Goal: Task Accomplishment & Management: Manage account settings

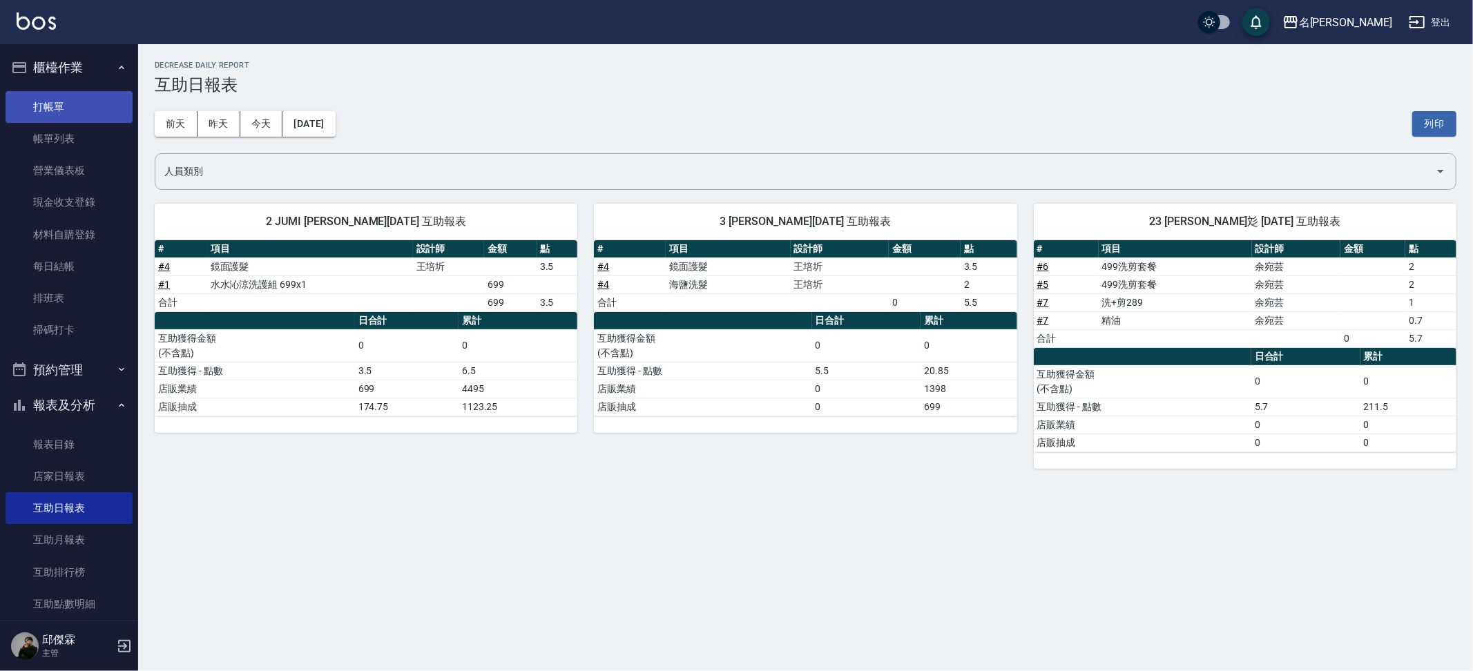
click at [50, 103] on link "打帳單" at bounding box center [69, 107] width 127 height 32
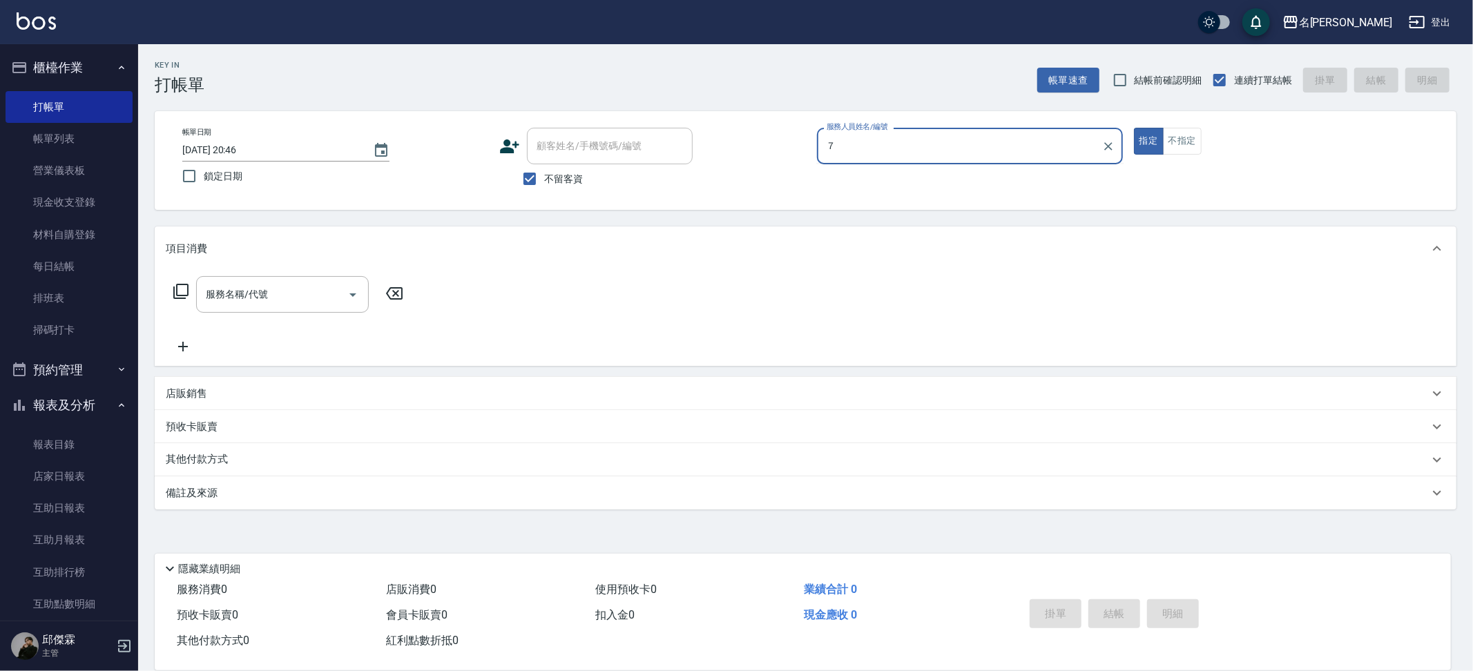
type input "７"
click at [1134, 128] on button "指定" at bounding box center [1149, 141] width 30 height 27
type button "true"
click at [978, 146] on input "服務人員姓名/編號" at bounding box center [969, 146] width 293 height 24
type input "JIENI-7"
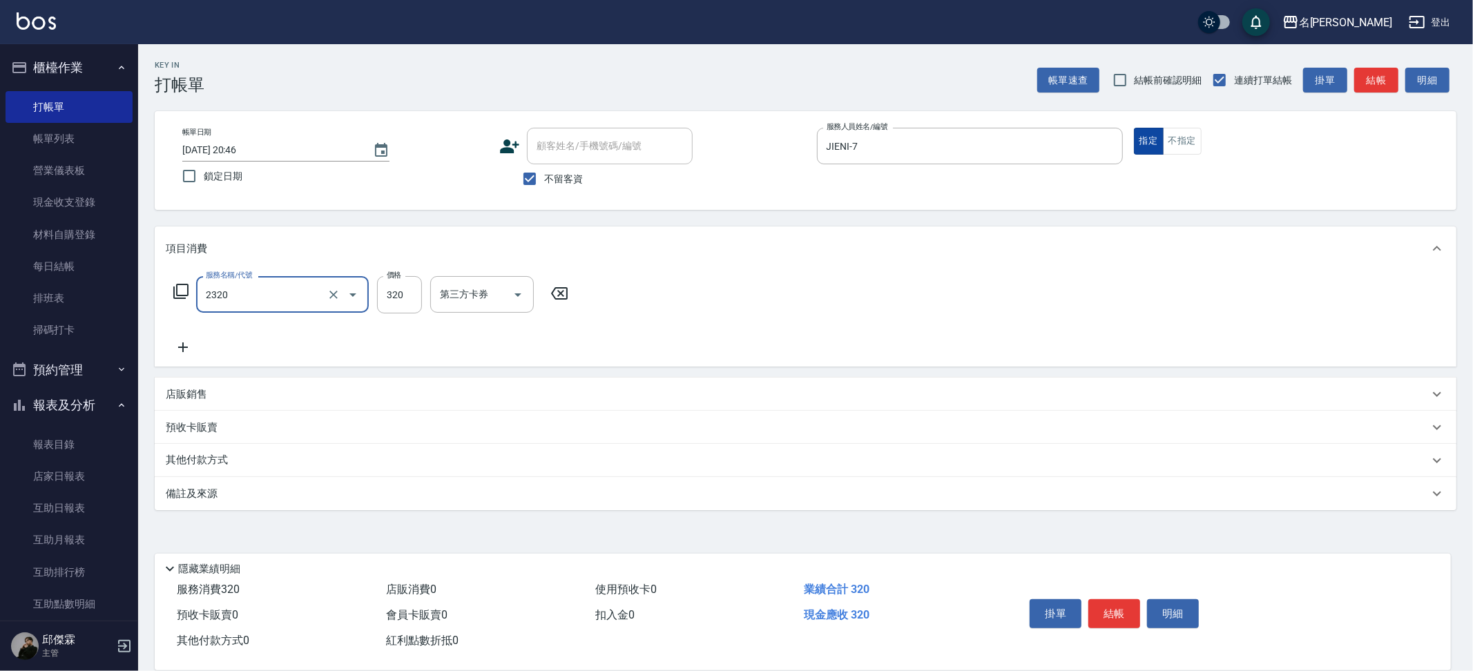
type input "洗剪320(2320)"
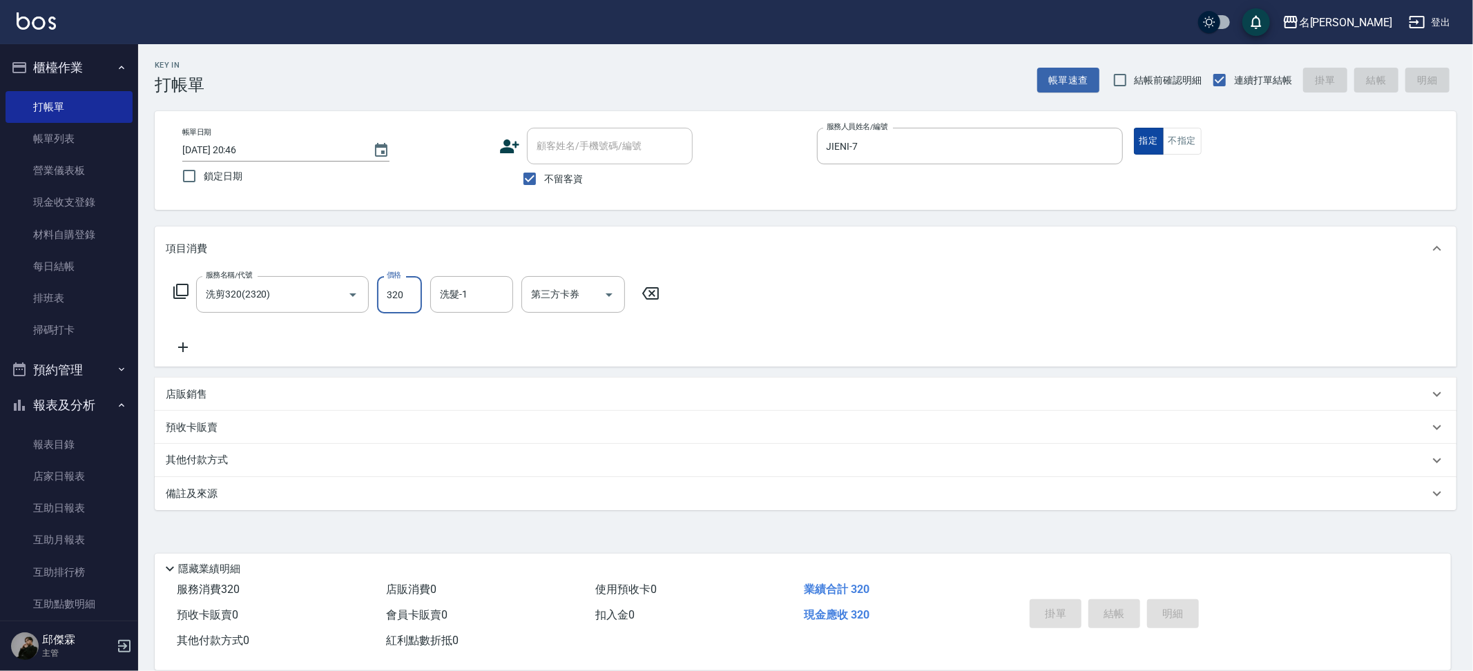
type input "[DATE] 20:55"
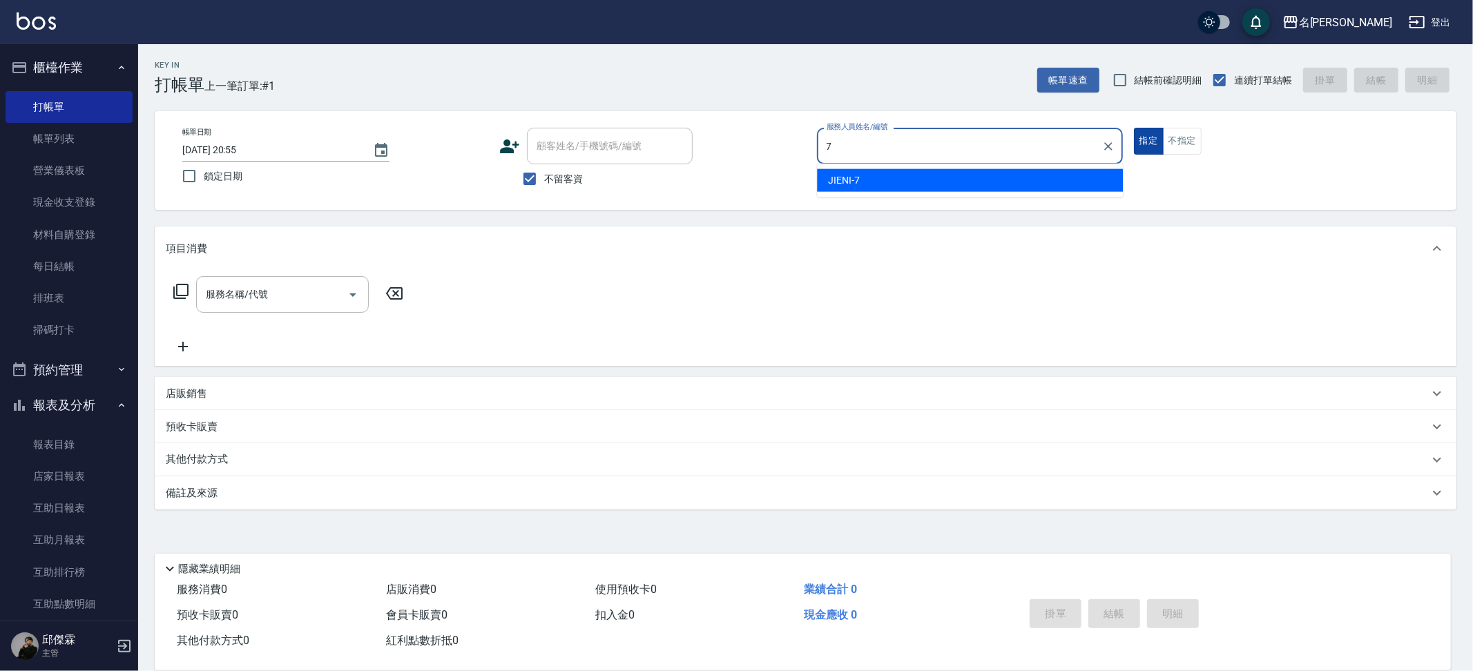
type input "JIENI-7"
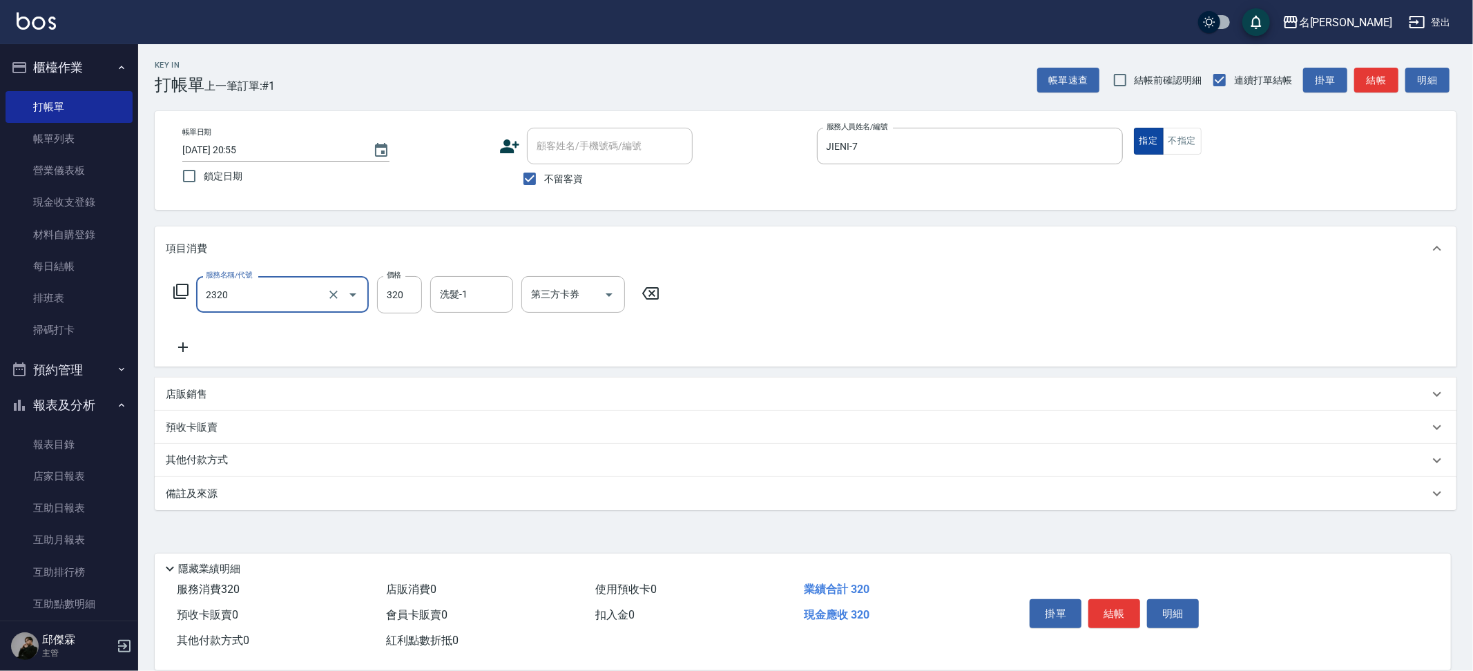
type input "洗剪320(2320)"
type input "Nini-23"
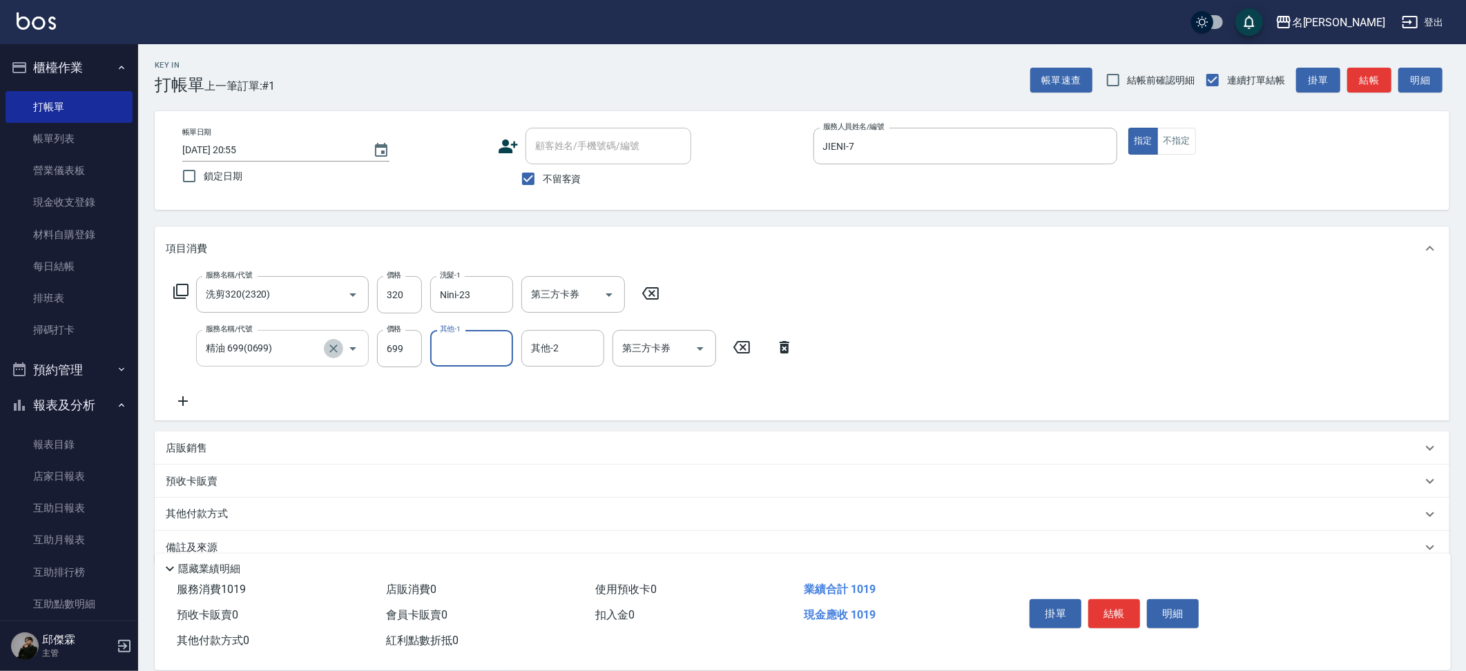
click at [336, 349] on icon "Clear" at bounding box center [333, 349] width 8 height 8
type input "精油 699(0699)"
click at [336, 349] on icon "Clear" at bounding box center [334, 349] width 14 height 14
type input "精油(609)"
type input "Nini-23"
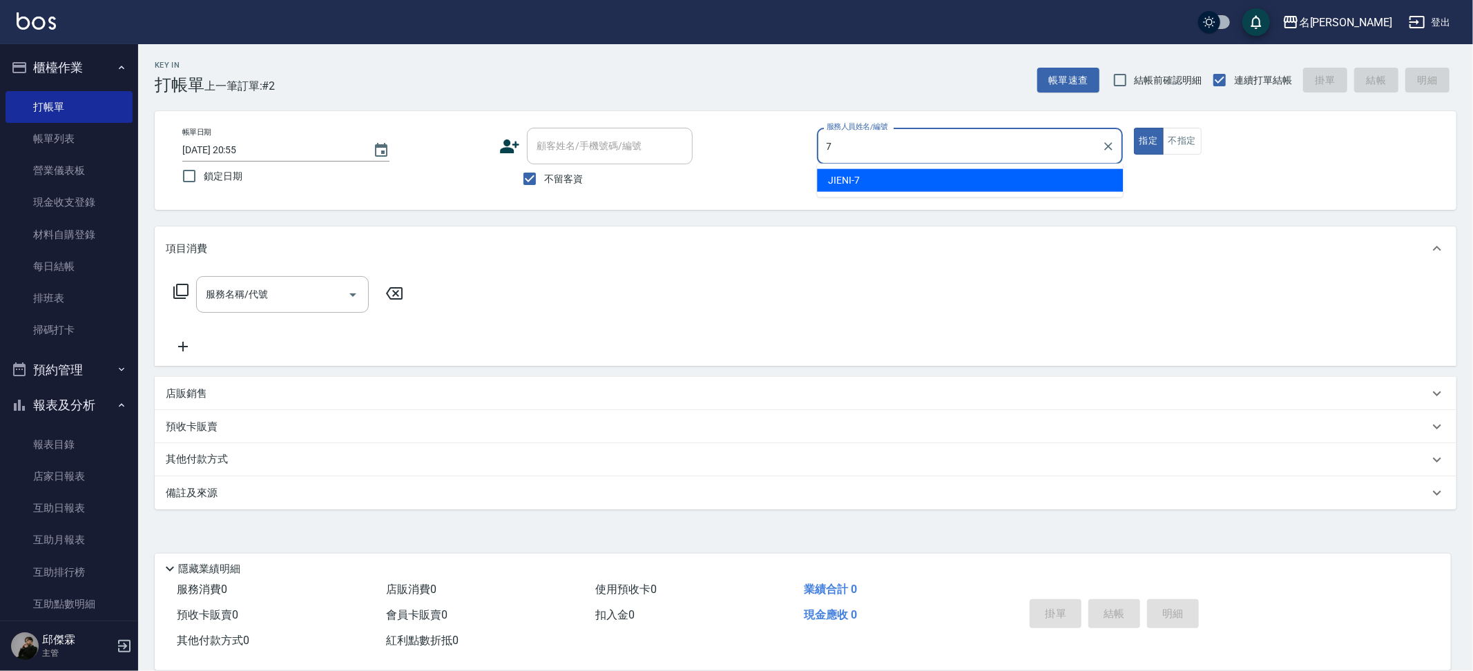
type input "JIENI-7"
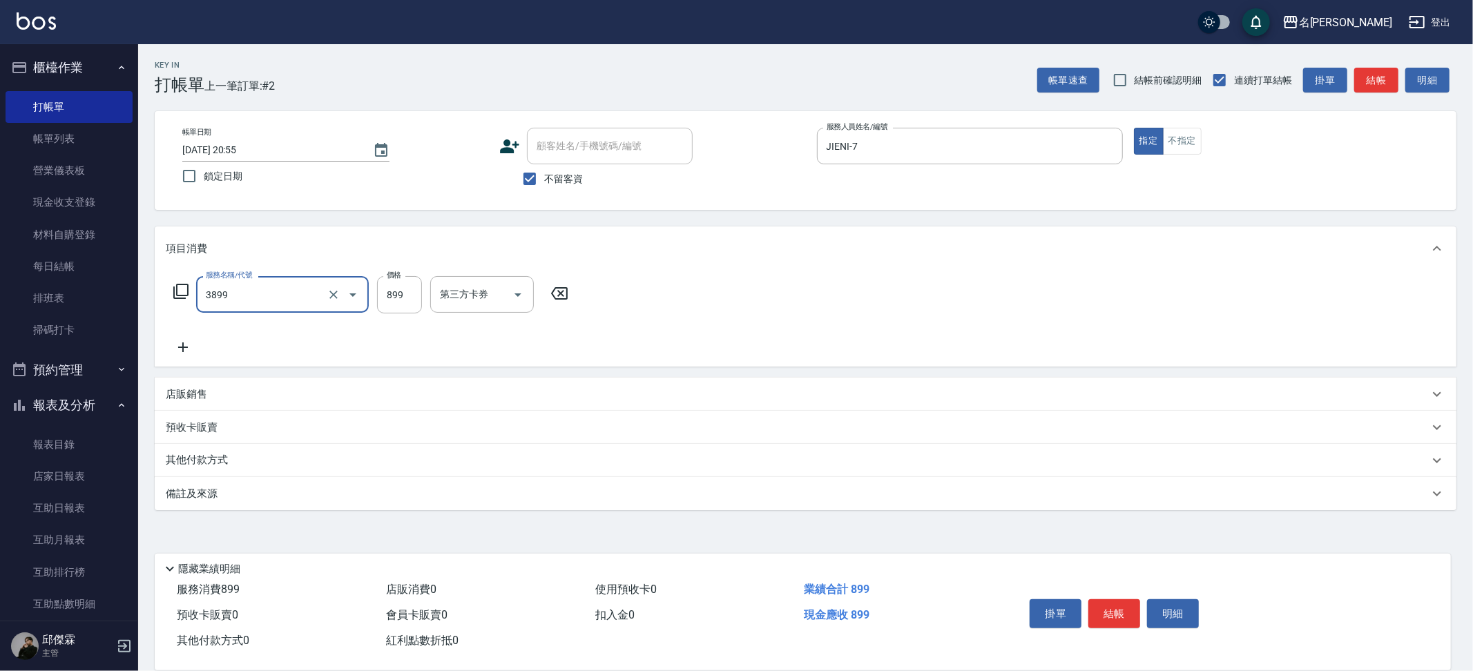
type input "基礎燙(3899)"
type input "2149"
type input "6"
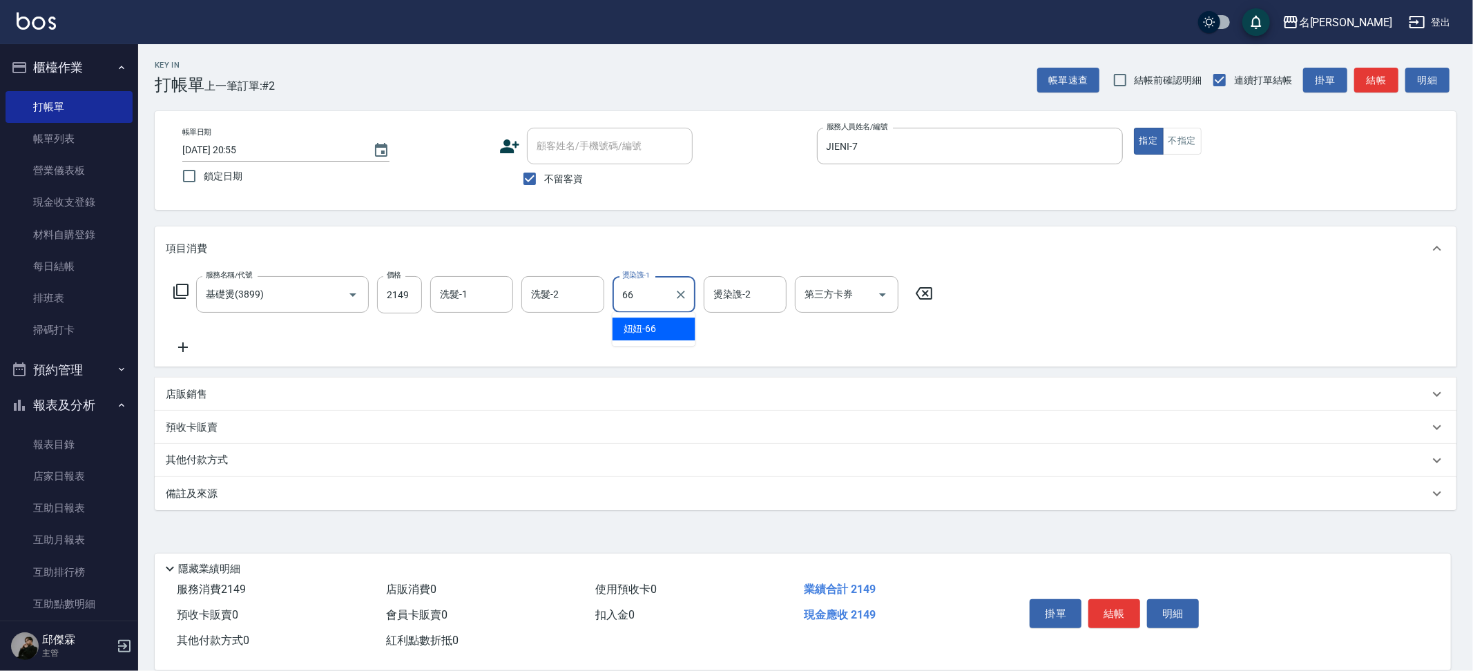
type input "妞妞-66"
click at [533, 301] on input "洗髮-2" at bounding box center [562, 294] width 70 height 24
type input "妞妞-66"
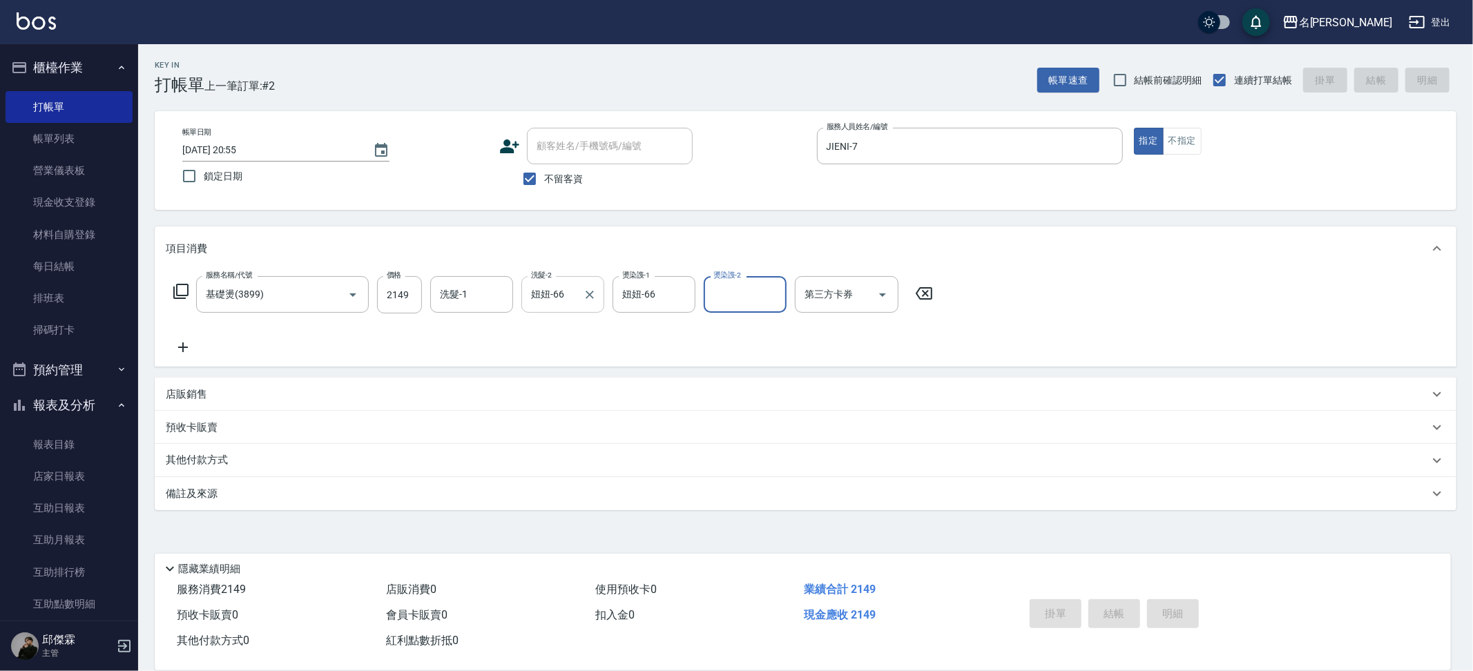
type input "[DATE] 20:56"
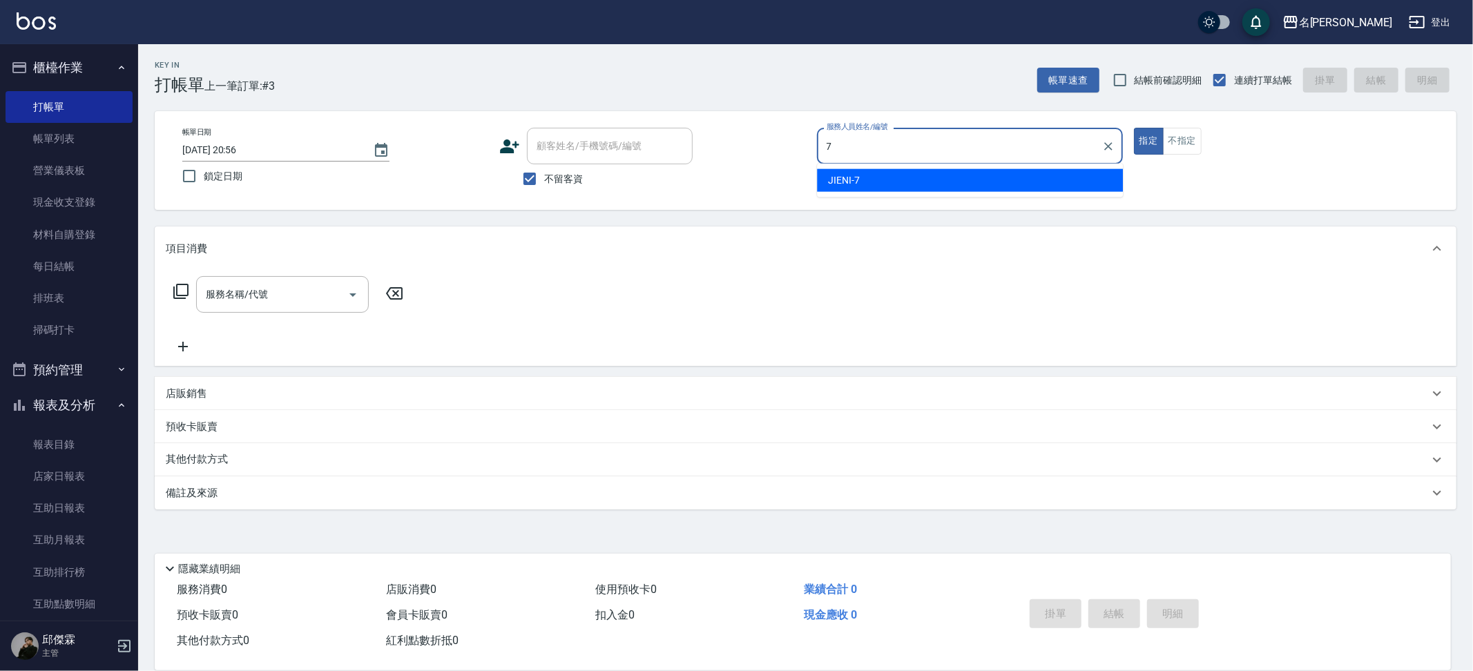
type input "JIENI-7"
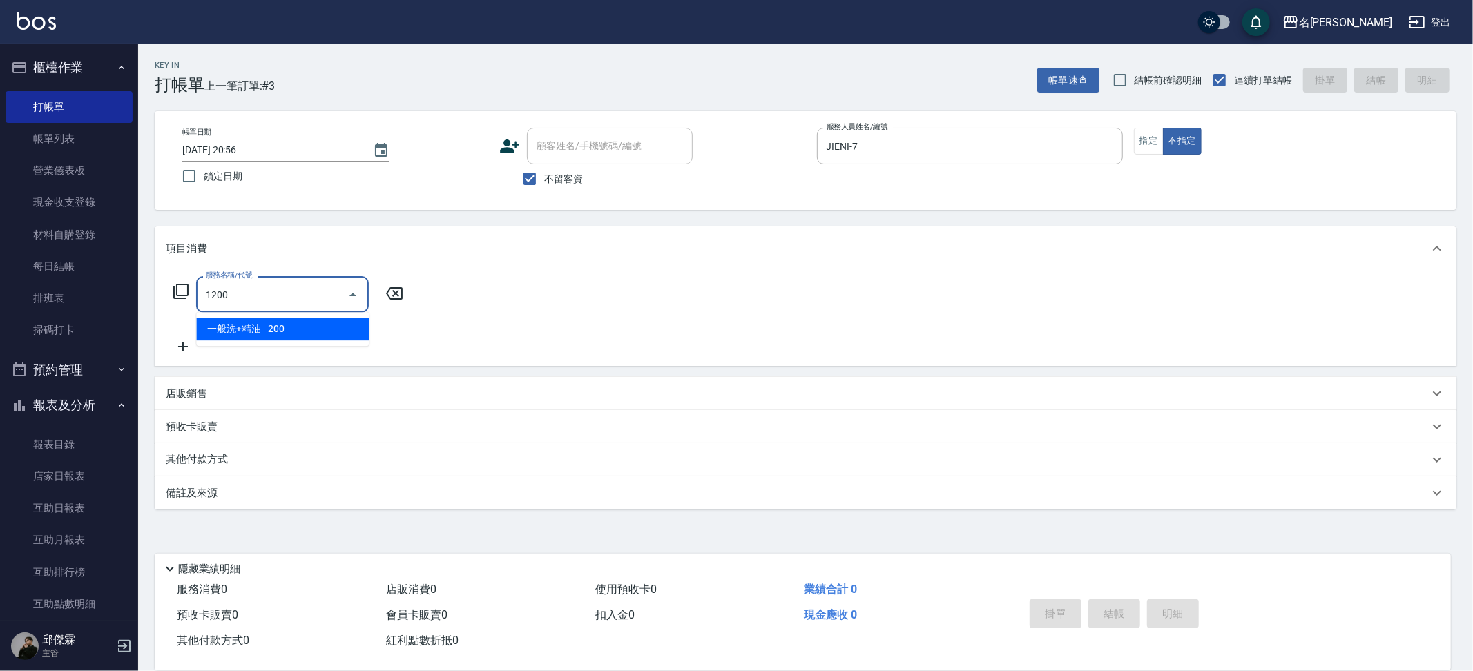
type input "一般洗+精油(1200)"
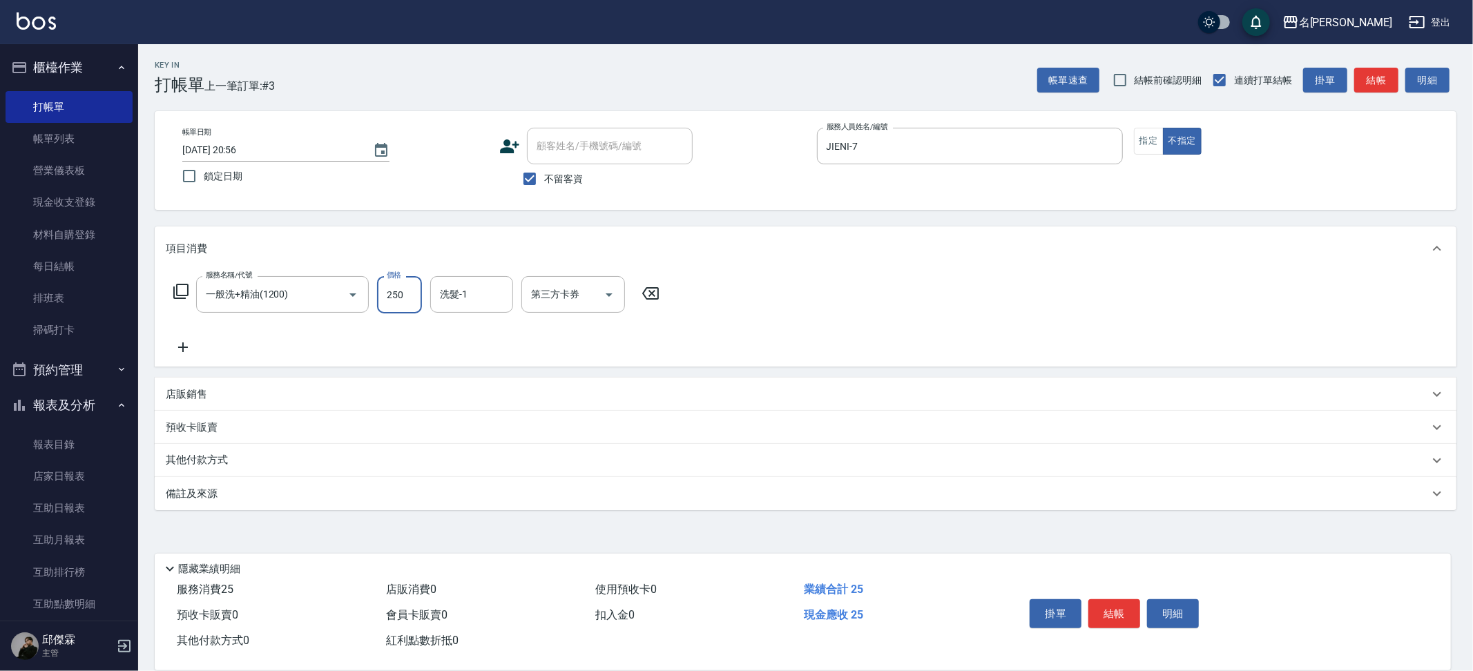
type input "250"
type input "Nini-23"
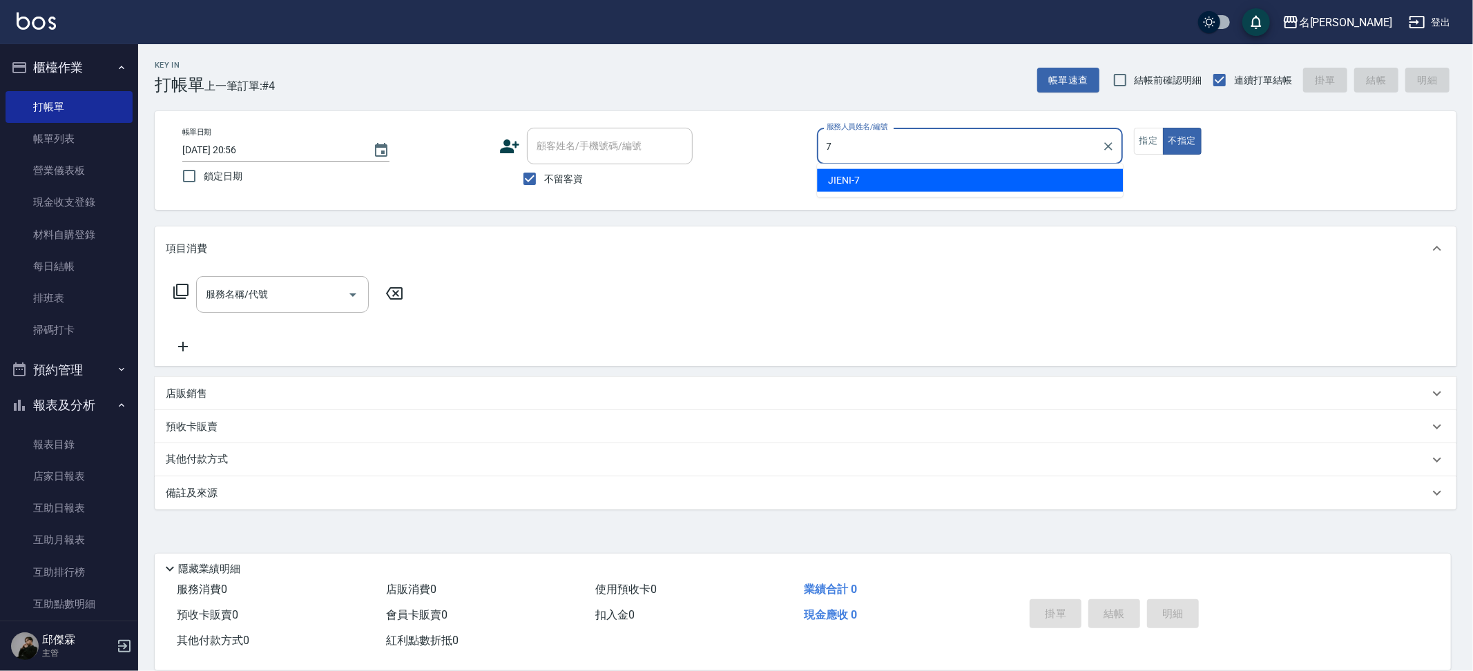
type input "JIENI-7"
type button "false"
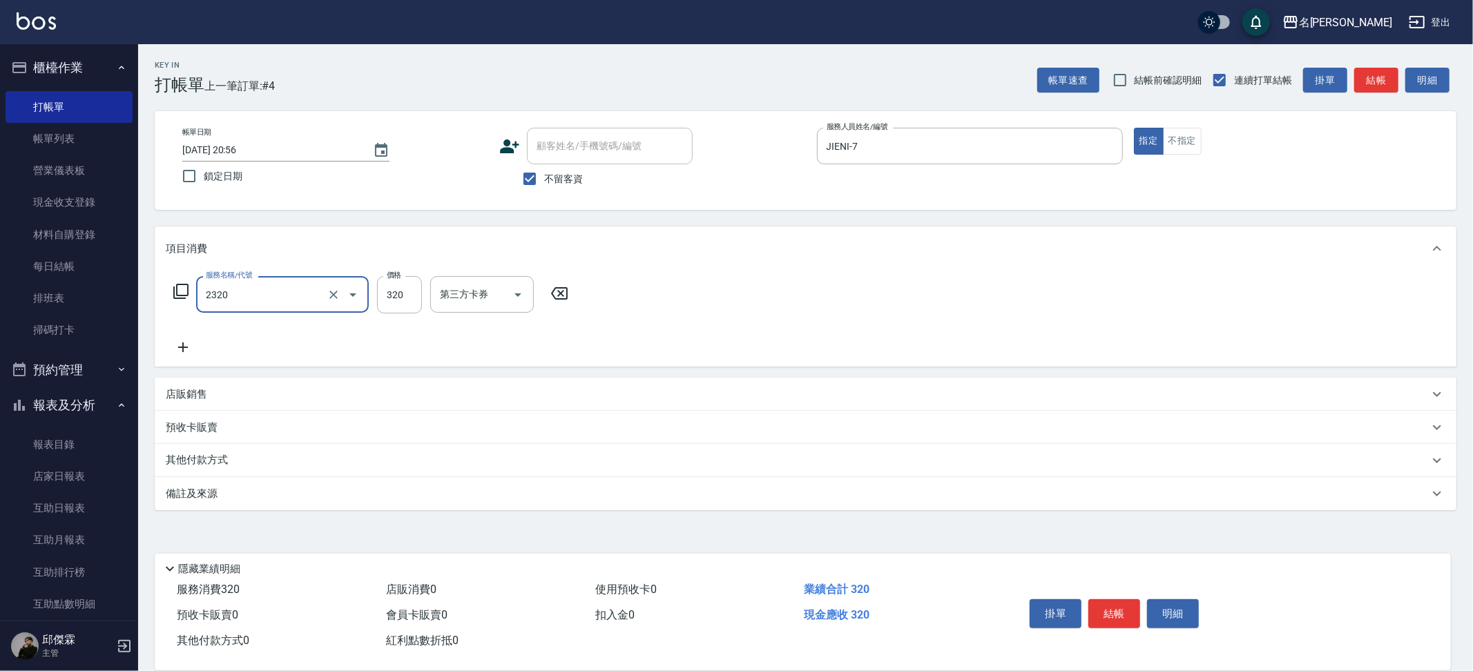
type input "洗剪320(2320)"
type input "妞妞-66"
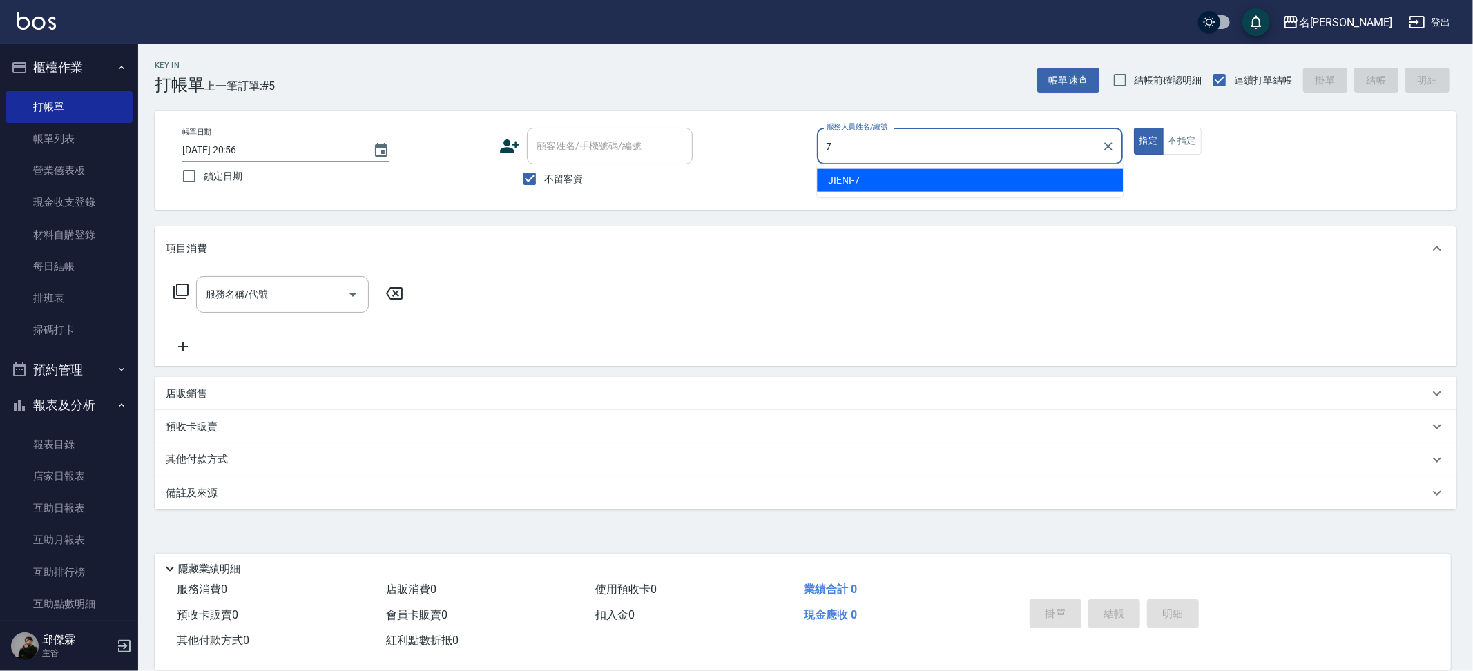
type input "JIENI-7"
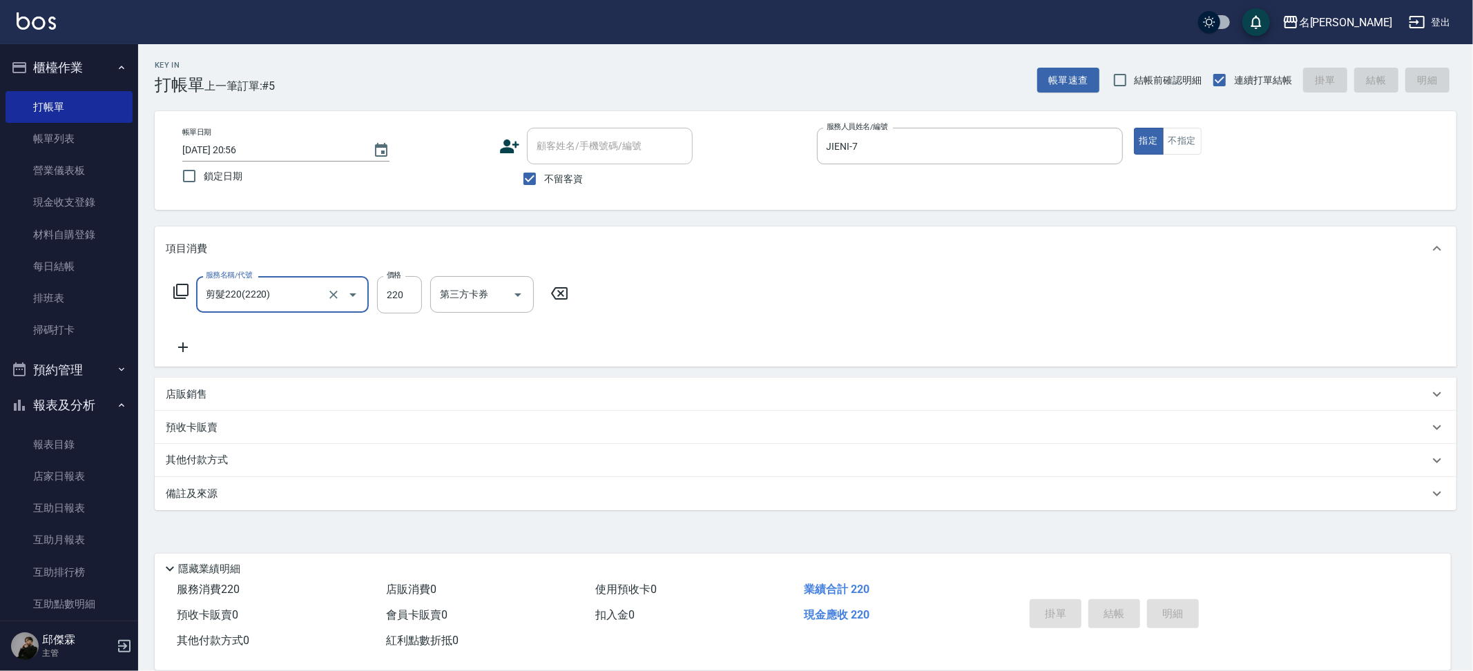
type input "剪髮220(2220)"
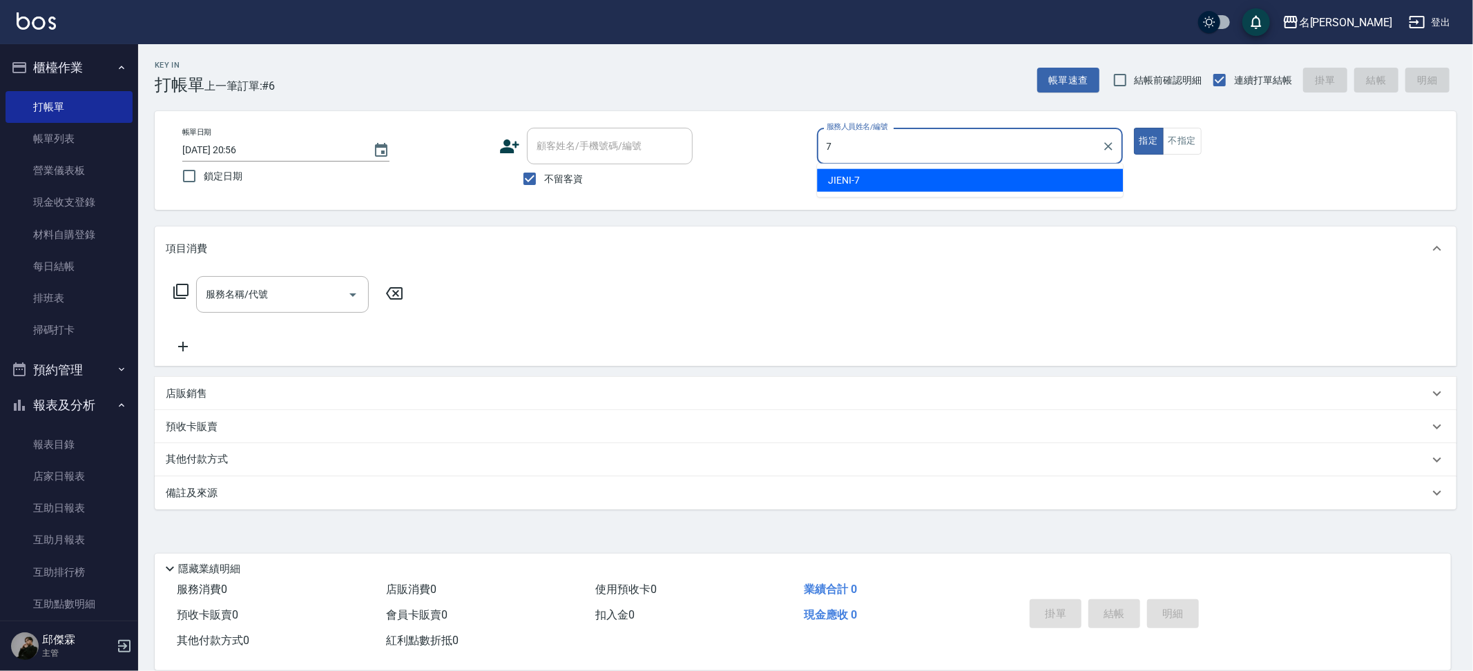
type input "JIENI-7"
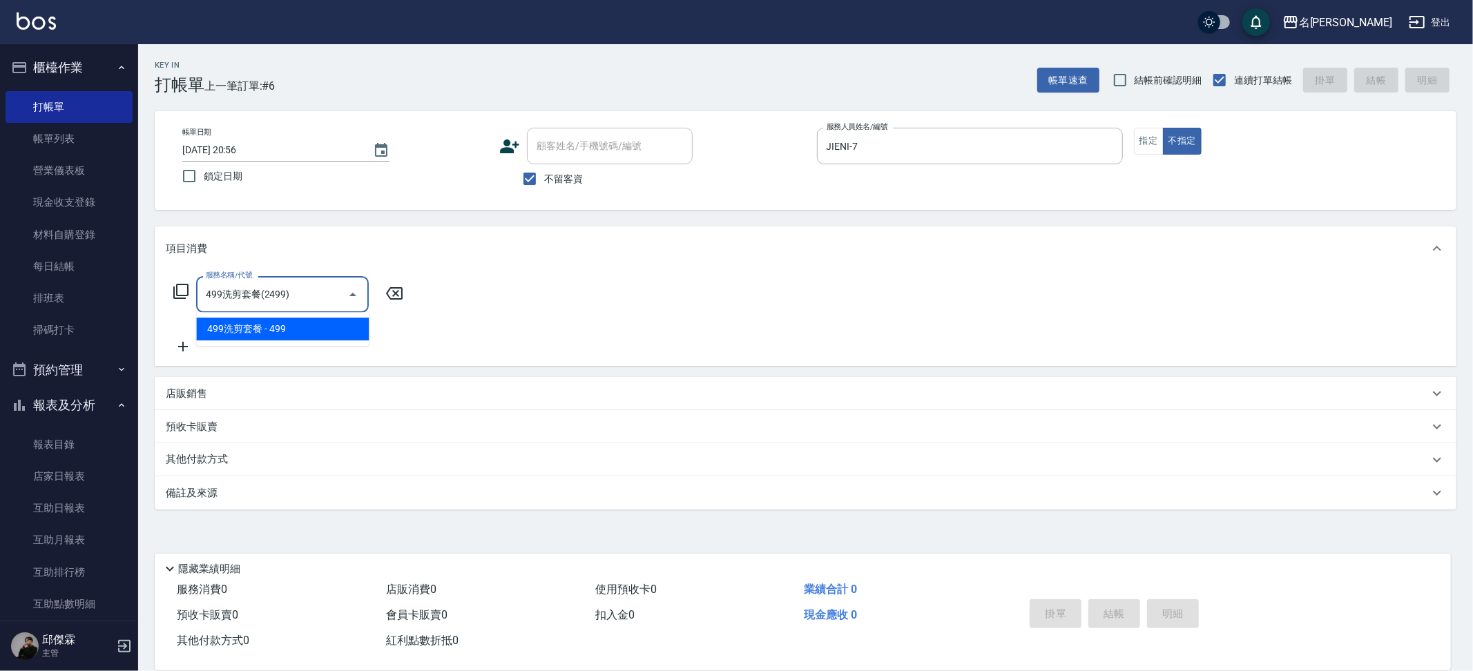
type input "499洗剪套餐(2499)"
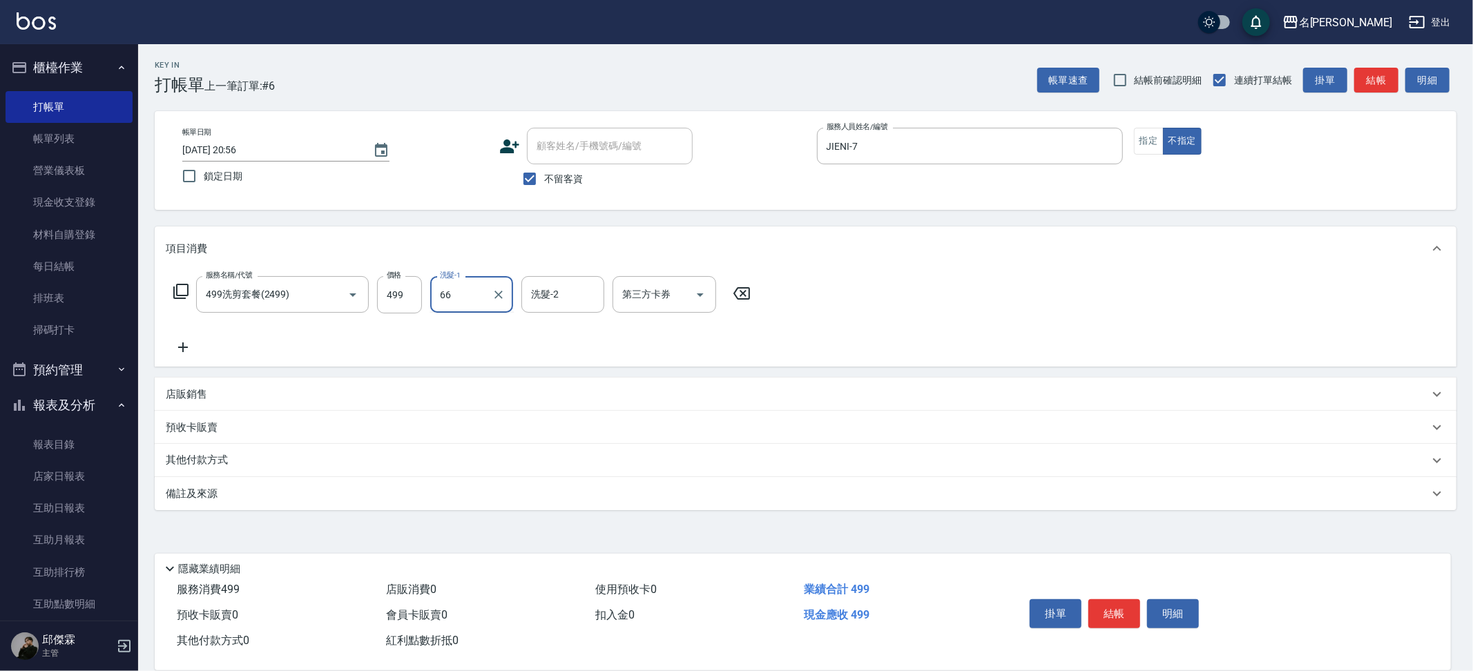
type input "妞妞-66"
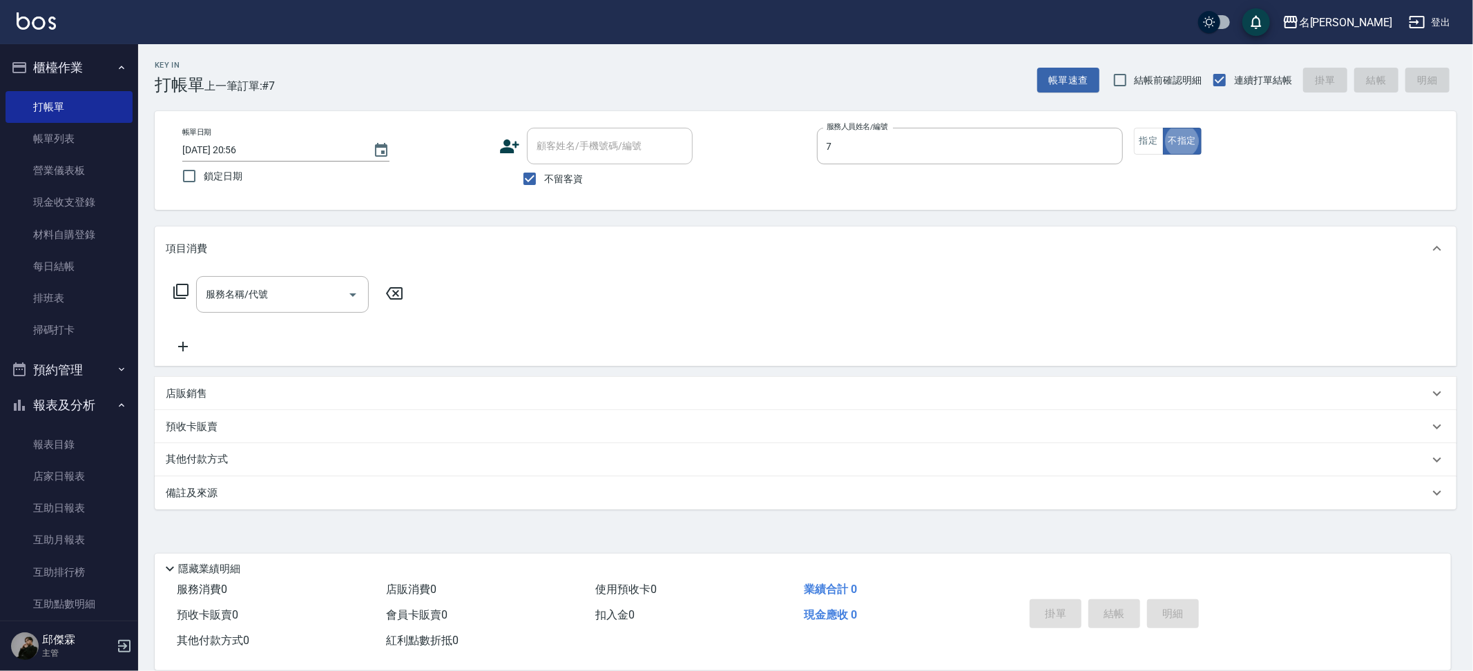
type input "JIENI-7"
type input "4"
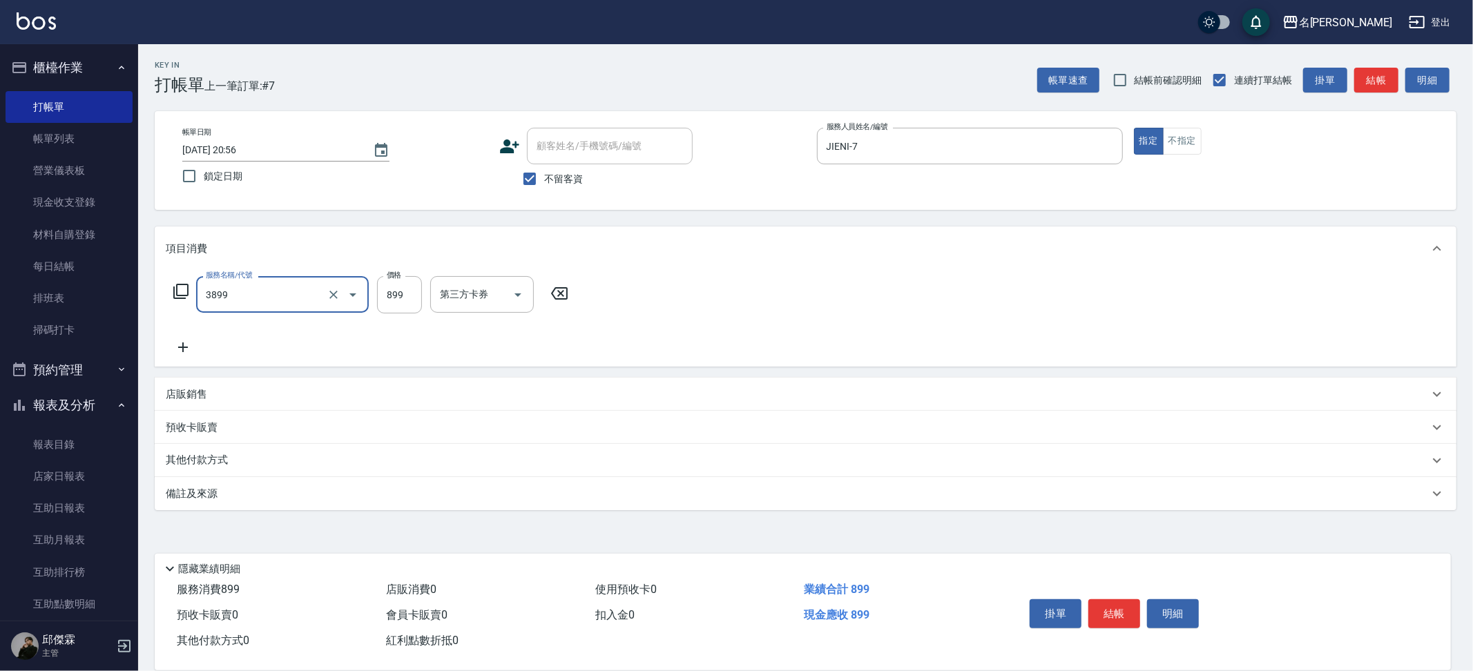
type input "基礎燙(3899)"
type input "2000"
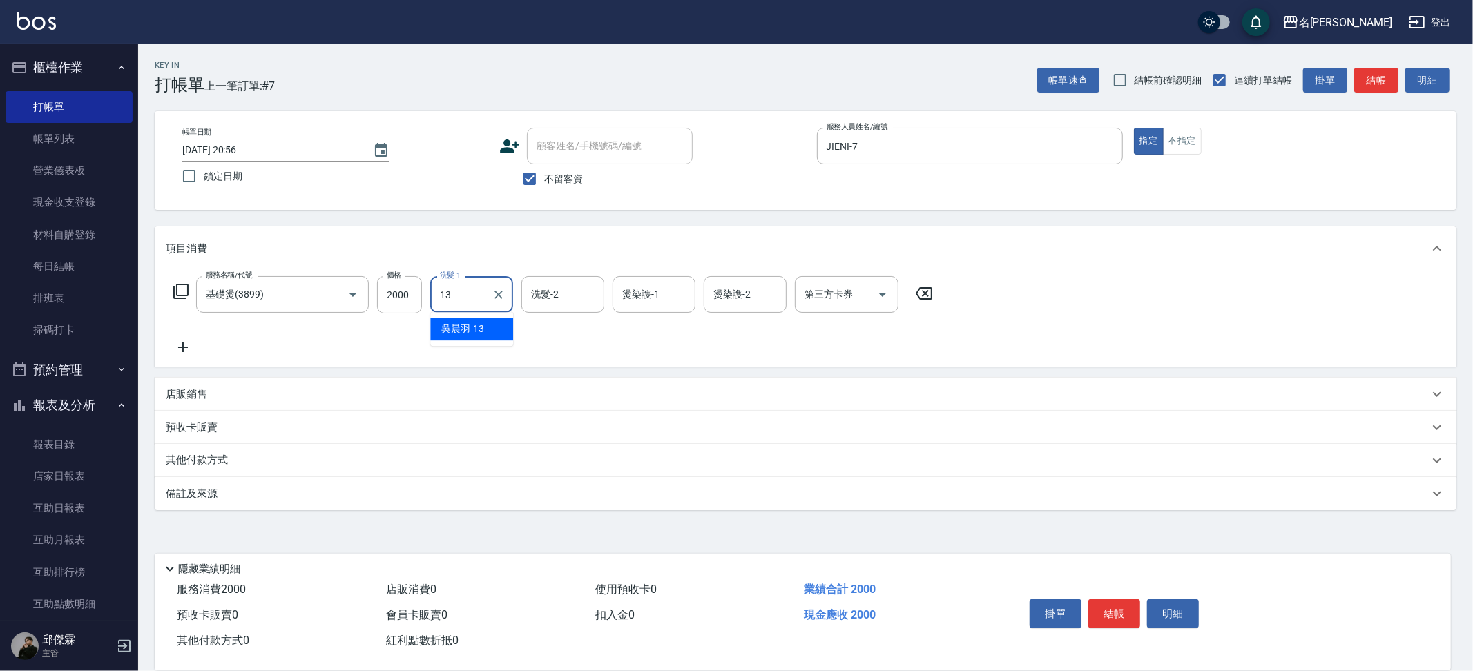
type input "[PERSON_NAME]-13"
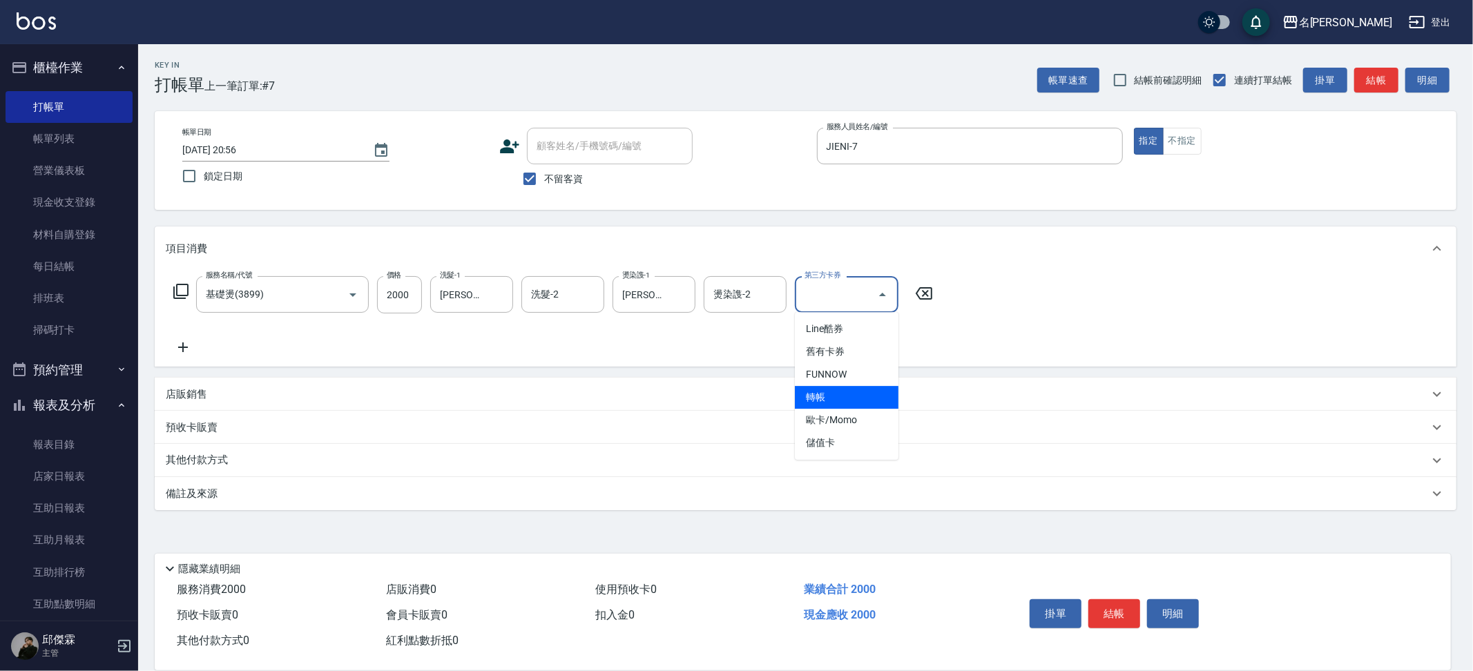
type input "轉帳"
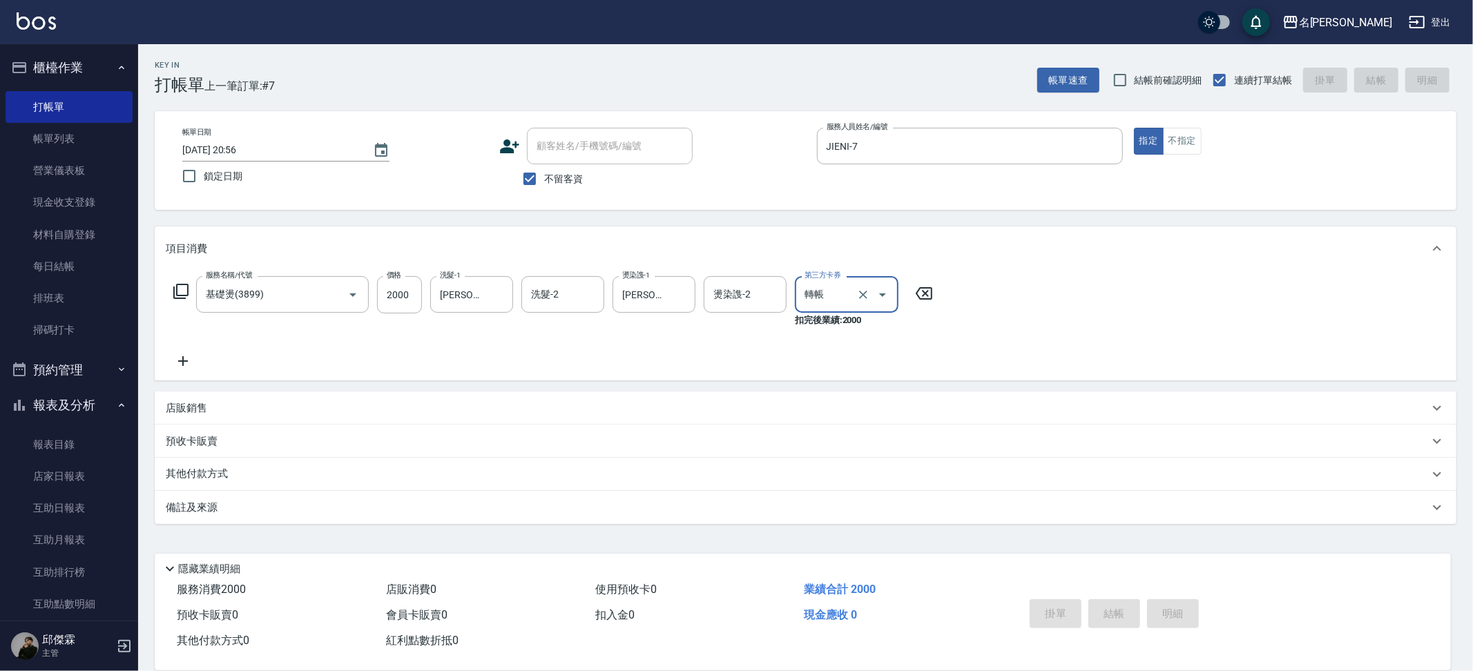
type input "[DATE] 20:57"
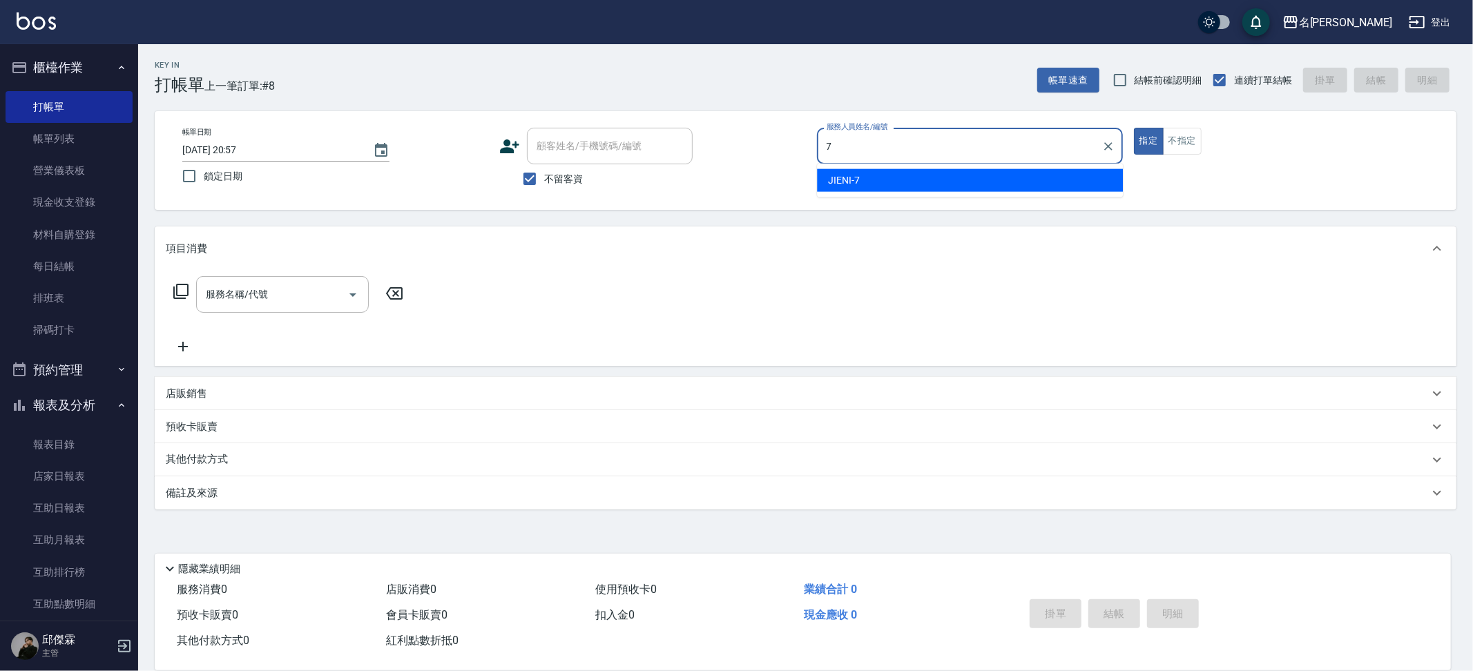
type input "JIENI-7"
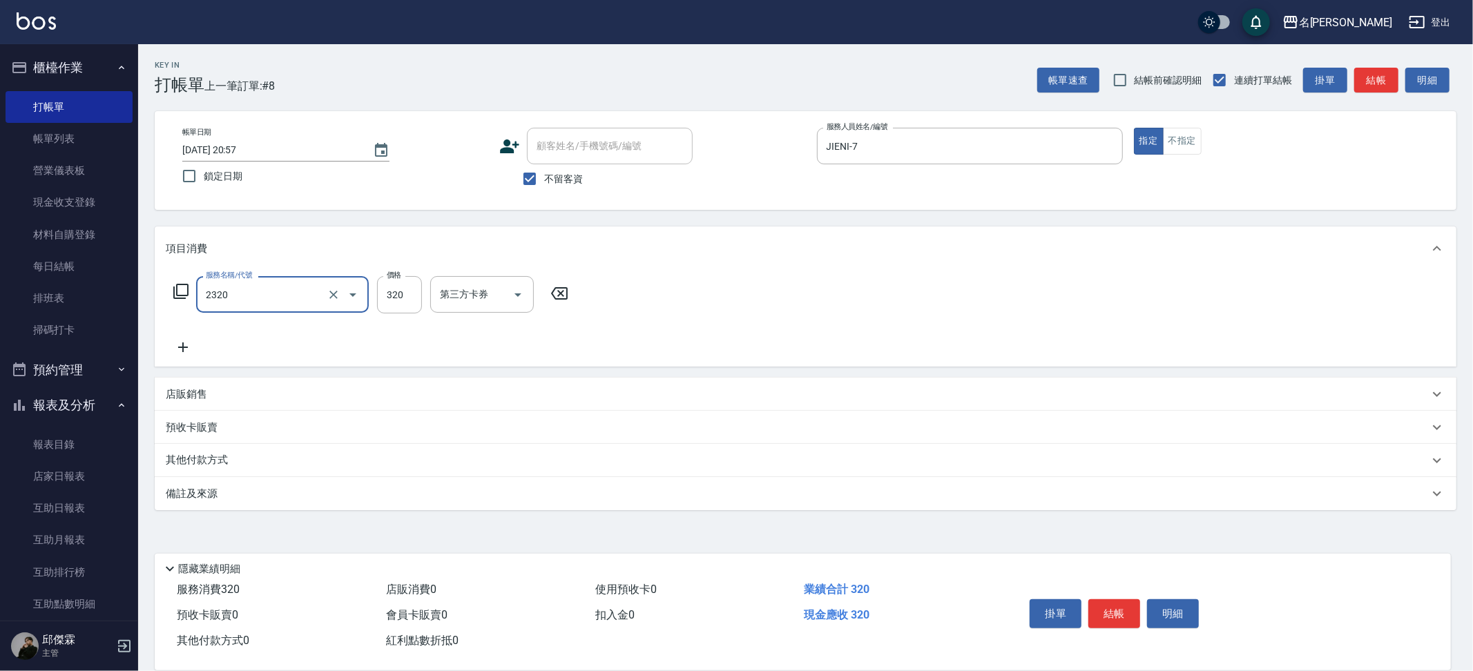
type input "洗剪320(2320)"
type input "Nini-23"
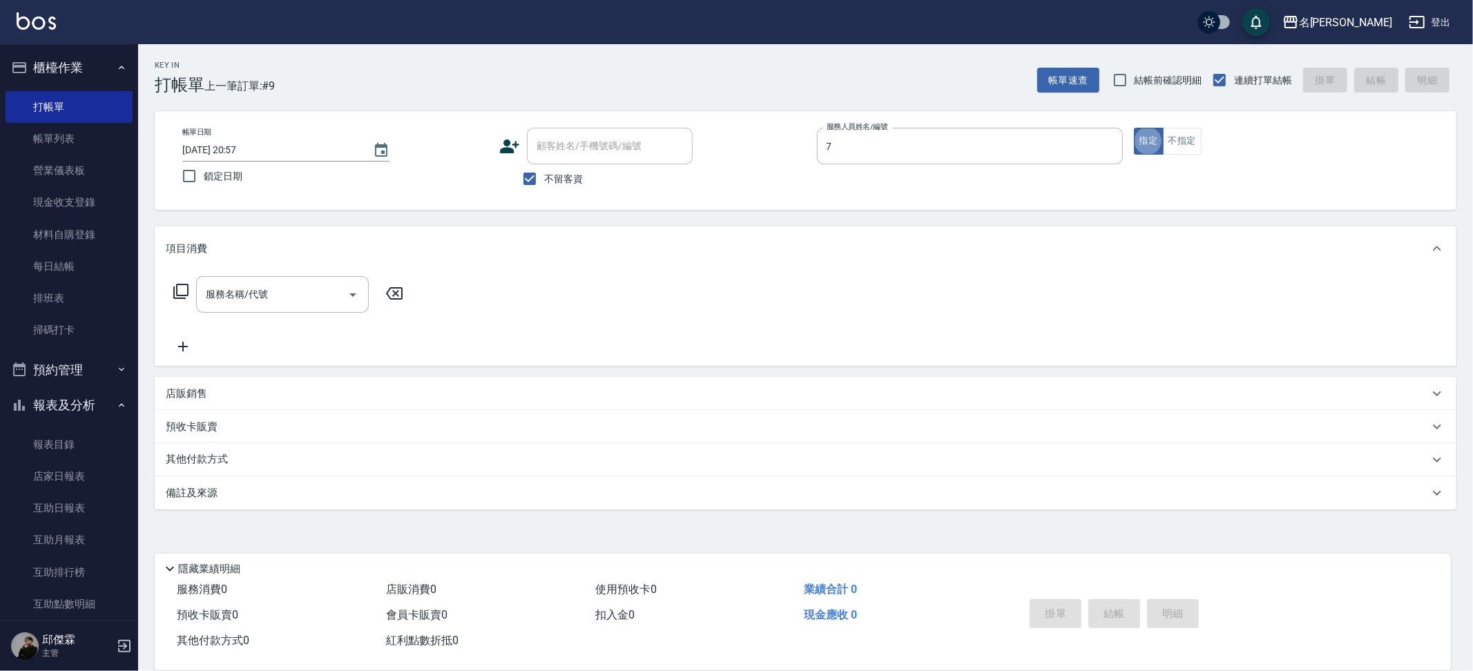
type input "JIENI-7"
drag, startPoint x: 1190, startPoint y: 141, endPoint x: 1098, endPoint y: 164, distance: 95.4
click at [1190, 141] on button "不指定" at bounding box center [1182, 141] width 39 height 27
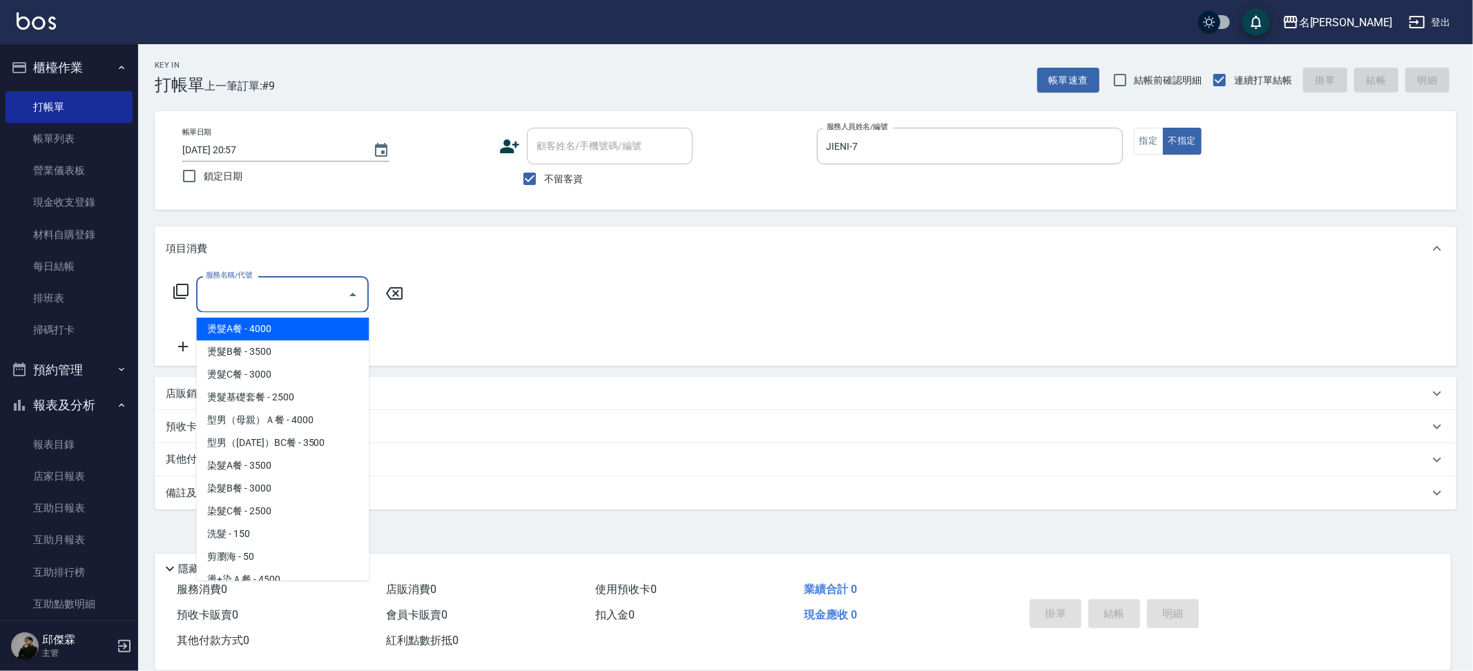
drag, startPoint x: 307, startPoint y: 294, endPoint x: 313, endPoint y: 293, distance: 6.9
click at [311, 293] on input "服務名稱/代號" at bounding box center [271, 294] width 139 height 24
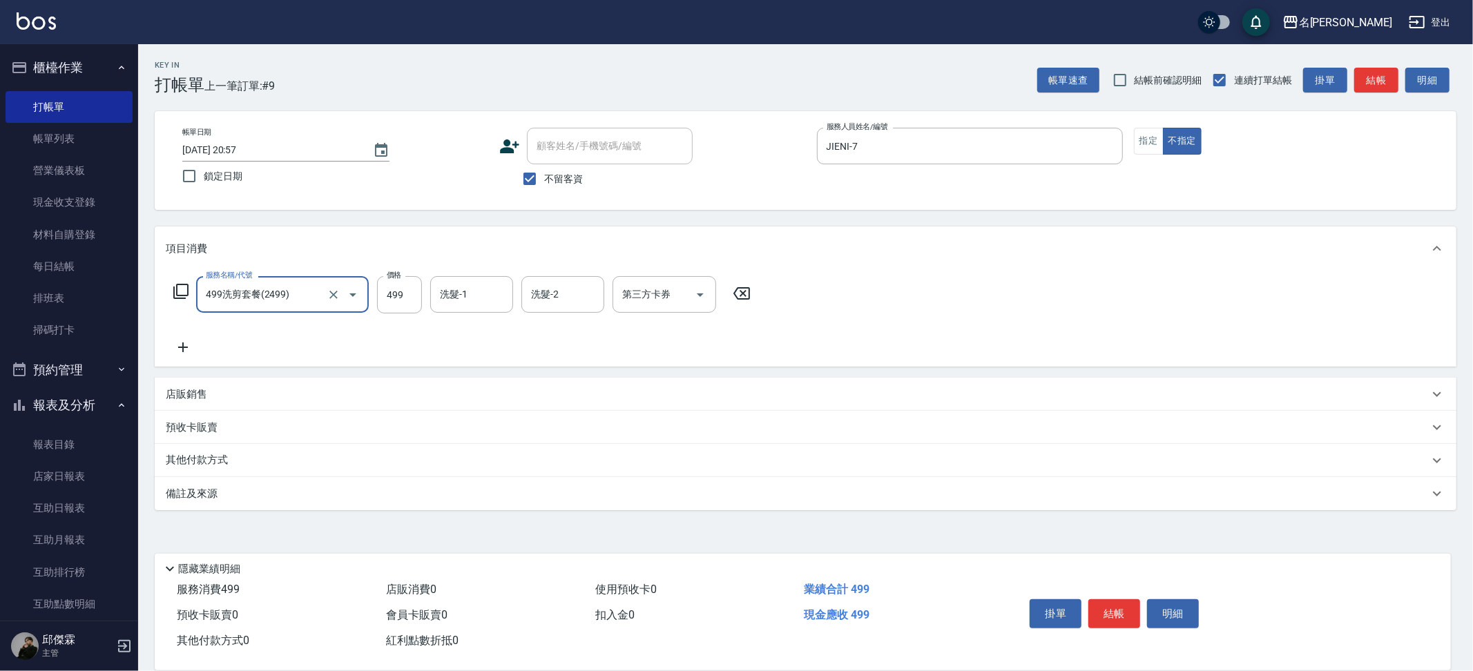
type input "499洗剪套餐(2499)"
type input "妞妞-66"
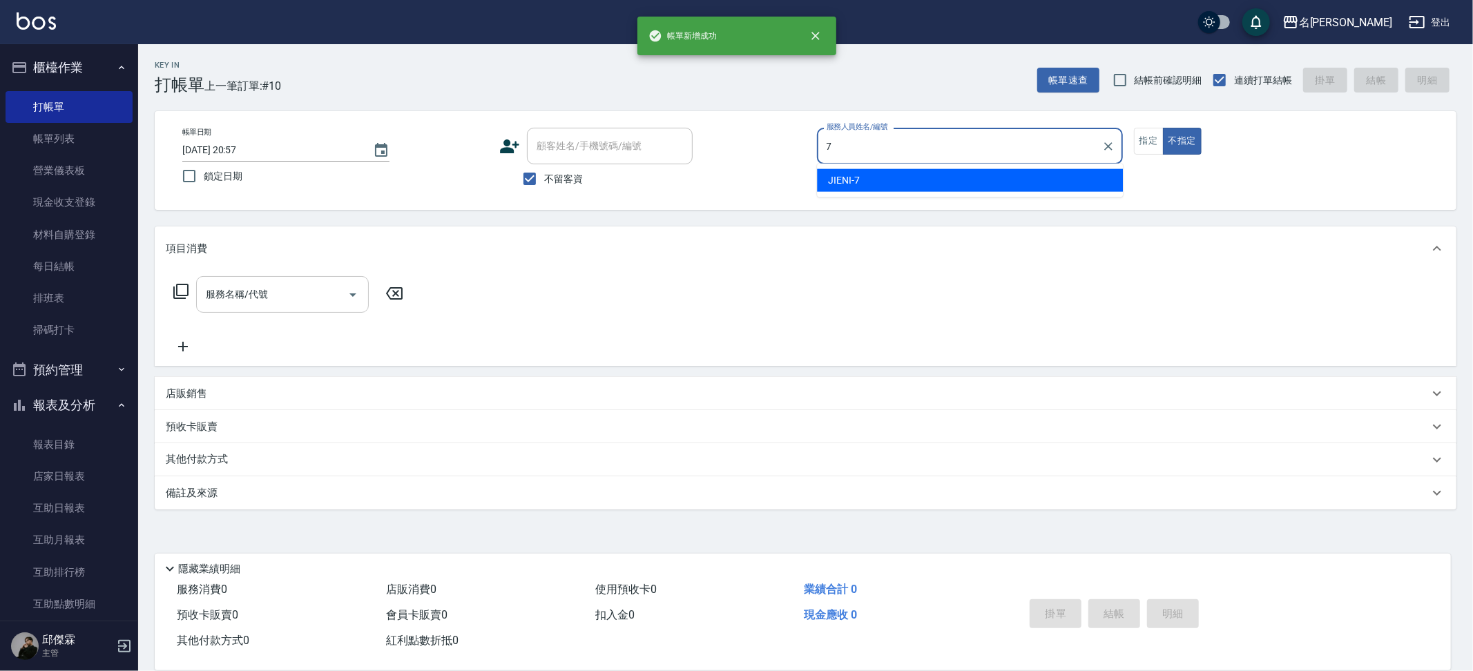
type input "JIENI-7"
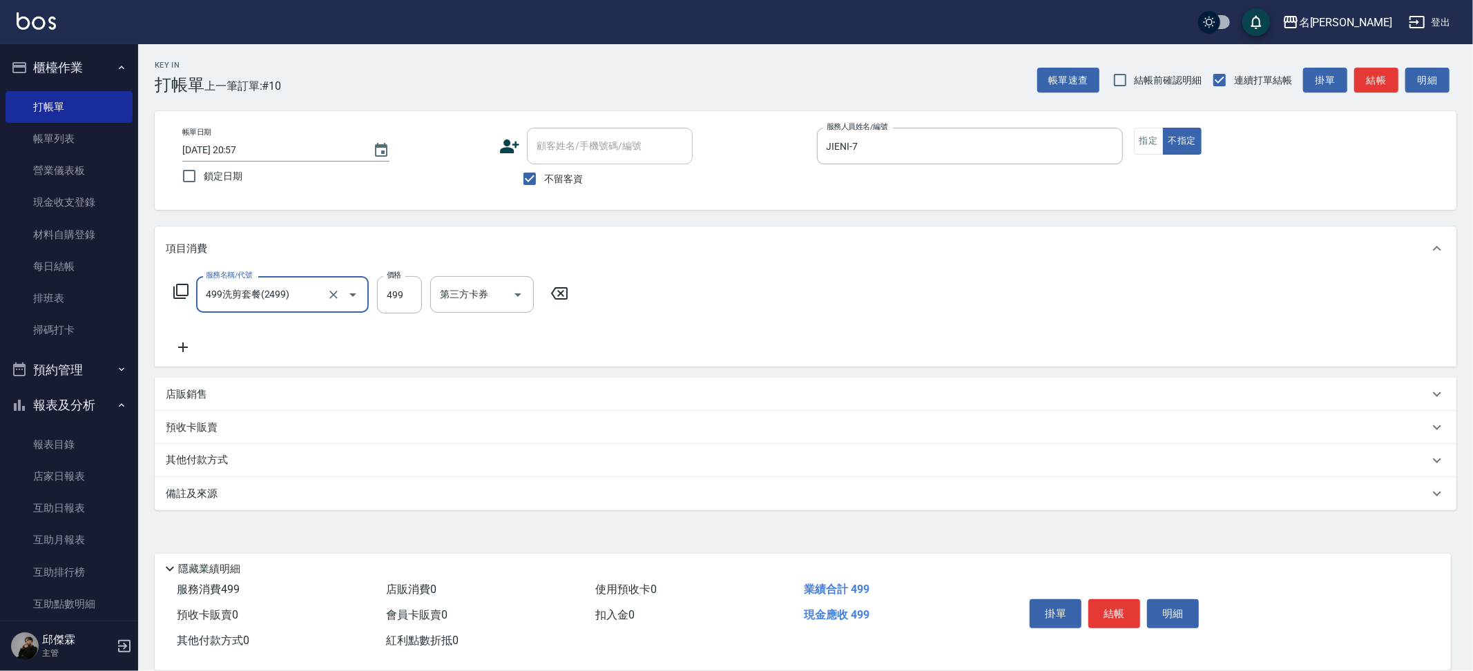
type input "499洗剪套餐(2499)"
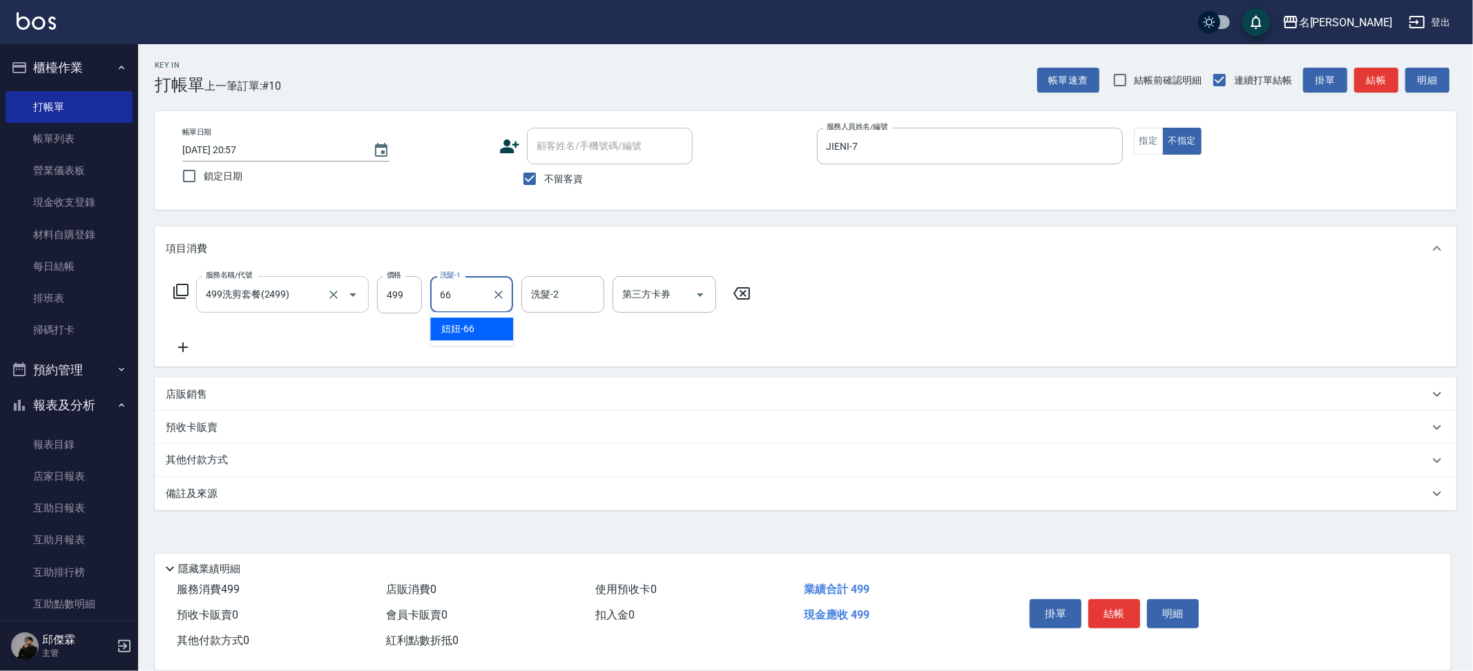
type input "妞妞-66"
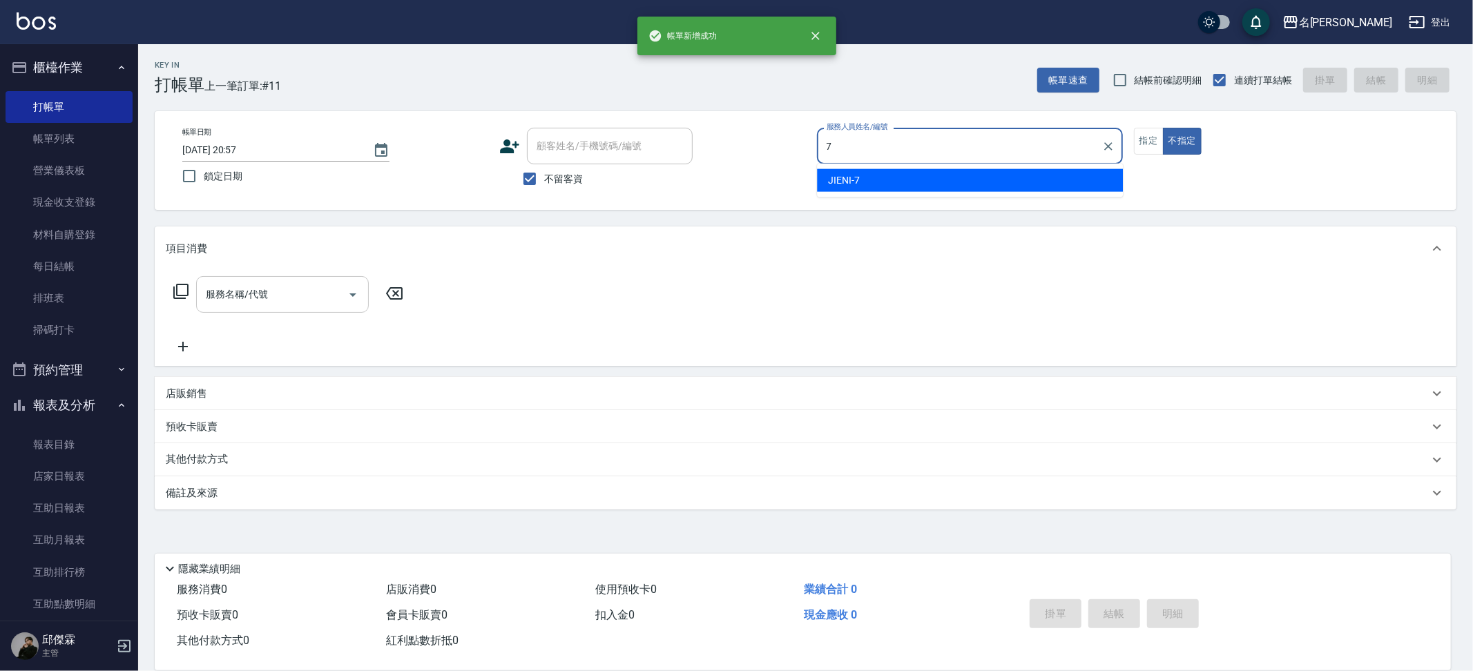
type input "JIENI-7"
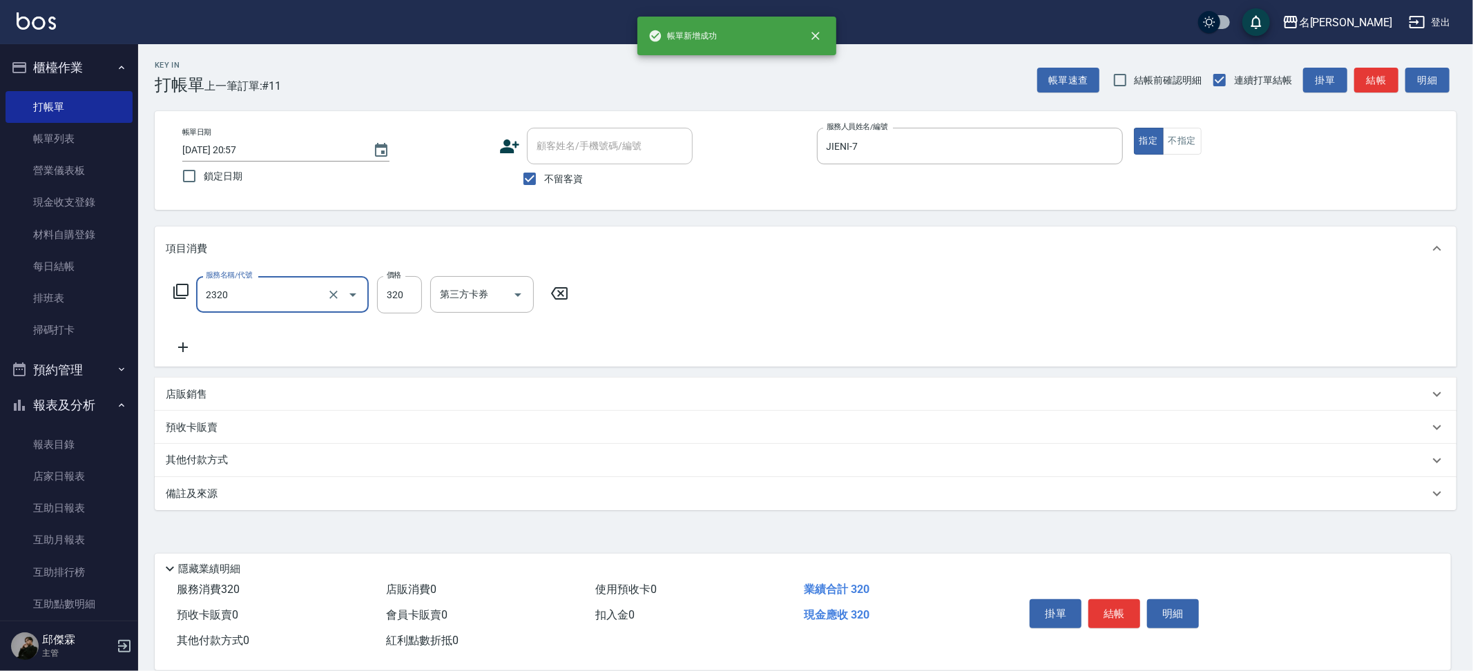
type input "洗剪320(2320)"
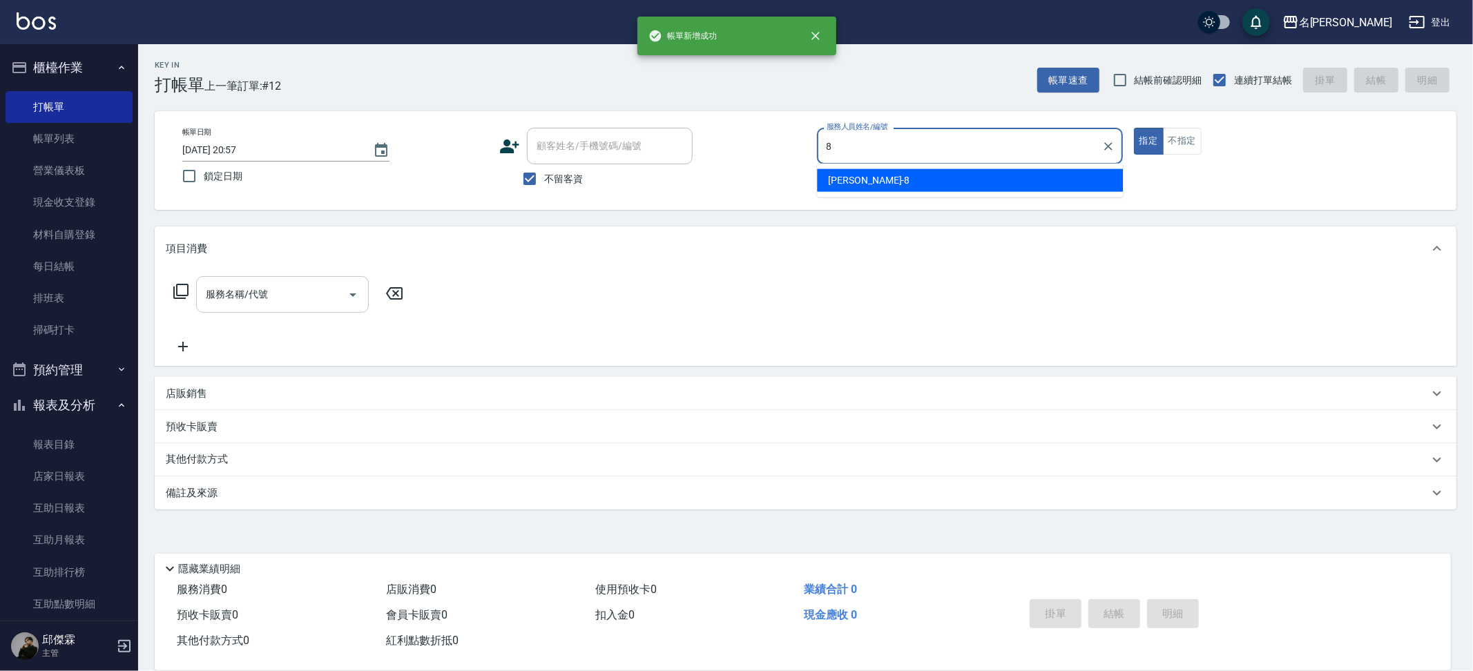
type input "Kira-8"
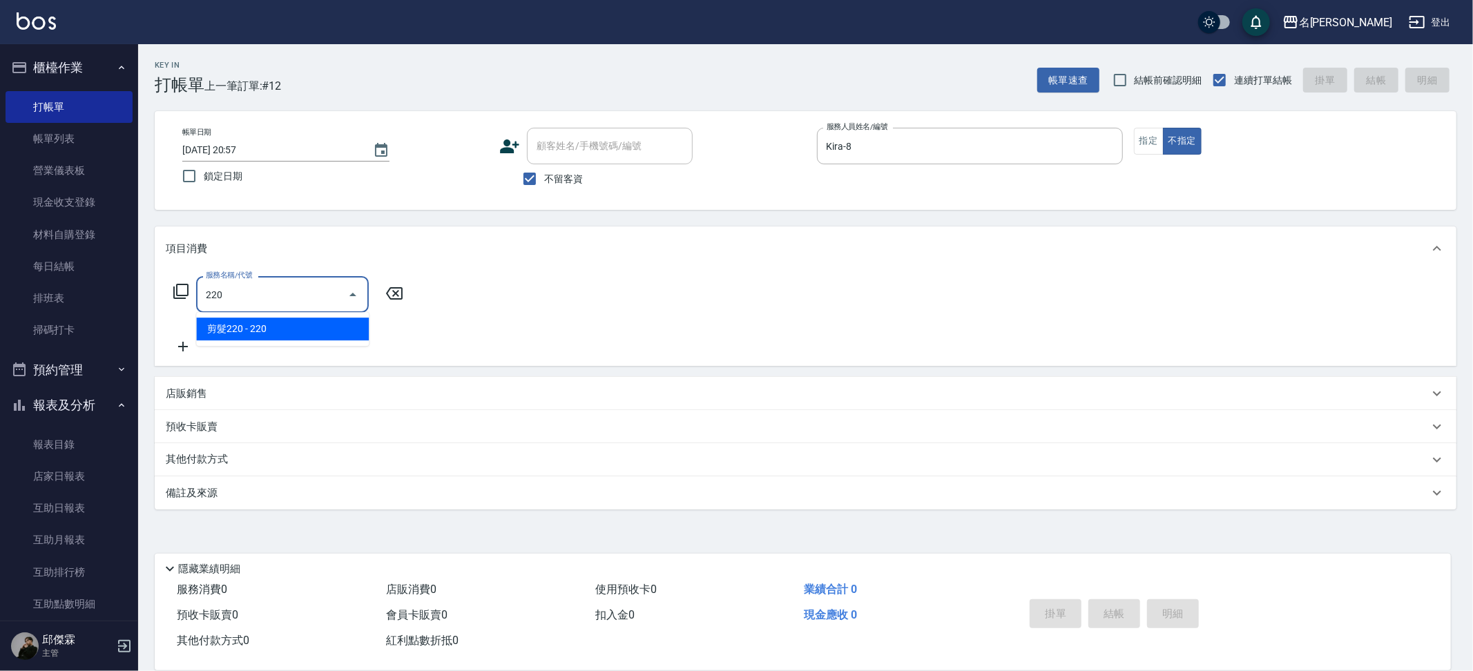
type input "剪髮220(2220)"
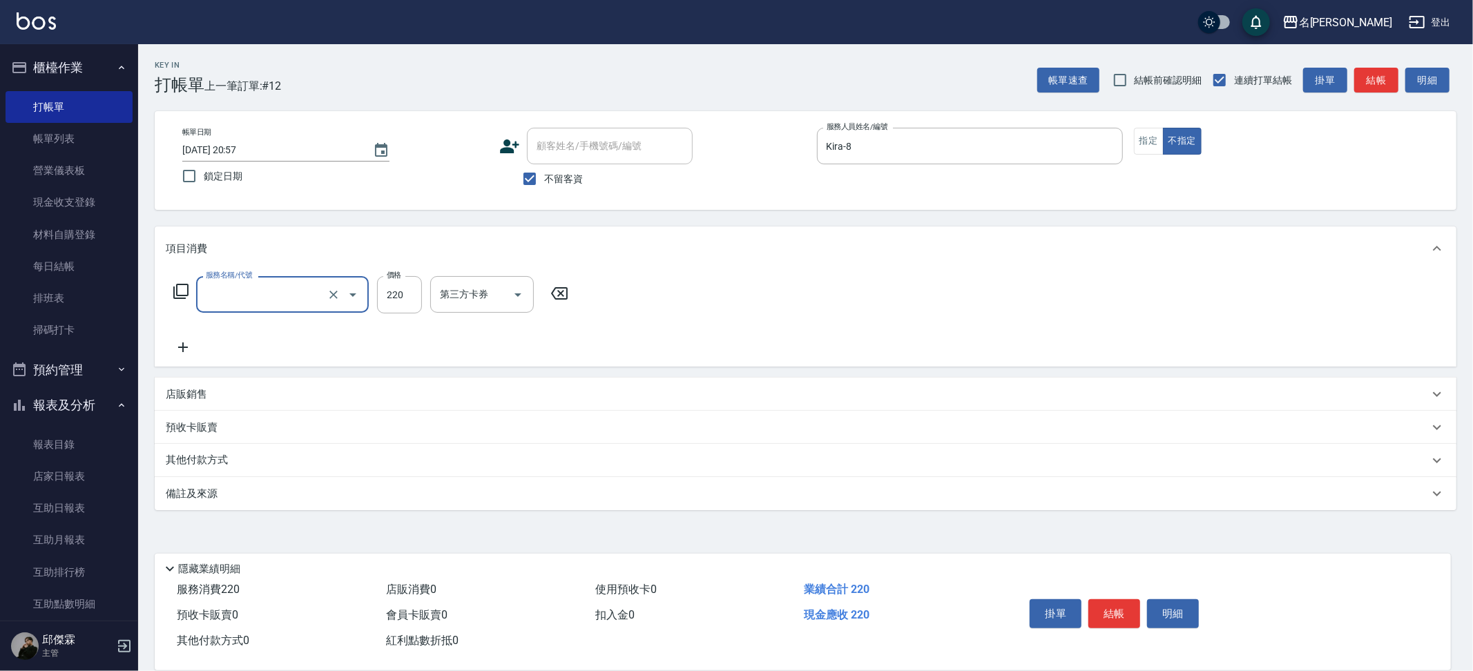
type input "\"
type input "剪髮200(2200)"
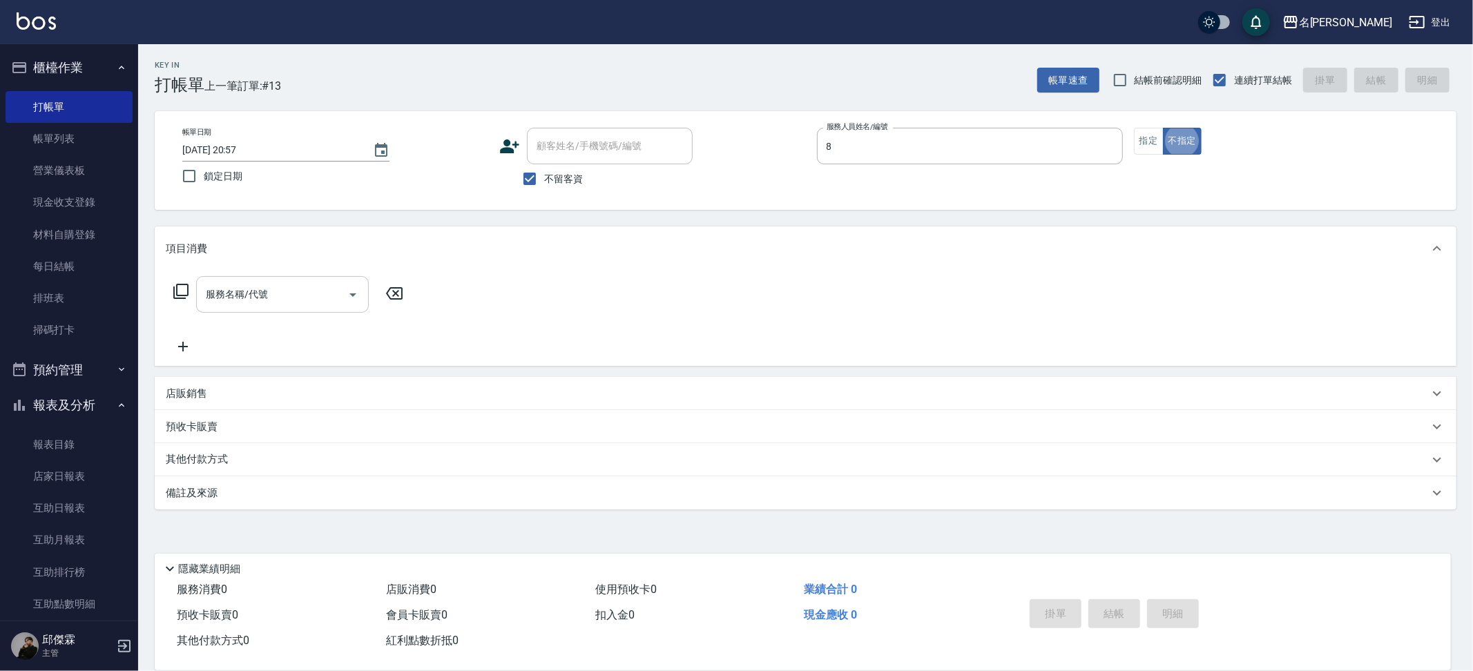
type input "Kira-8"
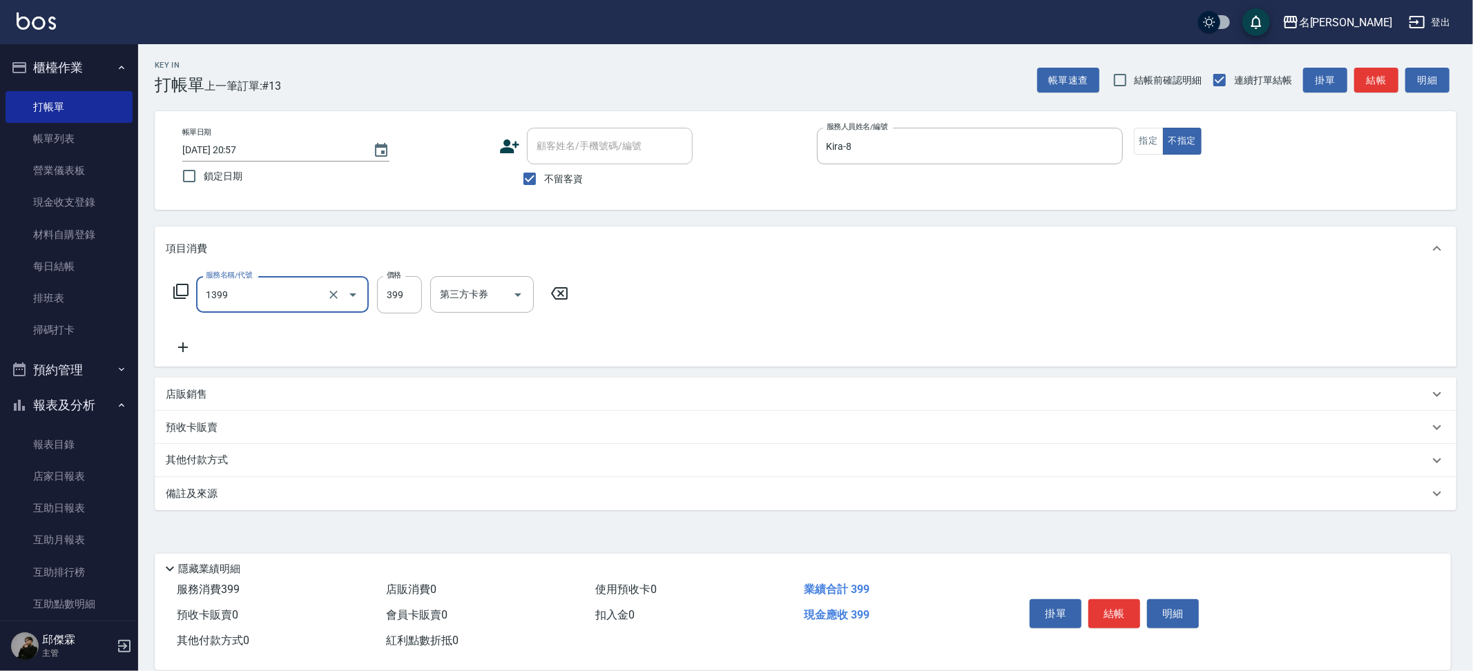
type input "海鹽洗髮(1399)"
type input "[PERSON_NAME]-13"
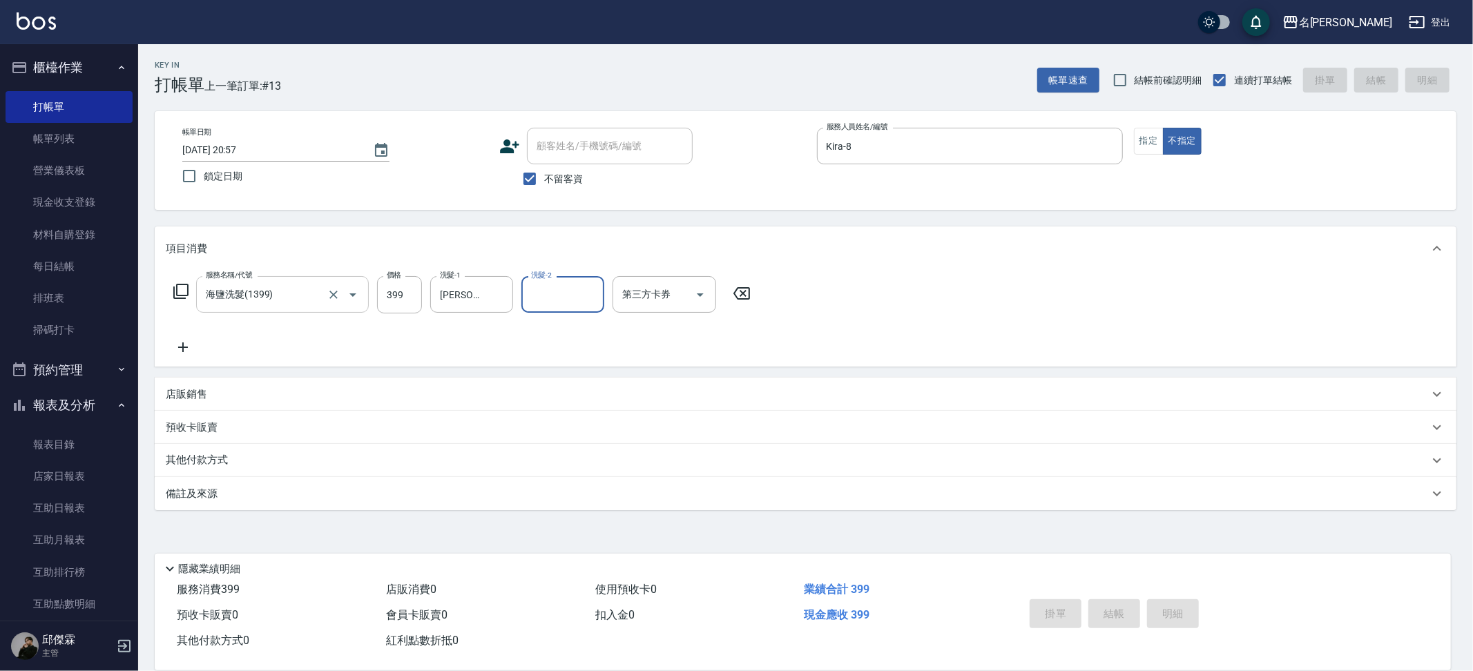
type input "[DATE] 20:58"
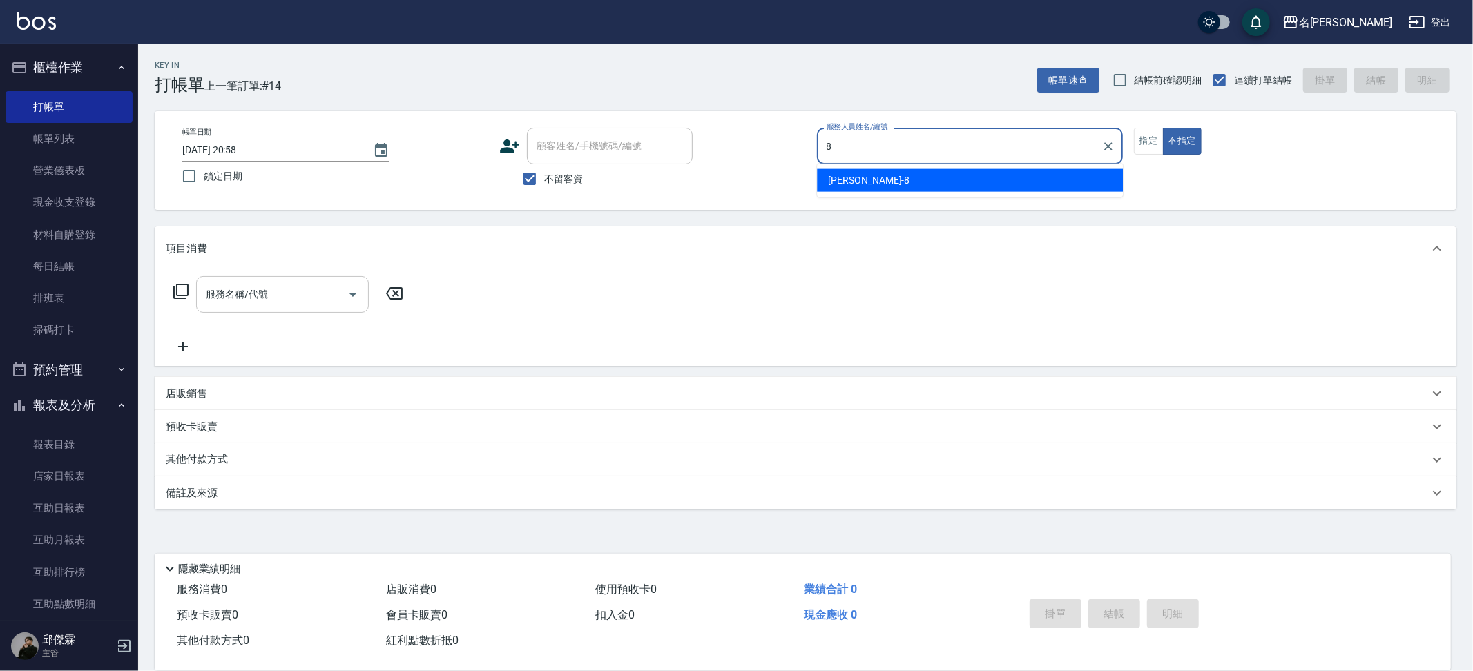
type input "Kira-8"
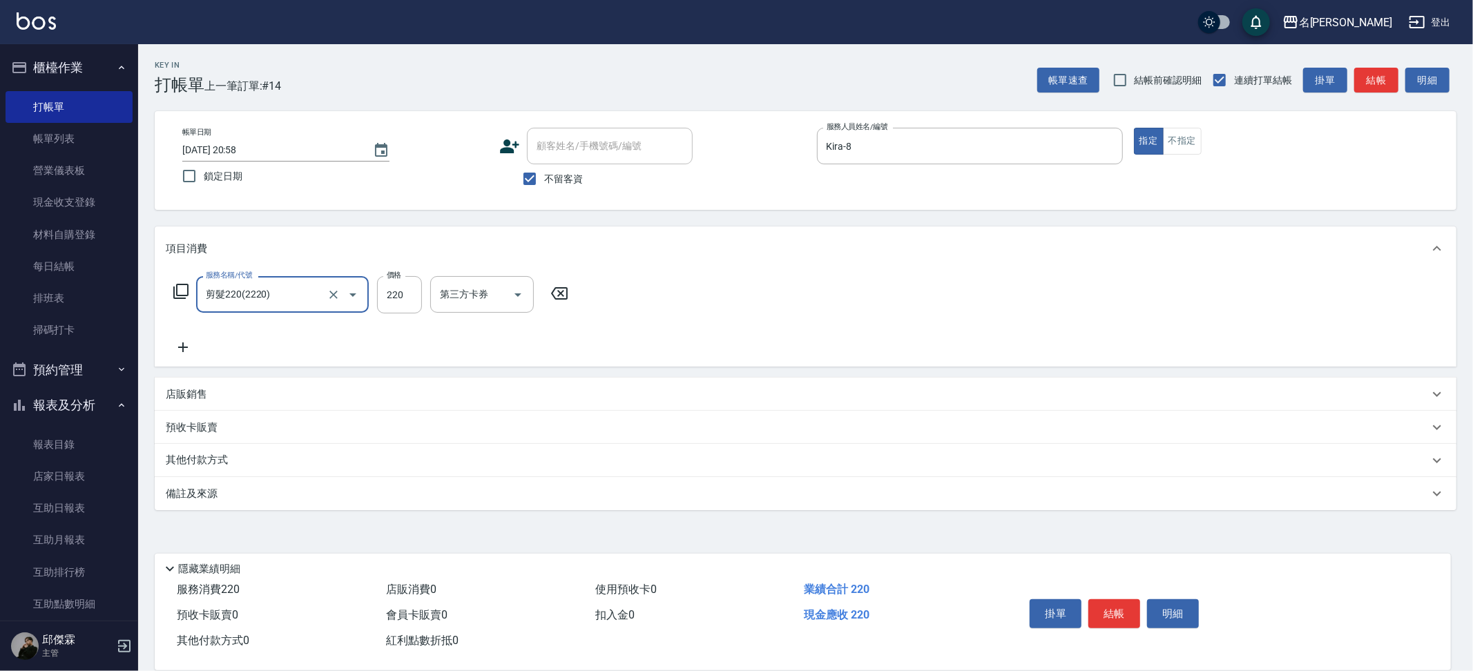
type input "剪髮220(2220)"
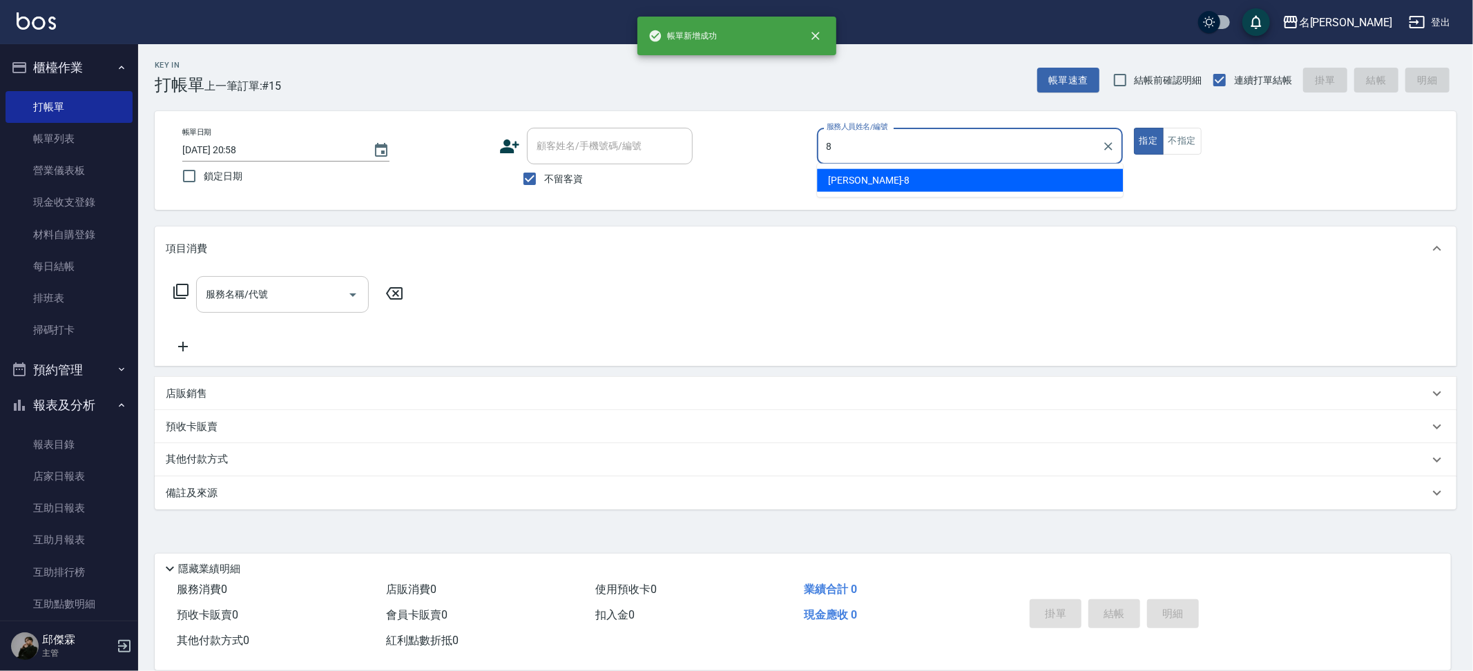
type input "Kira-8"
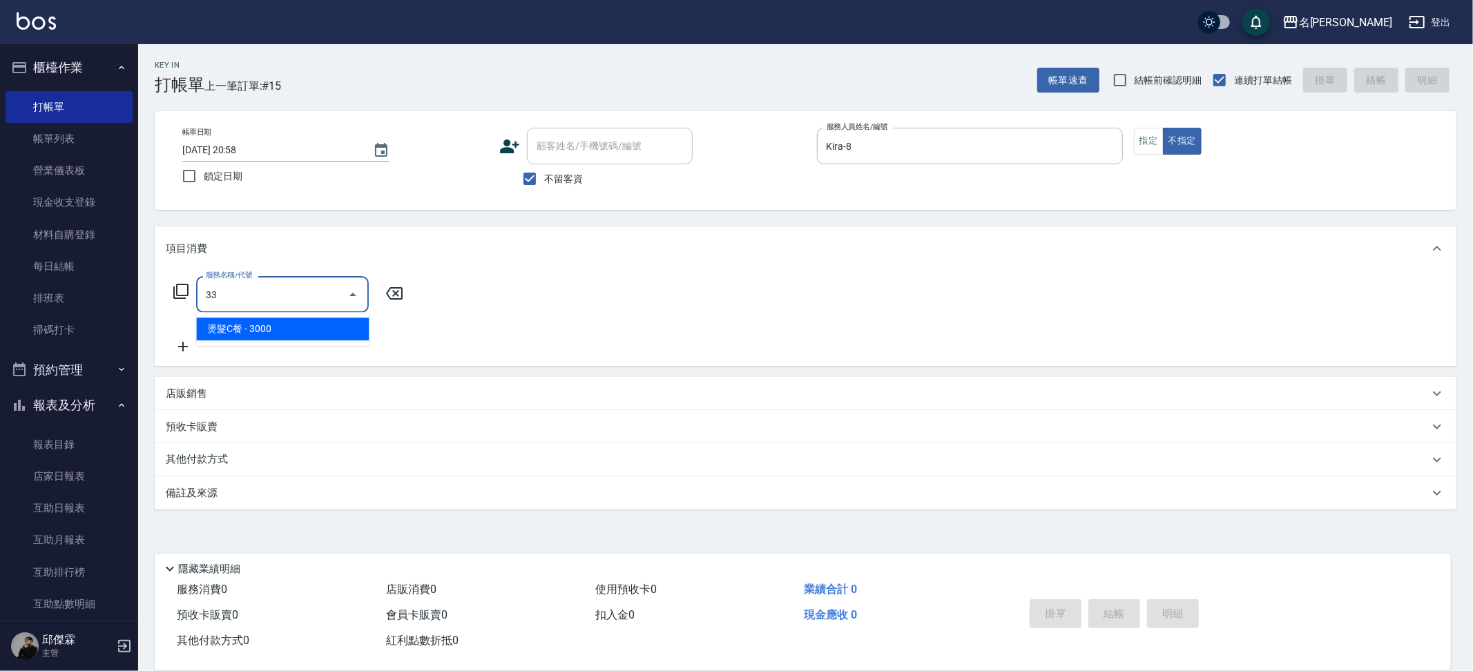
type input "3"
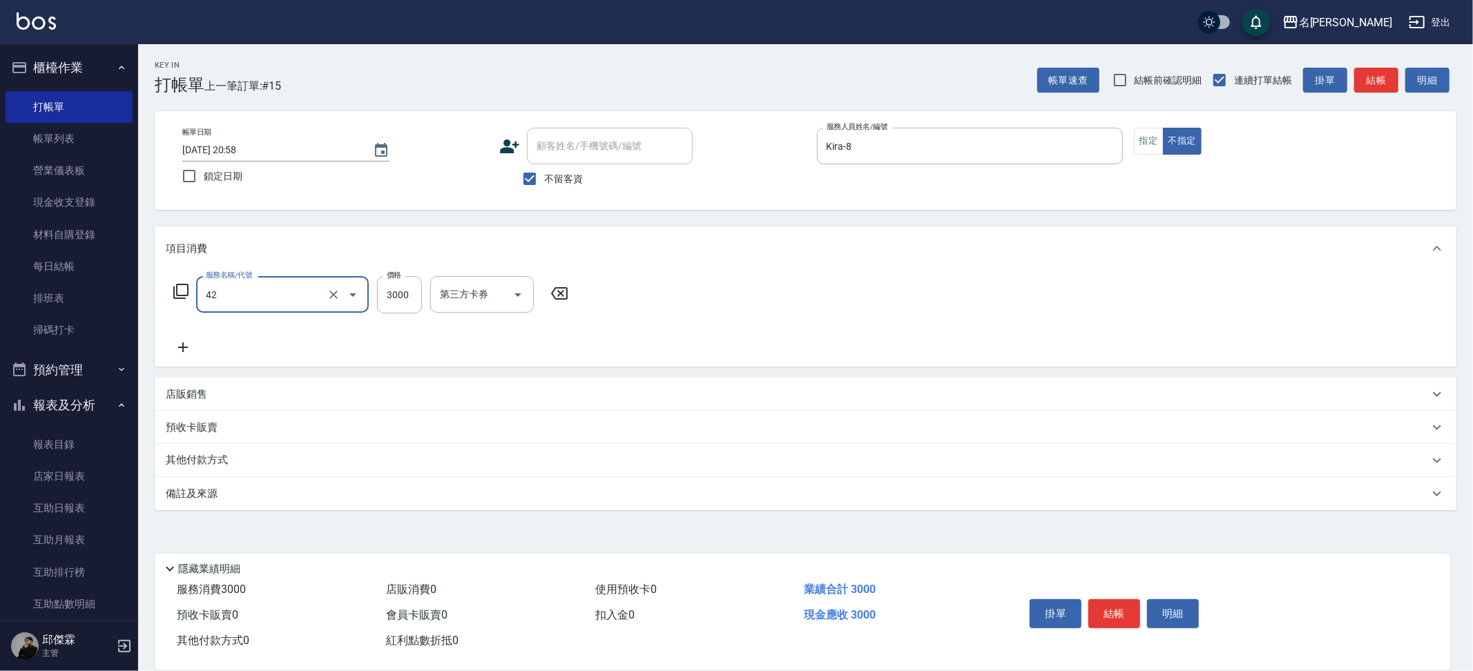
type input "染髮B餐(42)"
type input "3600"
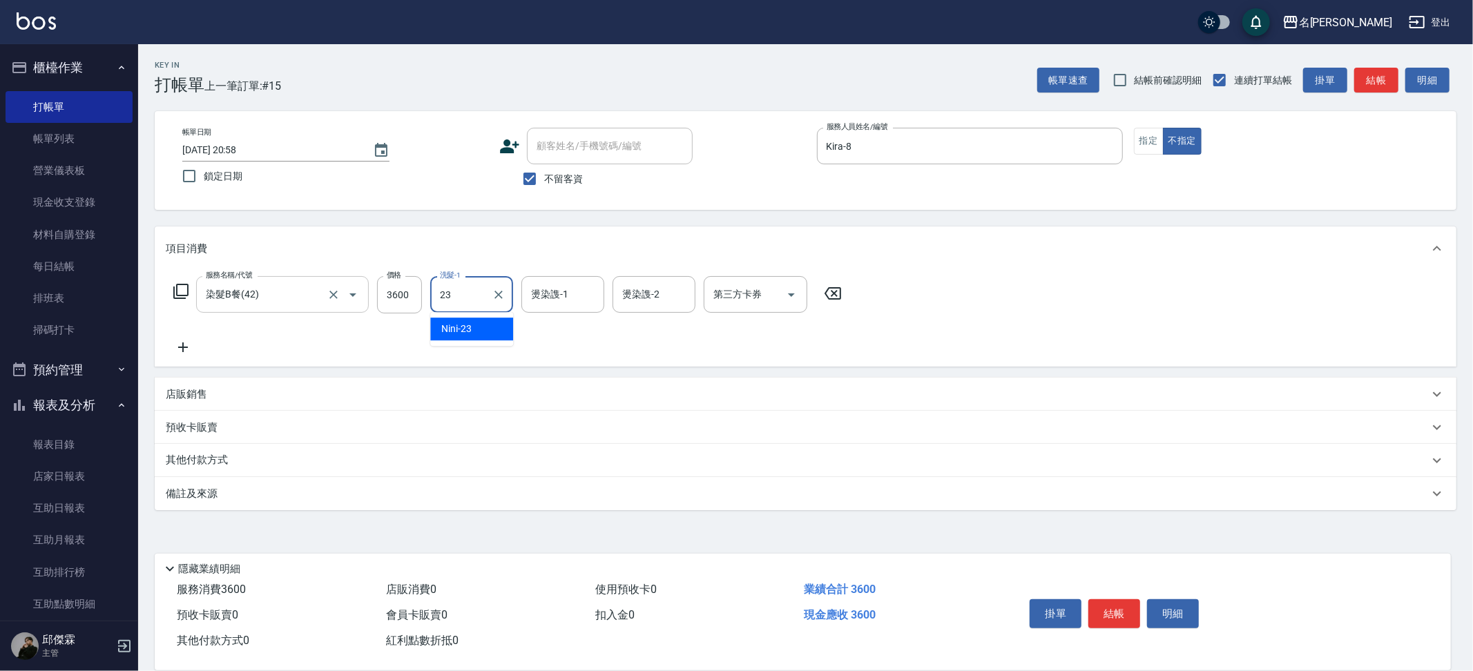
type input "Nini-23"
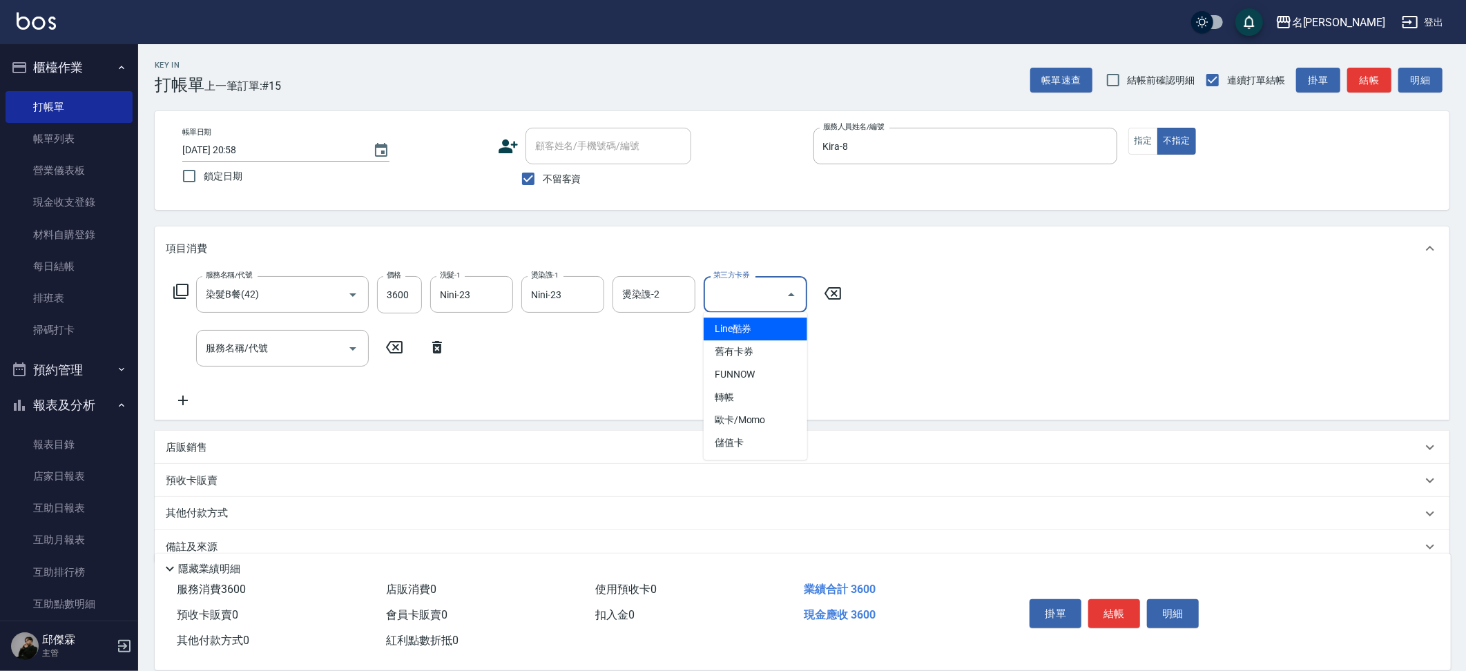
click at [742, 282] on div "第三方卡券 第三方卡券" at bounding box center [756, 294] width 104 height 37
drag, startPoint x: 743, startPoint y: 401, endPoint x: 463, endPoint y: 365, distance: 282.6
click at [743, 401] on span "轉帳" at bounding box center [756, 397] width 104 height 23
type input "轉帳"
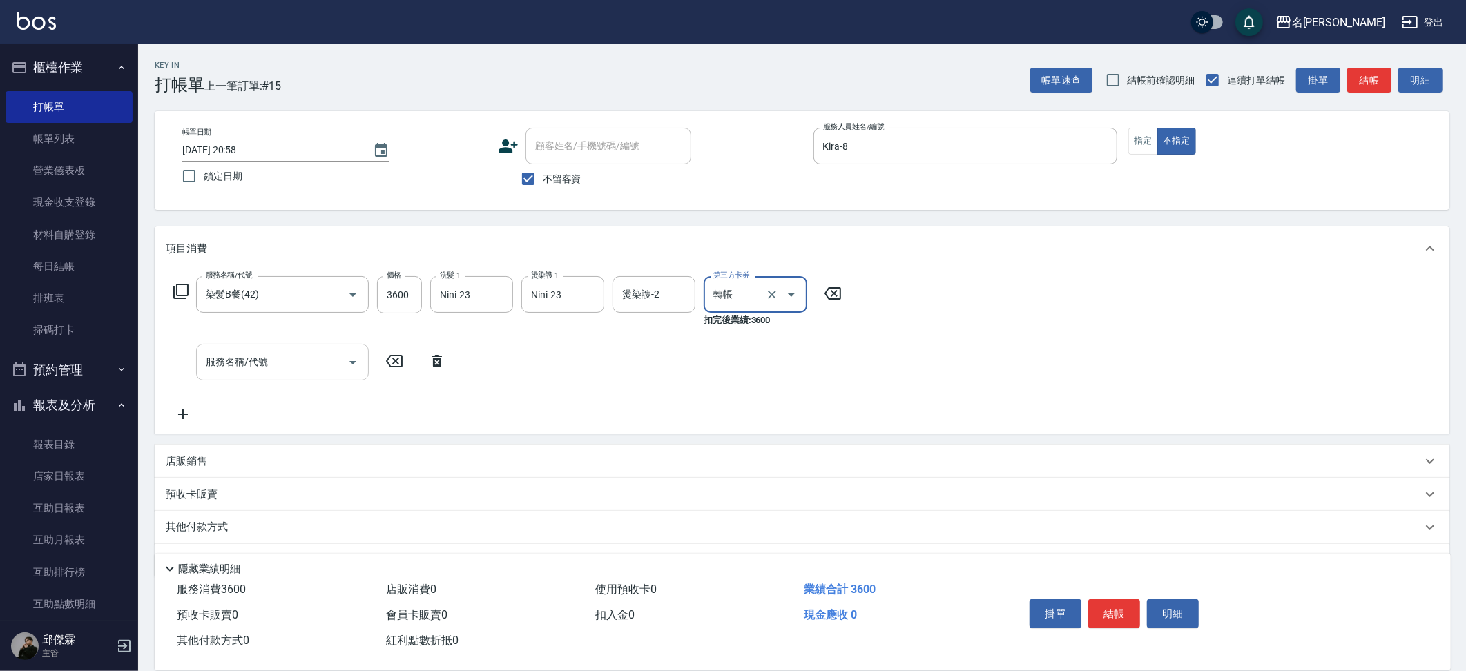
click at [262, 351] on div "服務名稱/代號 服務名稱/代號" at bounding box center [282, 362] width 173 height 37
type input "染髮(4899)"
type input "1000"
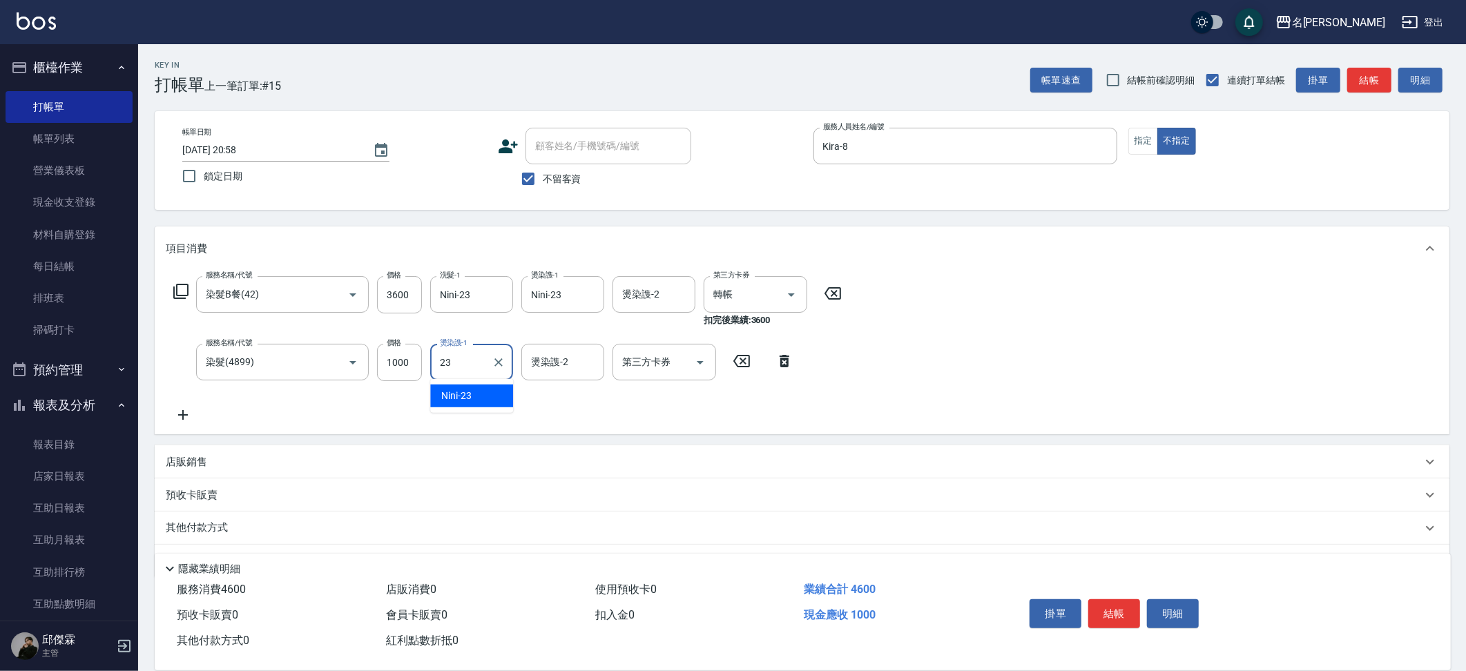
type input "Nini-23"
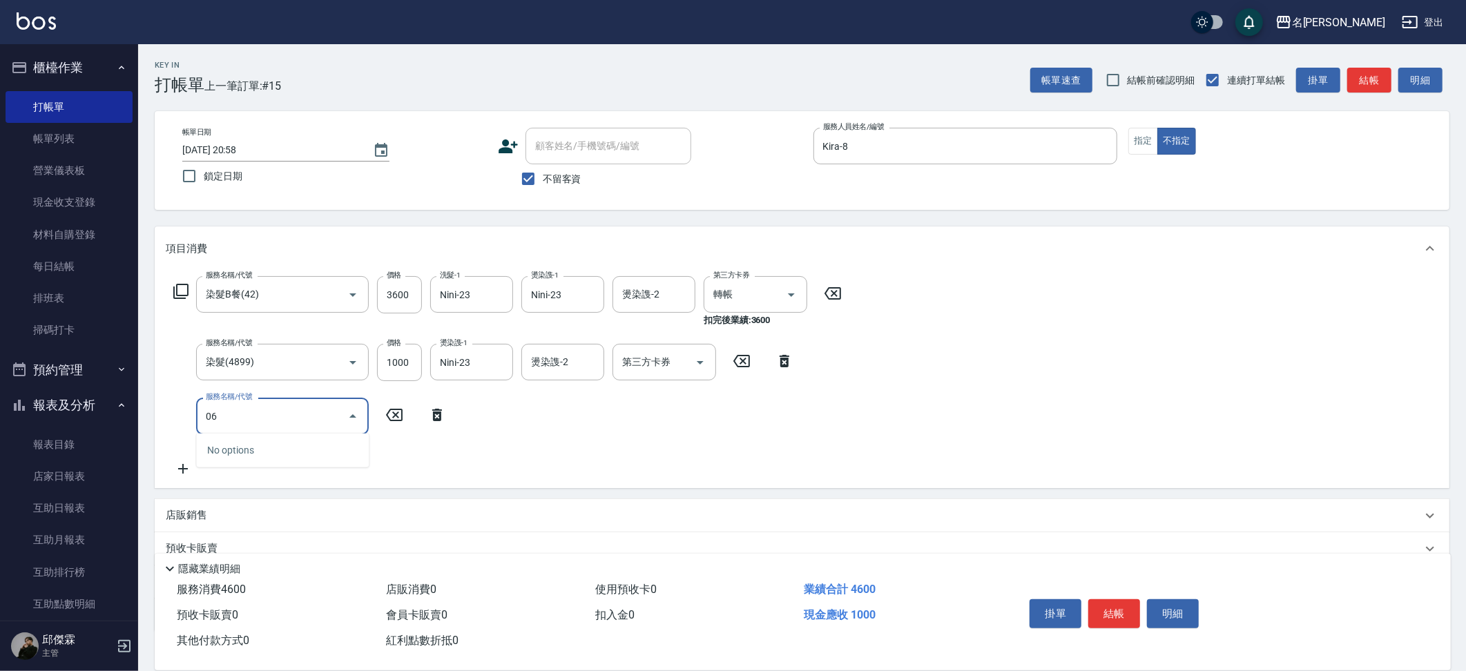
type input "0"
type input "染髮(4899)"
type input "100"
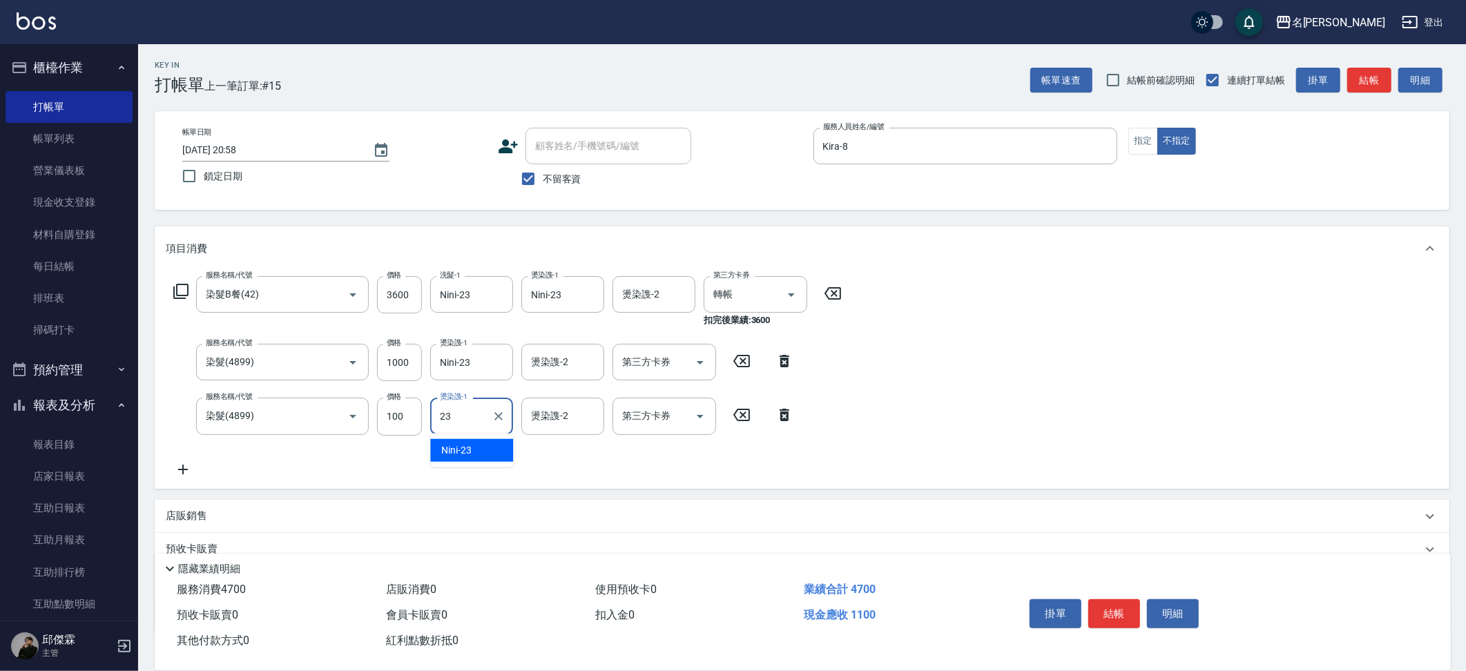
type input "Nini-23"
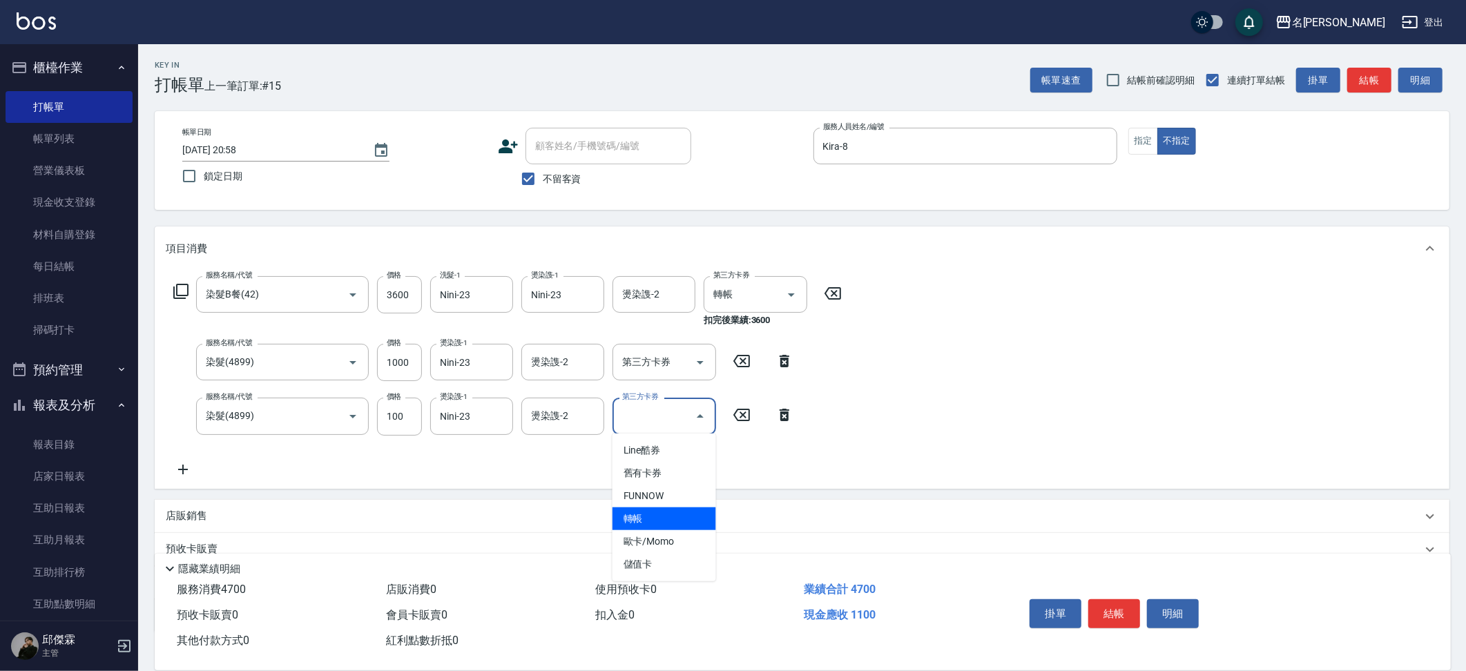
type input "轉帳"
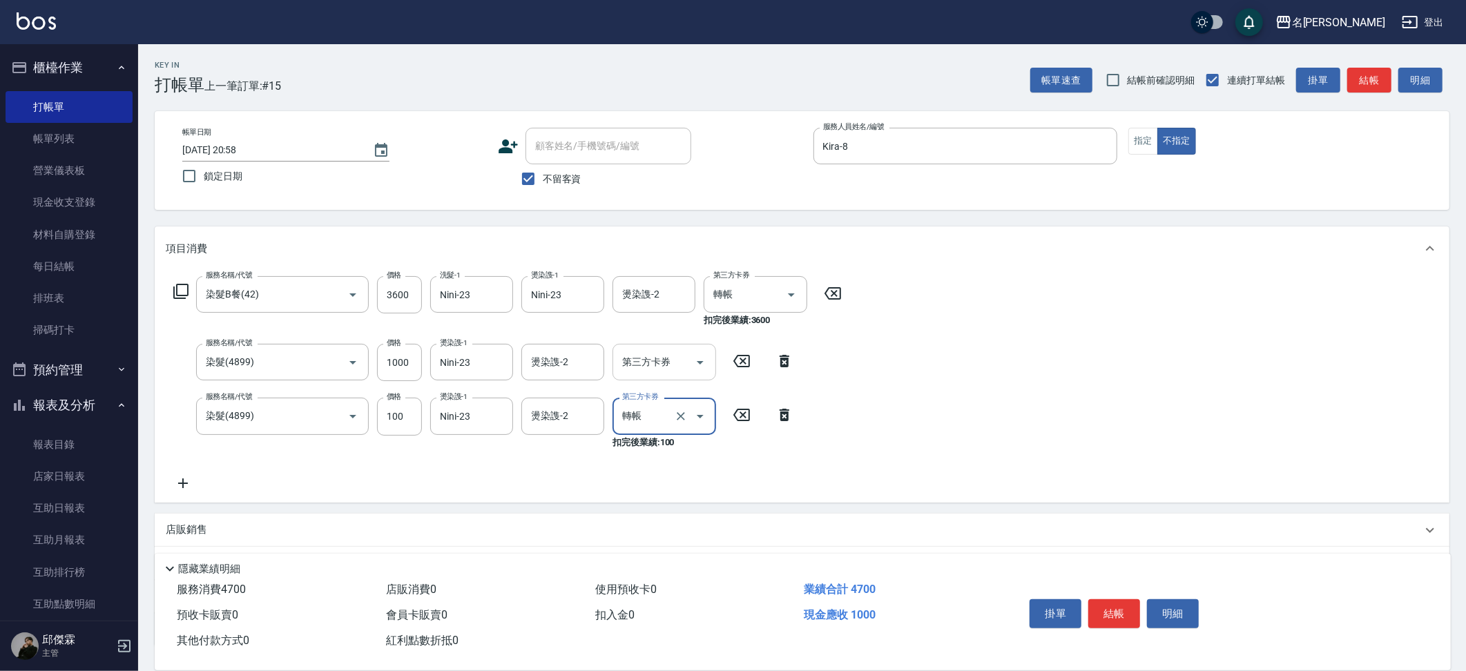
click at [659, 364] on input "第三方卡券" at bounding box center [654, 362] width 70 height 24
type input "轉帳"
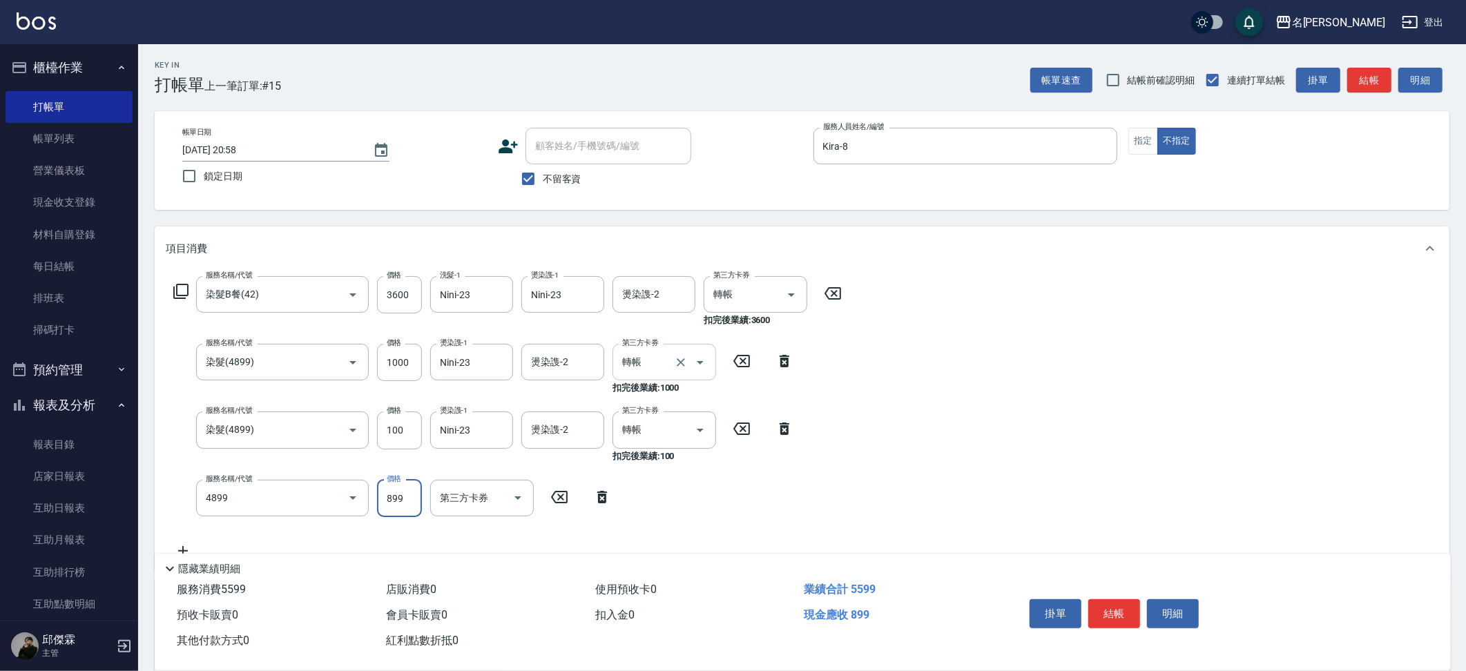
type input "染髮(4899)"
type input "1000"
type input "Nini-23"
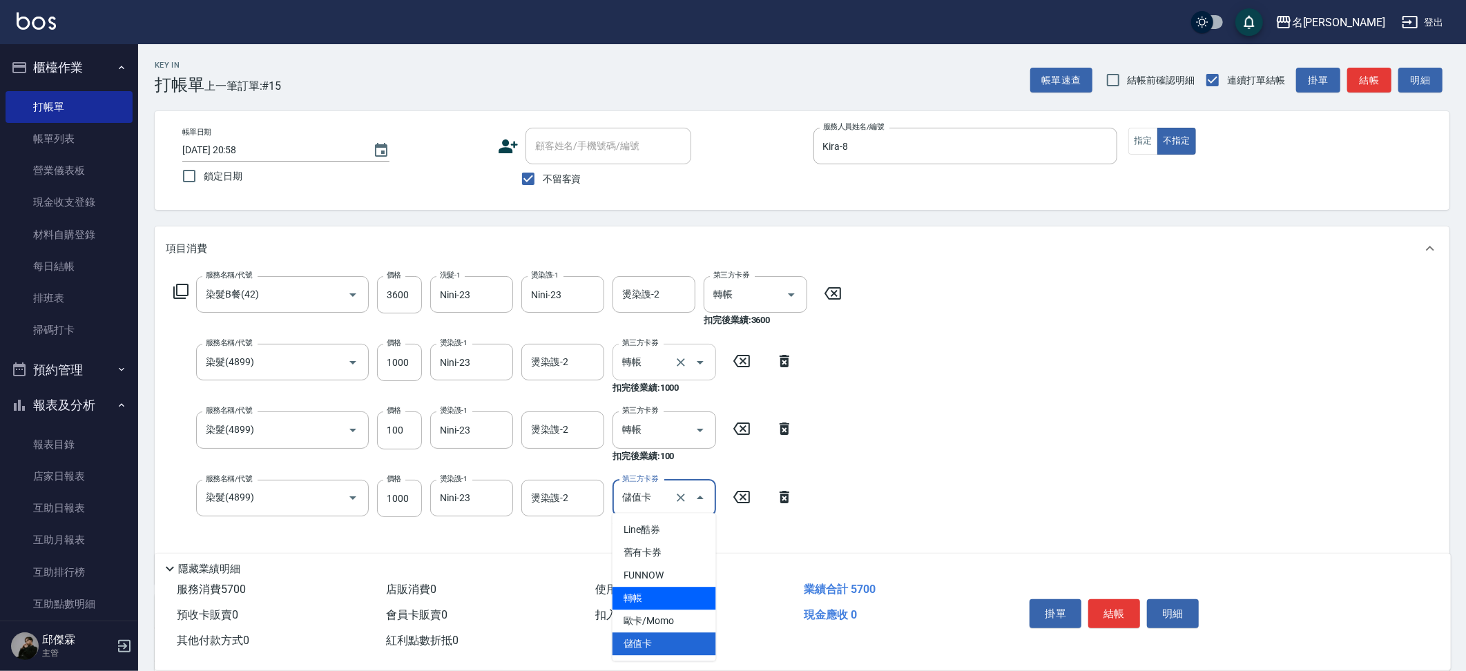
type input "轉帳"
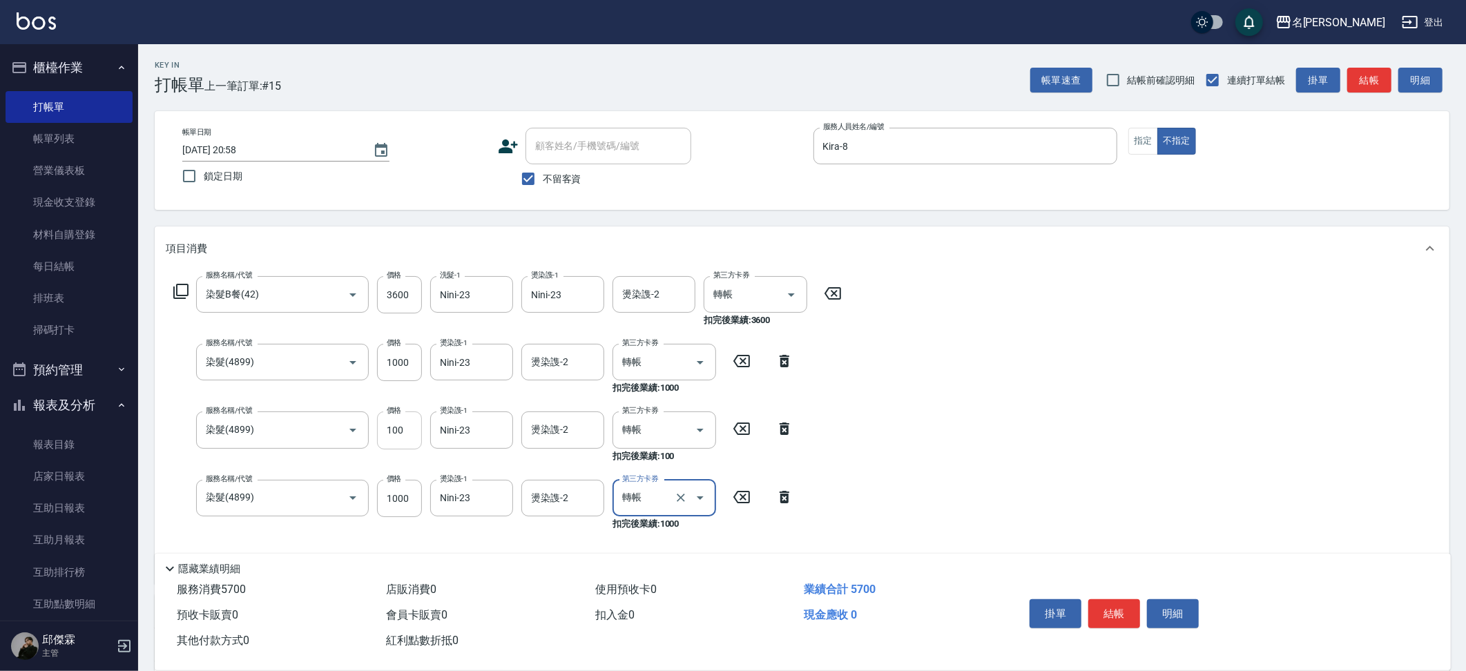
click at [411, 423] on input "100" at bounding box center [399, 429] width 45 height 37
type input "1000"
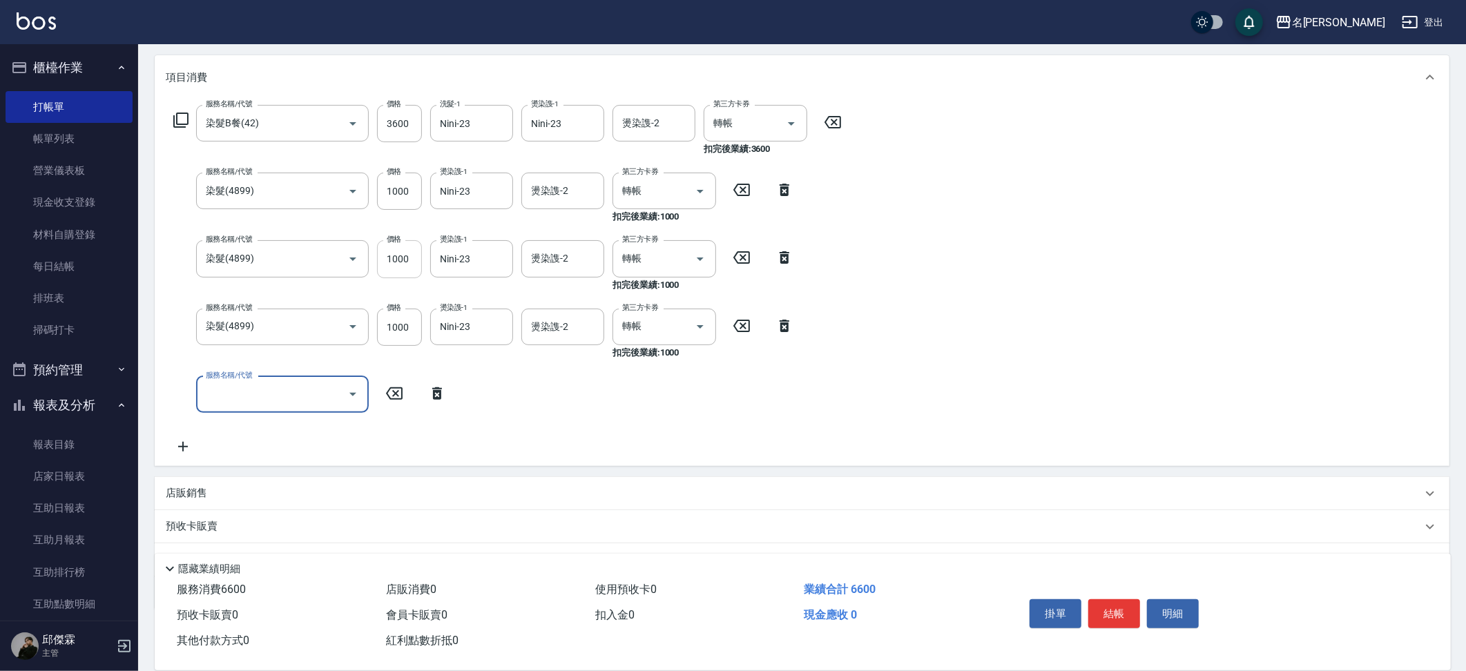
scroll to position [173, 0]
type input "極光結構護髮(515000)"
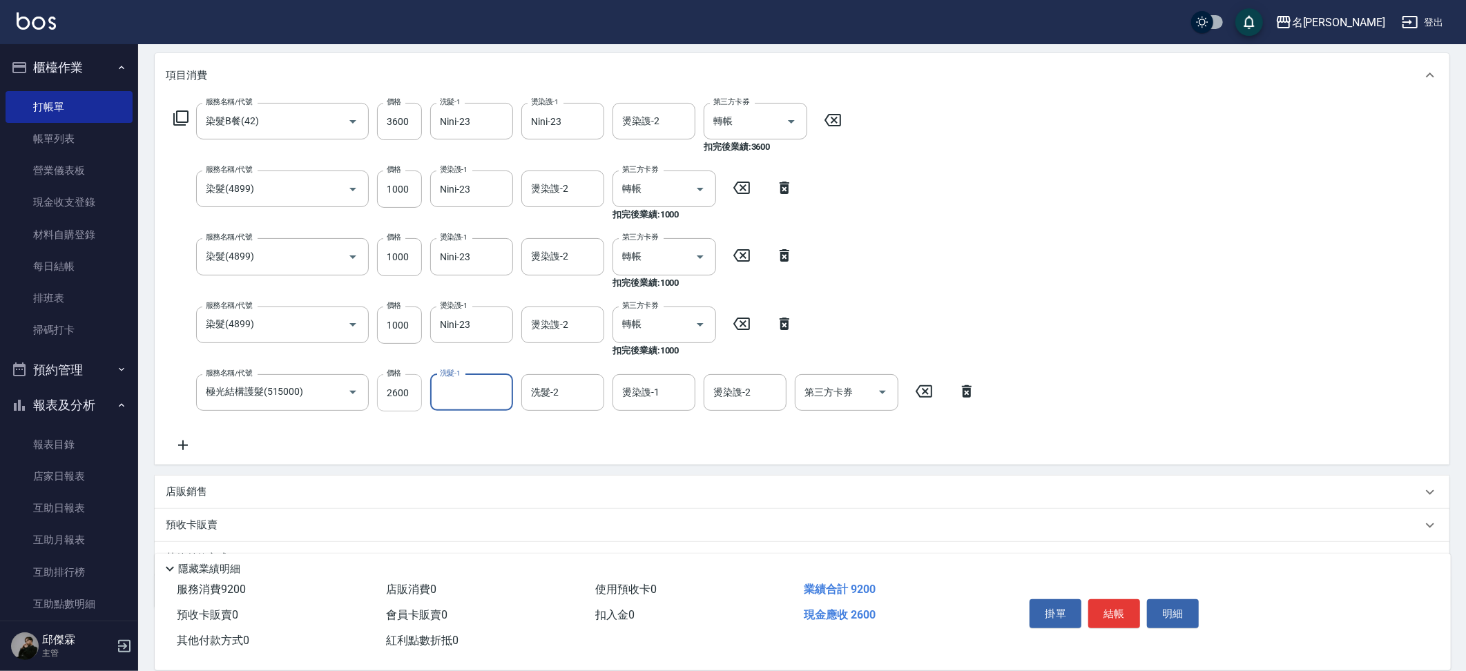
click at [418, 393] on input "2600" at bounding box center [399, 392] width 45 height 37
type input "2800"
type input "Nini-23"
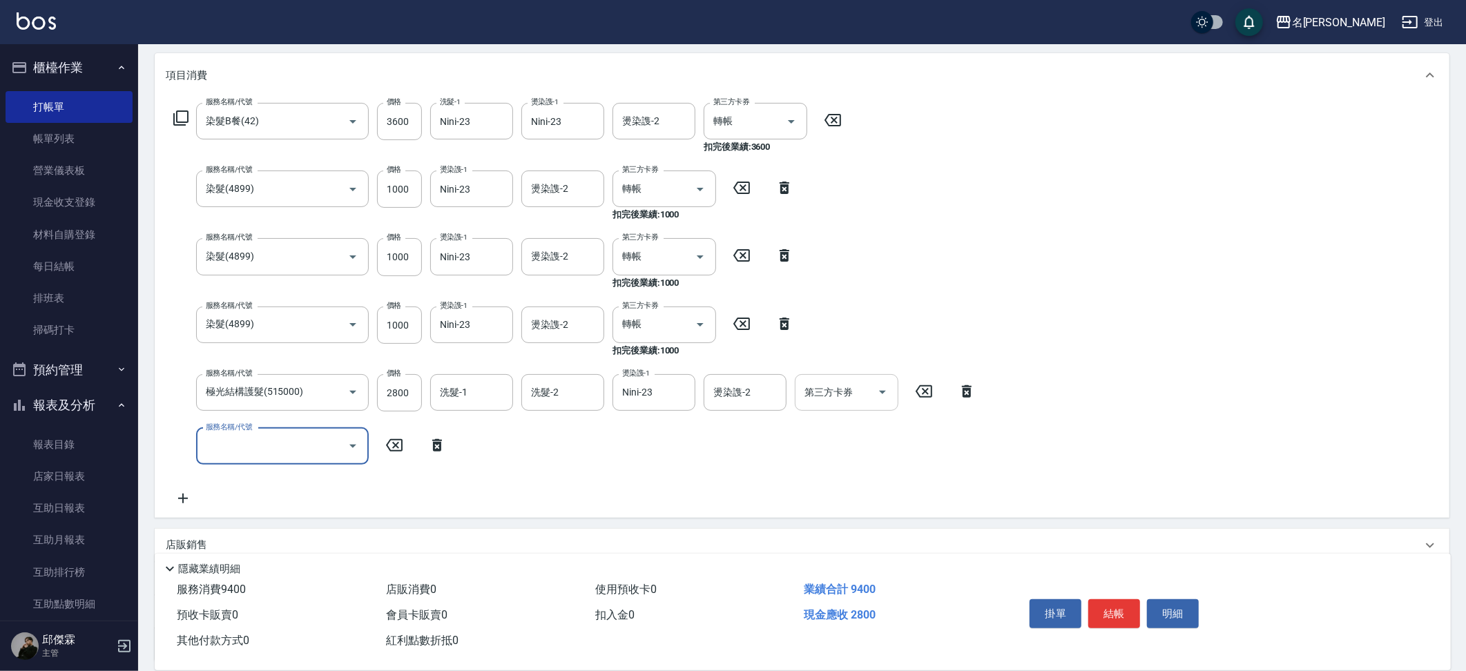
click at [837, 396] on input "第三方卡券" at bounding box center [836, 392] width 70 height 24
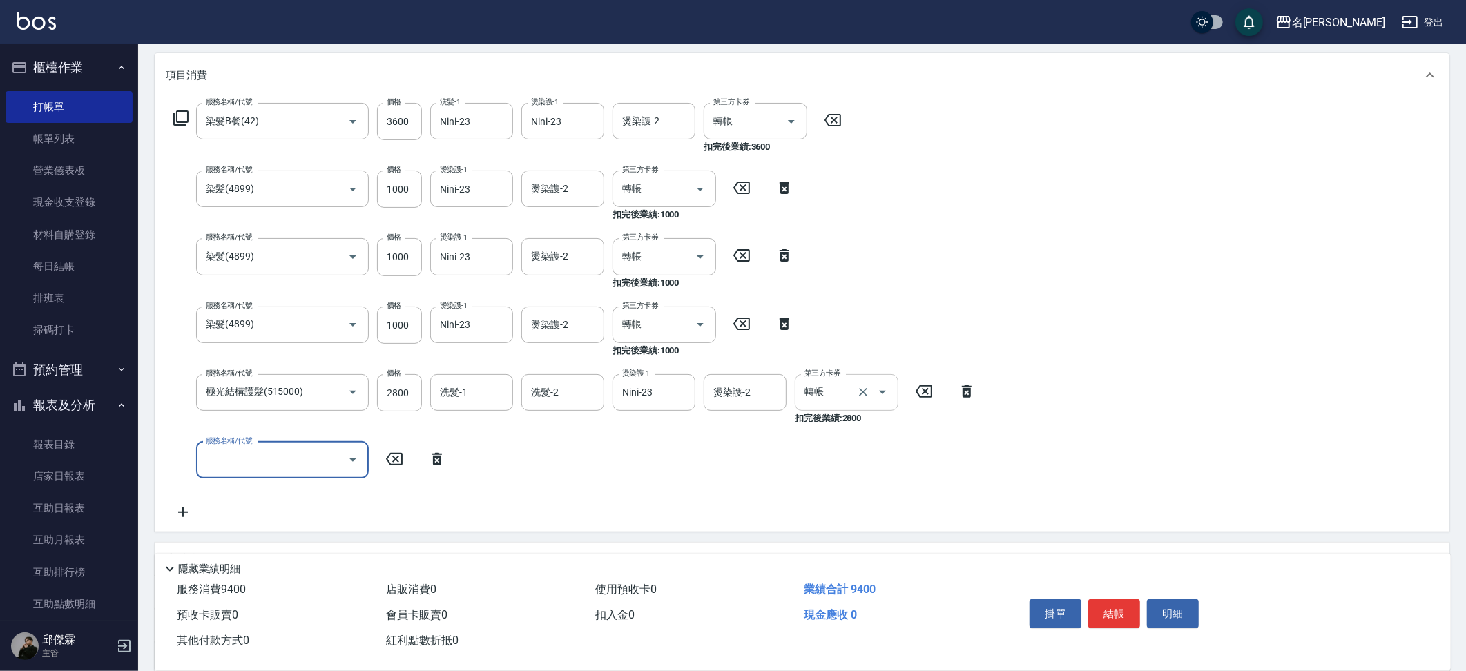
type input "轉帳"
type input "[DATE] 20:59"
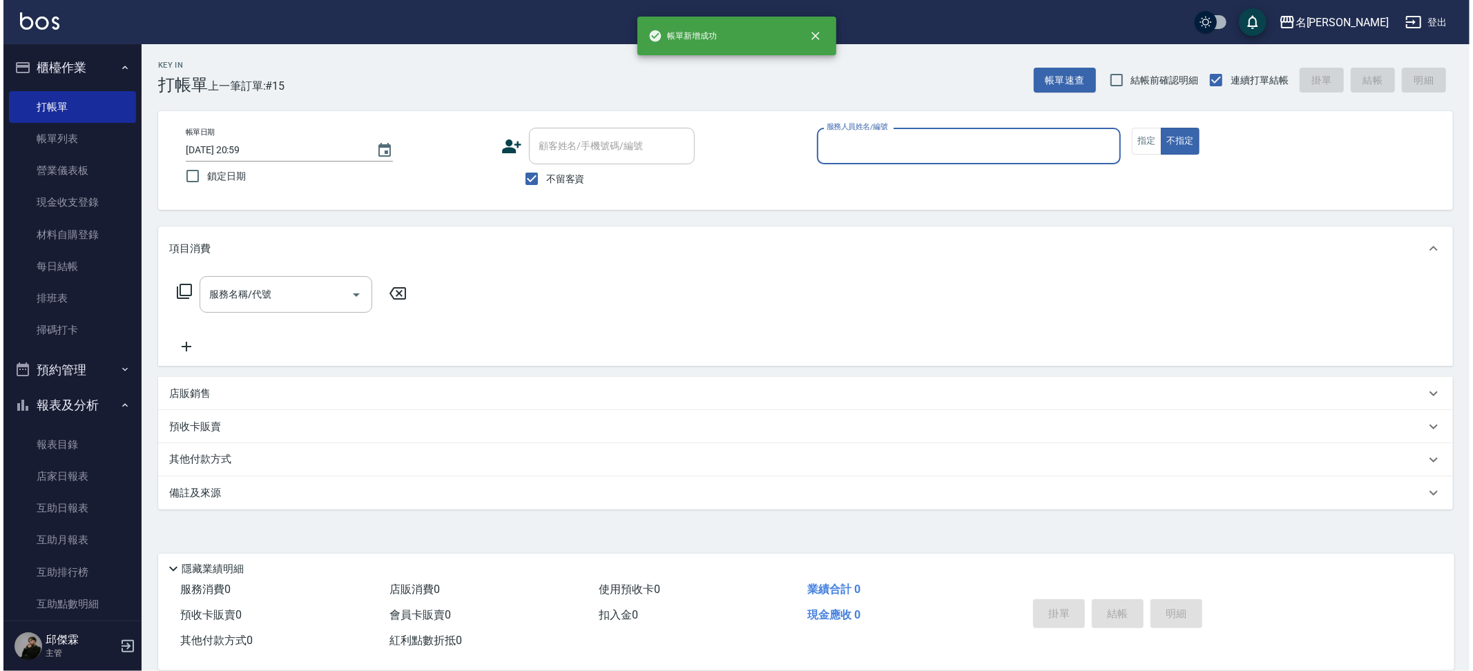
scroll to position [0, 0]
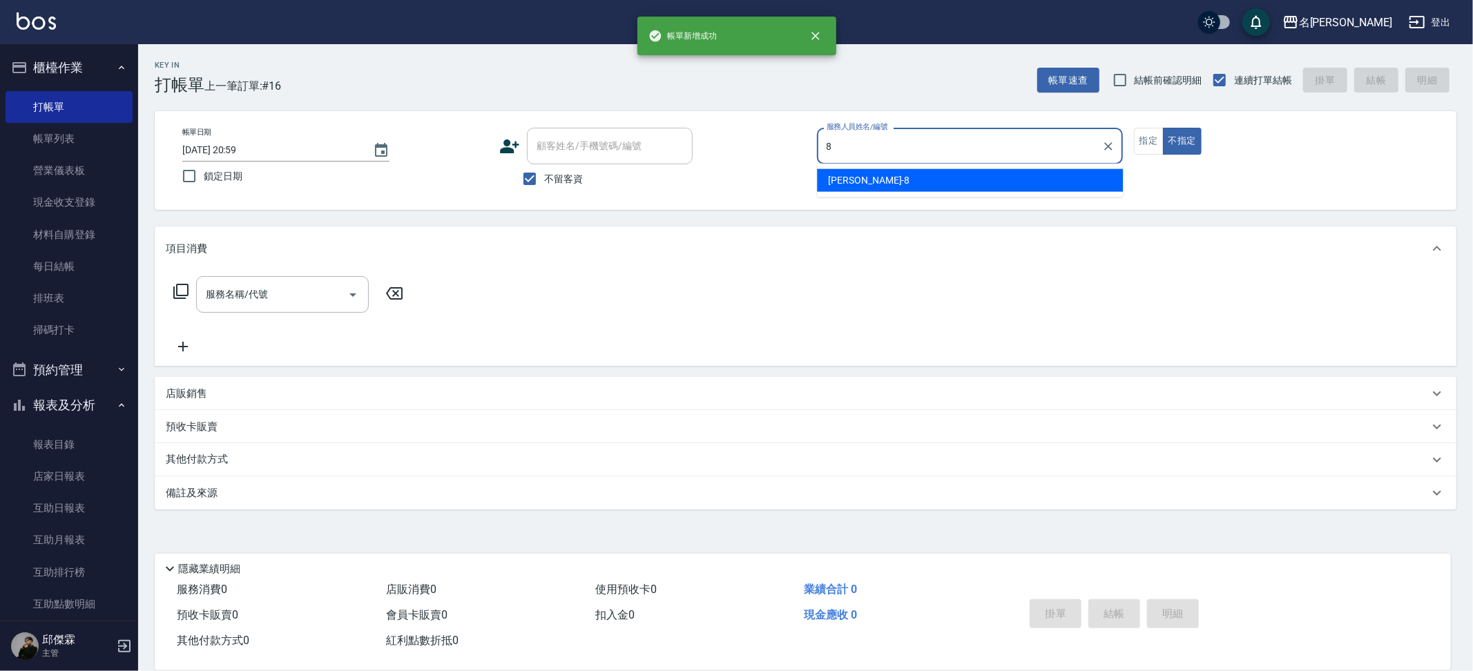
type input "Kira-8"
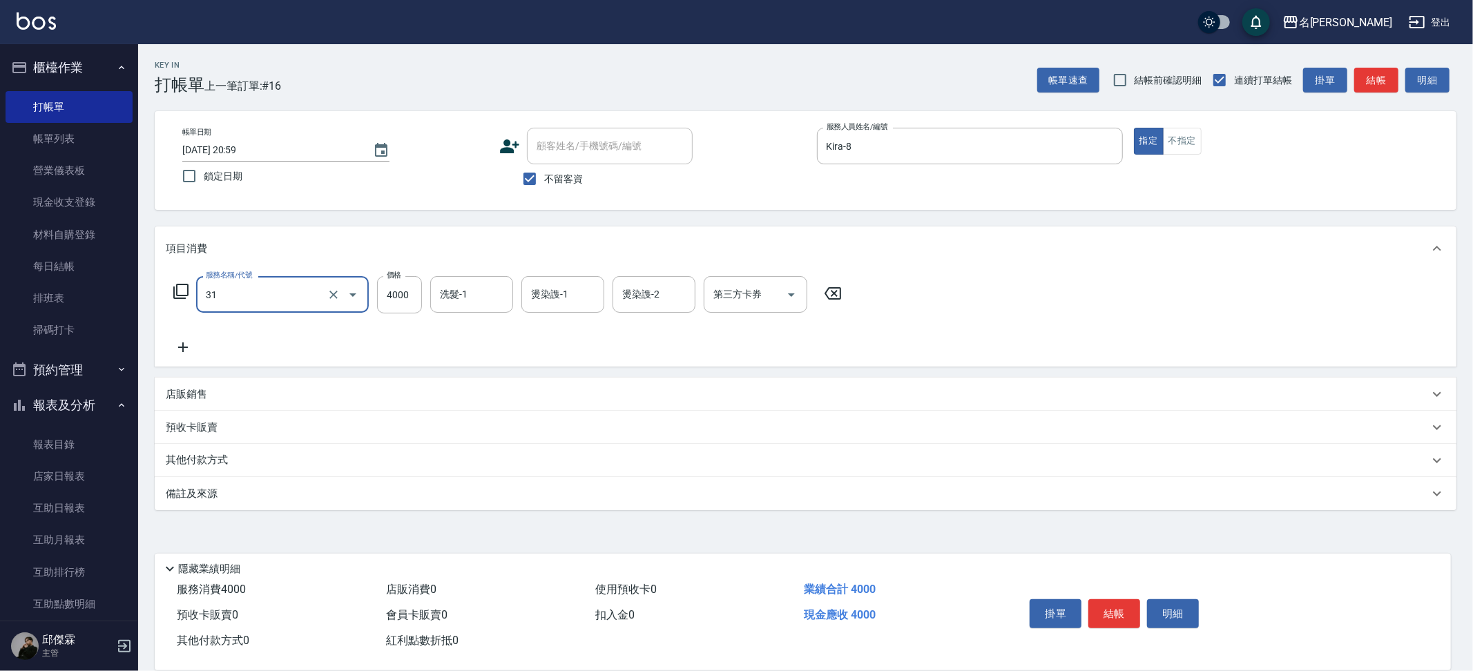
type input "燙髮A餐(31)"
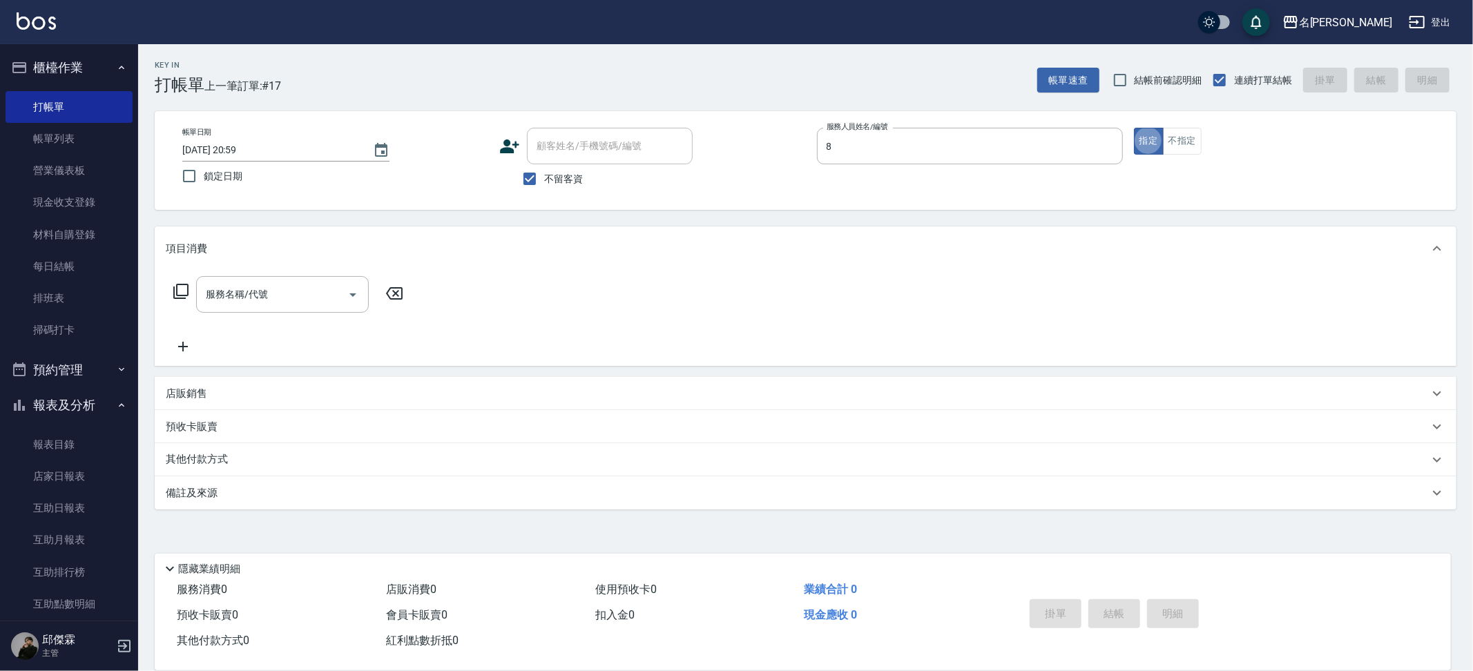
type input "Kira-8"
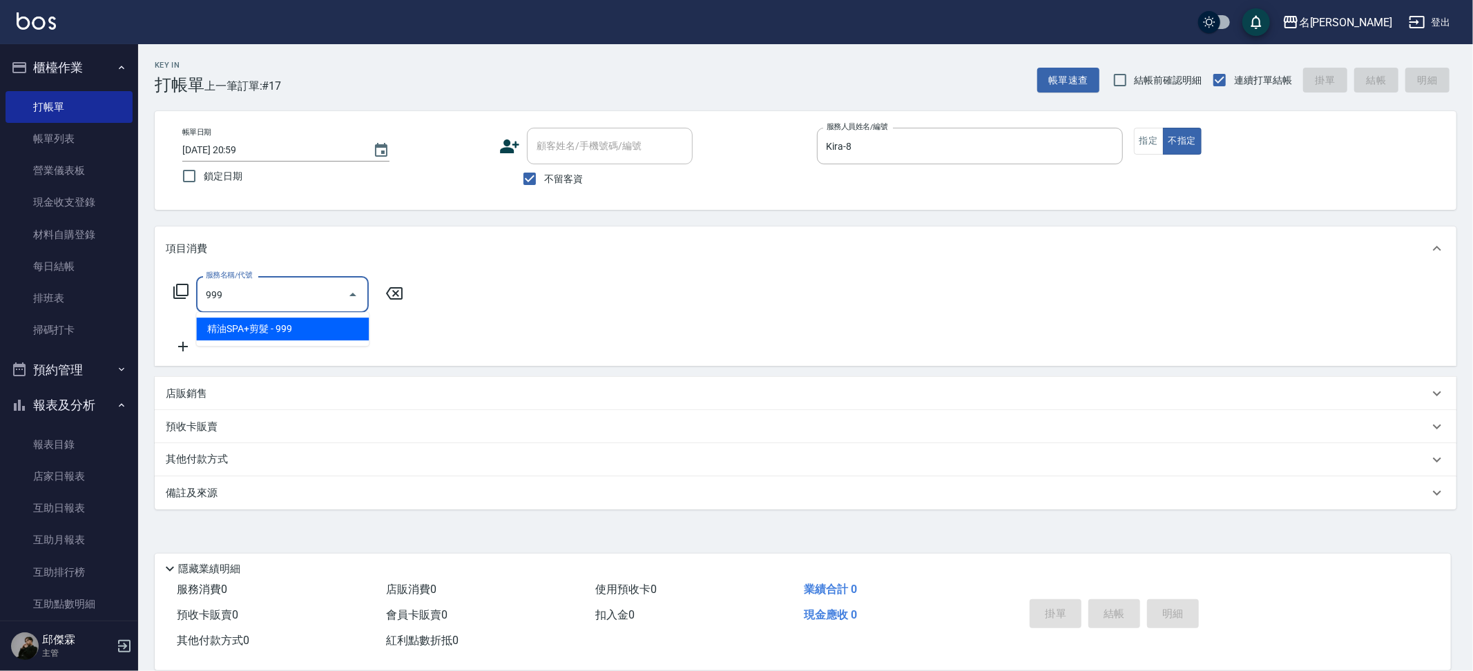
type input "精油SPA+剪髮(999)"
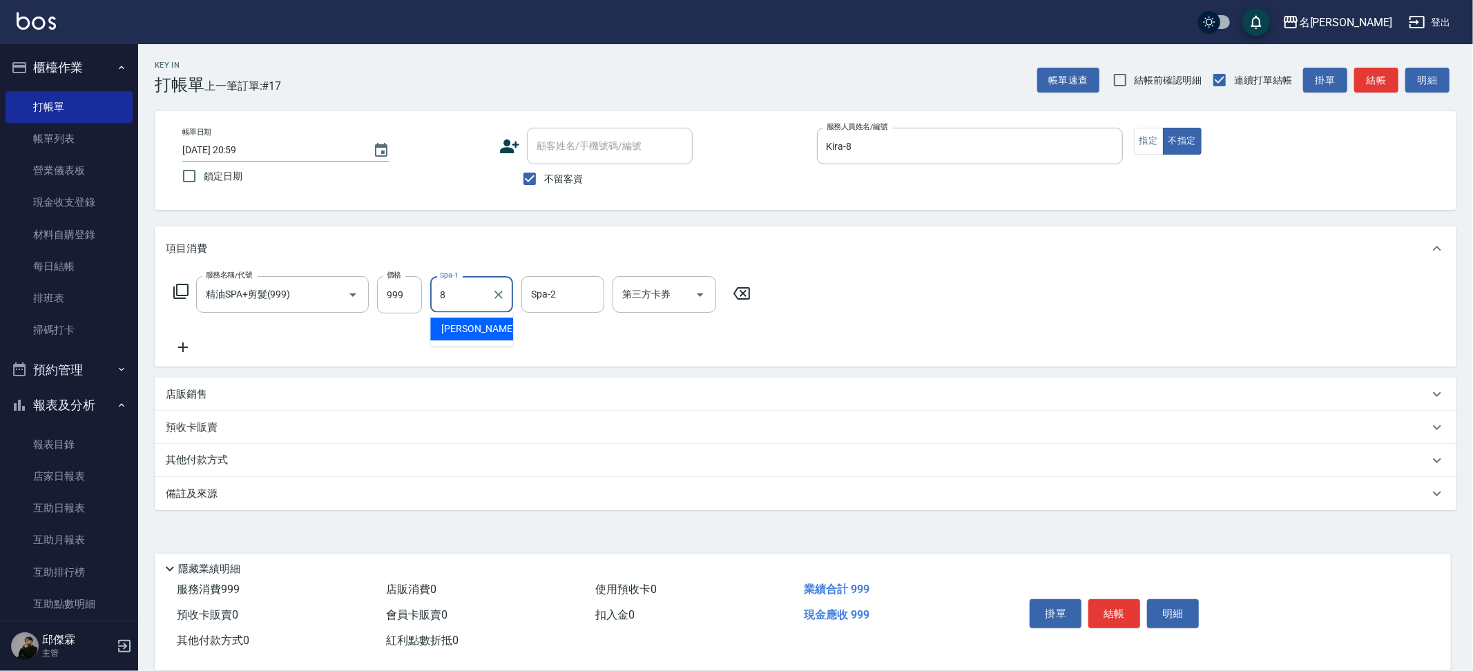
type input "Kira-8"
type input "[PERSON_NAME]-13"
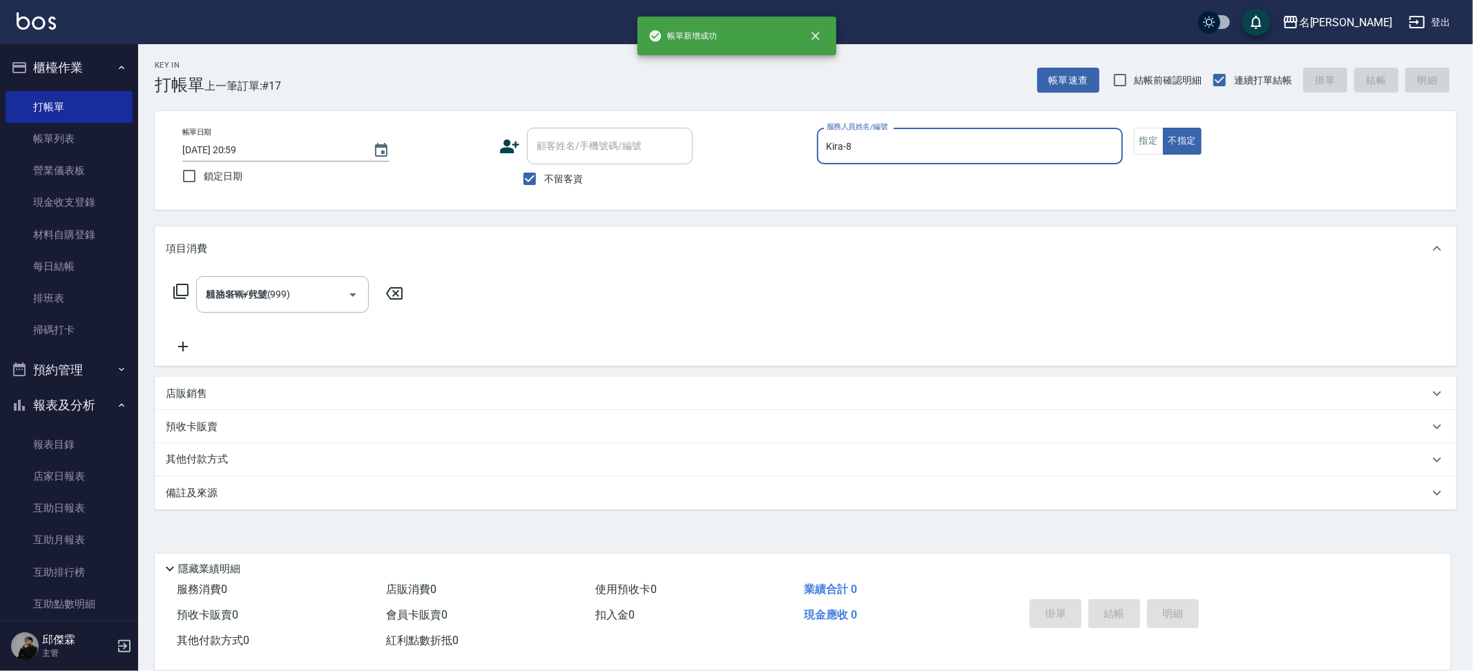
type input "[DATE] 21:00"
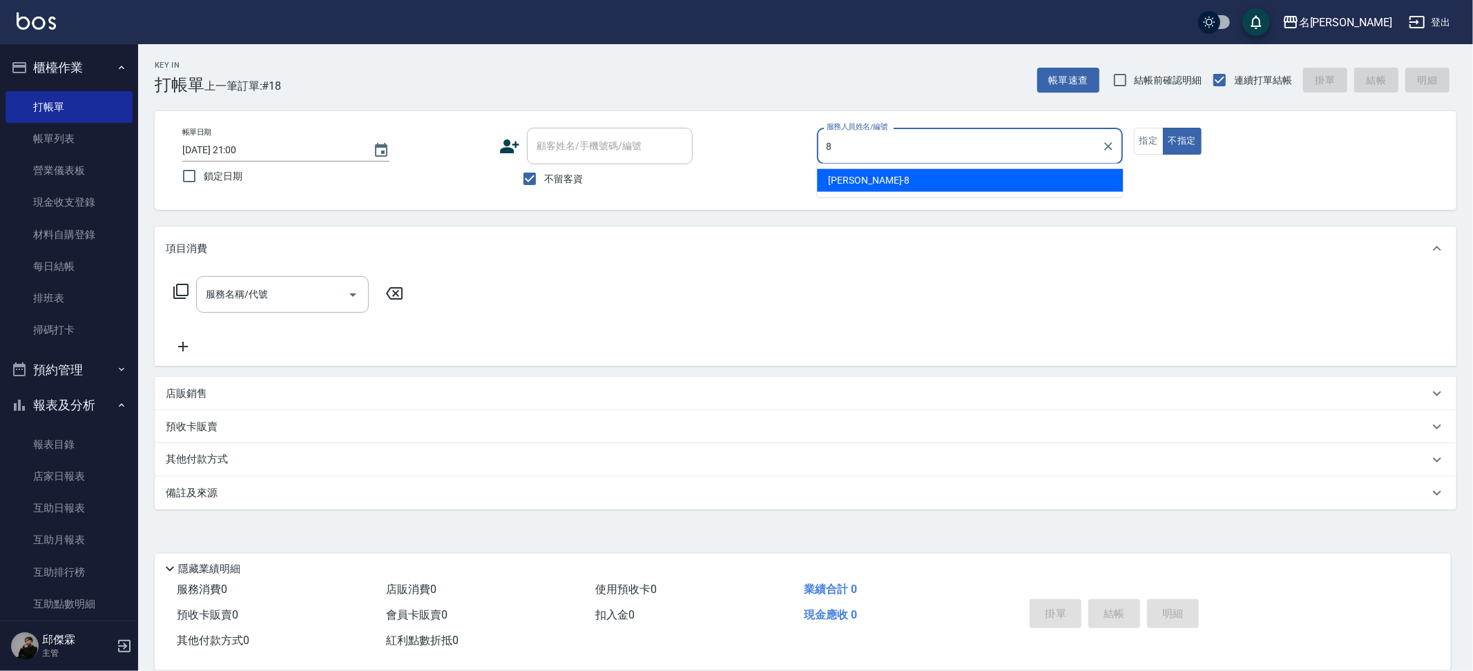
type input "Kira-8"
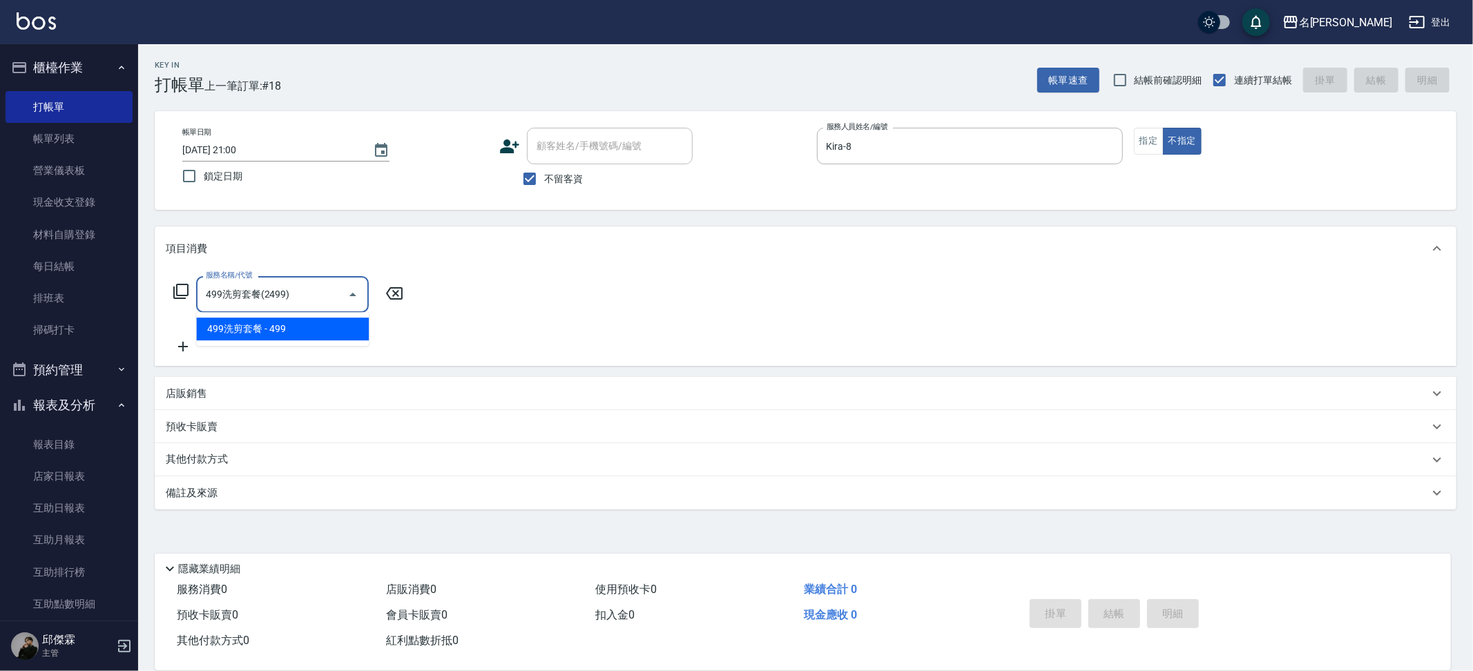
type input "499洗剪套餐(2499)"
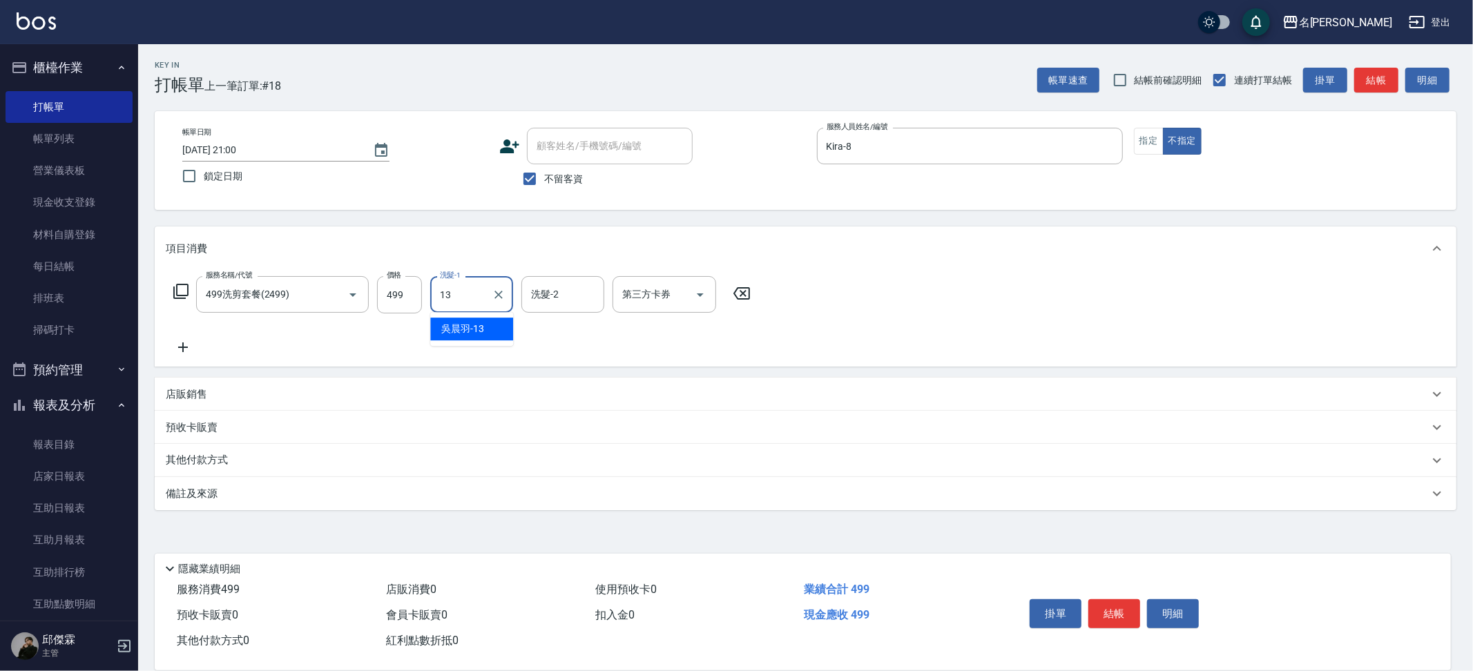
type input "[PERSON_NAME]-13"
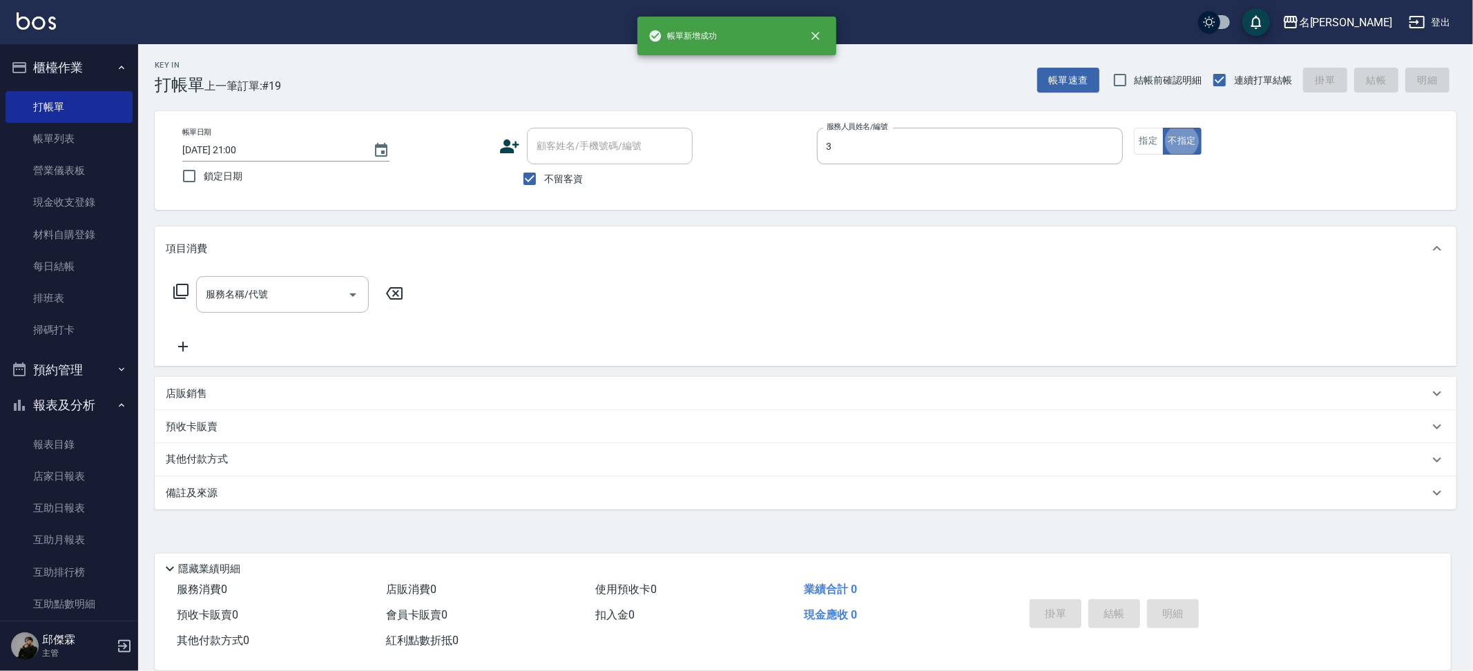
type input "Mina-3"
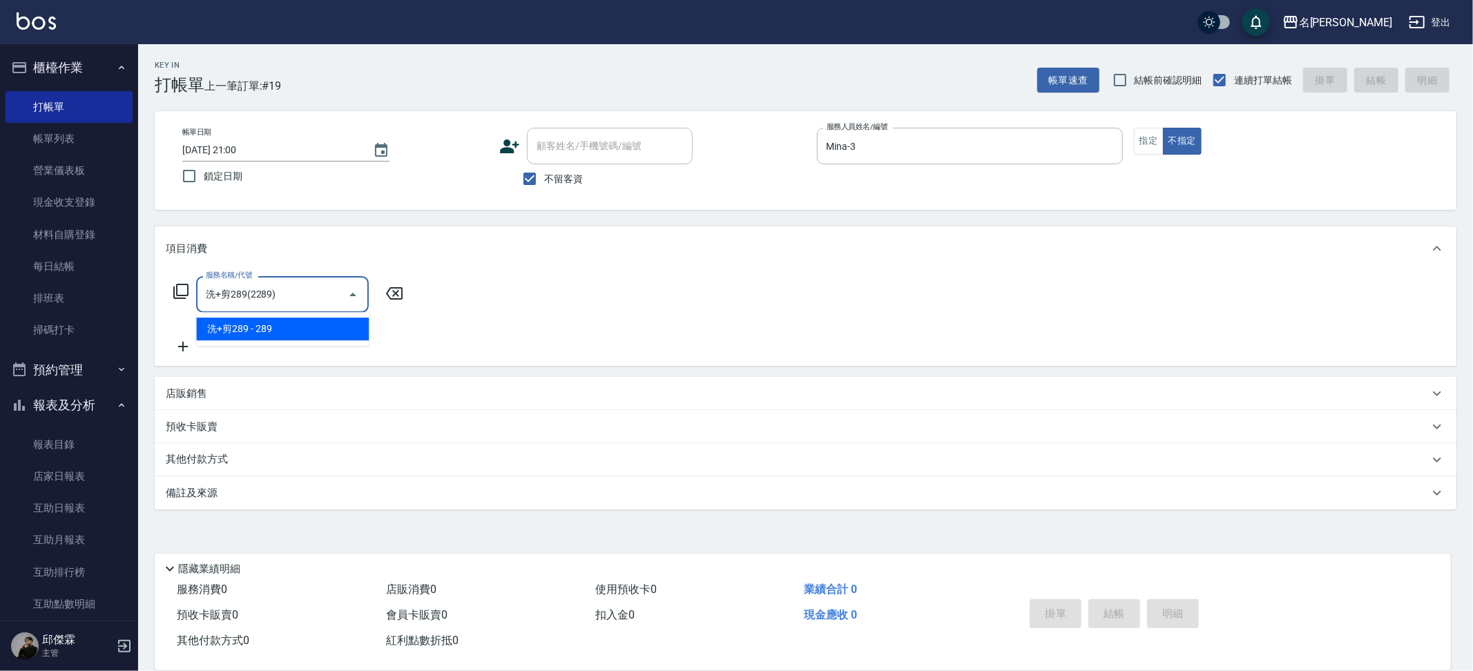
type input "洗+剪289(2289)"
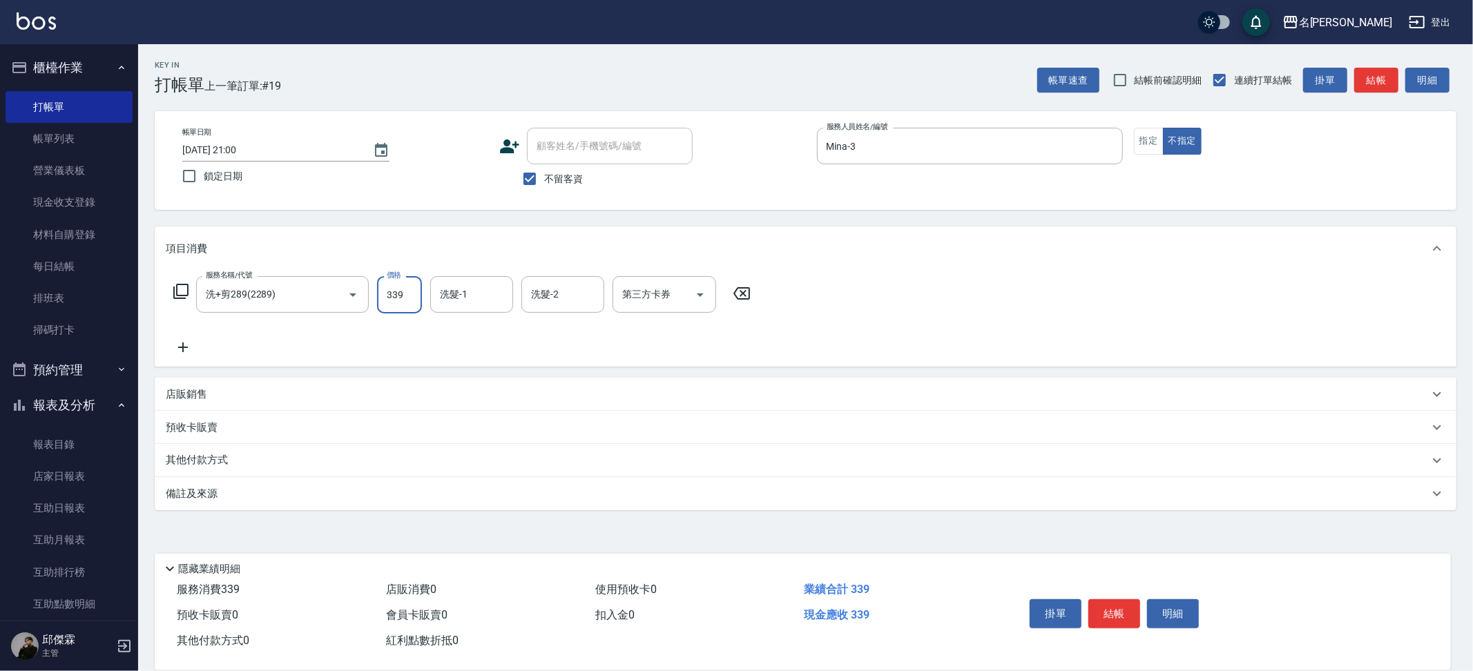
type input "339"
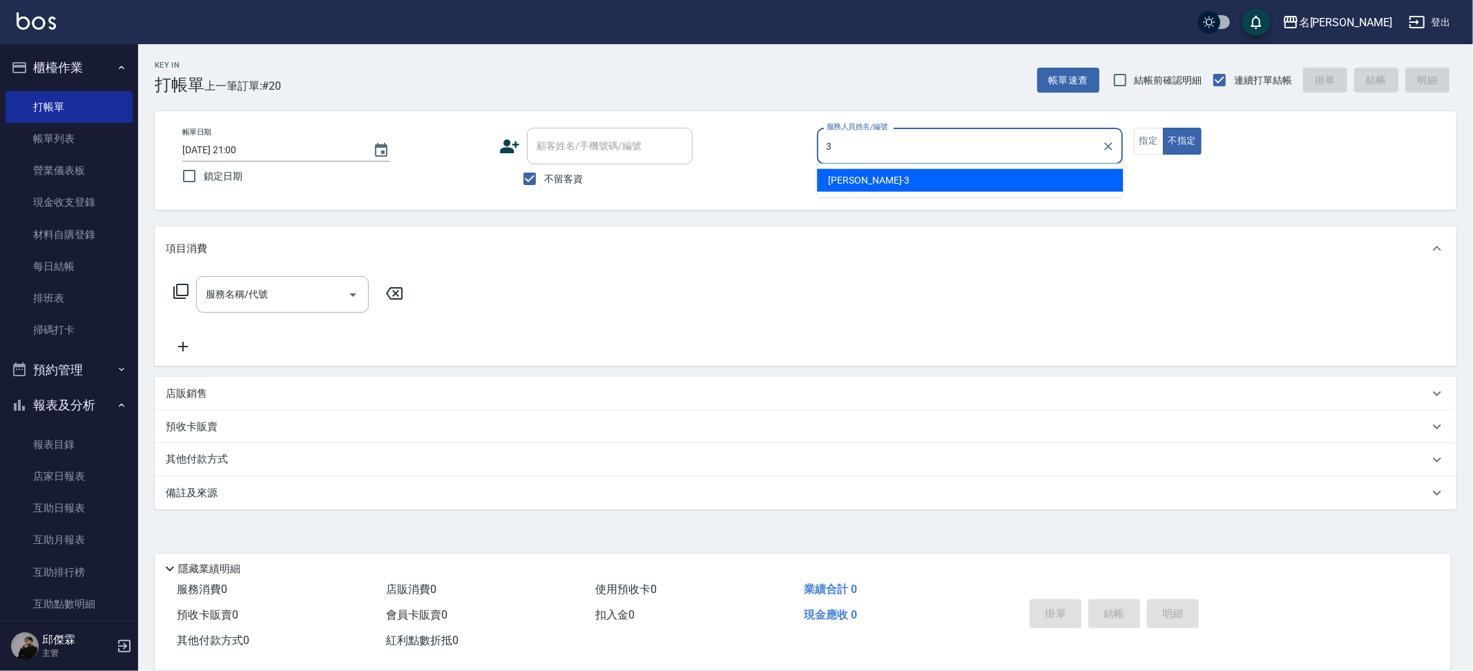
type input "Mina-3"
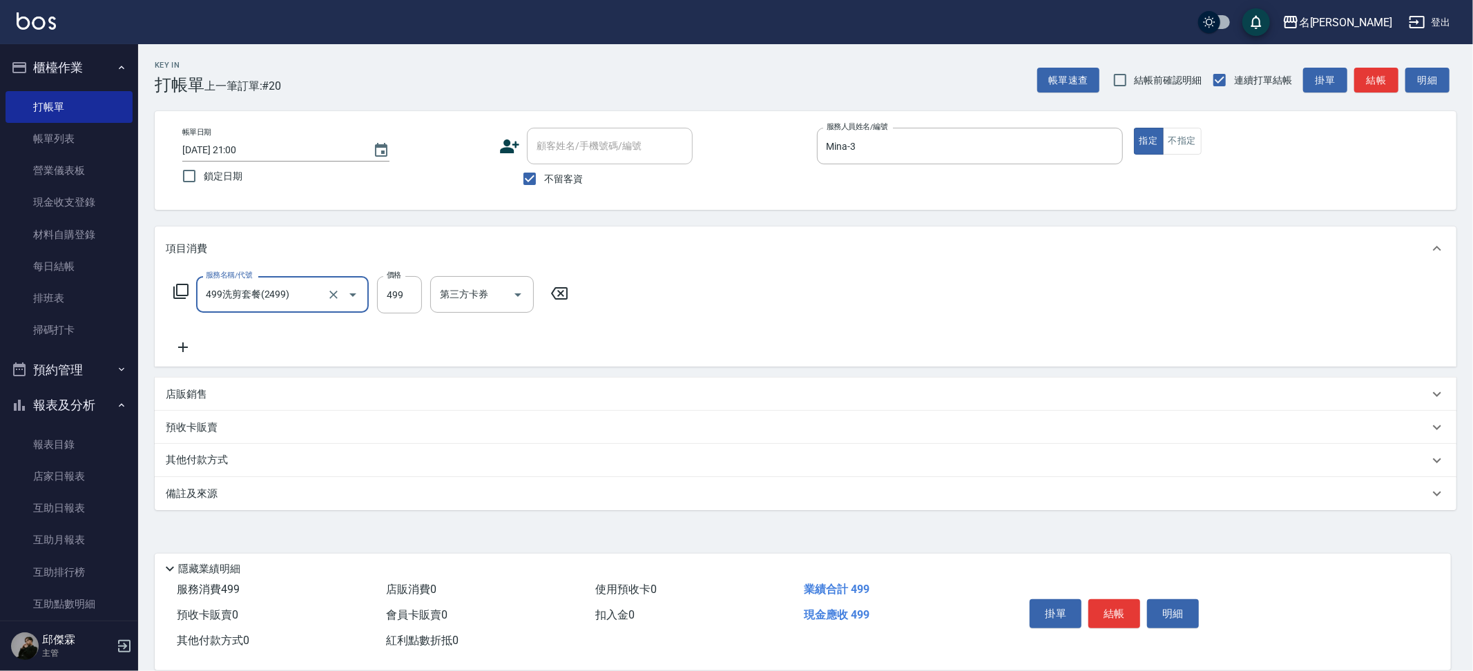
type input "499洗剪套餐(2499)"
type input "549"
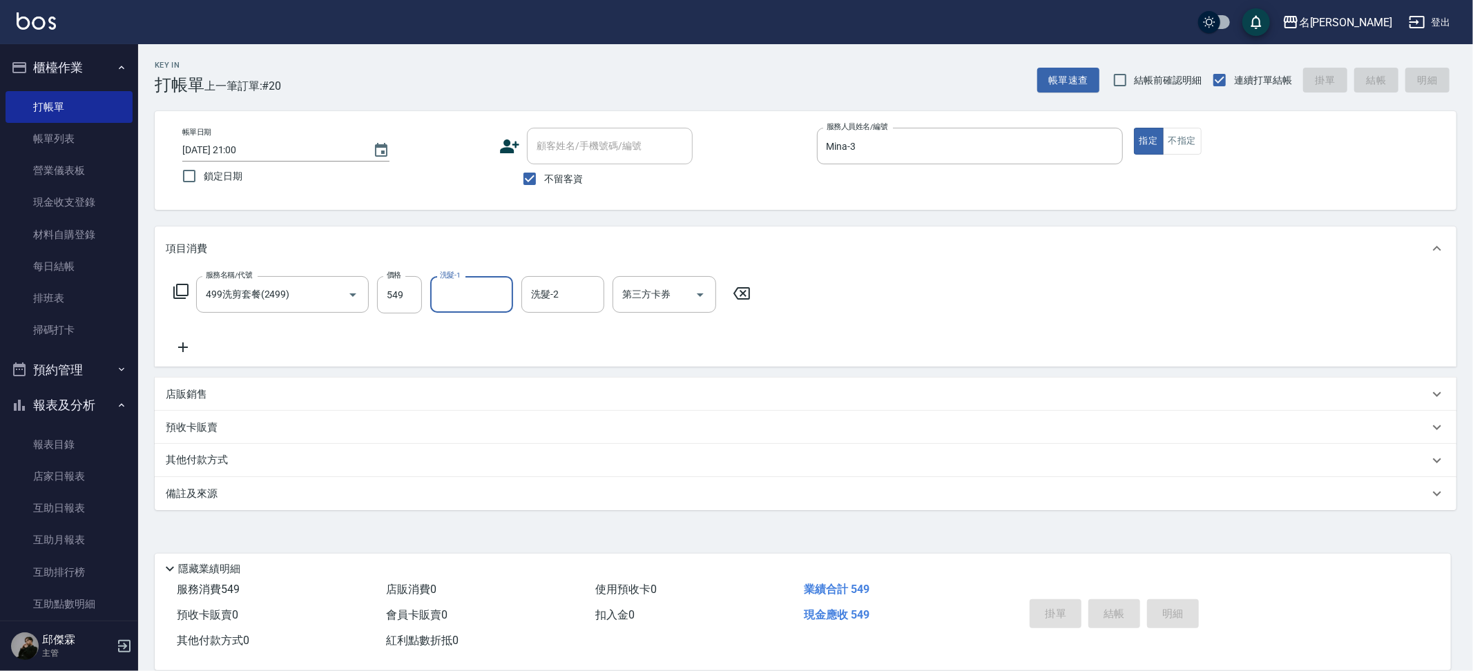
type input "[DATE] 21:01"
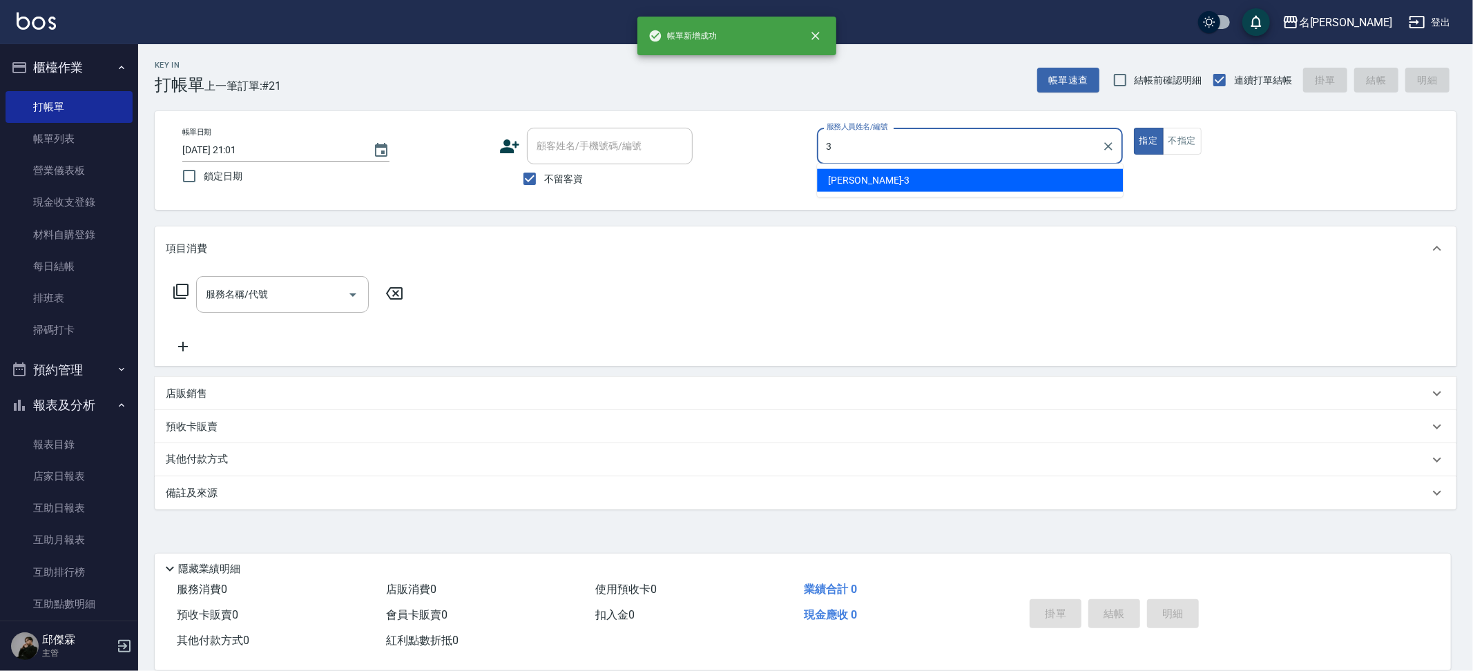
type input "Mina-3"
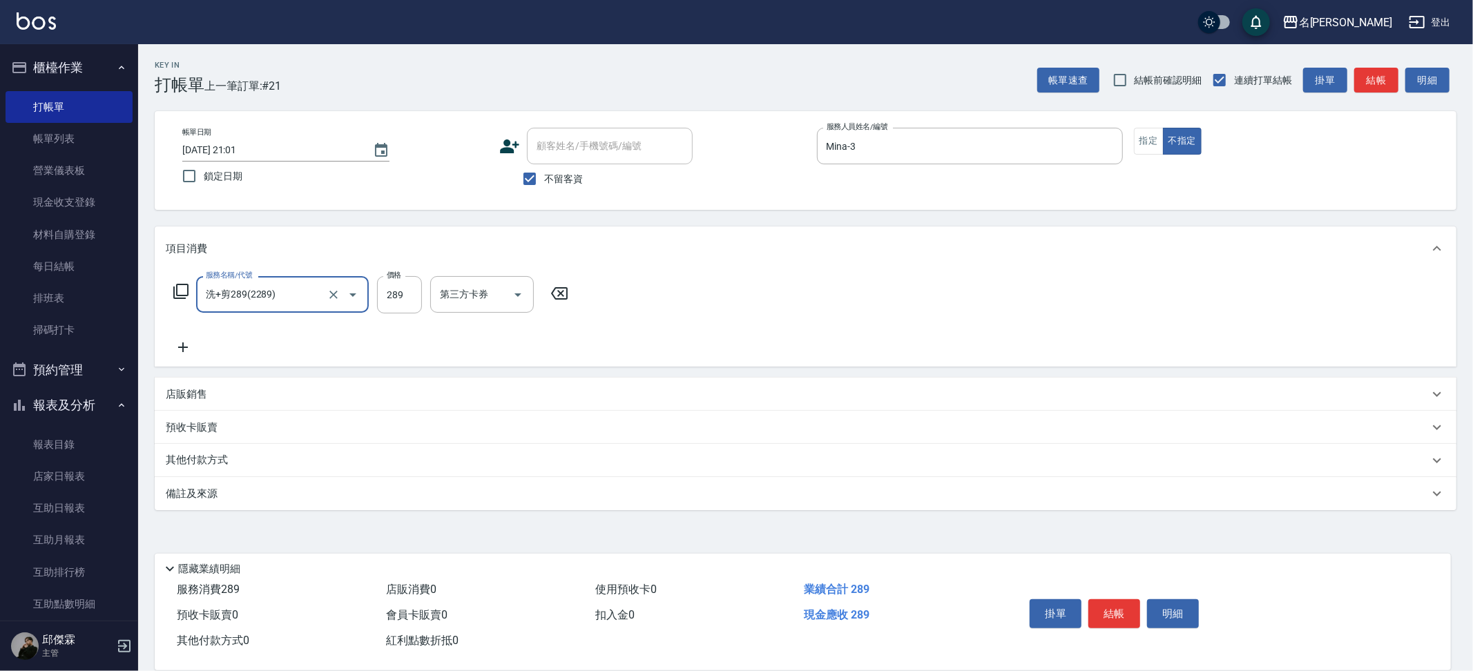
type input "洗+剪289(2289)"
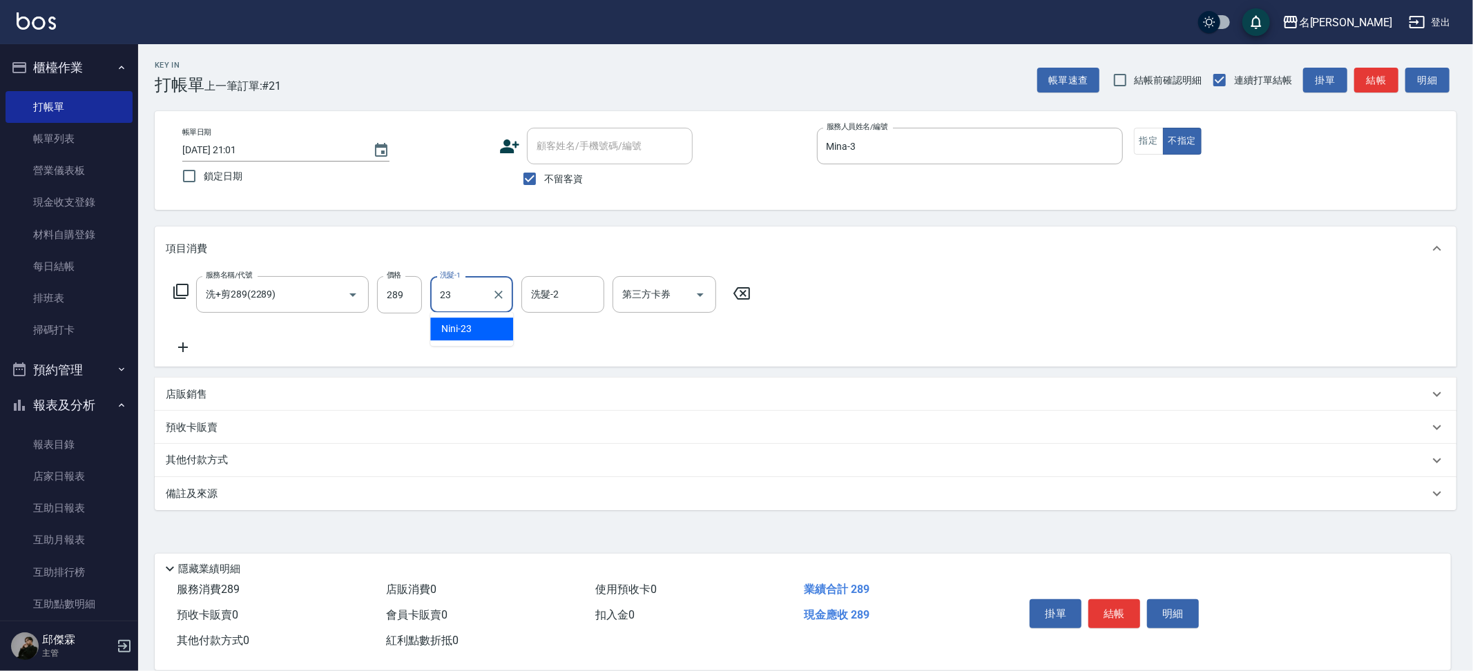
type input "Nini-23"
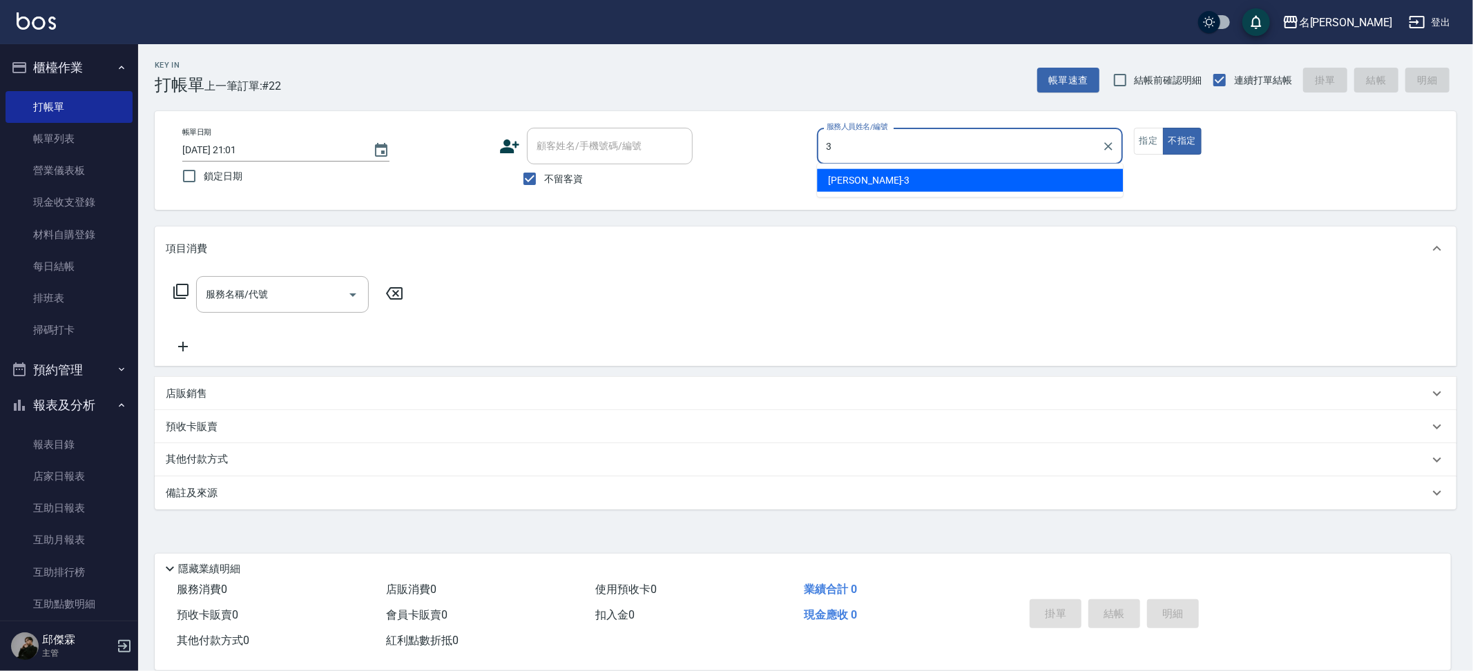
type input "Mina-3"
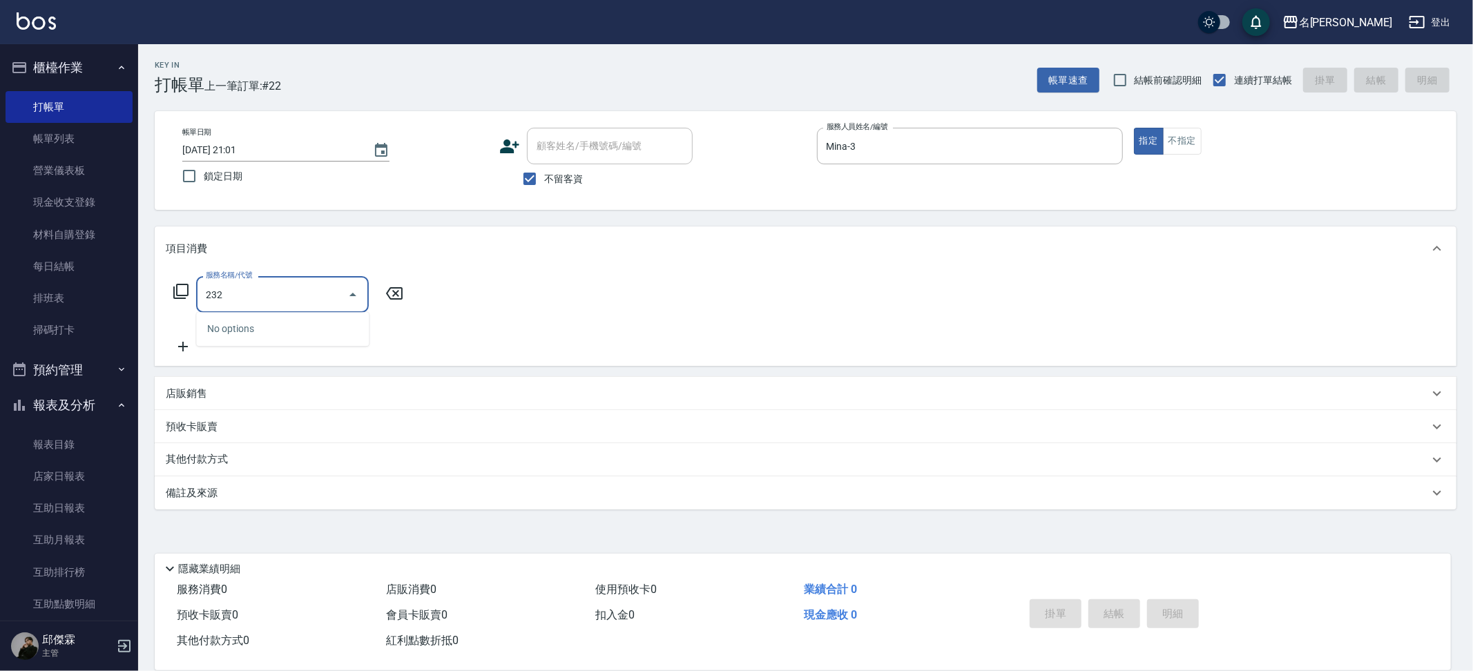
type input "2320"
type input "燙髮A餐(31)"
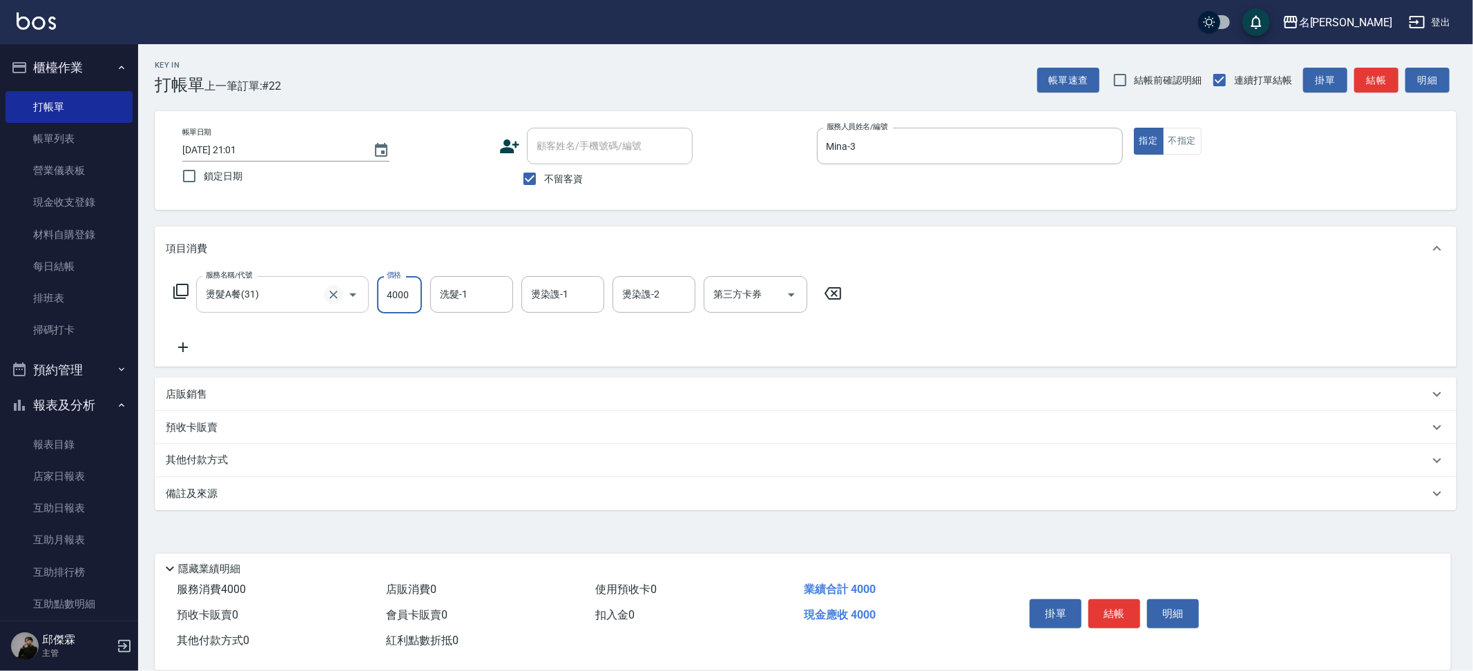
click at [335, 294] on icon "Clear" at bounding box center [334, 295] width 14 height 14
type input "洗剪320(2320)"
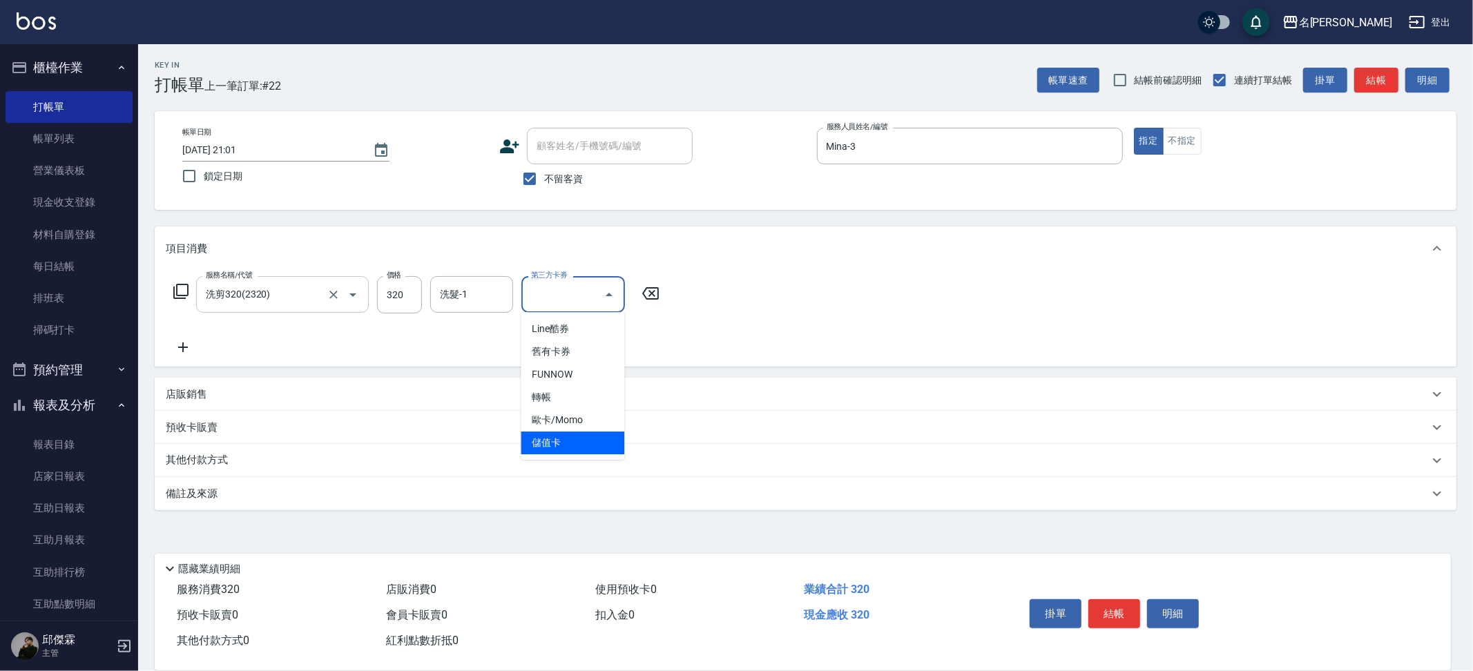
type input "儲值卡"
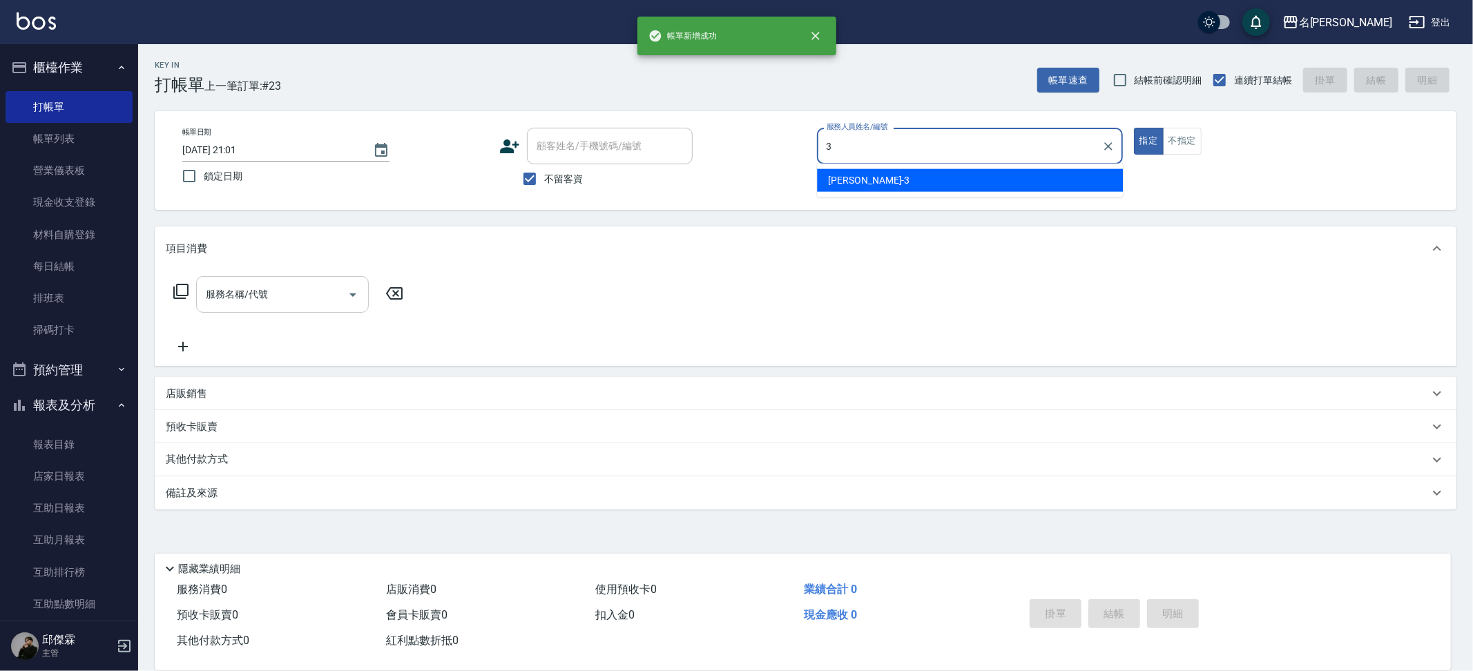
type input "Mina-3"
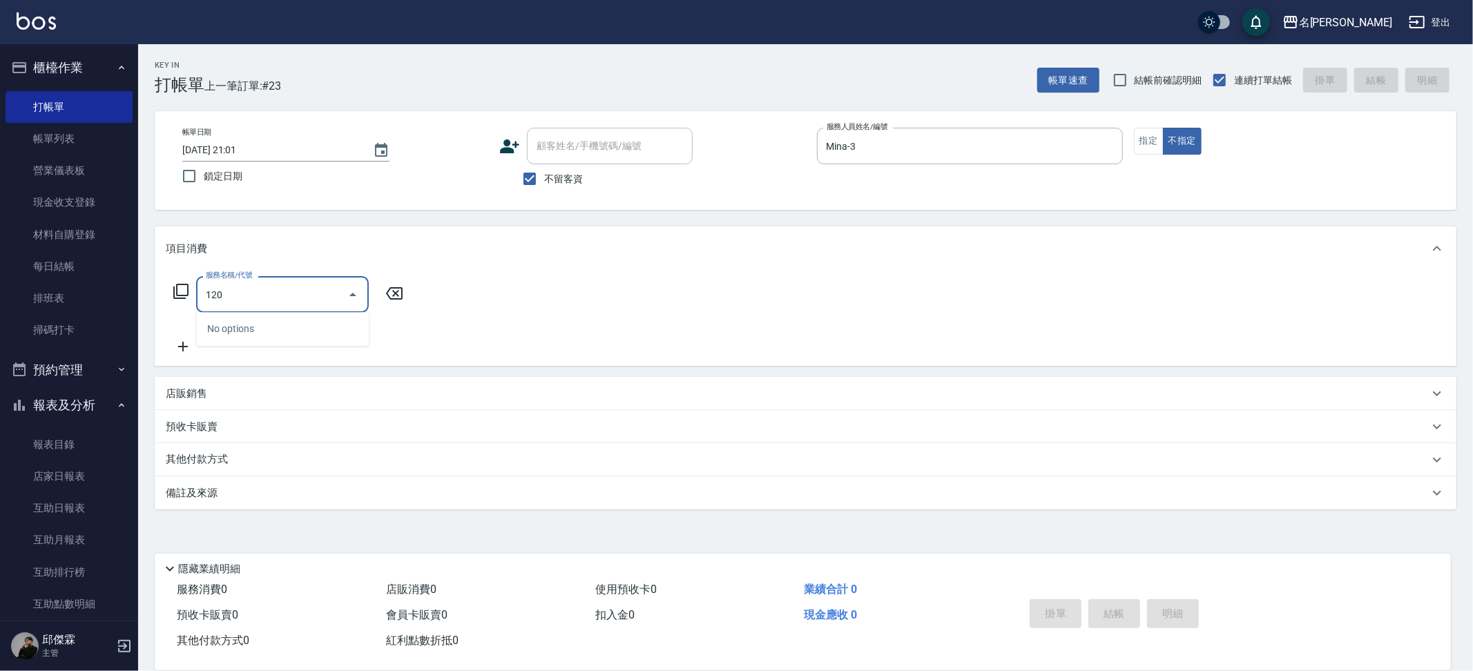
type input "1200"
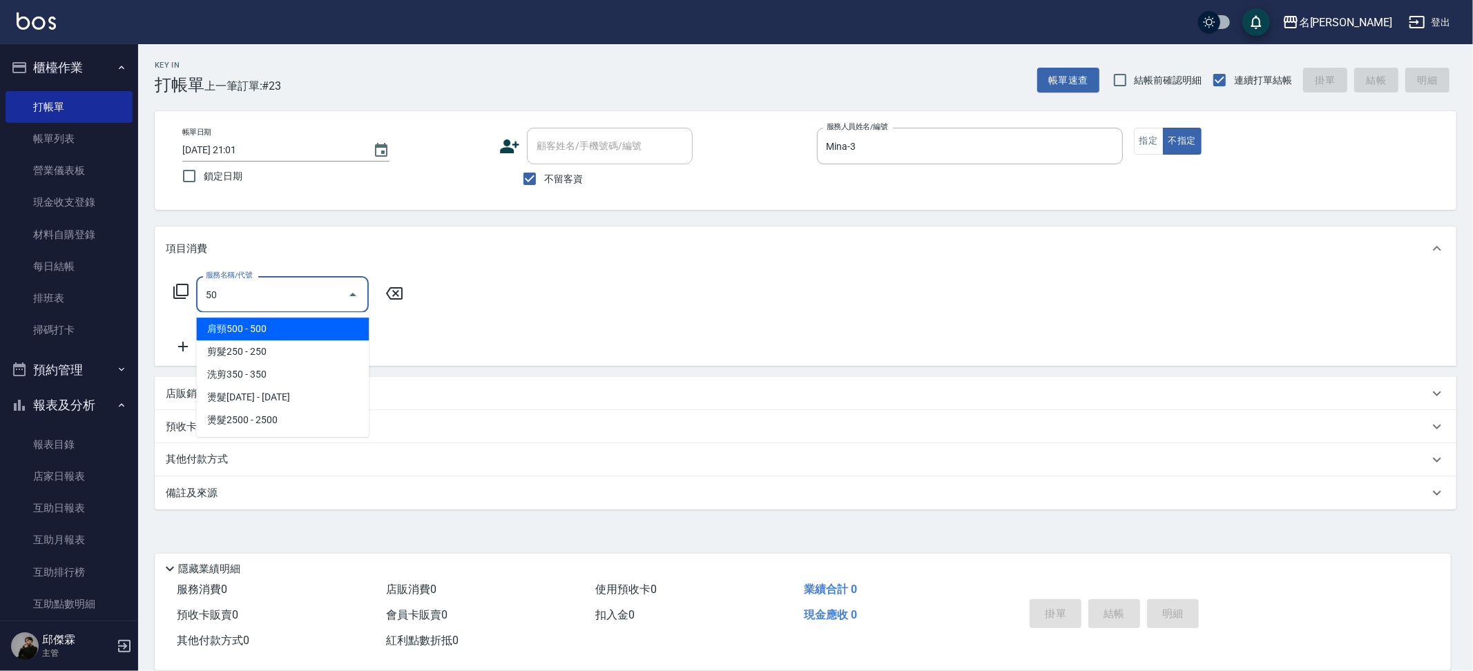
type input "5"
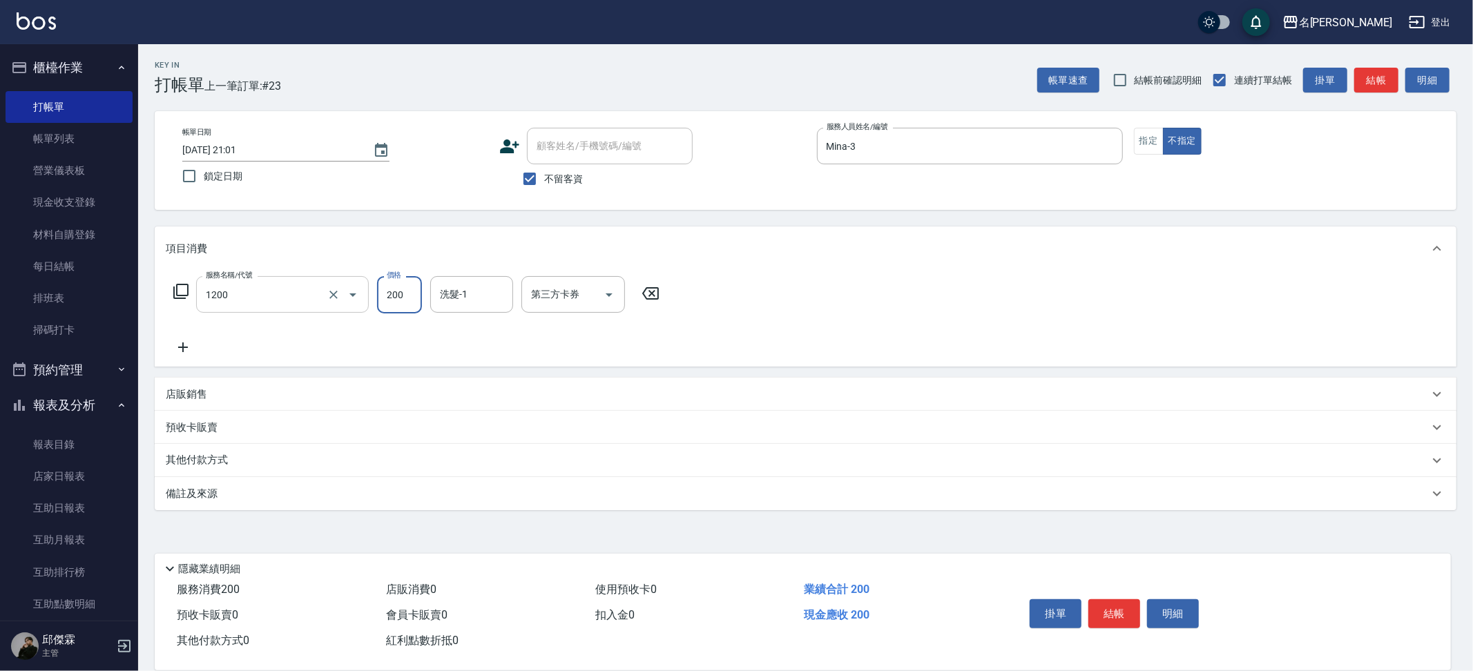
type input "一般洗+精油(1200)"
type input "250"
type input "[PERSON_NAME]-13"
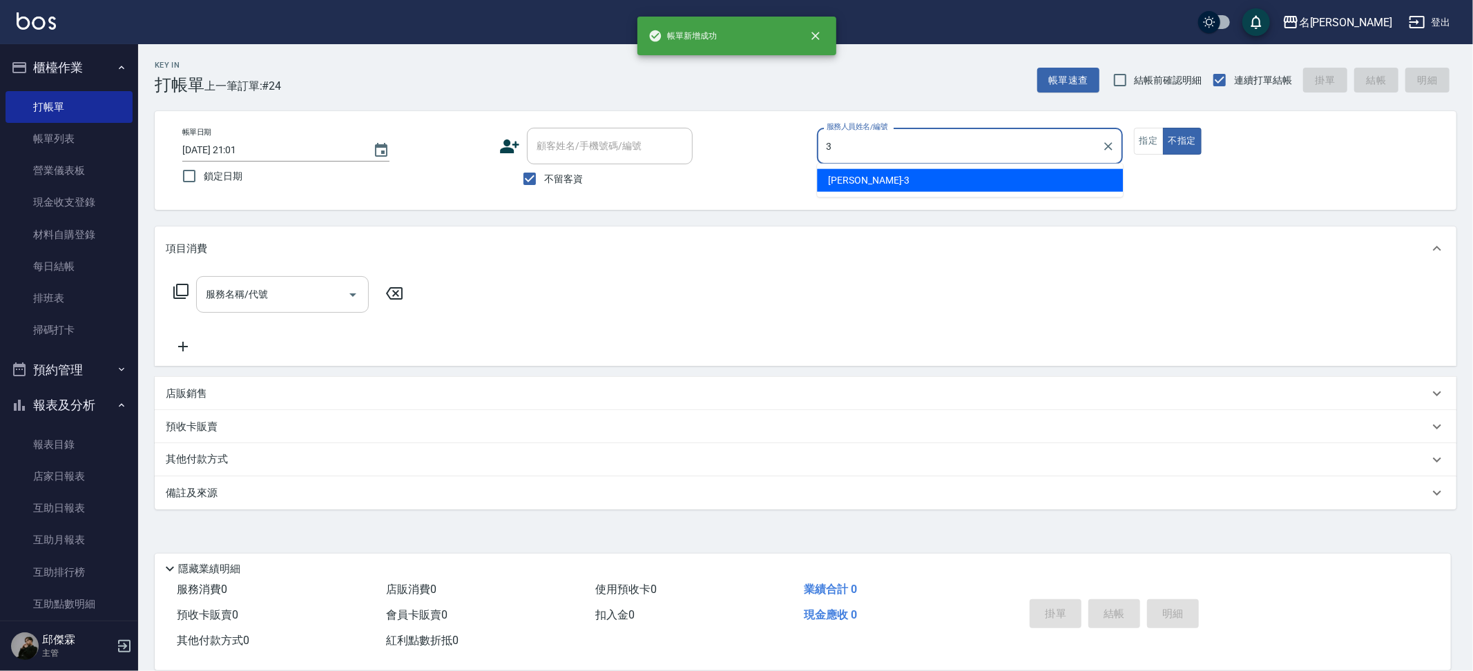
type input "Mina-3"
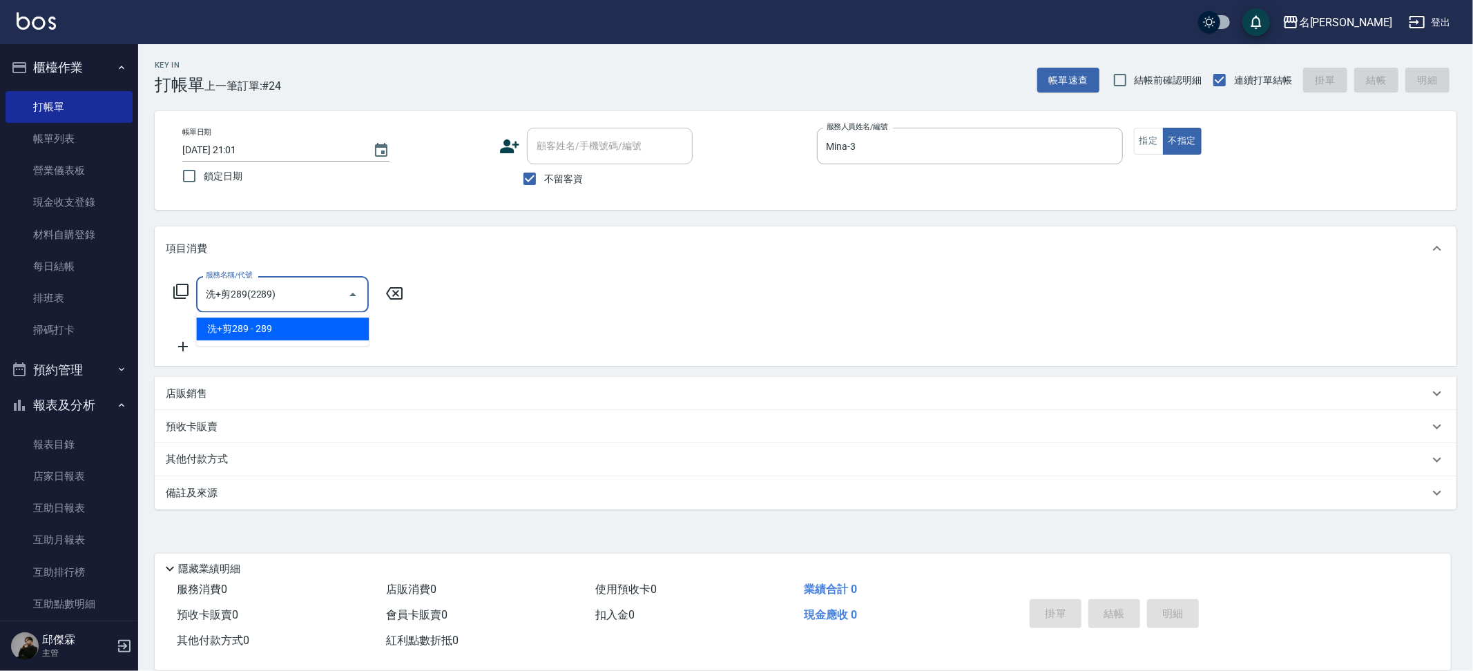
type input "洗+剪289(2289)"
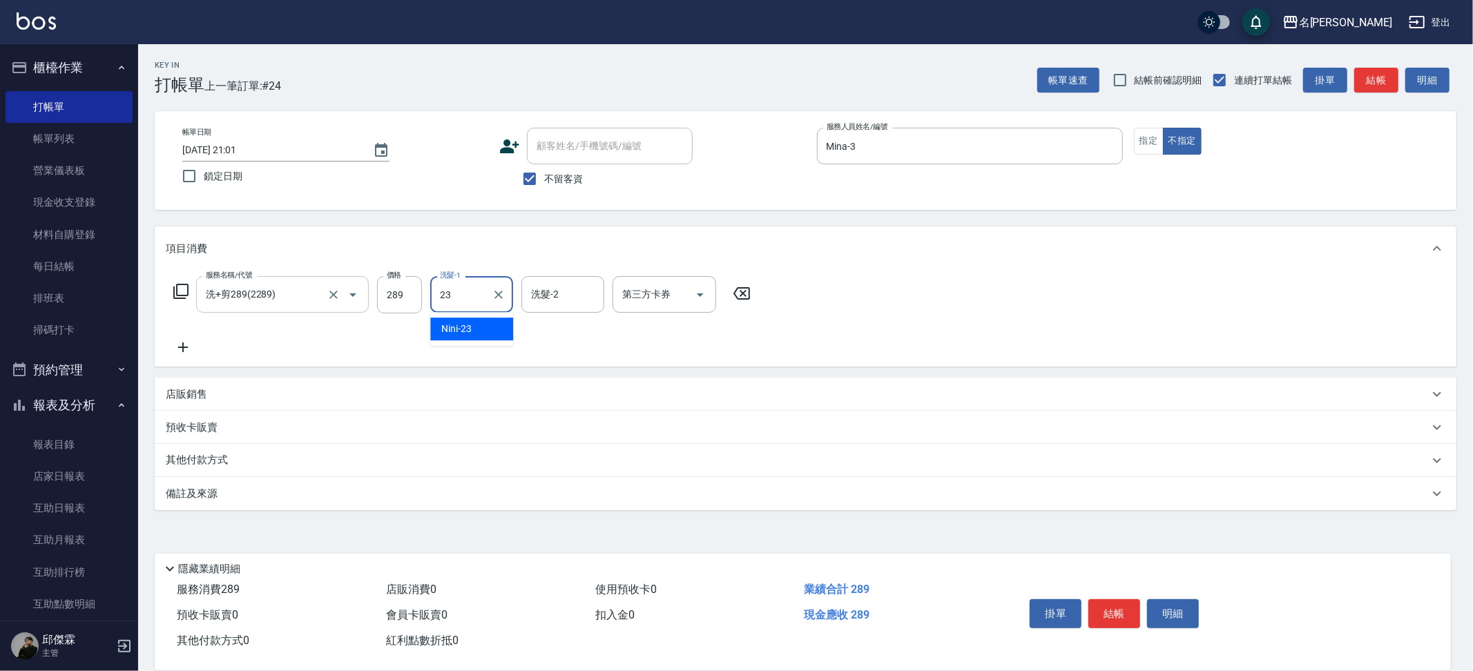
type input "Nini-23"
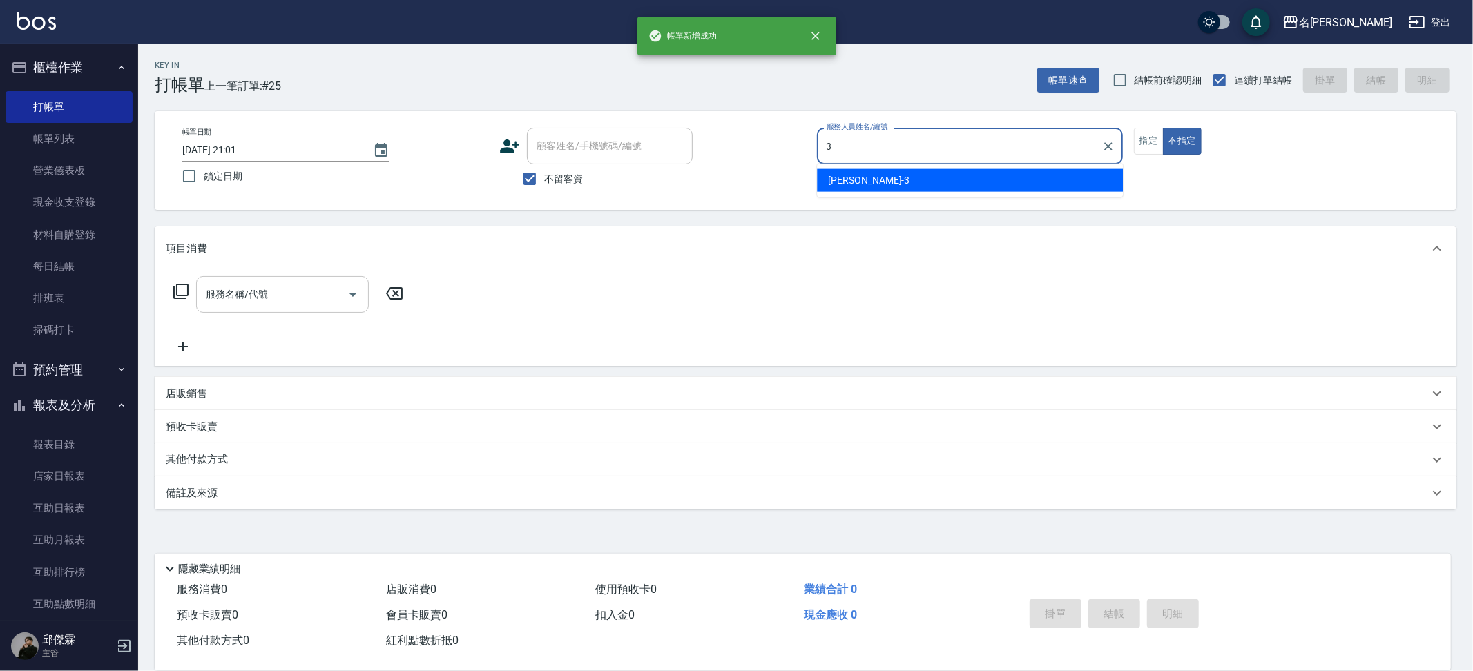
type input "Mina-3"
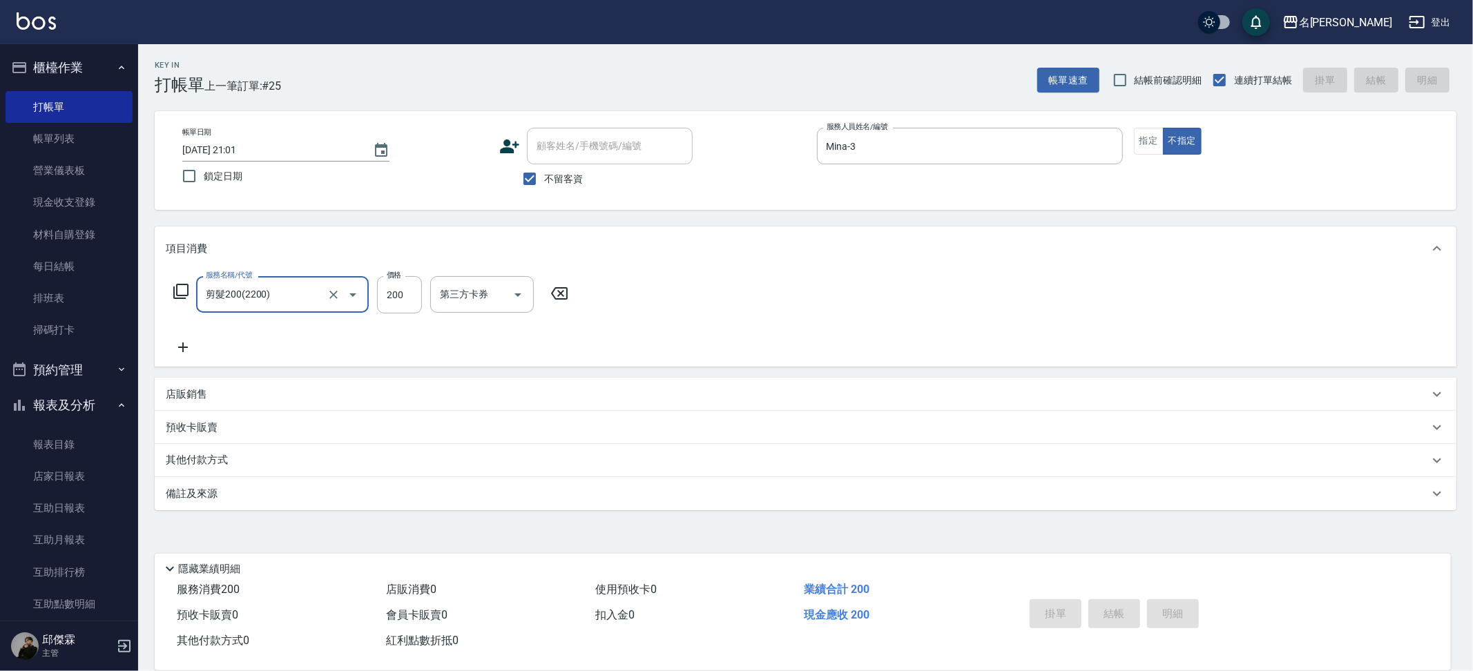
type input "剪髮200(2200)"
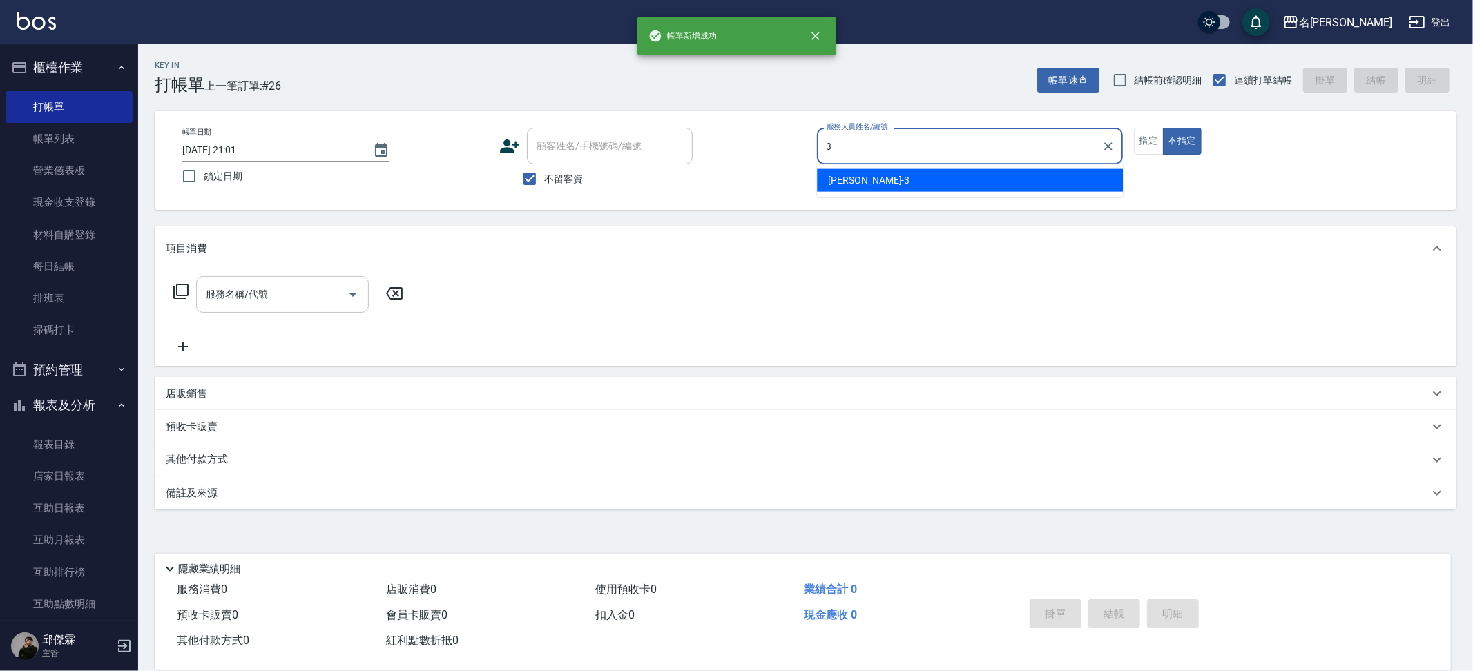
type input "Mina-3"
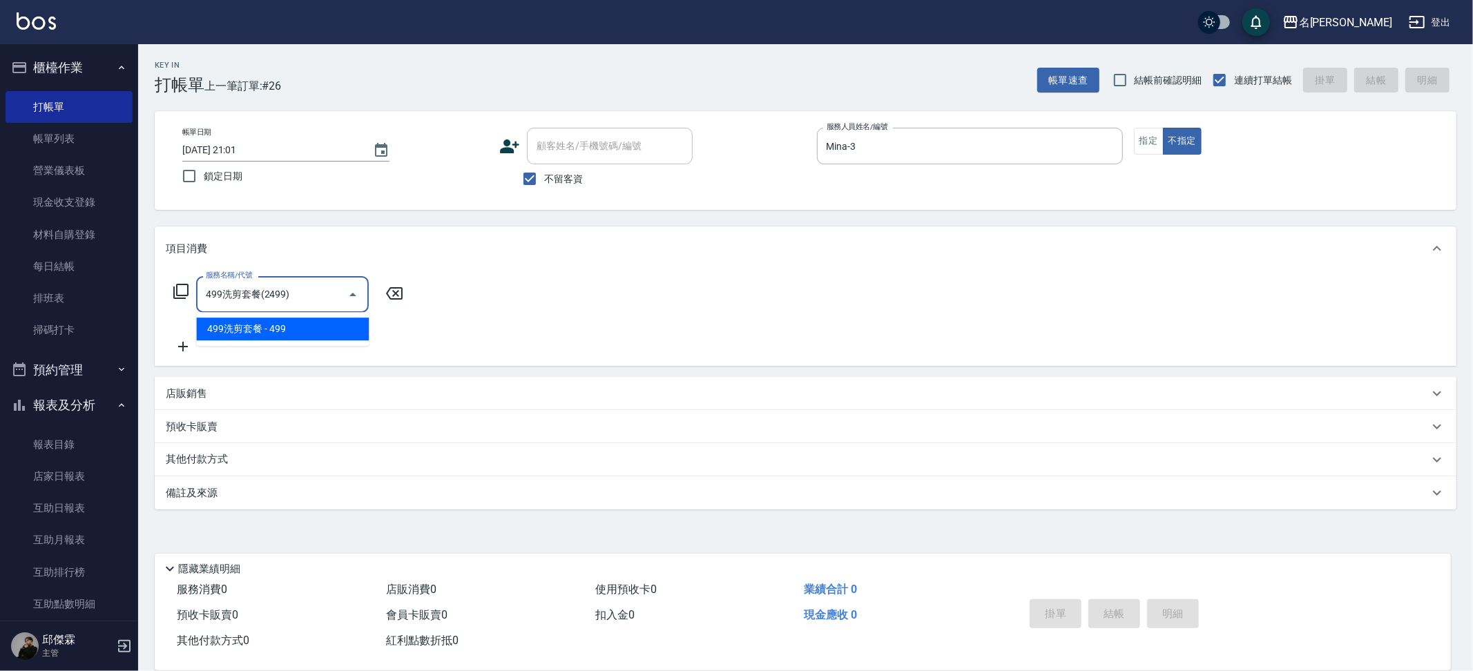
type input "499洗剪套餐(2499)"
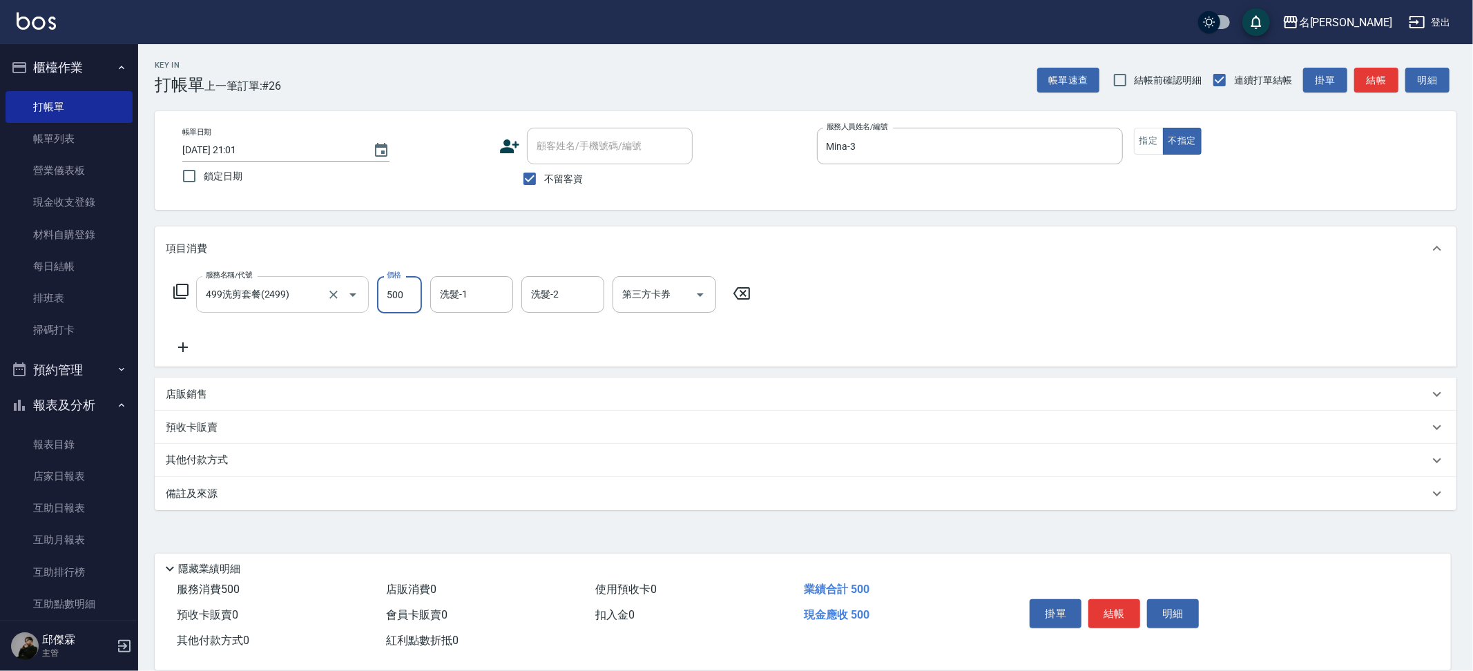
type input "500"
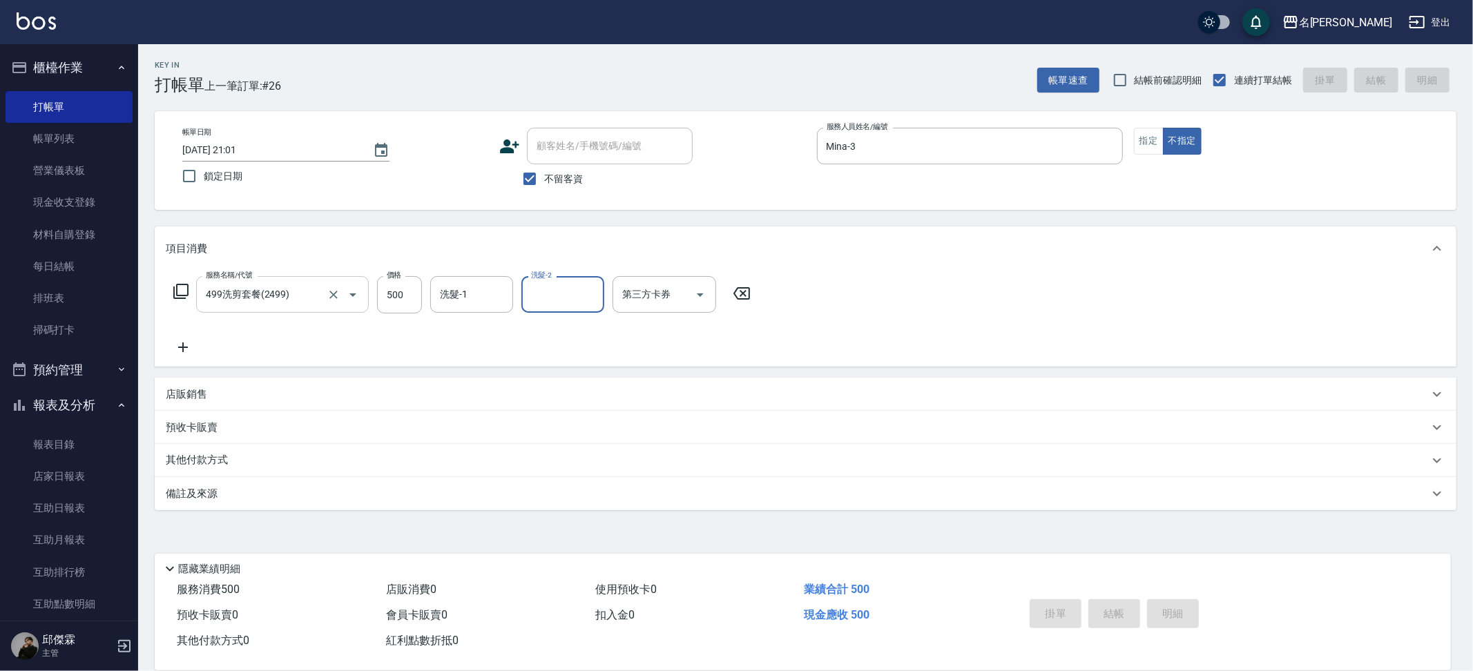
type input "[DATE] 21:02"
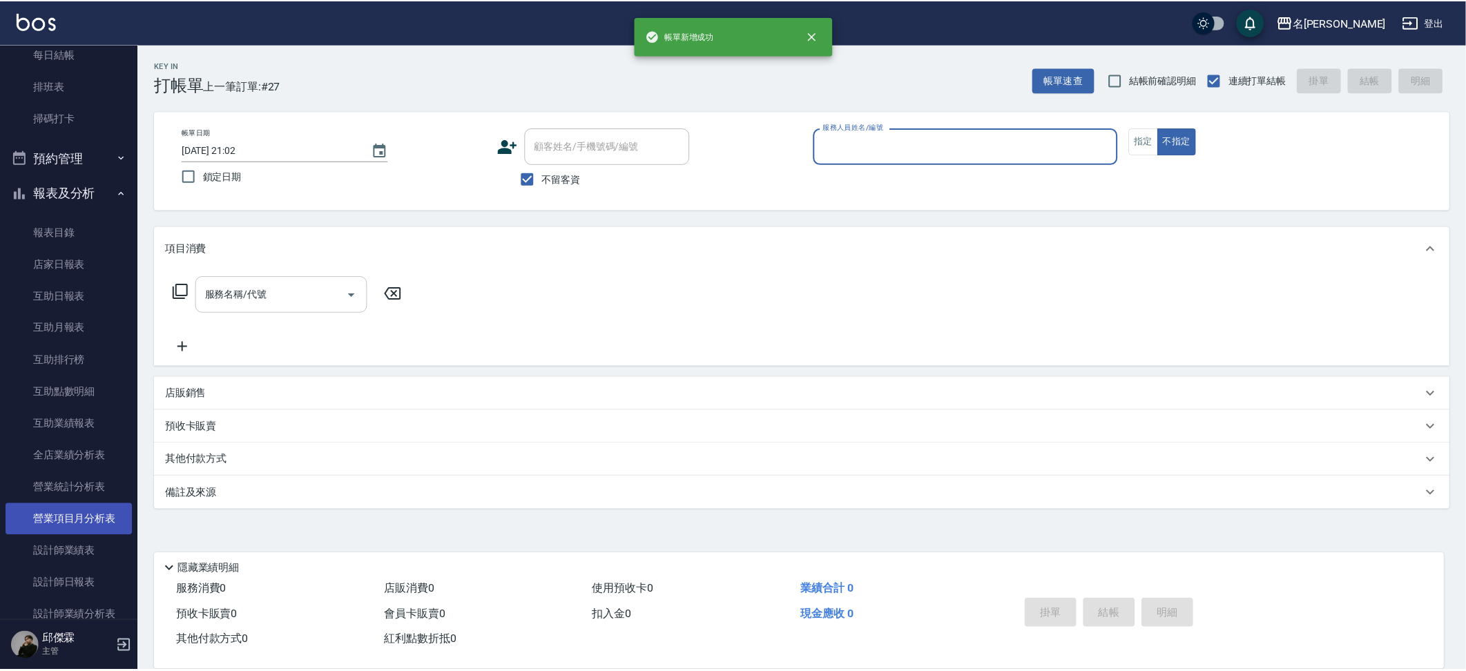
scroll to position [218, 0]
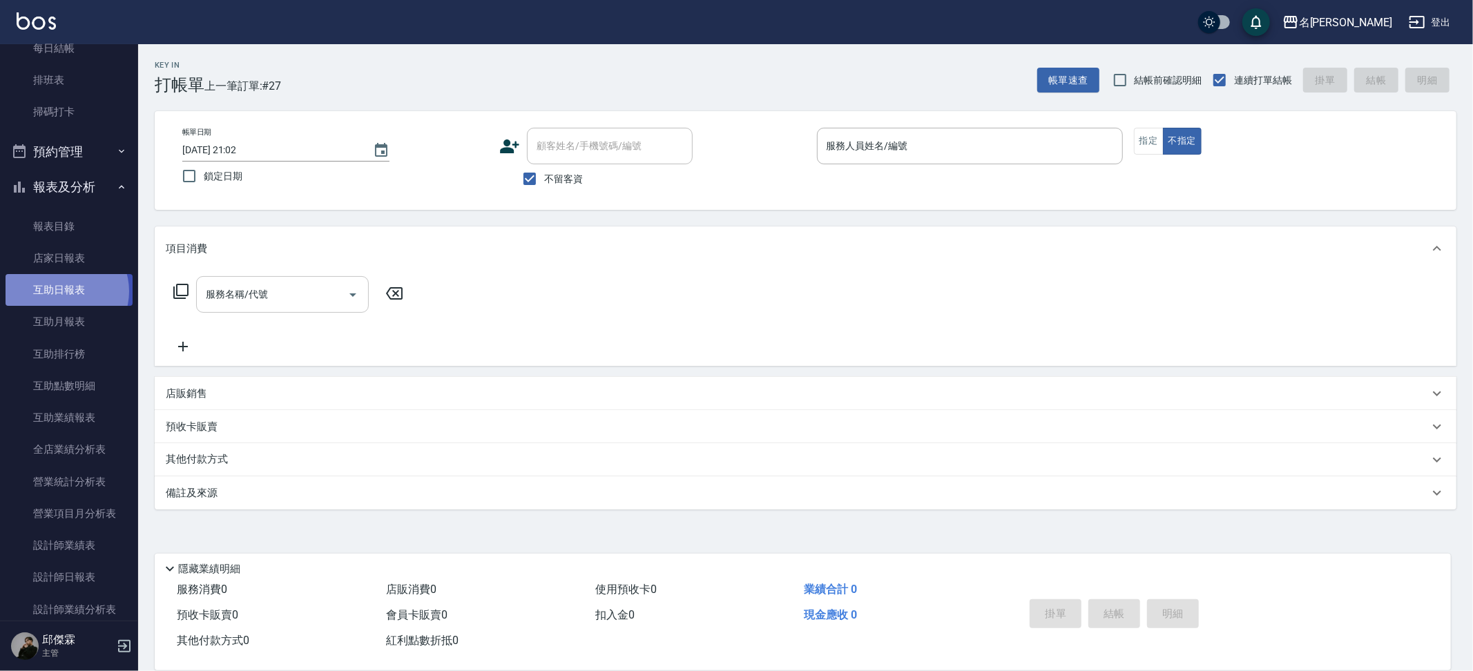
click at [64, 285] on link "互助日報表" at bounding box center [69, 290] width 127 height 32
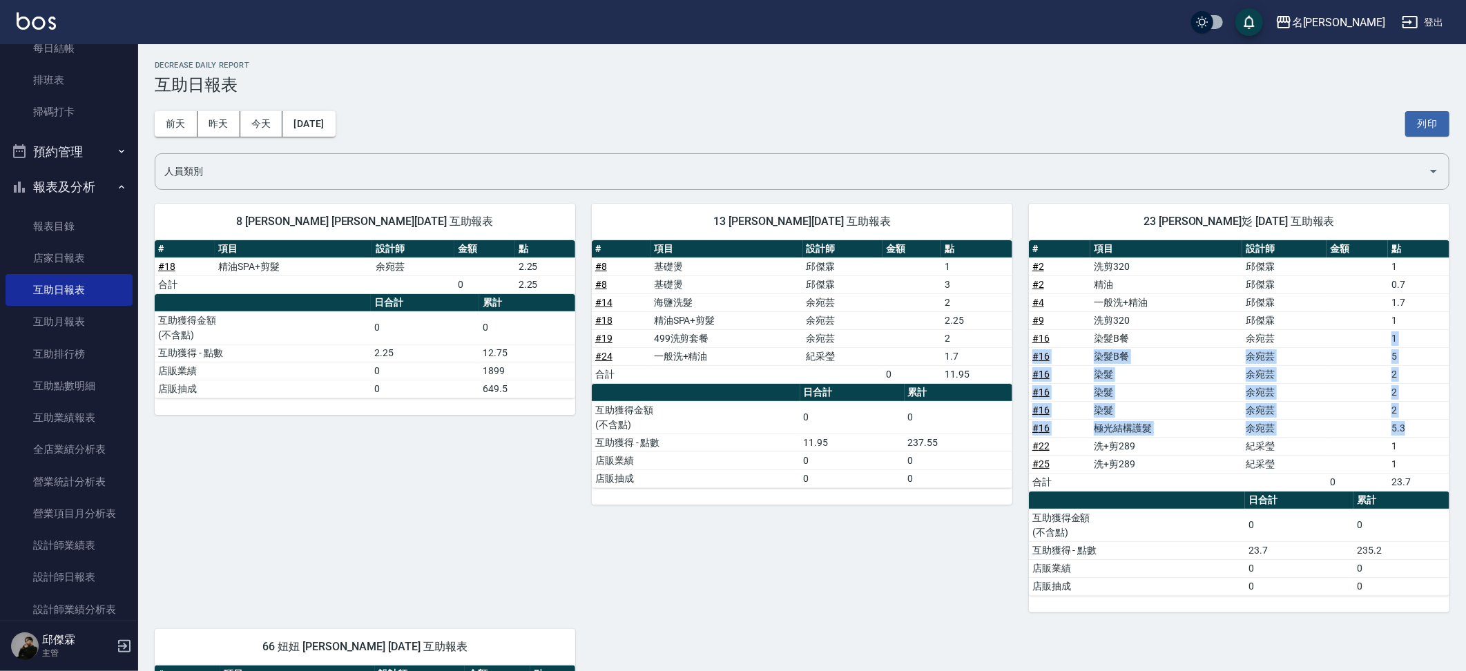
drag, startPoint x: 1391, startPoint y: 336, endPoint x: 1415, endPoint y: 423, distance: 91.0
click at [1415, 423] on tbody "# 2 洗剪320 [PERSON_NAME]1 # 2 精油 [PERSON_NAME] 0.7 # 4 一般洗+精油 [PERSON_NAME] 1.7 …" at bounding box center [1239, 374] width 420 height 233
click at [1301, 347] on td "余宛芸" at bounding box center [1284, 356] width 84 height 18
drag, startPoint x: 1251, startPoint y: 331, endPoint x: 1408, endPoint y: 417, distance: 178.6
click at [1408, 417] on tbody "# 2 洗剪320 [PERSON_NAME]1 # 2 精油 [PERSON_NAME] 0.7 # 4 一般洗+精油 [PERSON_NAME] 1.7 …" at bounding box center [1239, 374] width 420 height 233
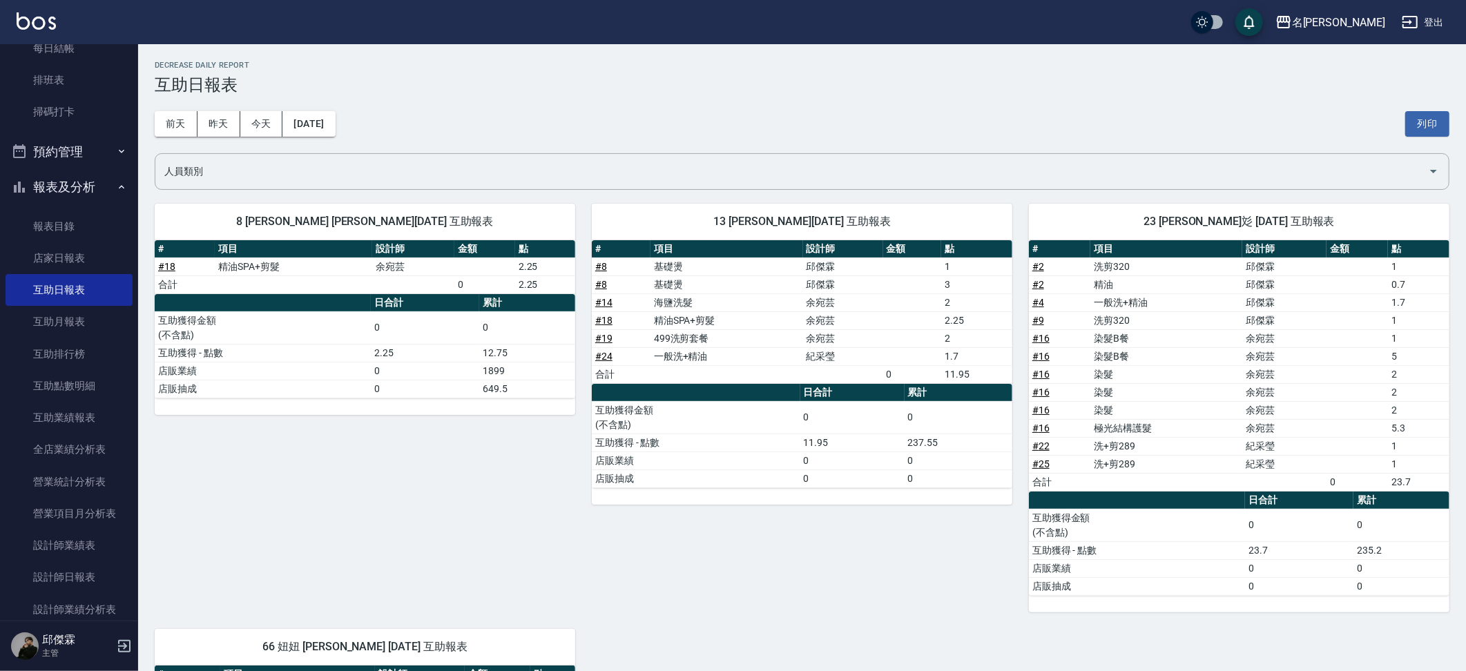
drag, startPoint x: 1102, startPoint y: 333, endPoint x: 1094, endPoint y: 336, distance: 8.5
click at [1102, 333] on td "染髮B餐" at bounding box center [1166, 338] width 152 height 18
drag, startPoint x: 1093, startPoint y: 336, endPoint x: 1301, endPoint y: 359, distance: 209.8
click at [1301, 359] on tbody "# 2 洗剪320 [PERSON_NAME]1 # 2 精油 [PERSON_NAME] 0.7 # 4 一般洗+精油 [PERSON_NAME] 1.7 …" at bounding box center [1239, 374] width 420 height 233
click at [1343, 358] on td "a dense table" at bounding box center [1356, 356] width 61 height 18
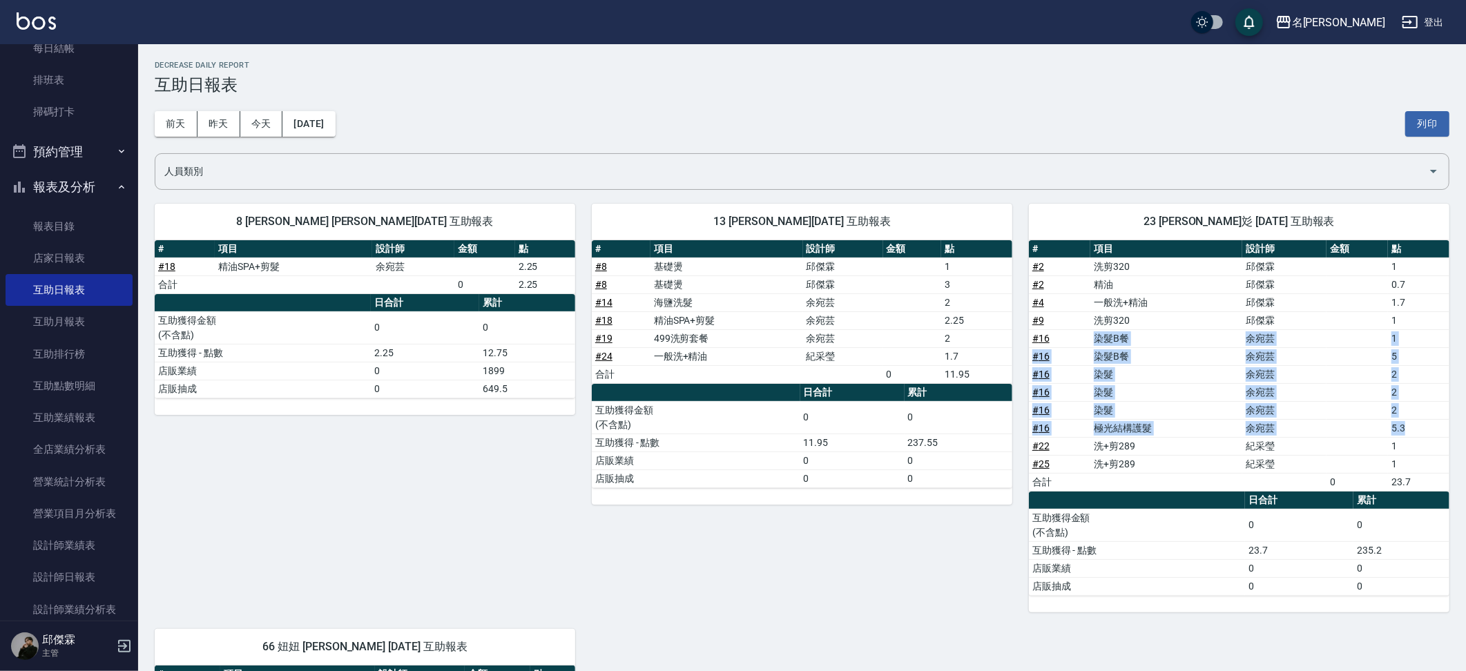
drag, startPoint x: 1096, startPoint y: 334, endPoint x: 1419, endPoint y: 423, distance: 335.2
click at [1419, 423] on tbody "# 2 洗剪320 [PERSON_NAME]1 # 2 精油 [PERSON_NAME] 0.7 # 4 一般洗+精油 [PERSON_NAME] 1.7 …" at bounding box center [1239, 374] width 420 height 233
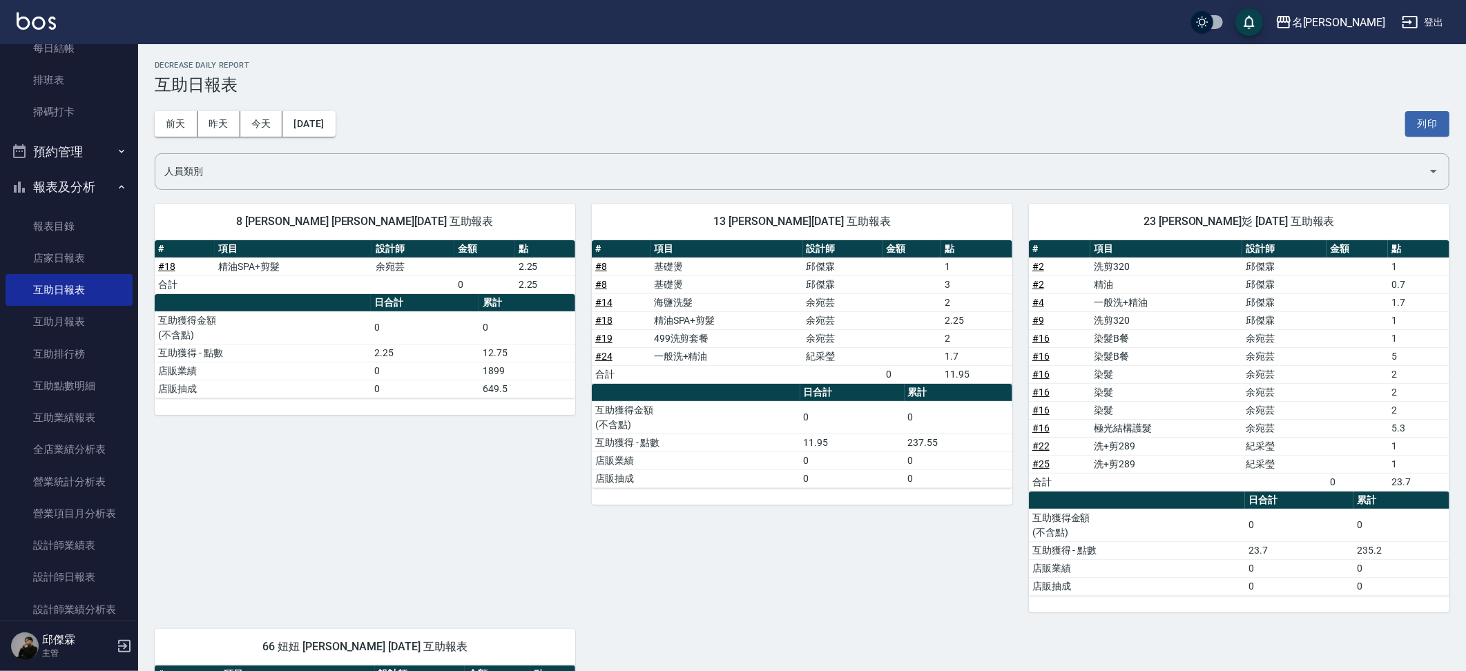
click at [1088, 336] on td "# 16" at bounding box center [1059, 338] width 61 height 18
drag, startPoint x: 1074, startPoint y: 334, endPoint x: 1227, endPoint y: 420, distance: 175.3
click at [1227, 420] on tbody "# 2 洗剪320 [PERSON_NAME]1 # 2 精油 [PERSON_NAME] 0.7 # 4 一般洗+精油 [PERSON_NAME] 1.7 …" at bounding box center [1239, 374] width 420 height 233
click at [1227, 420] on td "極光結構護髮" at bounding box center [1166, 428] width 152 height 18
drag, startPoint x: 1021, startPoint y: 359, endPoint x: 883, endPoint y: 404, distance: 145.2
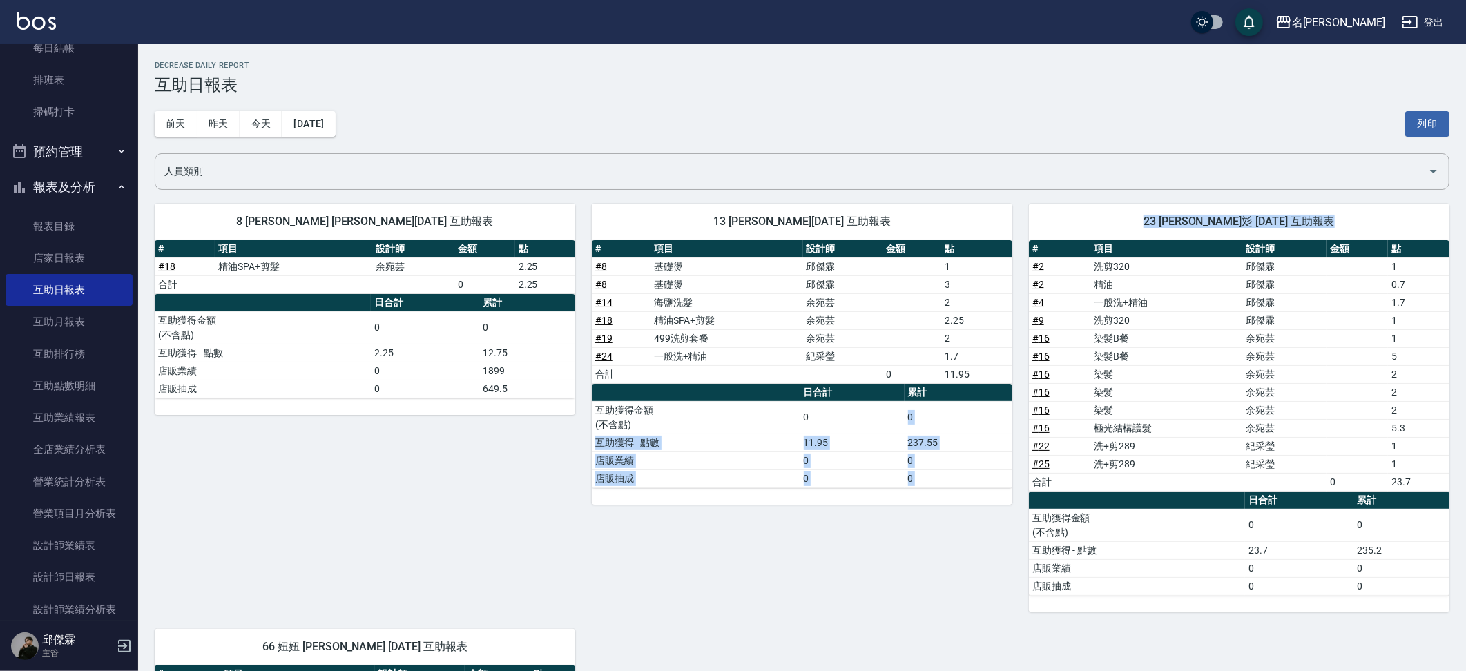
click at [883, 404] on div "8 [PERSON_NAME] [PERSON_NAME][DATE] 互助報表 # 項目 設計師 金額 點 # 18 精油SPA+剪髮 [PERSON_NA…" at bounding box center [793, 558] width 1311 height 743
drag, startPoint x: 832, startPoint y: 405, endPoint x: 822, endPoint y: 393, distance: 15.7
click at [831, 405] on td "0" at bounding box center [852, 417] width 104 height 32
click at [818, 384] on th "日合計" at bounding box center [852, 393] width 104 height 18
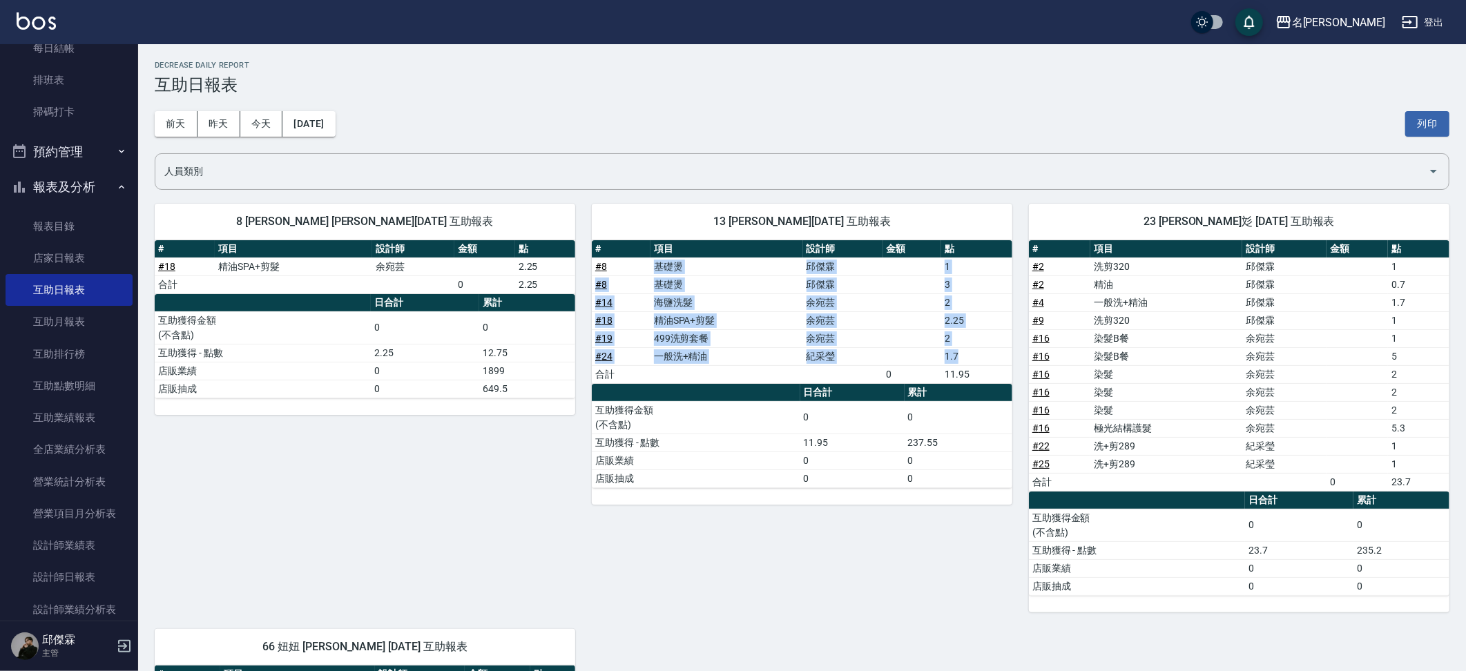
drag, startPoint x: 654, startPoint y: 263, endPoint x: 977, endPoint y: 351, distance: 335.0
click at [977, 351] on tbody "# 8 基礎燙 [PERSON_NAME] 1 # 8 基礎燙 [PERSON_NAME] 3 # 14 海鹽洗髮 [PERSON_NAME] 2 # 18 …" at bounding box center [802, 321] width 420 height 126
drag, startPoint x: 891, startPoint y: 355, endPoint x: 742, endPoint y: 297, distance: 160.7
click at [891, 355] on td "a dense table" at bounding box center [912, 356] width 59 height 18
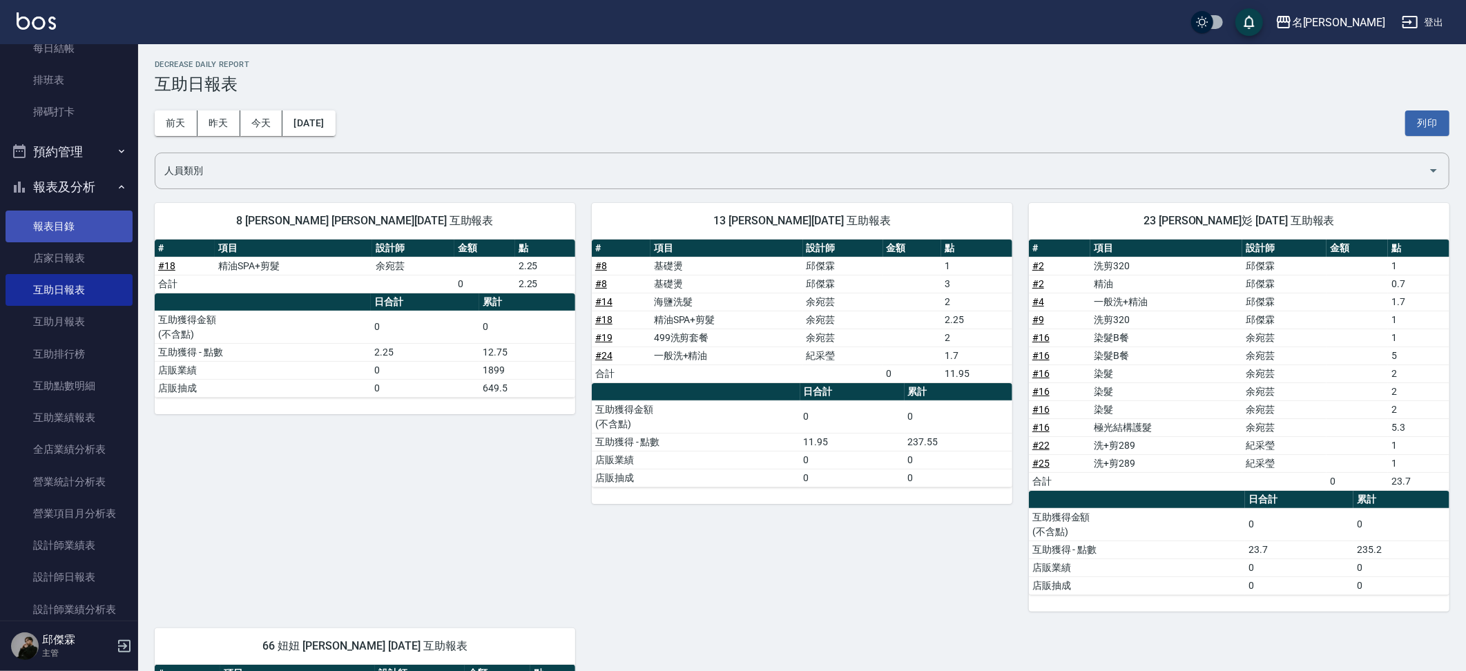
scroll to position [219, 0]
click at [58, 245] on link "店家日報表" at bounding box center [69, 258] width 127 height 32
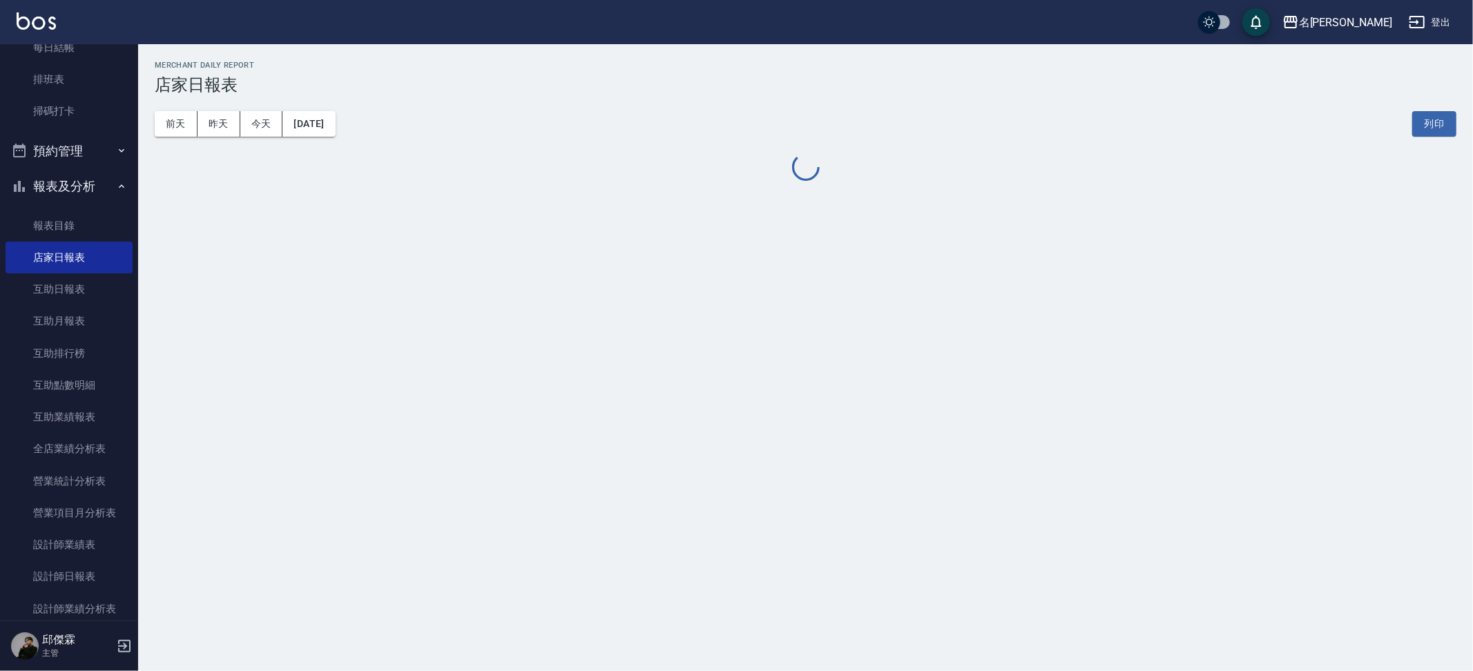
click at [64, 222] on link "報表目錄" at bounding box center [69, 226] width 127 height 32
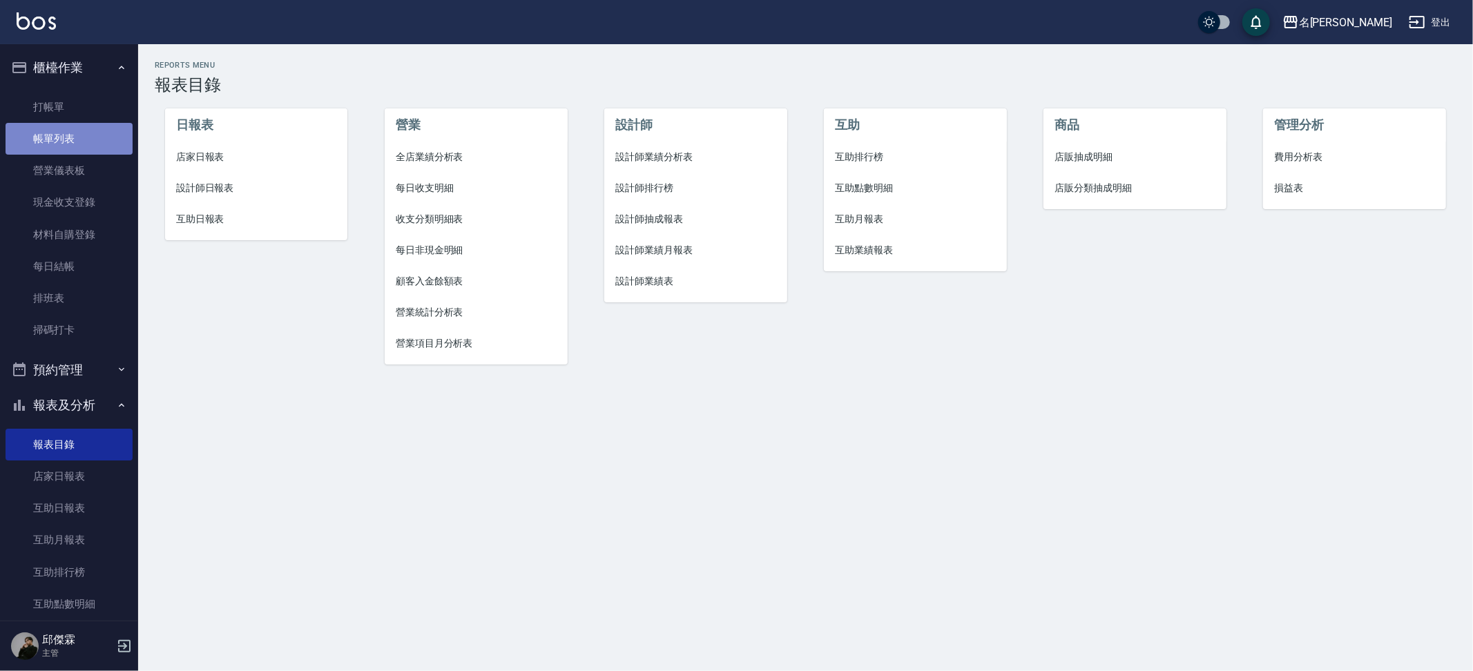
click at [73, 139] on link "帳單列表" at bounding box center [69, 139] width 127 height 32
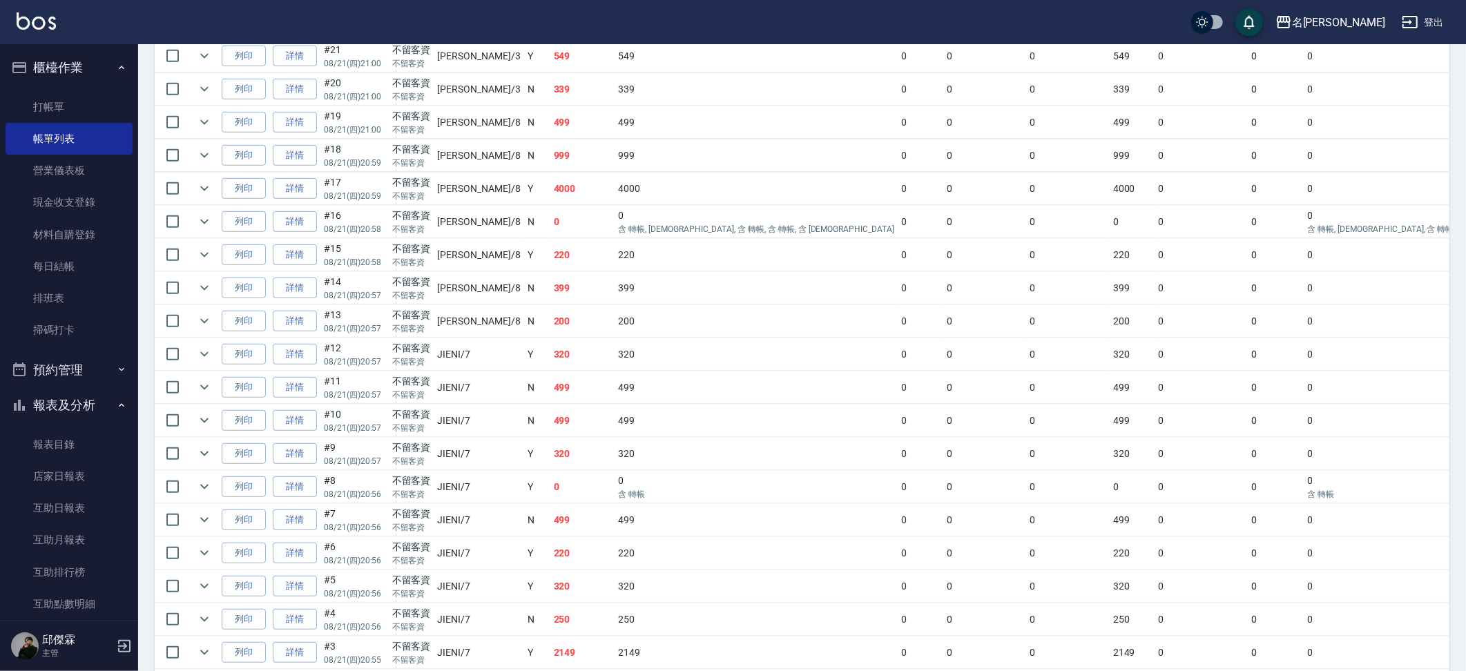
scroll to position [706, 0]
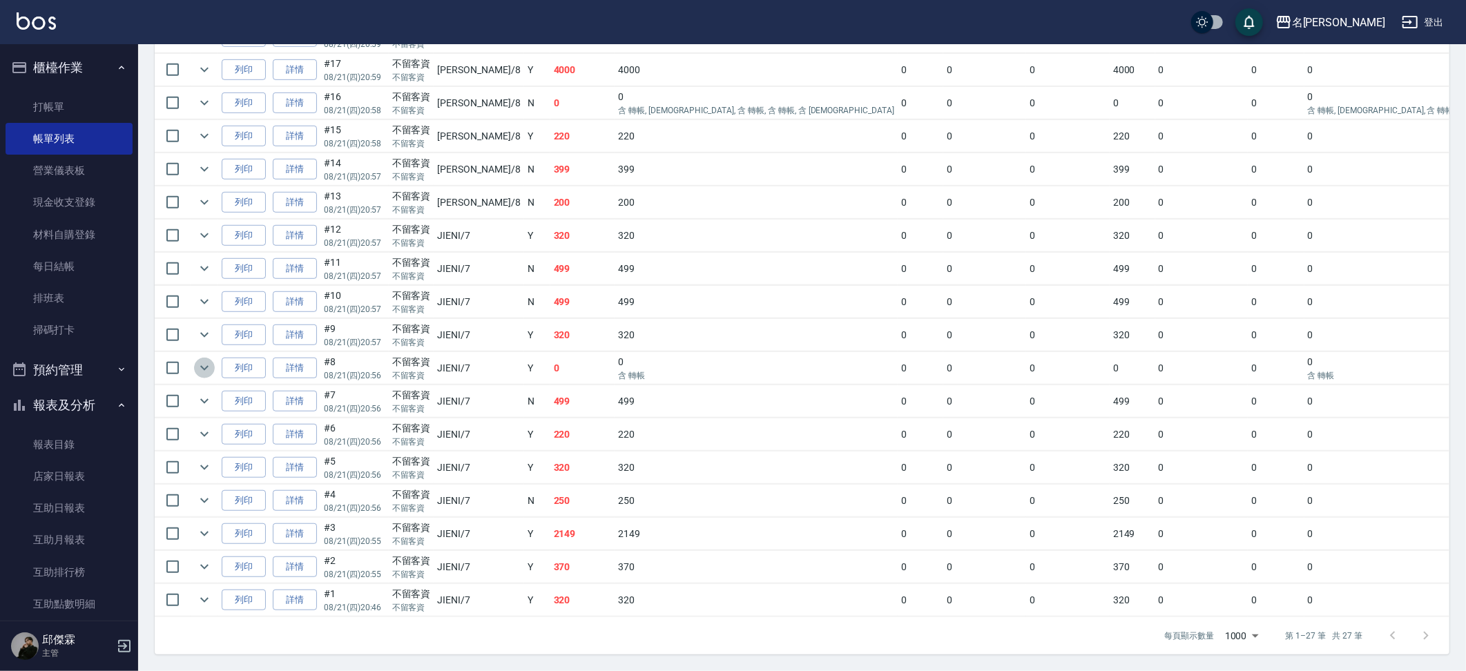
click at [206, 360] on icon "expand row" at bounding box center [204, 368] width 17 height 17
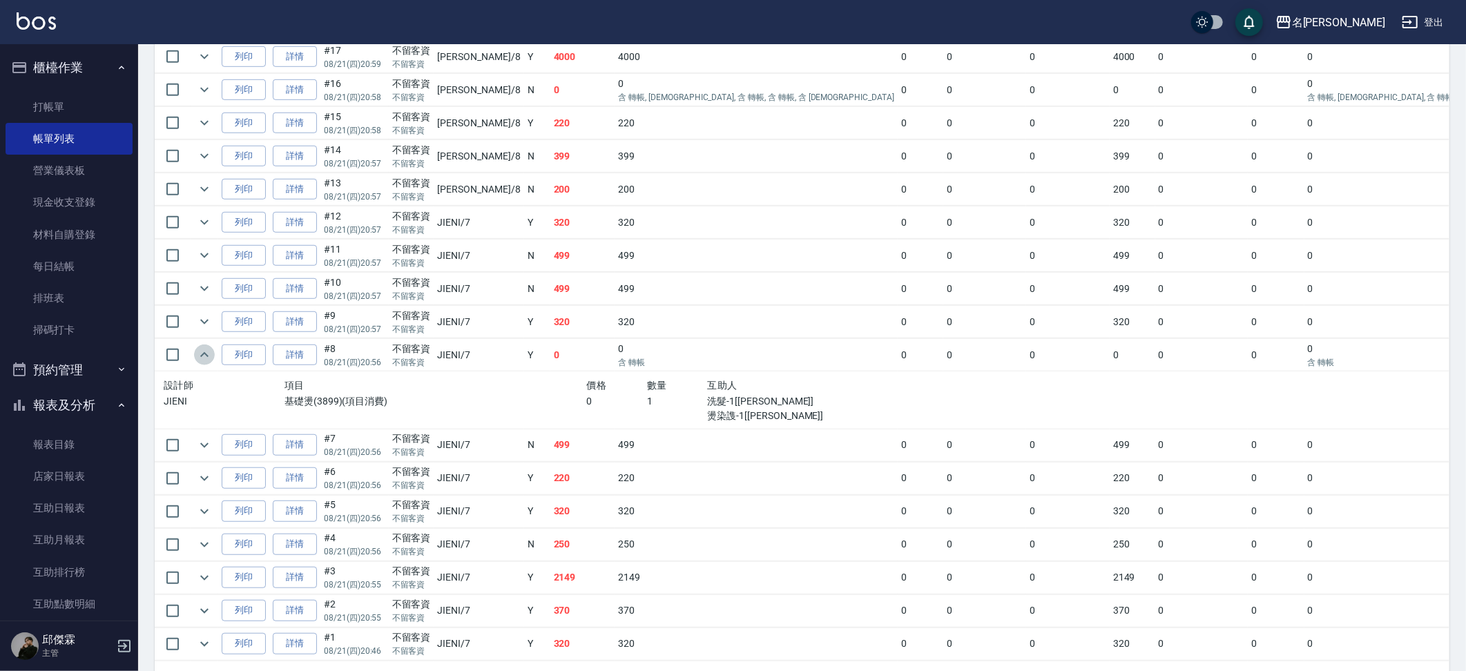
drag, startPoint x: 209, startPoint y: 358, endPoint x: 289, endPoint y: 407, distance: 93.7
click at [209, 358] on icon "expand row" at bounding box center [204, 355] width 17 height 17
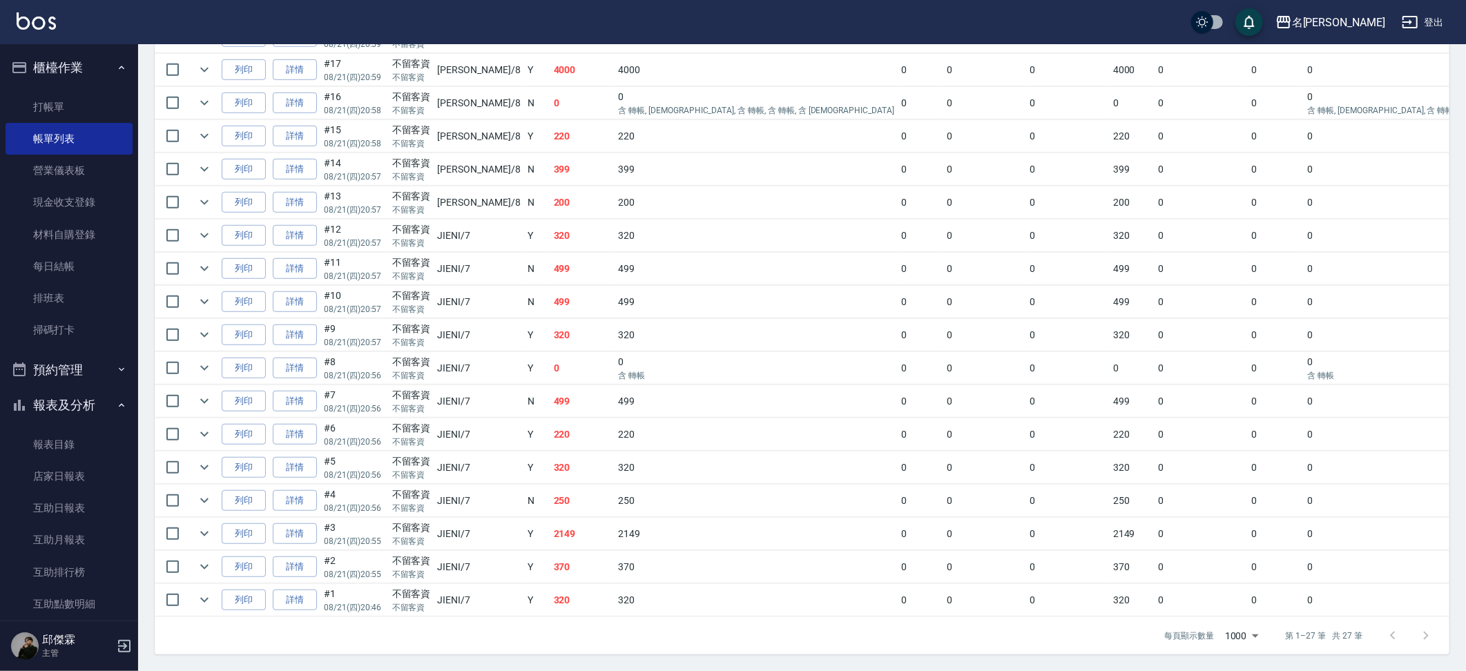
click at [308, 490] on link "詳情" at bounding box center [295, 500] width 44 height 21
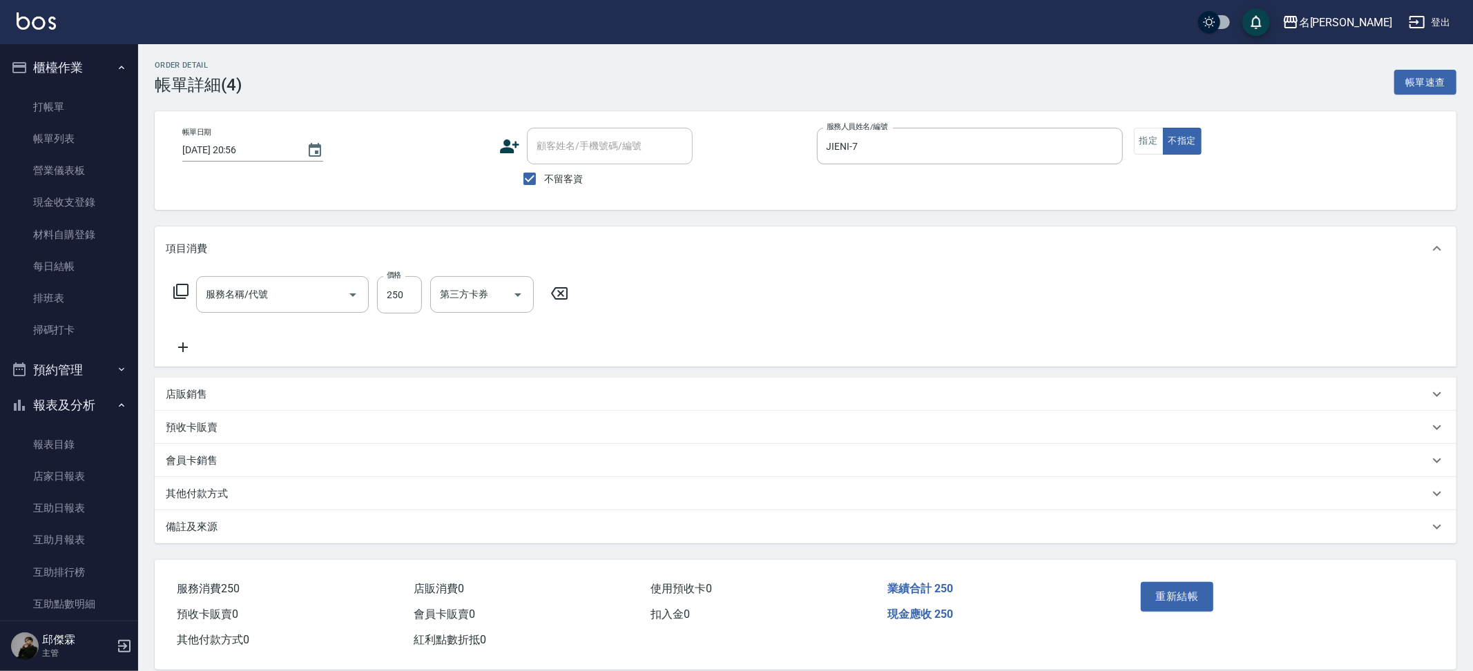
type input "[DATE] 20:56"
checkbox input "true"
type input "JIENI-7"
type input "一般洗+精油(1200)"
click at [611, 294] on icon "Open" at bounding box center [609, 295] width 17 height 17
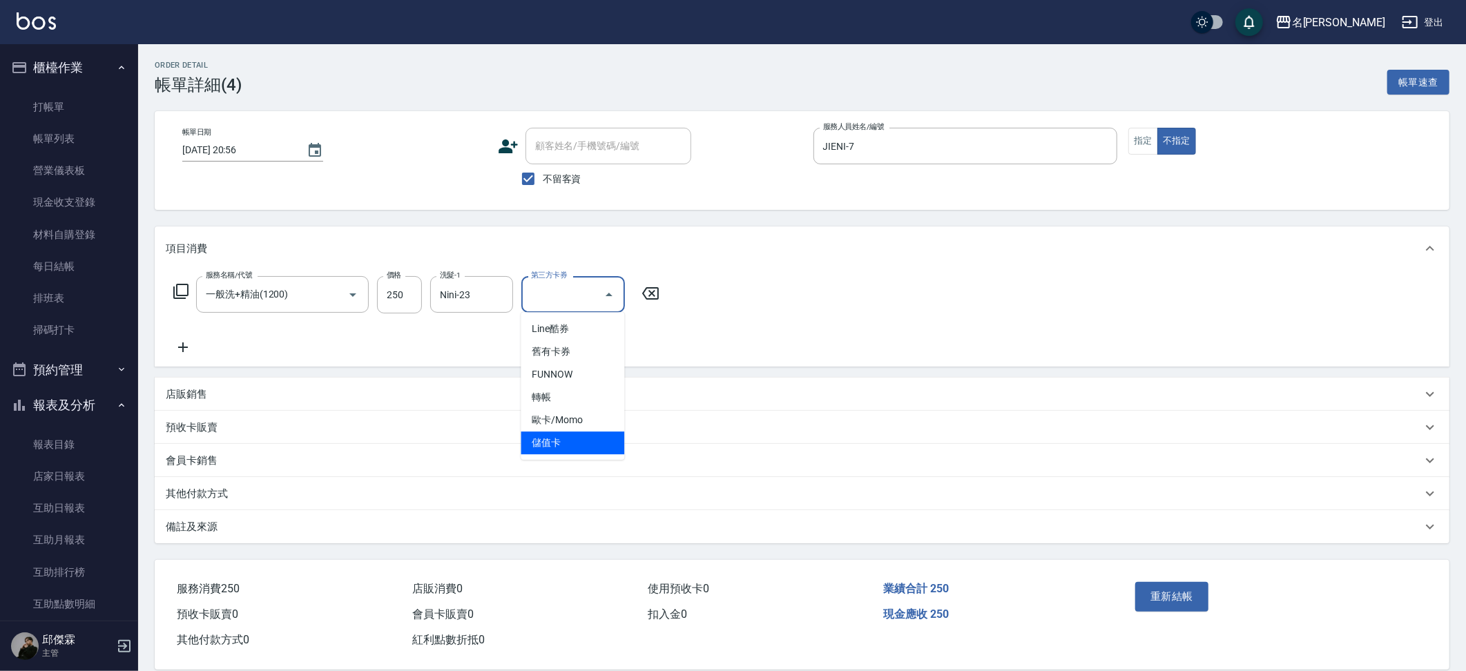
click at [594, 432] on span "儲值卡" at bounding box center [573, 443] width 104 height 23
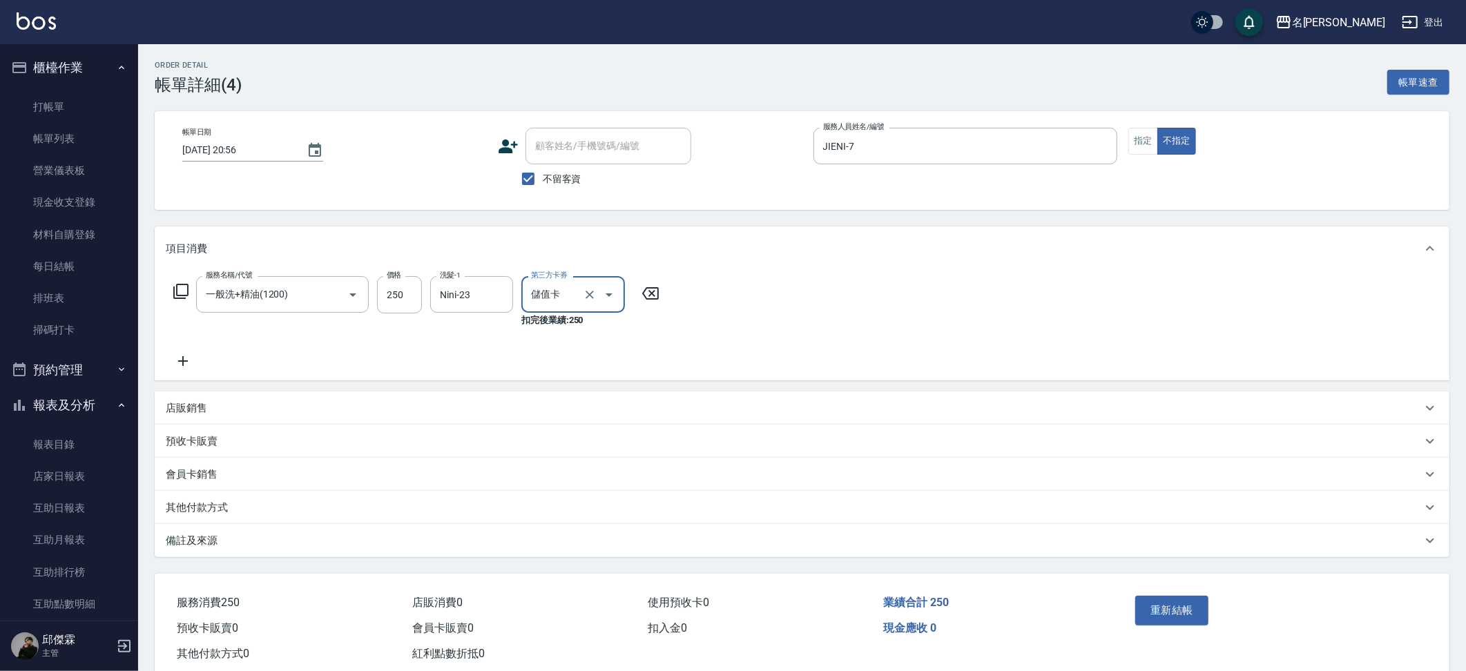
type input "儲值卡"
click at [1193, 614] on button "重新結帳" at bounding box center [1171, 610] width 73 height 29
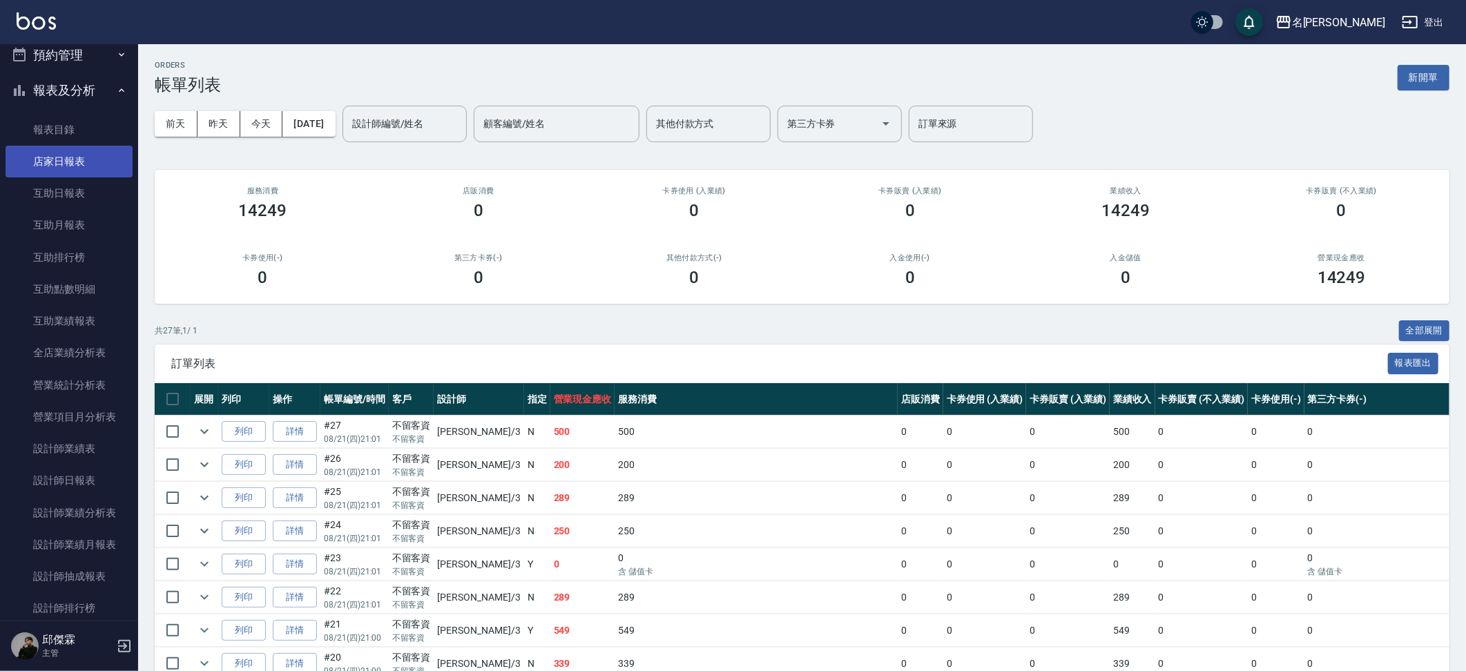
scroll to position [316, 0]
click at [42, 467] on link "設計師日報表" at bounding box center [69, 480] width 127 height 32
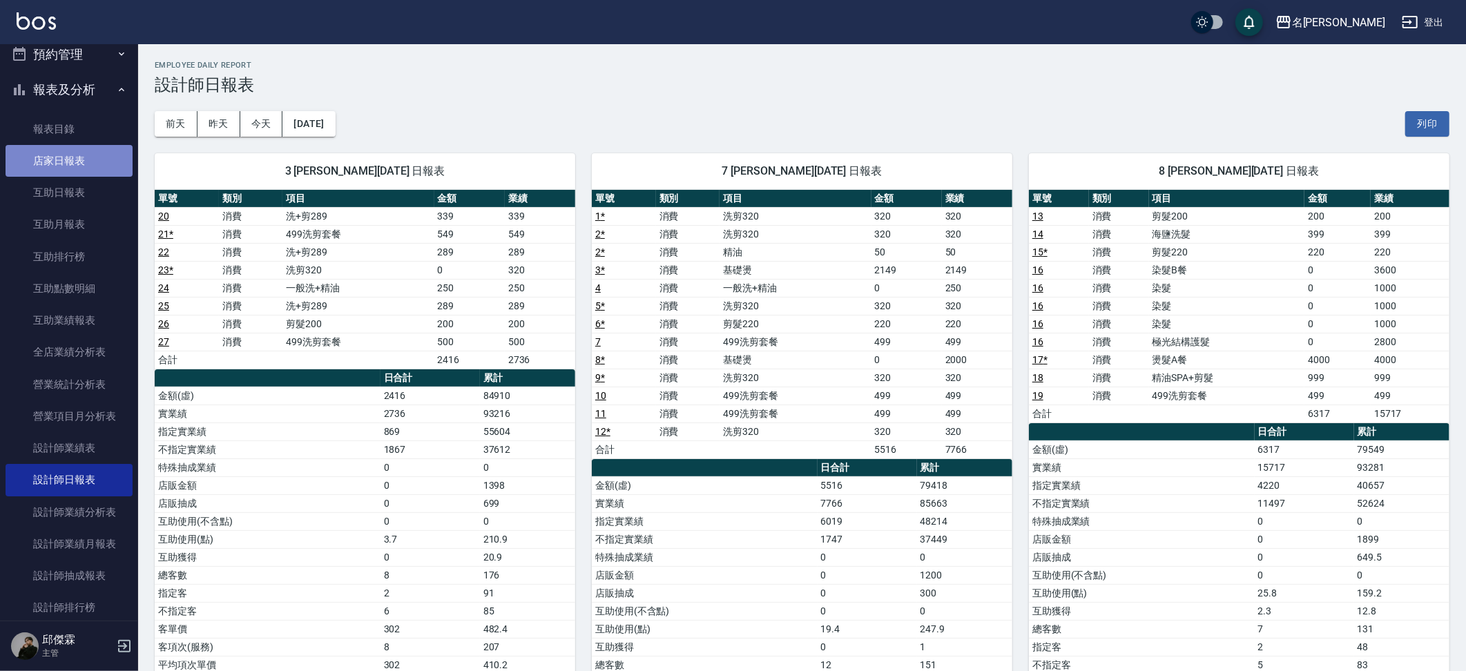
click at [103, 151] on link "店家日報表" at bounding box center [69, 161] width 127 height 32
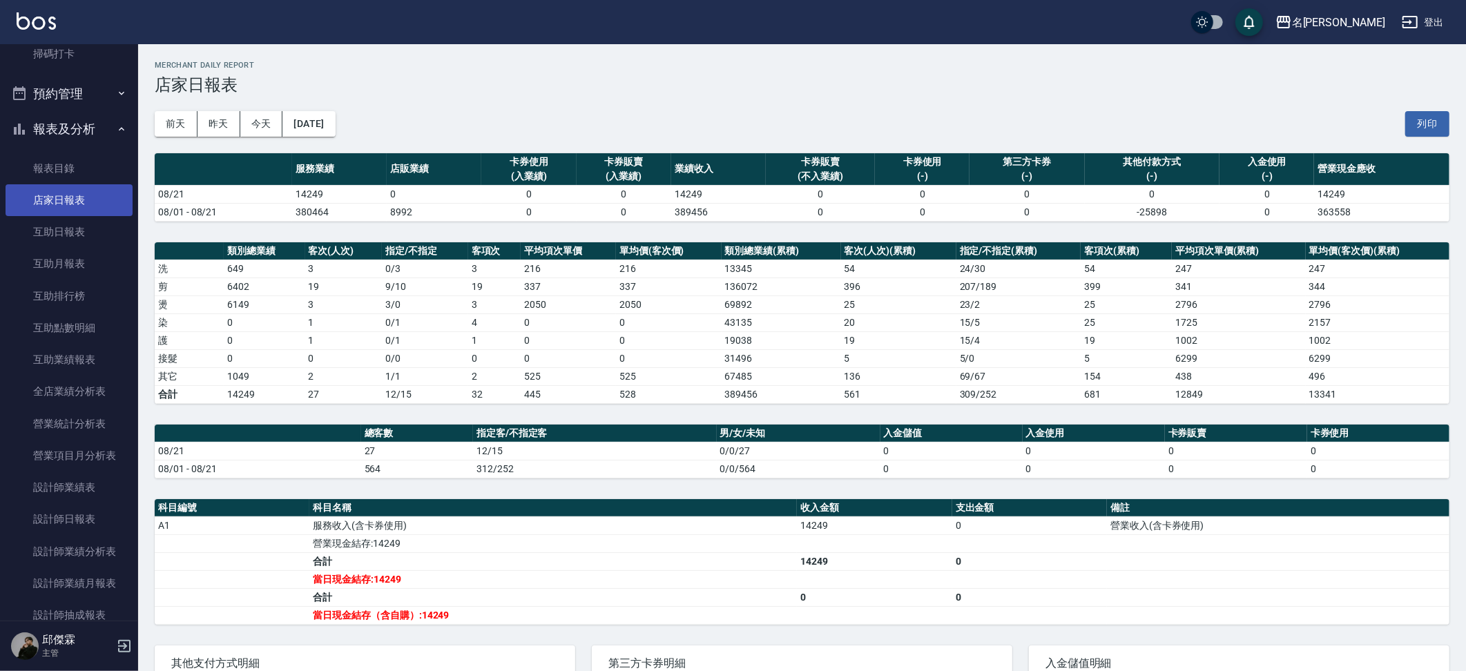
scroll to position [275, 0]
click at [78, 505] on link "設計師日報表" at bounding box center [69, 521] width 127 height 32
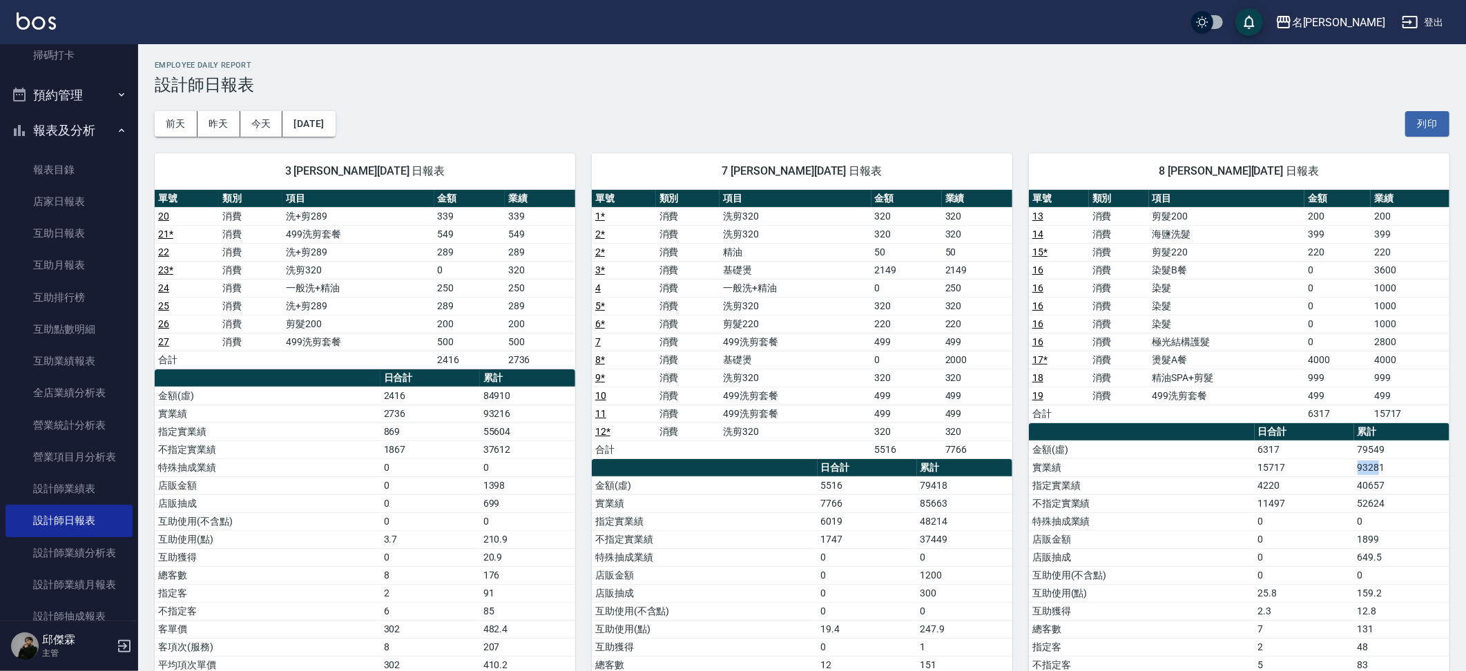
drag, startPoint x: 1382, startPoint y: 451, endPoint x: 1355, endPoint y: 456, distance: 28.0
click at [1355, 458] on td "93281" at bounding box center [1401, 467] width 95 height 18
drag, startPoint x: 946, startPoint y: 495, endPoint x: 887, endPoint y: 497, distance: 58.7
click at [887, 497] on tr "實業績 7766 85663" at bounding box center [802, 503] width 420 height 18
click at [857, 495] on td "7766" at bounding box center [866, 503] width 99 height 18
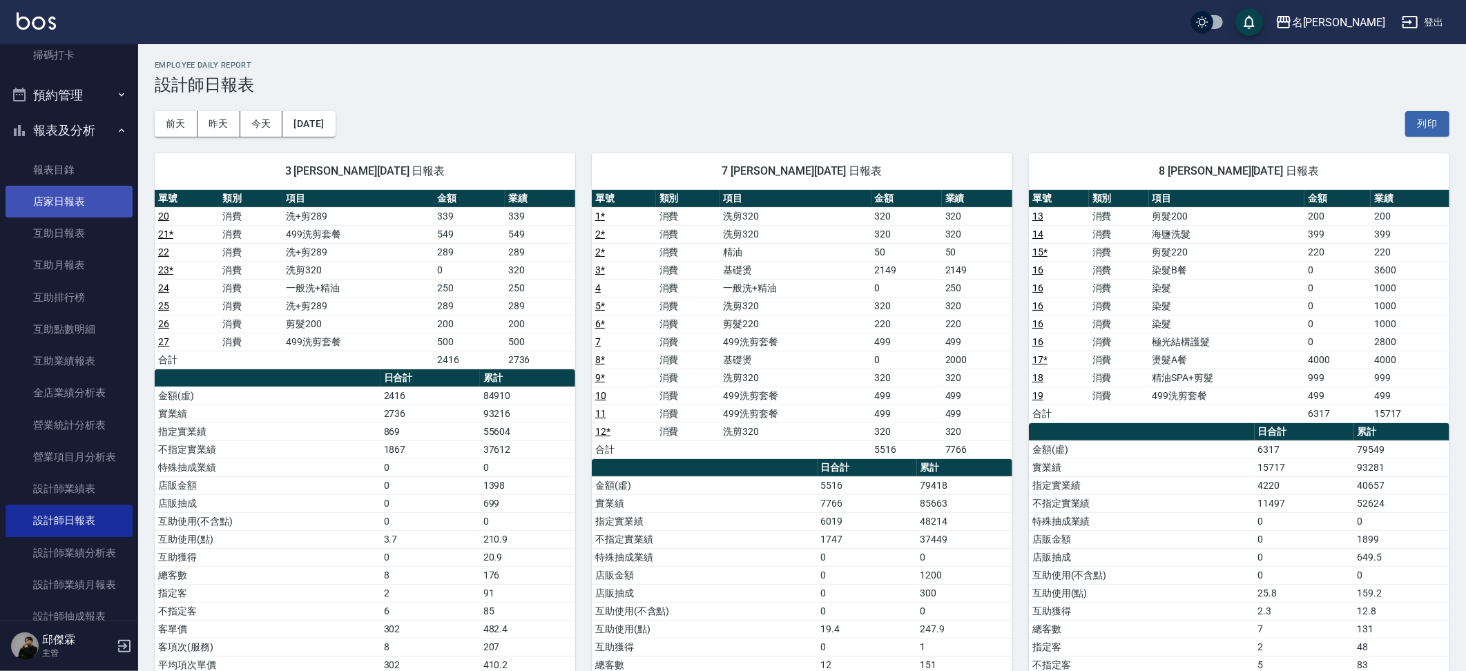
click at [71, 194] on link "店家日報表" at bounding box center [69, 202] width 127 height 32
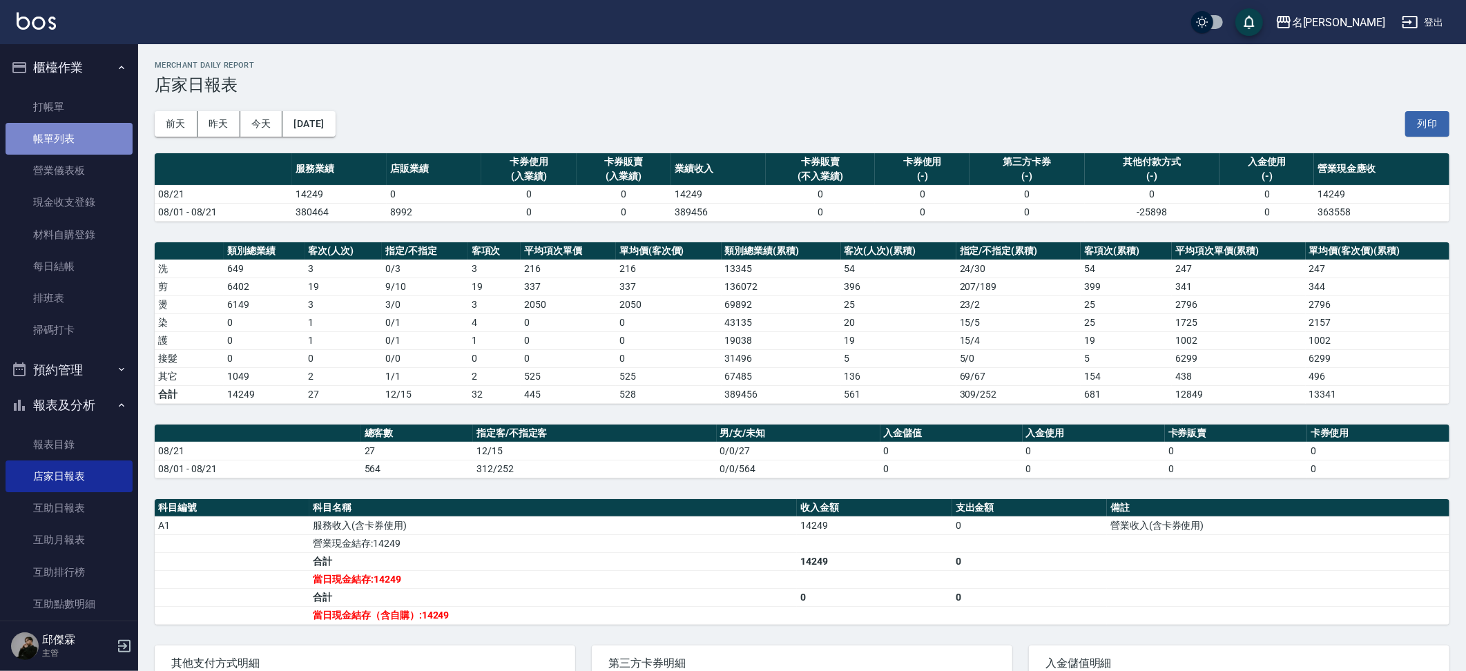
click at [69, 138] on link "帳單列表" at bounding box center [69, 139] width 127 height 32
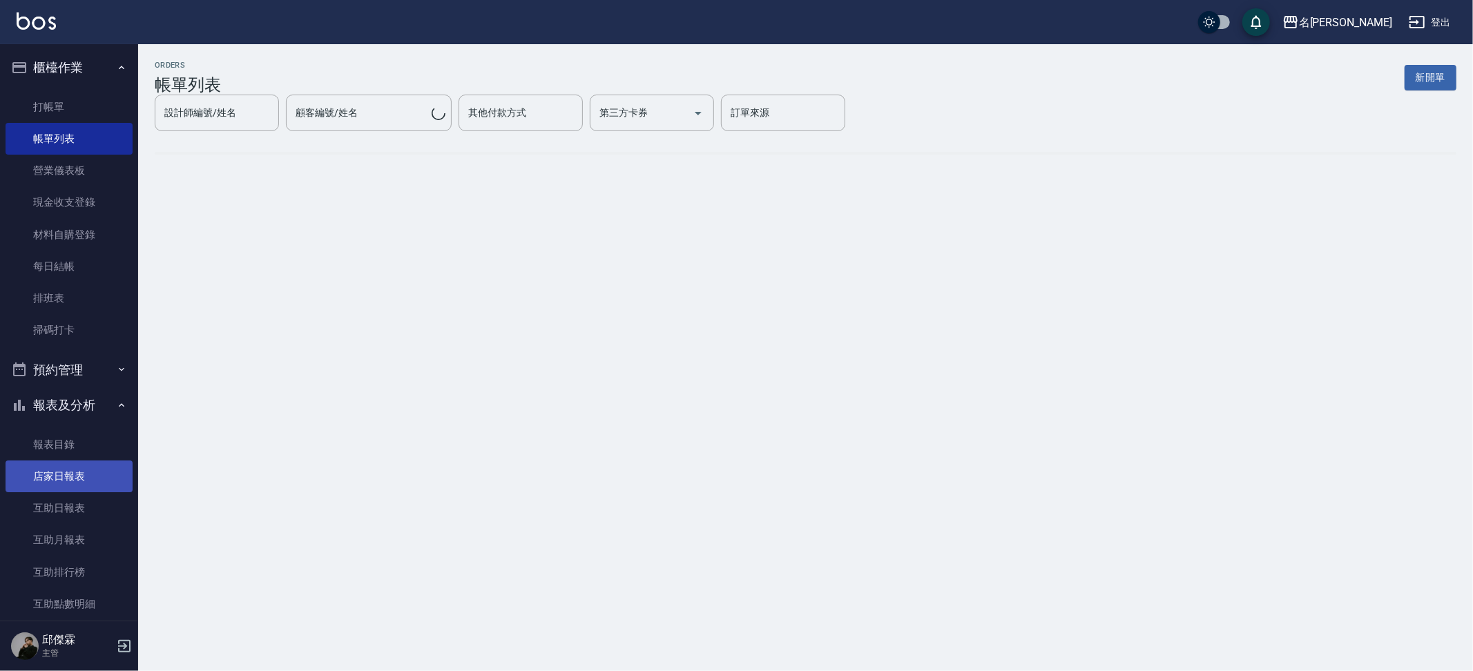
click at [57, 467] on link "店家日報表" at bounding box center [69, 477] width 127 height 32
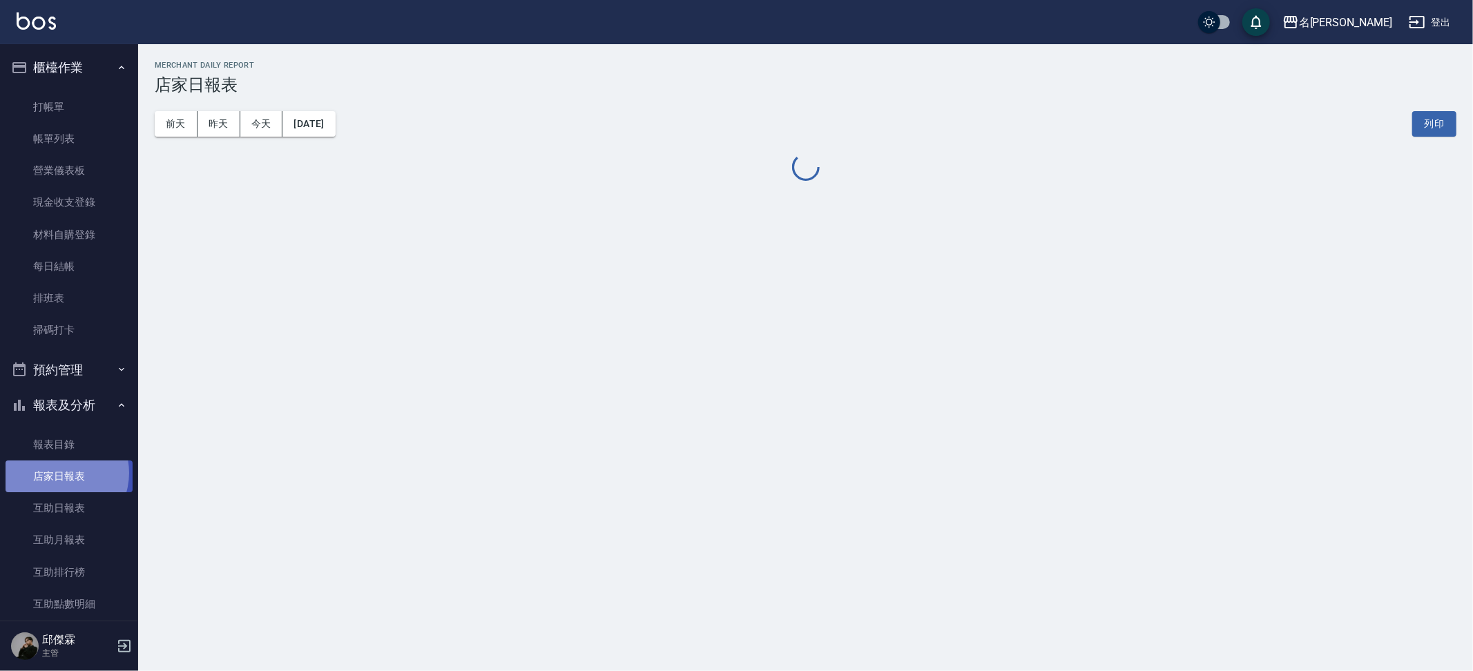
click at [57, 467] on link "店家日報表" at bounding box center [69, 477] width 127 height 32
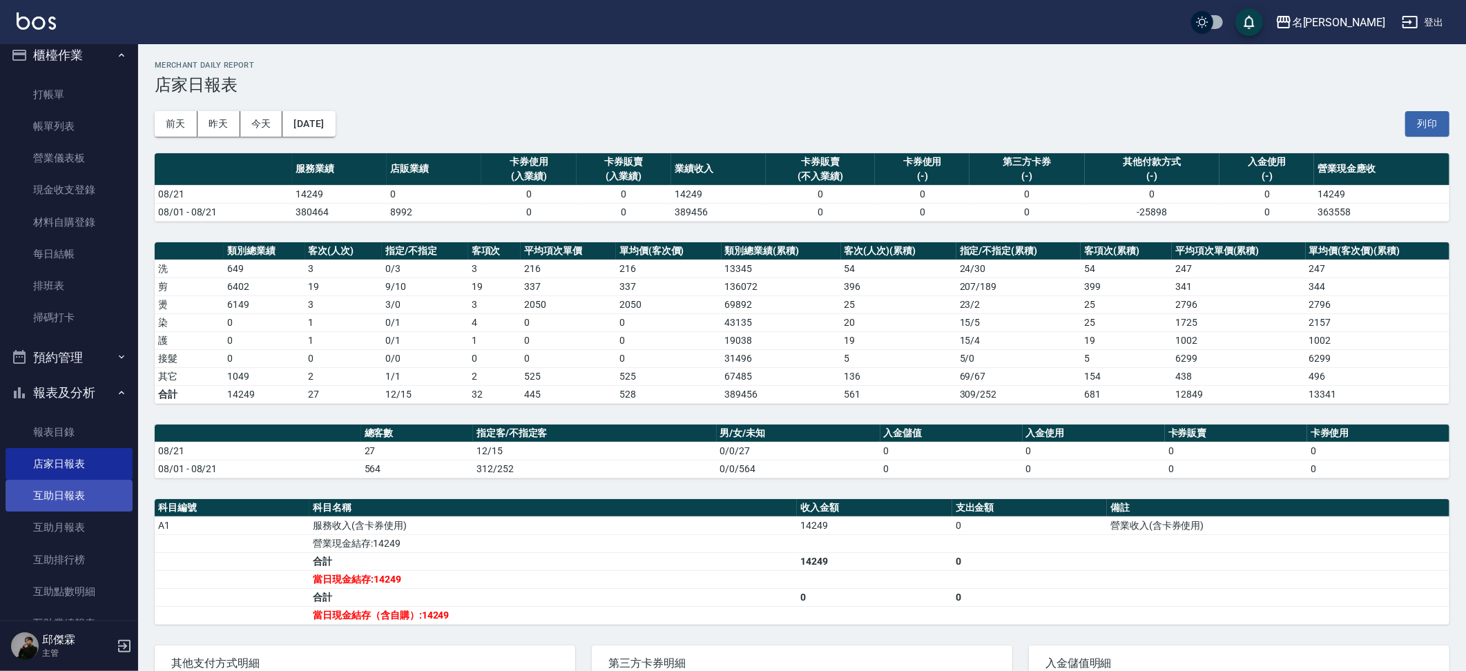
scroll to position [14, 0]
click at [69, 494] on link "互助日報表" at bounding box center [69, 494] width 127 height 32
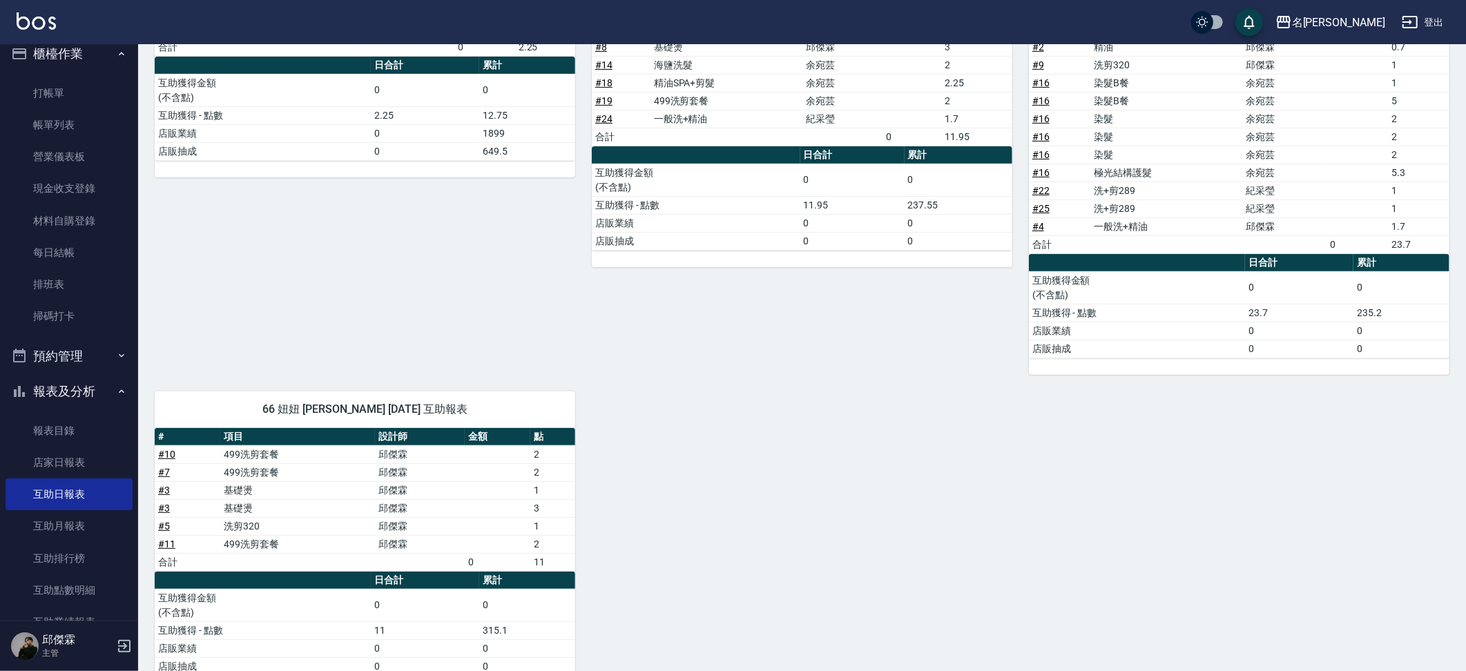
scroll to position [253, 0]
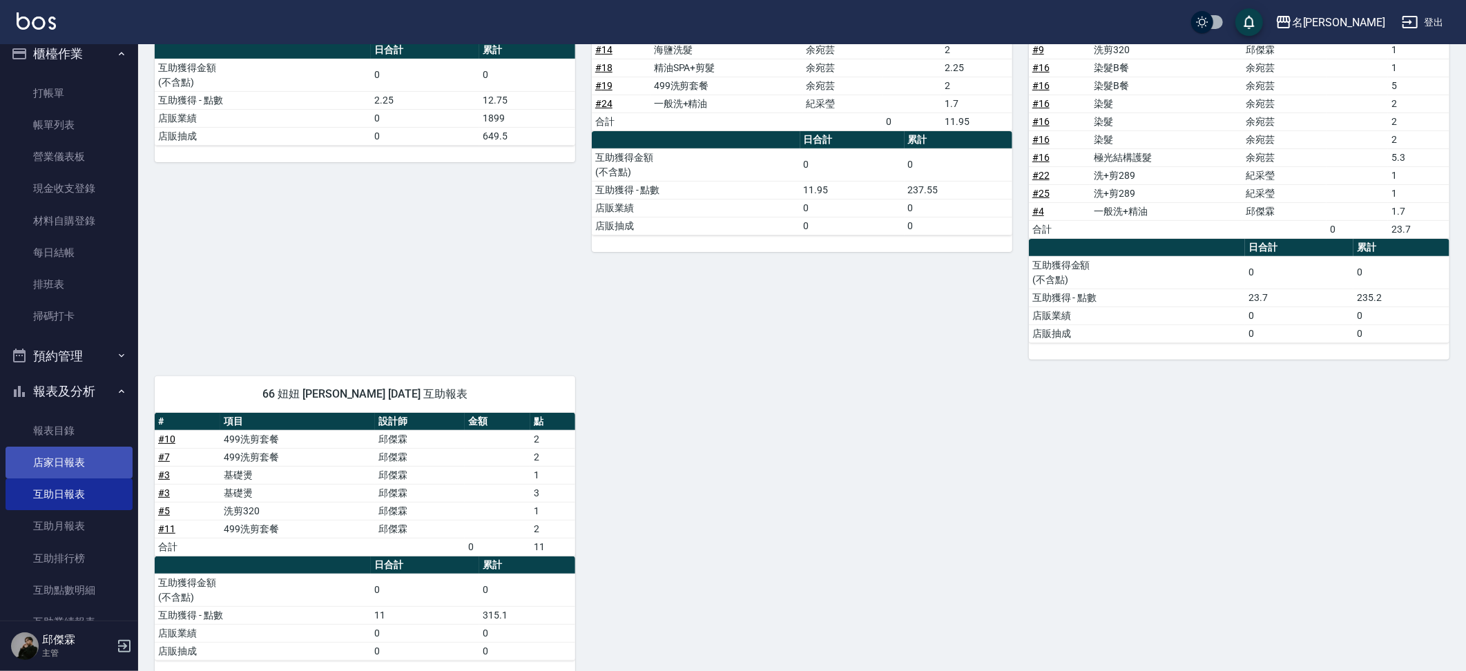
click at [39, 461] on link "店家日報表" at bounding box center [69, 463] width 127 height 32
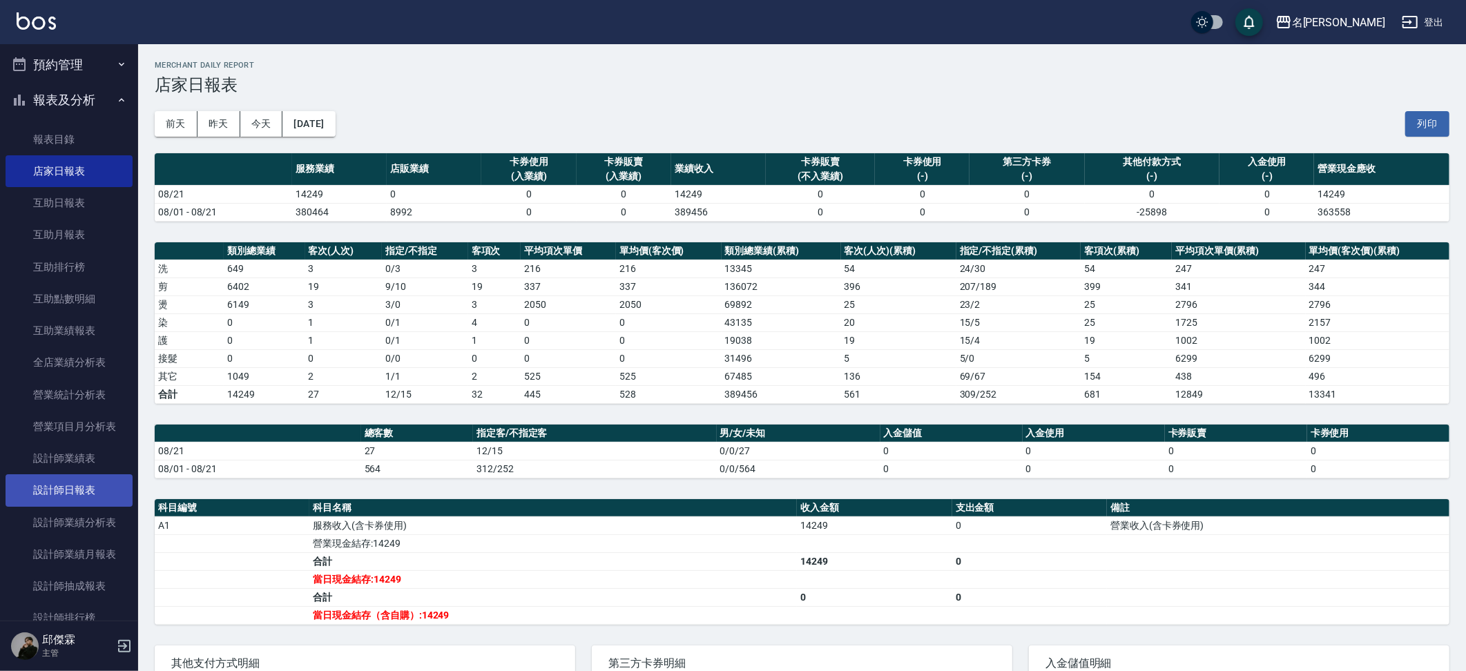
scroll to position [309, 0]
click at [77, 476] on link "設計師日報表" at bounding box center [69, 487] width 127 height 32
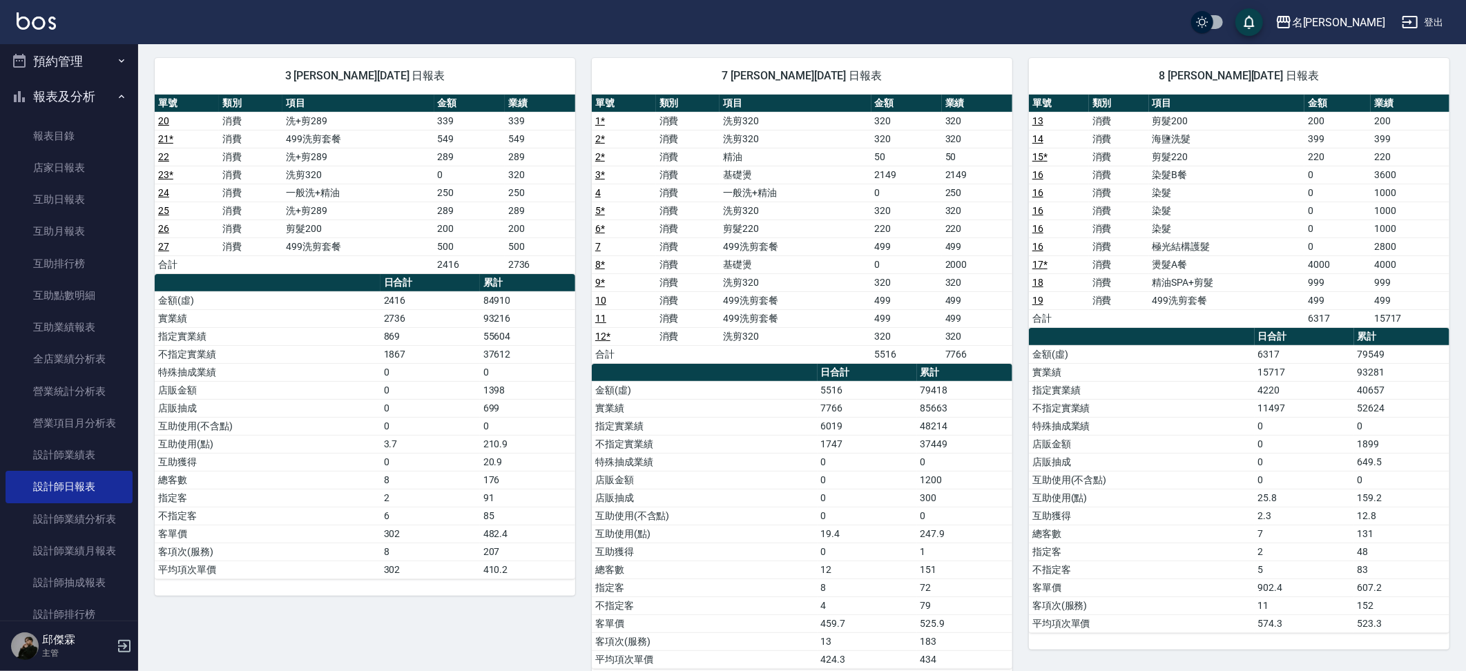
scroll to position [105, 0]
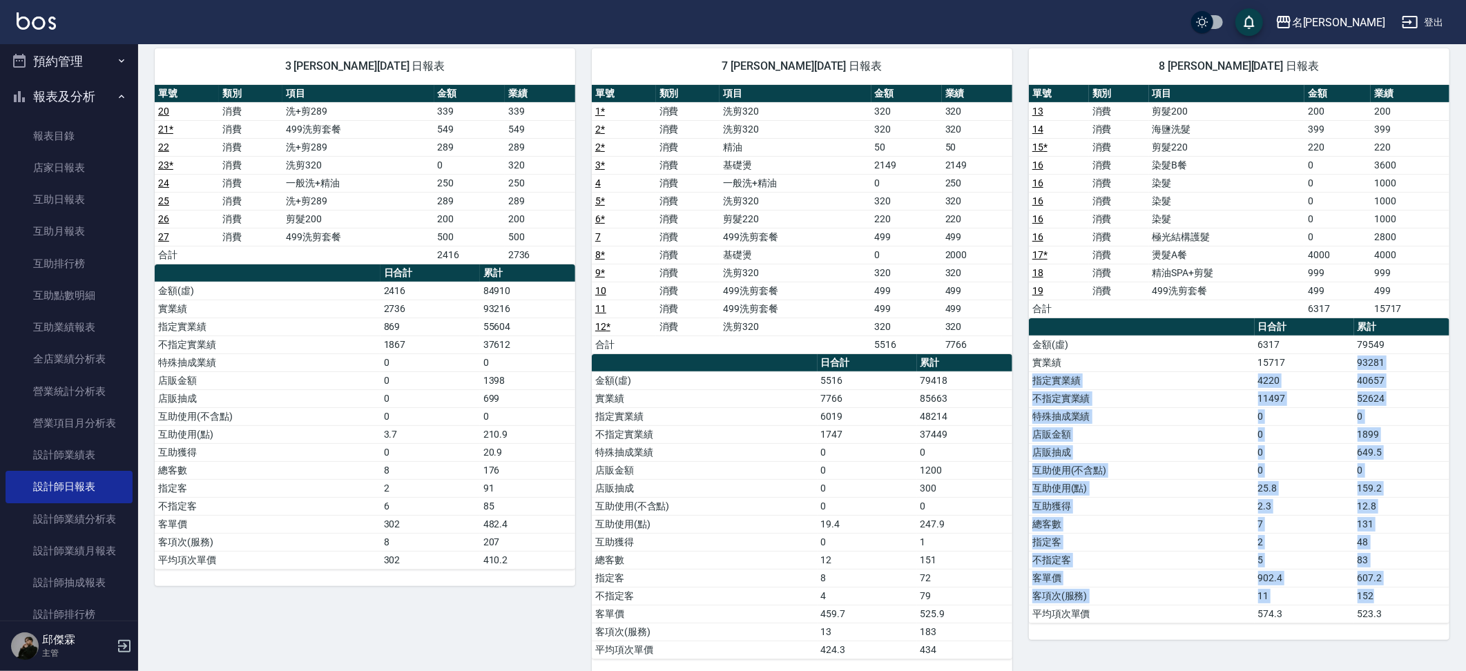
drag, startPoint x: 1348, startPoint y: 354, endPoint x: 1393, endPoint y: 577, distance: 226.9
click at [1393, 577] on tbody "金額(虛) 6317 79549 實業績 15717 93281 指定實業績 4220 40657 不指定實業績 11497 52624 特殊抽成業績 0 0…" at bounding box center [1239, 479] width 420 height 287
drag, startPoint x: 1064, startPoint y: 473, endPoint x: 921, endPoint y: 410, distance: 156.1
click at [1064, 479] on td "互助使用(點)" at bounding box center [1142, 488] width 226 height 18
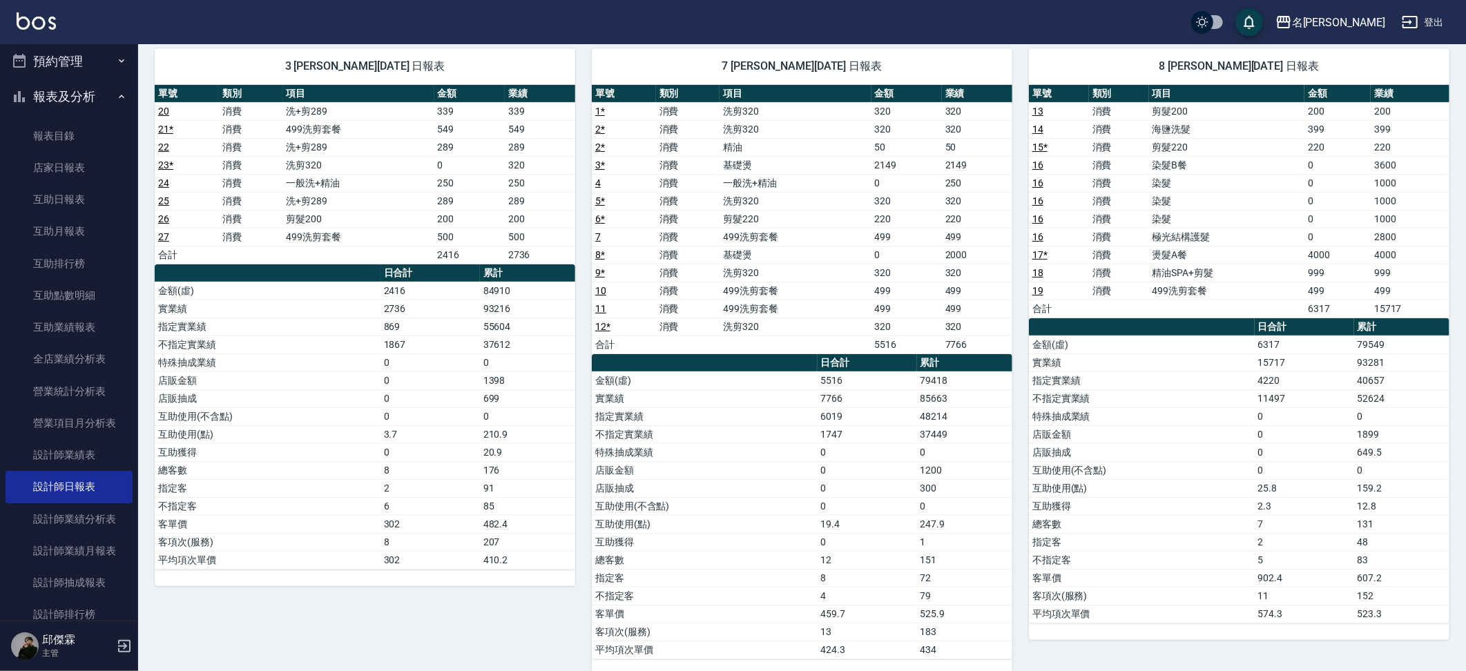
drag, startPoint x: 917, startPoint y: 391, endPoint x: 960, endPoint y: 487, distance: 105.1
click at [949, 529] on tbody "金額(虛) 5516 79418 實業績 7766 85663 指定實業績 6019 48214 不指定實業績 1747 37449 特殊抽成業績 0 0 店…" at bounding box center [802, 514] width 420 height 287
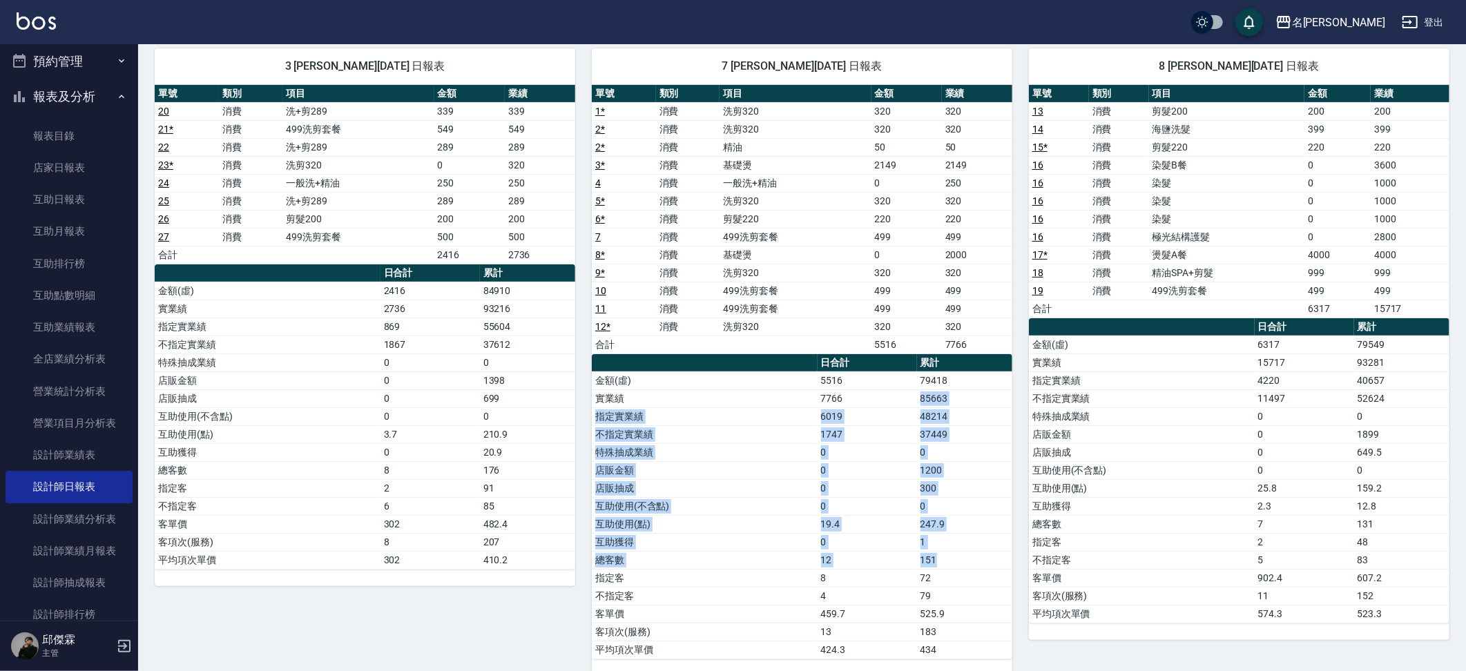
drag, startPoint x: 919, startPoint y: 380, endPoint x: 962, endPoint y: 545, distance: 171.3
click at [962, 545] on tbody "金額(虛) 5516 79418 實業績 7766 85663 指定實業績 6019 48214 不指定實業績 1747 37449 特殊抽成業績 0 0 店…" at bounding box center [802, 514] width 420 height 287
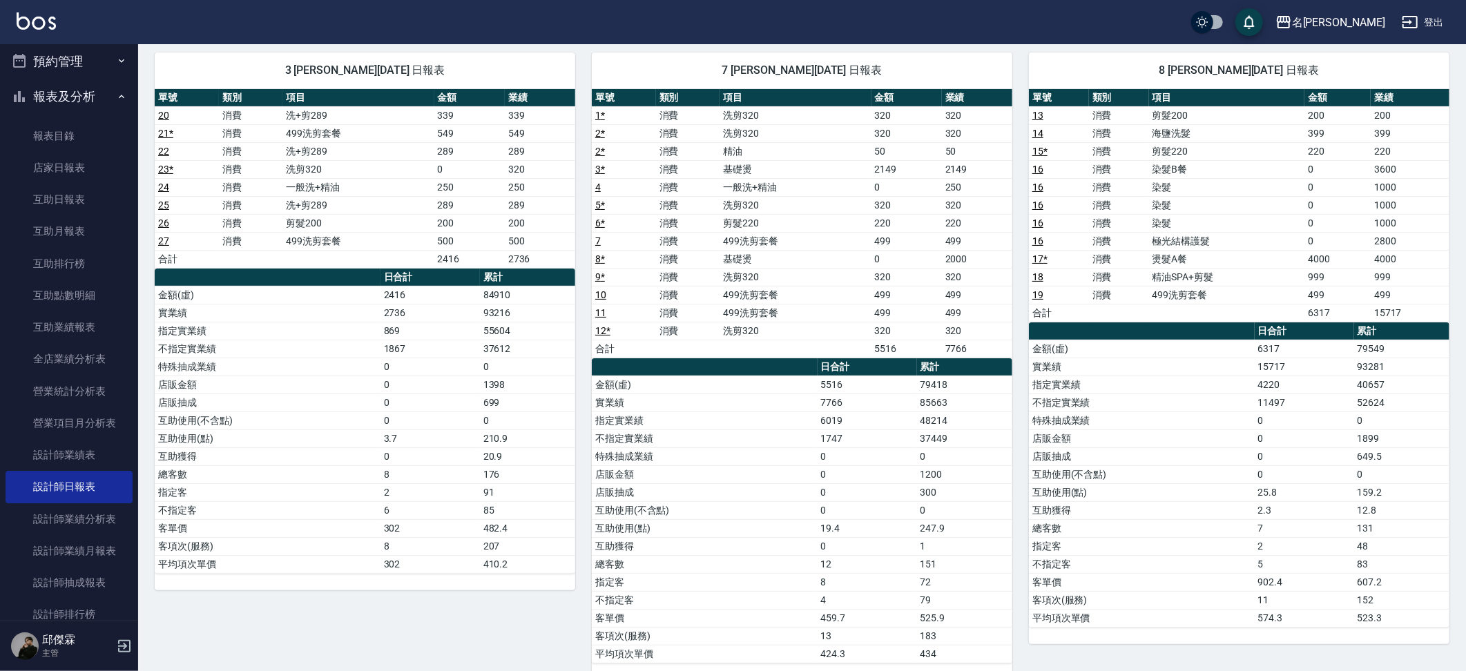
click at [965, 555] on td "151" at bounding box center [964, 564] width 95 height 18
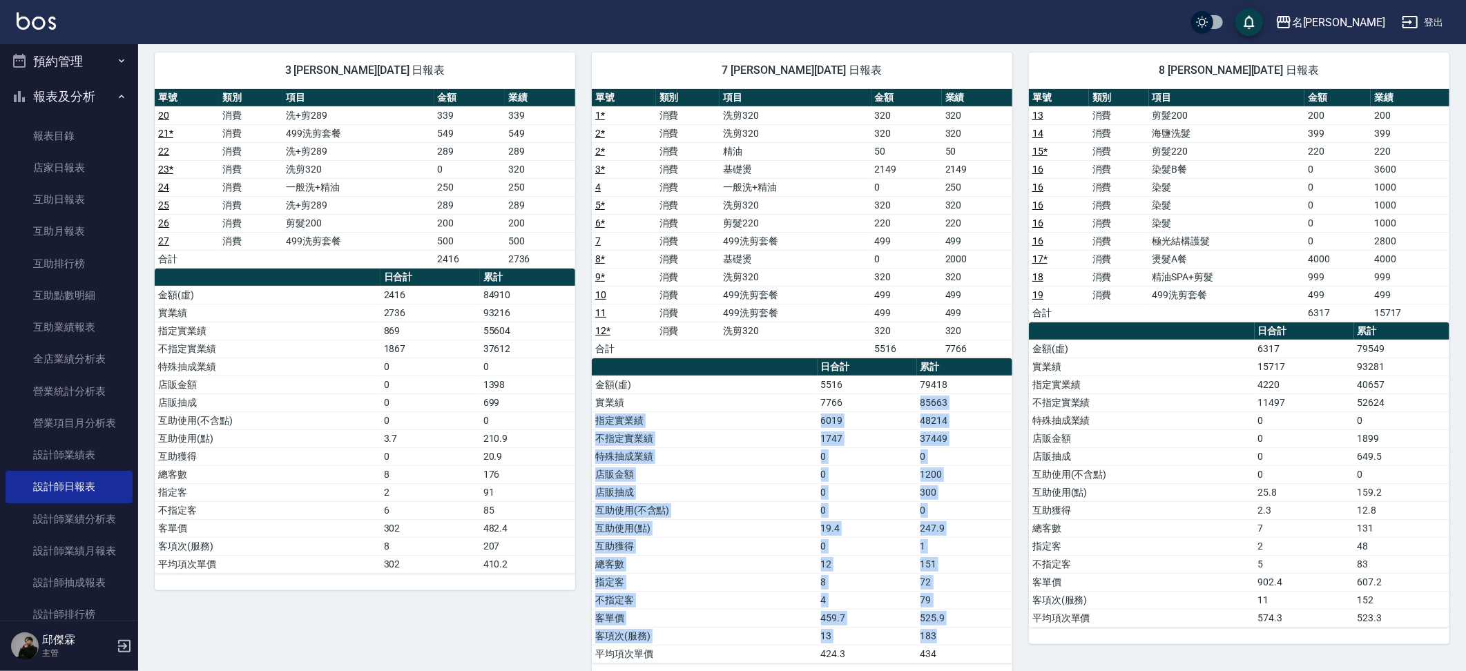
drag, startPoint x: 918, startPoint y: 389, endPoint x: 986, endPoint y: 537, distance: 163.4
click at [983, 614] on tbody "金額(虛) 5516 79418 實業績 7766 85663 指定實業績 6019 48214 不指定實業績 1747 37449 特殊抽成業績 0 0 店…" at bounding box center [802, 519] width 420 height 287
click at [987, 537] on td "1" at bounding box center [964, 546] width 95 height 18
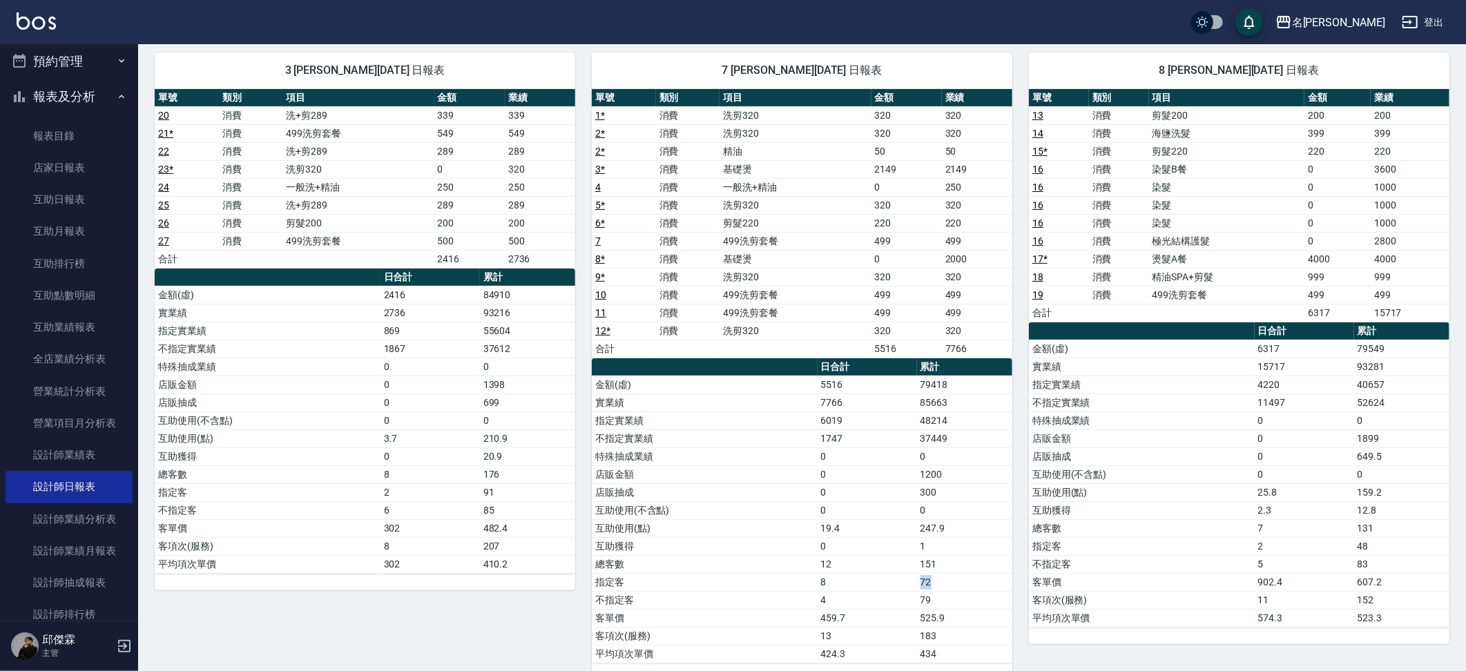
drag, startPoint x: 945, startPoint y: 567, endPoint x: 895, endPoint y: 563, distance: 49.8
click at [895, 573] on tr "指定客 8 72" at bounding box center [802, 582] width 420 height 18
click at [895, 573] on td "8" at bounding box center [866, 582] width 99 height 18
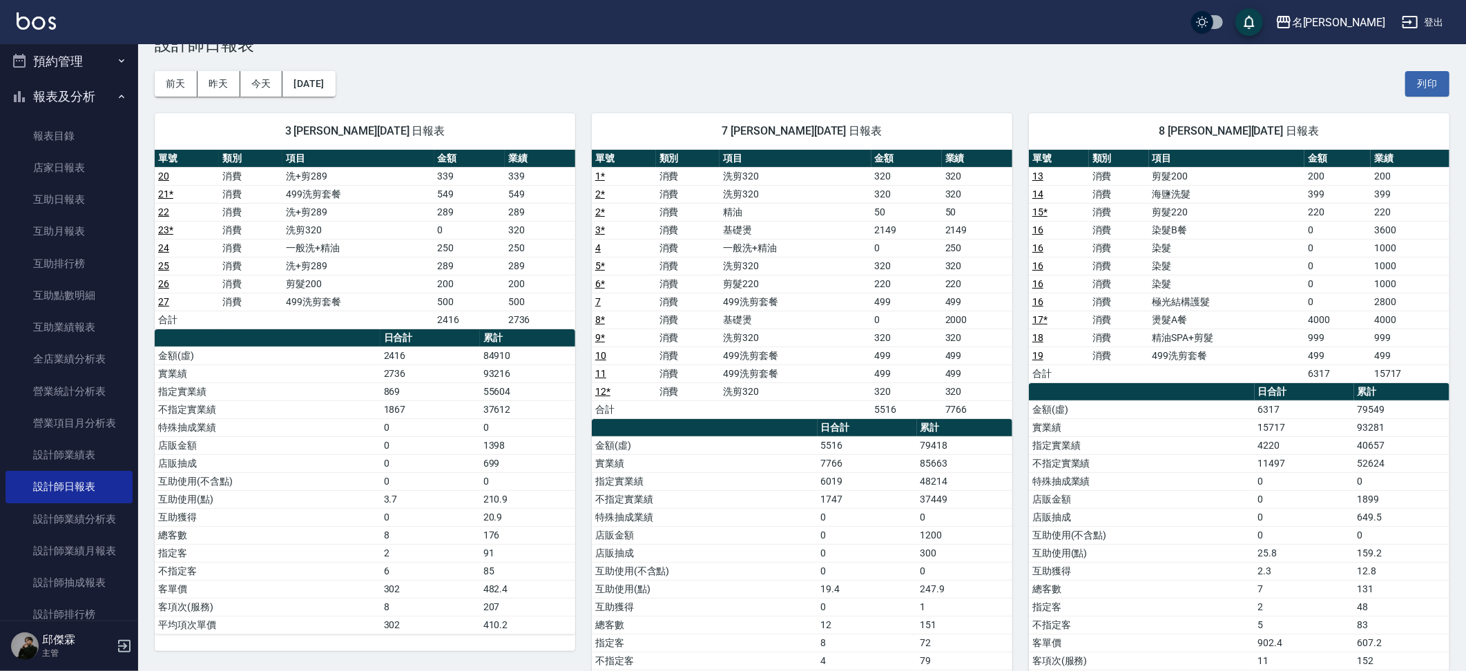
scroll to position [0, 0]
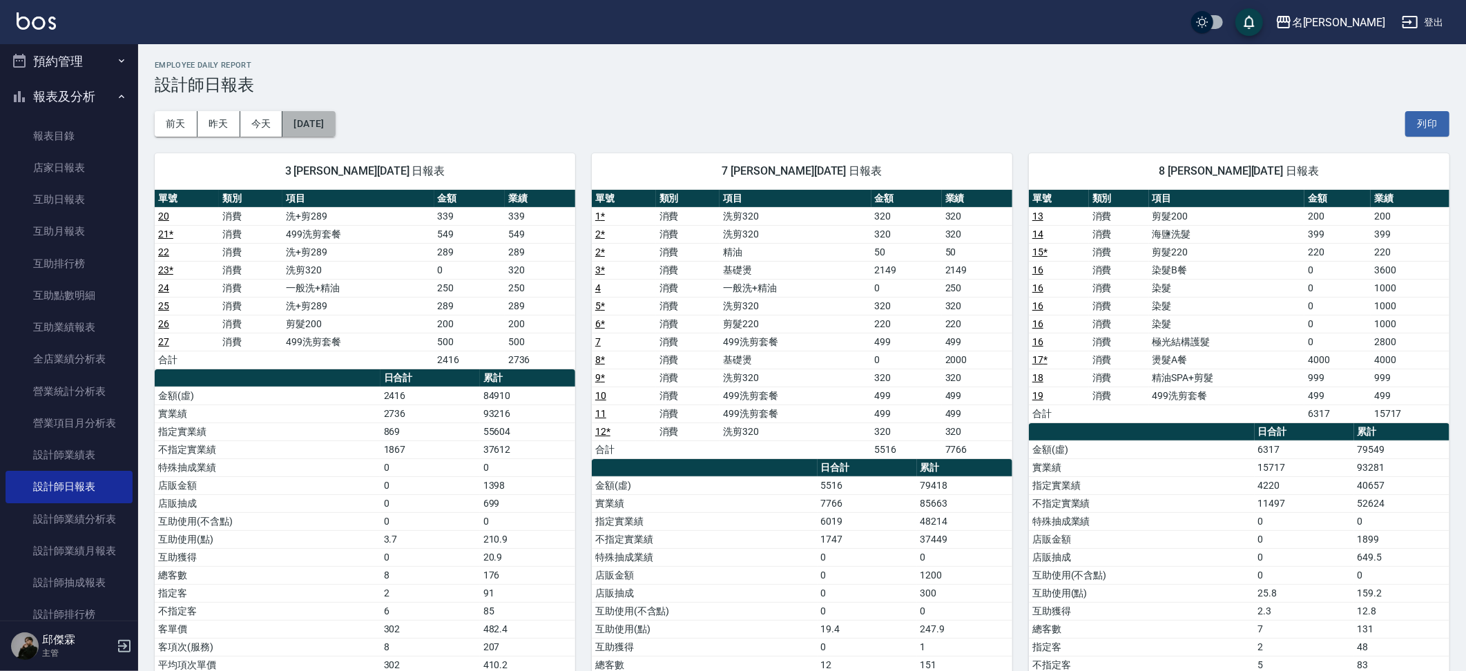
click at [325, 117] on button "[DATE]" at bounding box center [308, 124] width 52 height 26
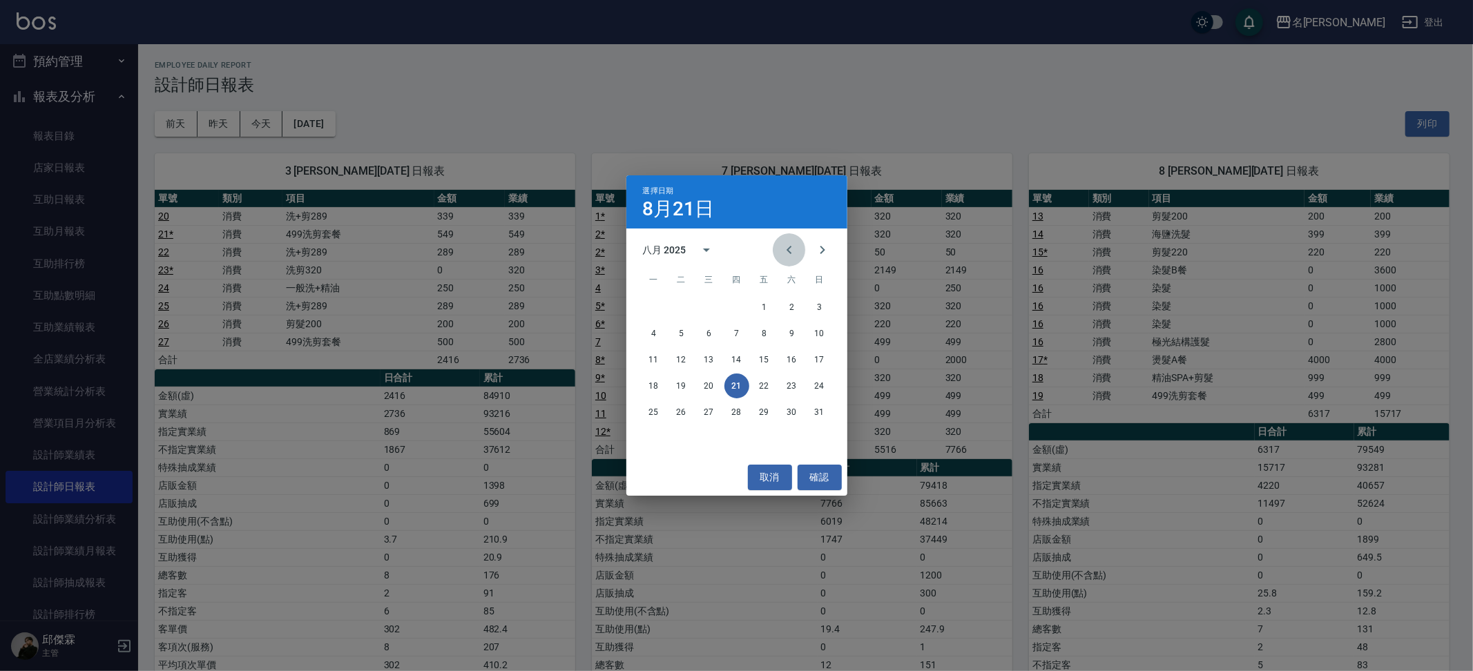
click at [786, 255] on icon "Previous month" at bounding box center [789, 250] width 17 height 17
click at [654, 387] on button "21" at bounding box center [653, 386] width 25 height 25
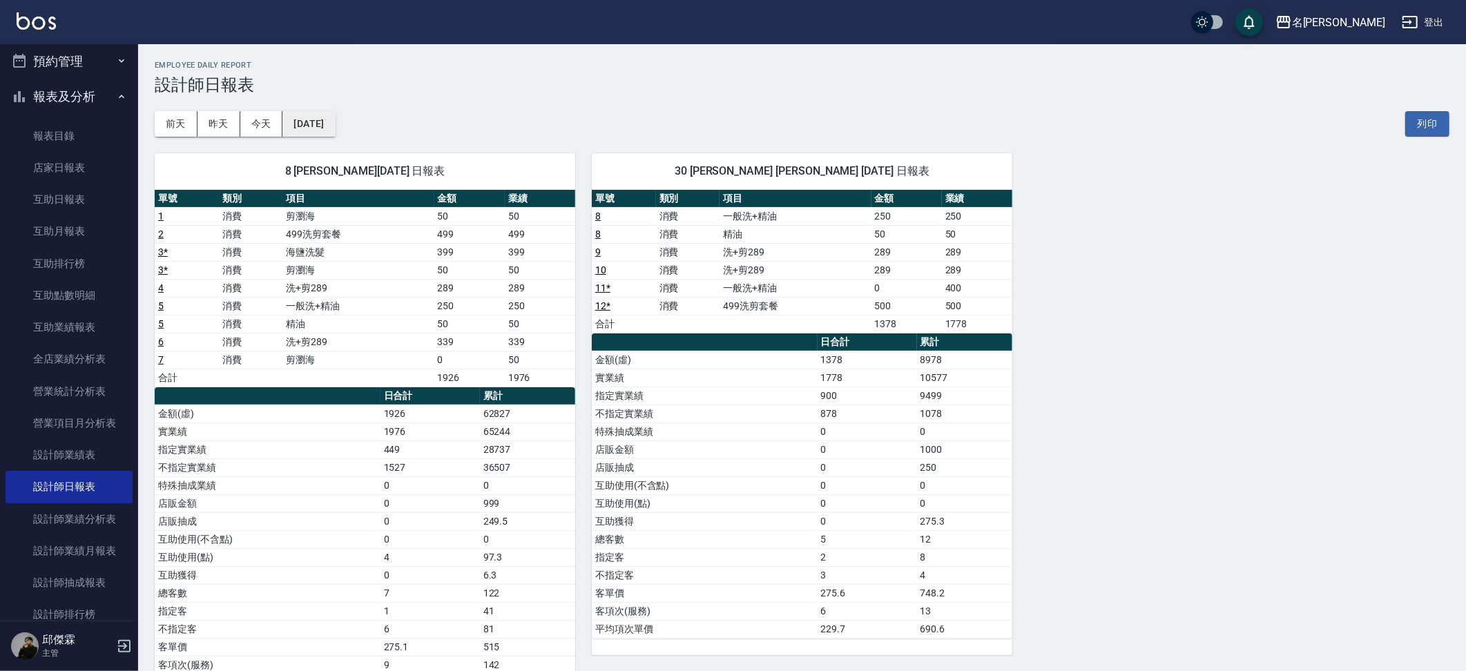
click at [343, 112] on div "[DATE] [DATE] [DATE] [DATE] 列印" at bounding box center [802, 124] width 1295 height 59
click at [335, 133] on button "[DATE]" at bounding box center [308, 124] width 52 height 26
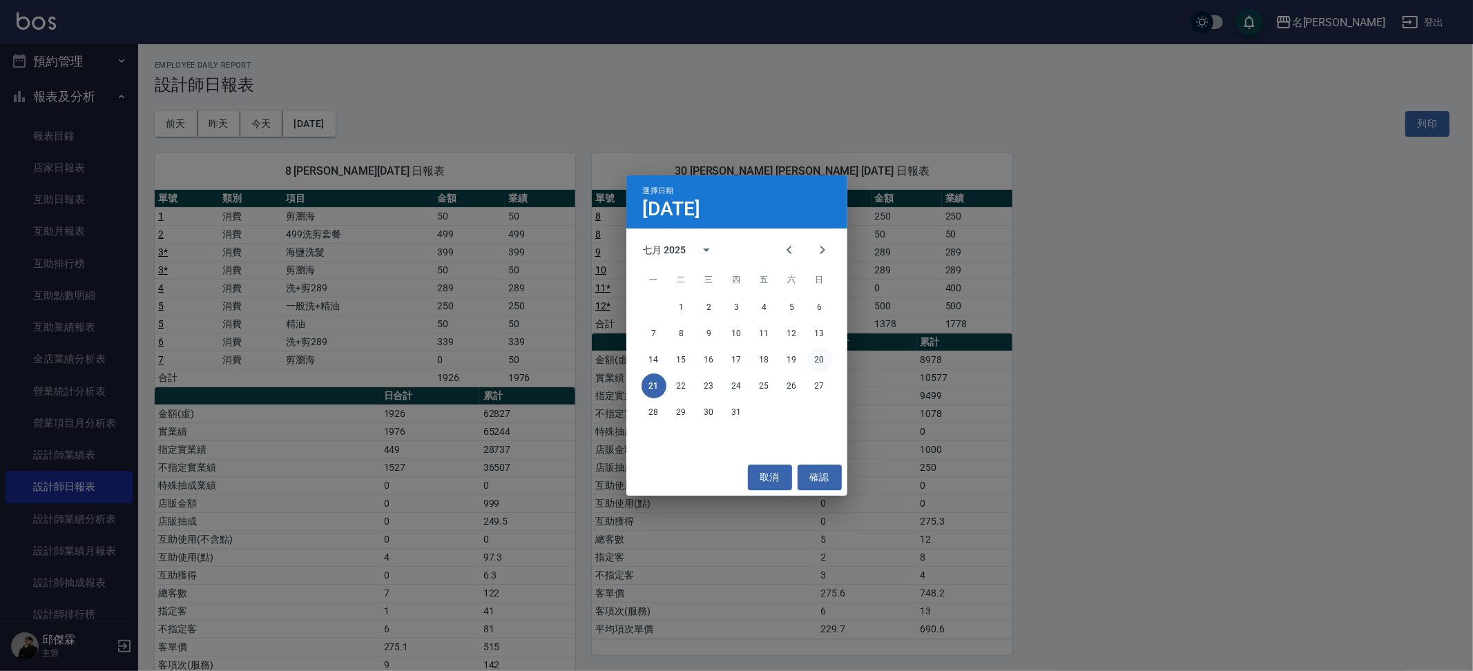
click at [822, 365] on button "20" at bounding box center [819, 359] width 25 height 25
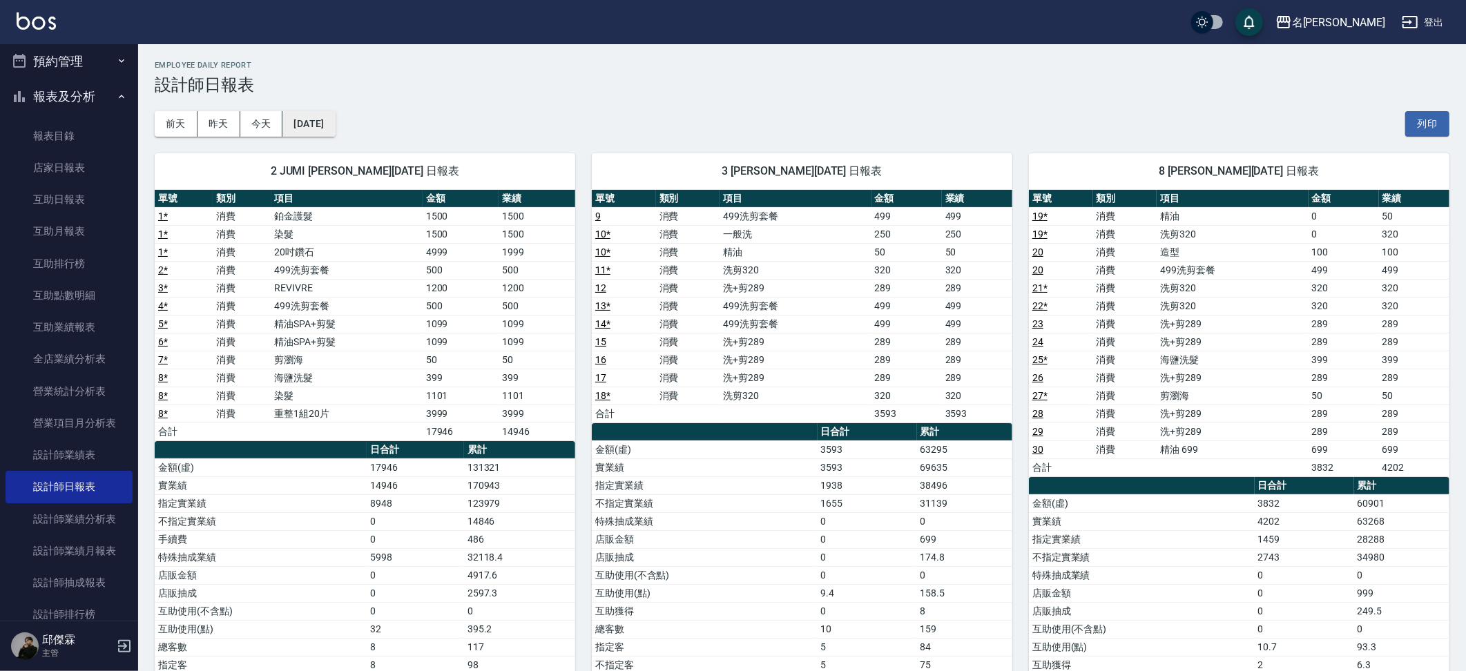
click at [327, 133] on button "[DATE]" at bounding box center [308, 124] width 52 height 26
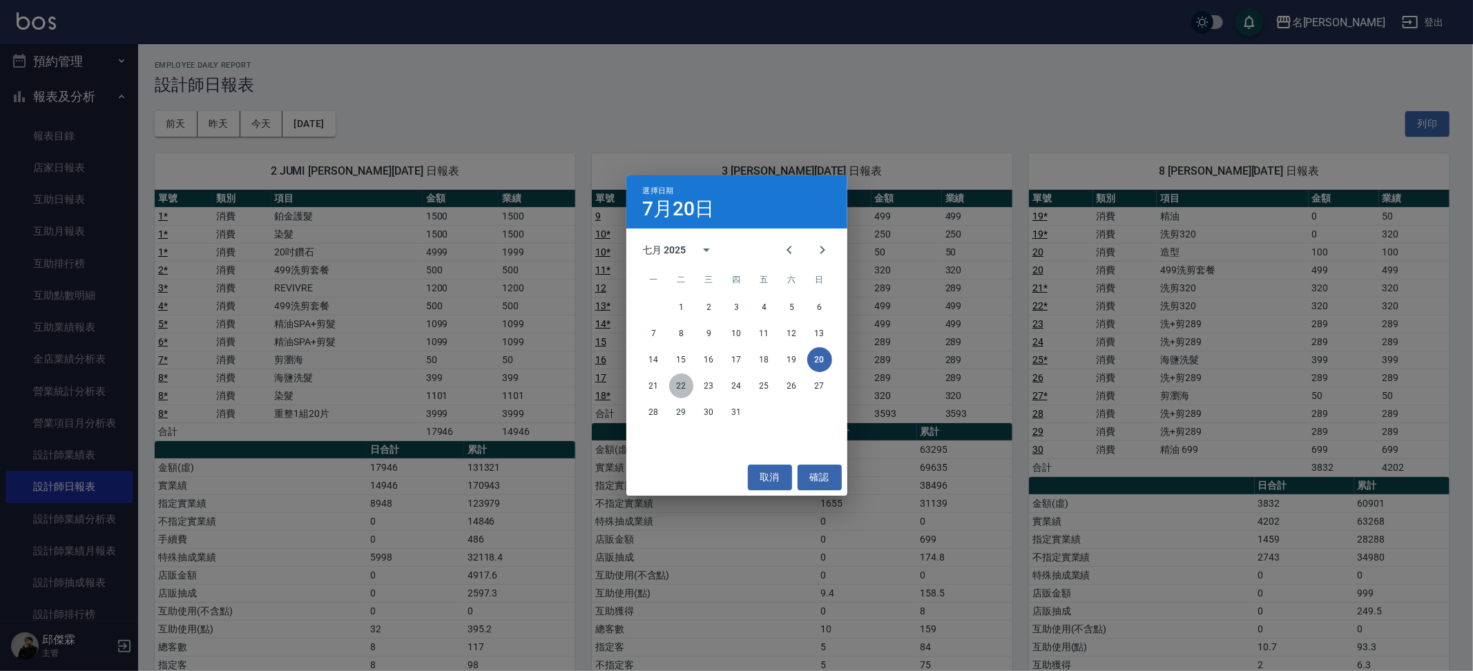
click at [684, 385] on button "22" at bounding box center [681, 386] width 25 height 25
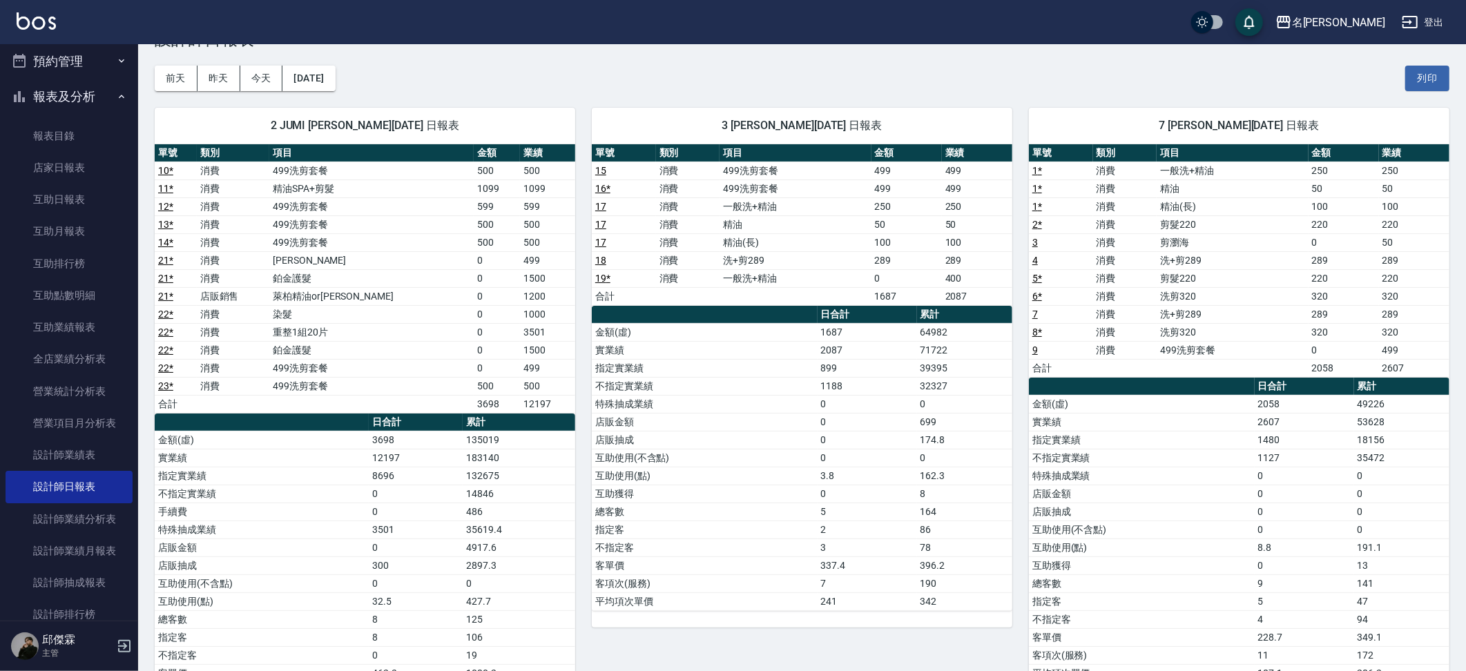
scroll to position [46, 0]
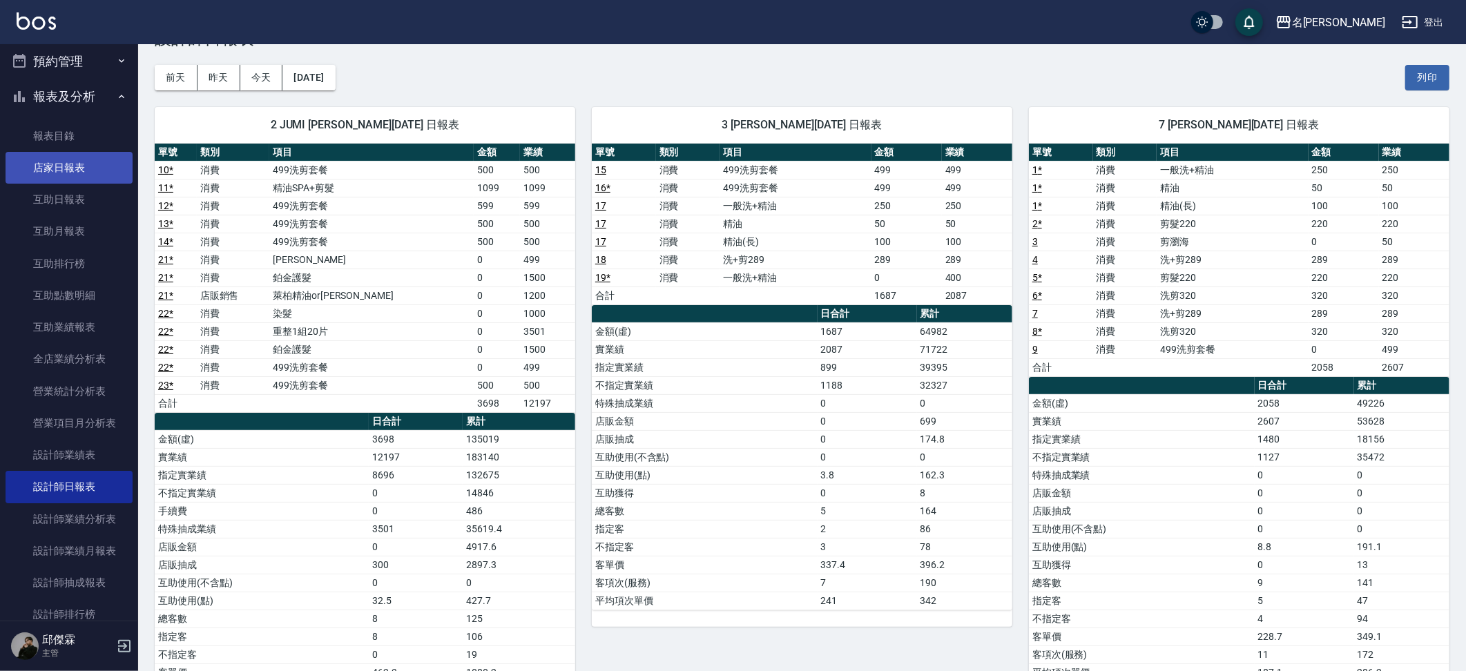
click at [83, 157] on link "店家日報表" at bounding box center [69, 168] width 127 height 32
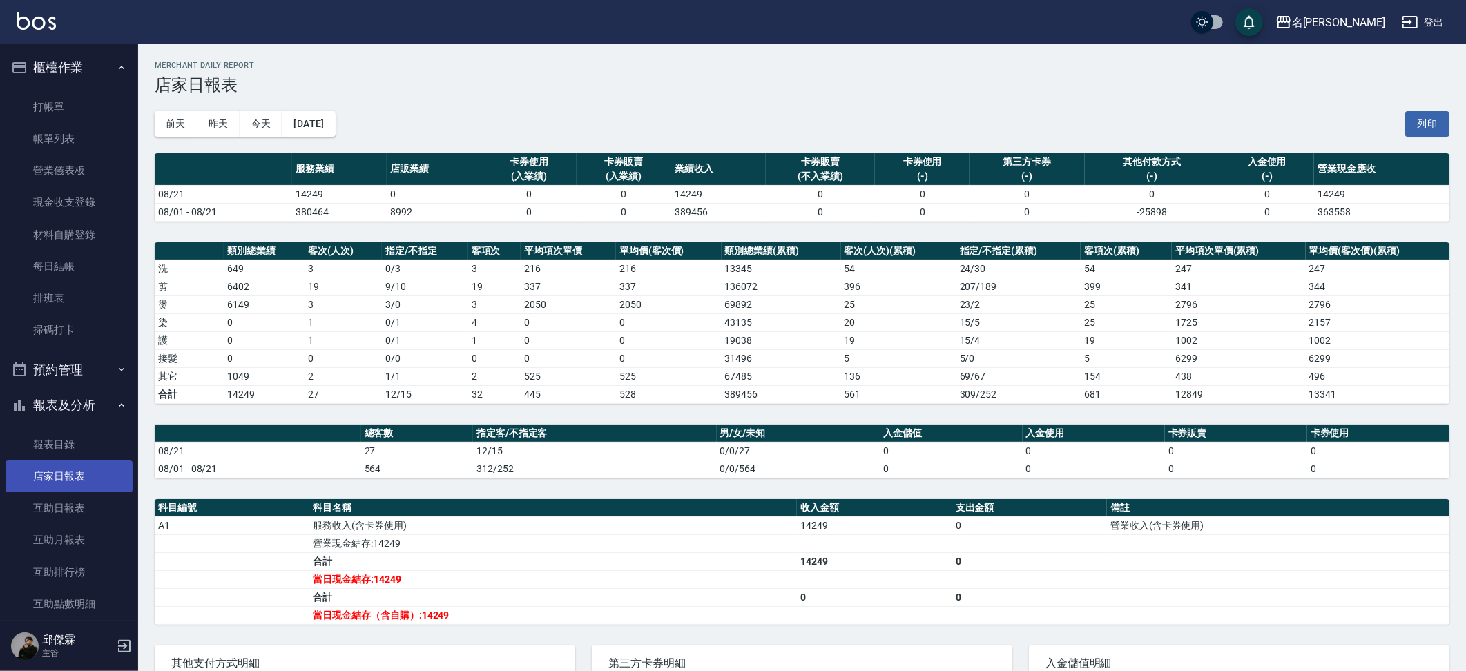
click at [80, 148] on link "帳單列表" at bounding box center [69, 139] width 127 height 32
click at [36, 141] on link "帳單列表" at bounding box center [69, 139] width 127 height 32
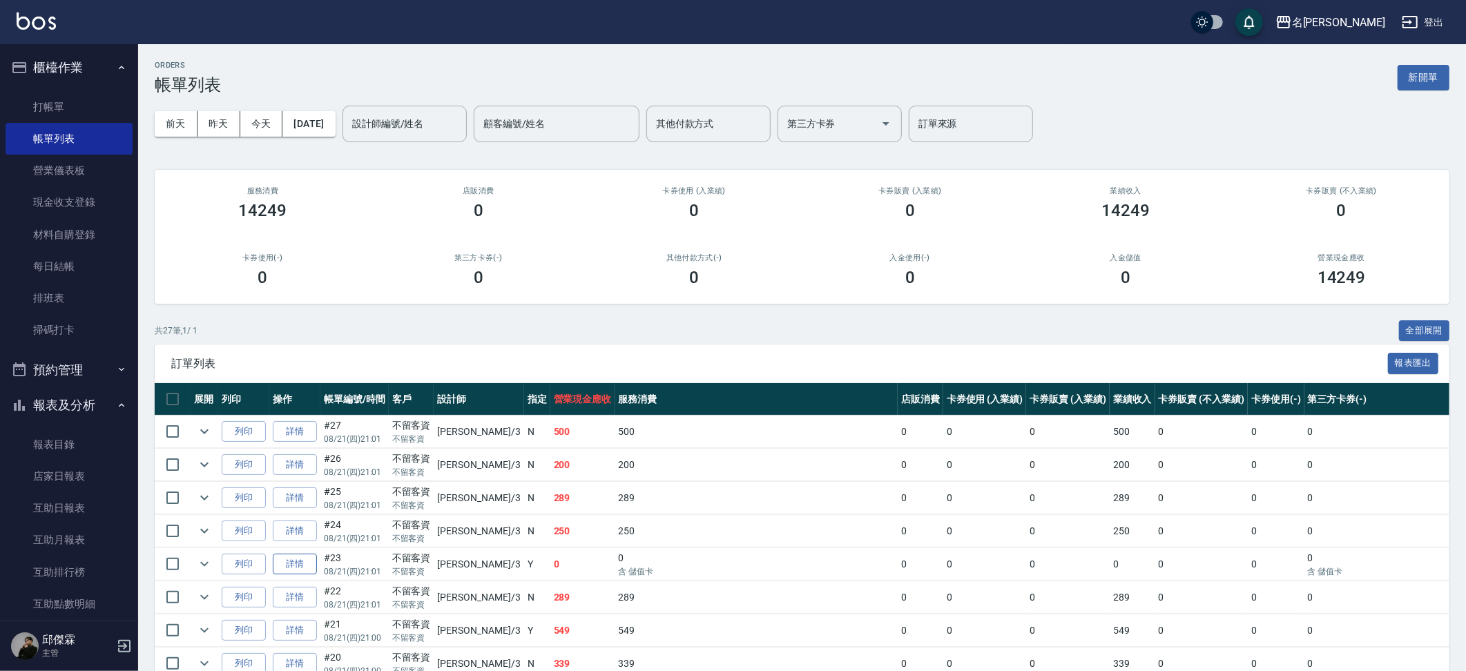
click at [289, 570] on link "詳情" at bounding box center [295, 564] width 44 height 21
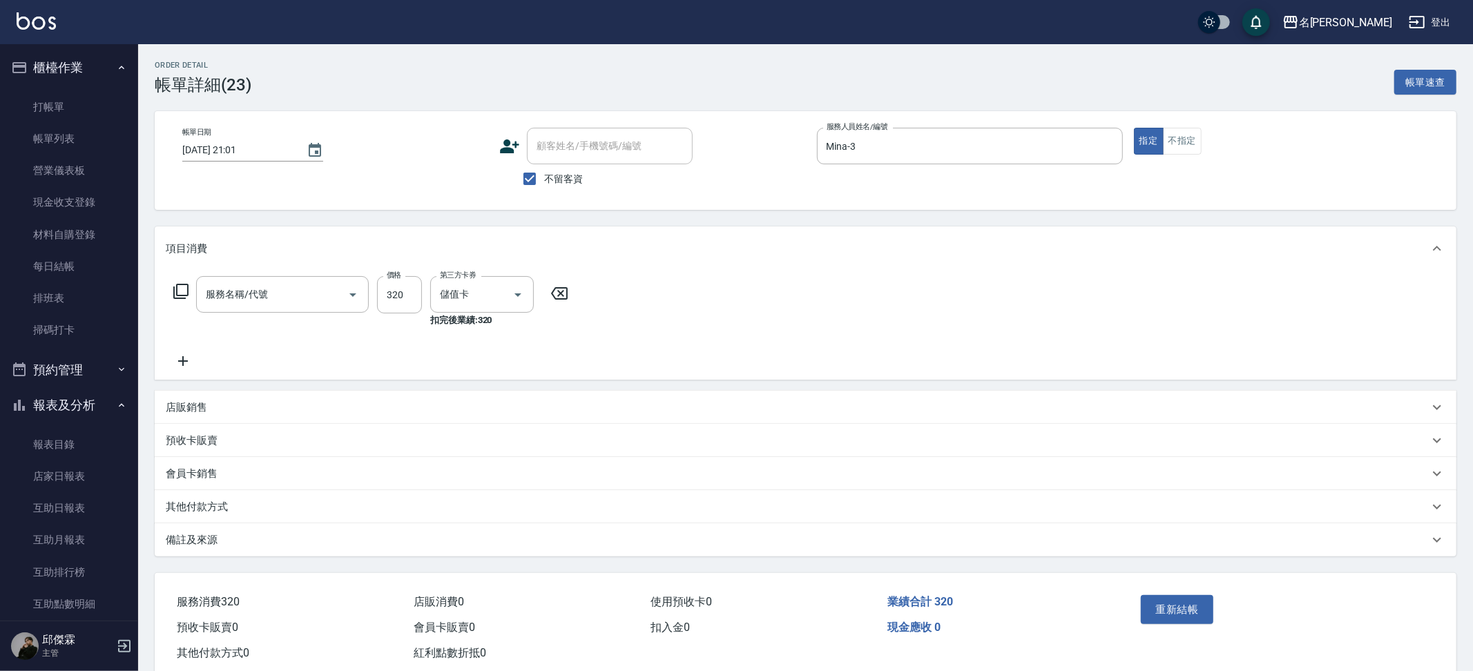
type input "[DATE] 21:01"
checkbox input "true"
type input "Mina-3"
type input "洗剪320(2320)"
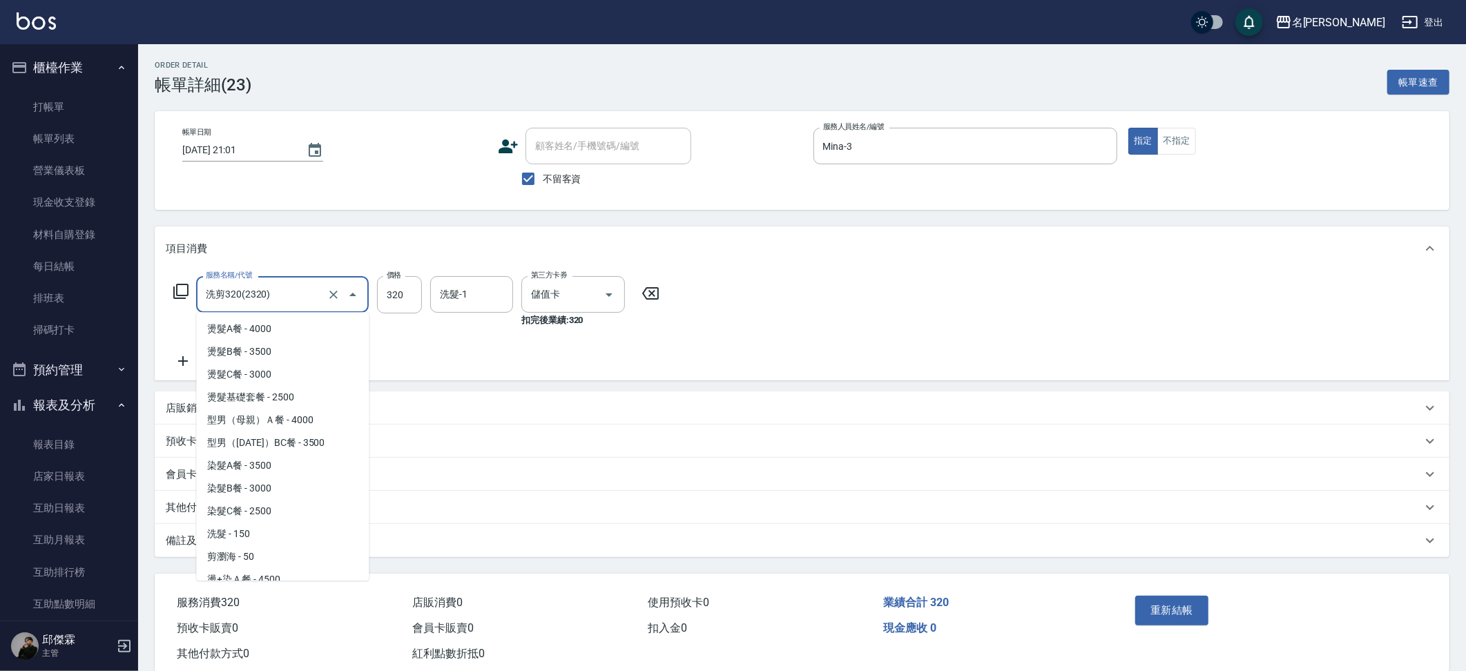
click at [302, 302] on input "洗剪320(2320)" at bounding box center [263, 294] width 122 height 24
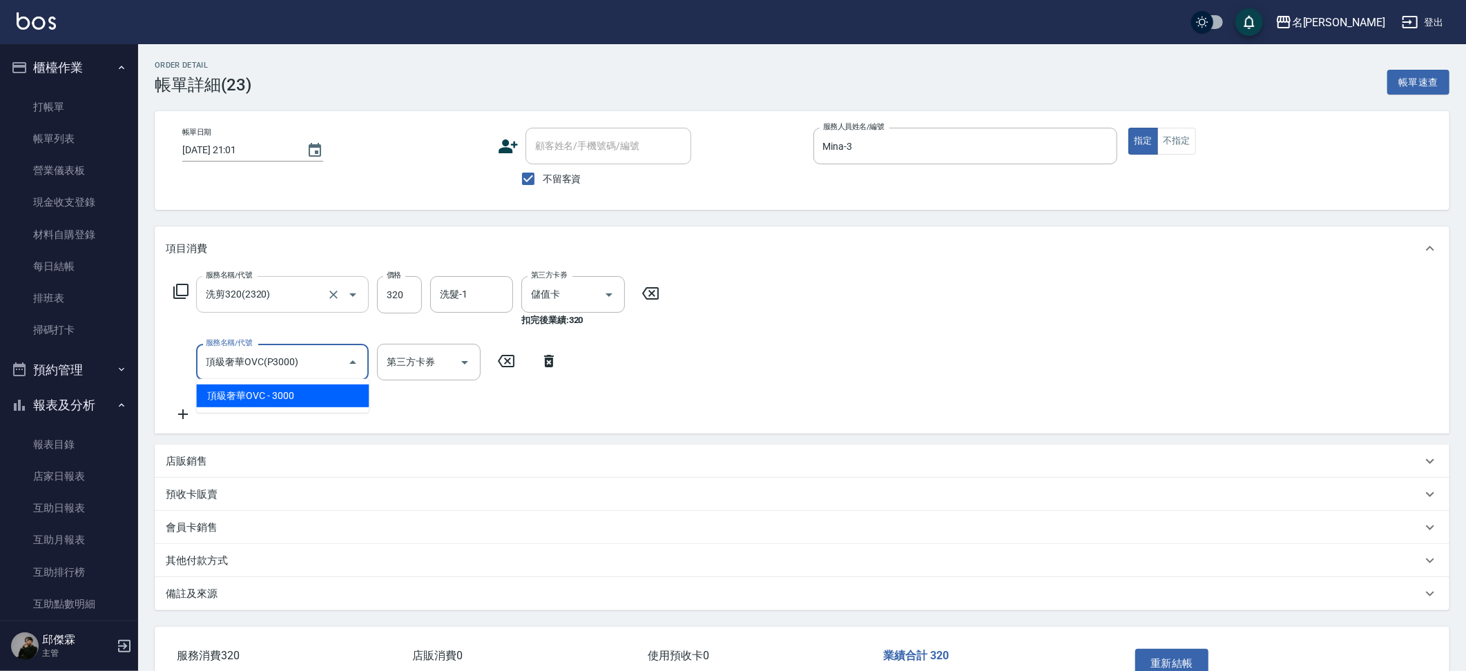
type input "頂級奢華OVC(P3000)"
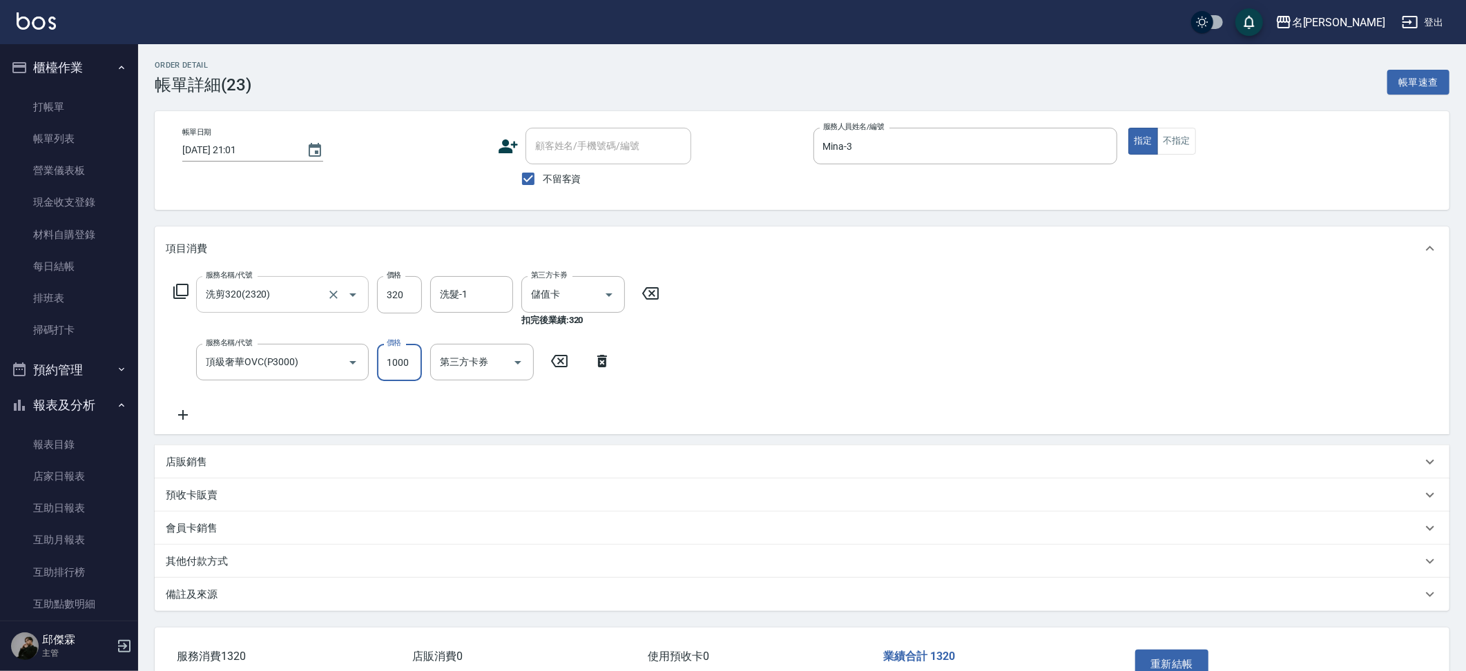
type input "1000"
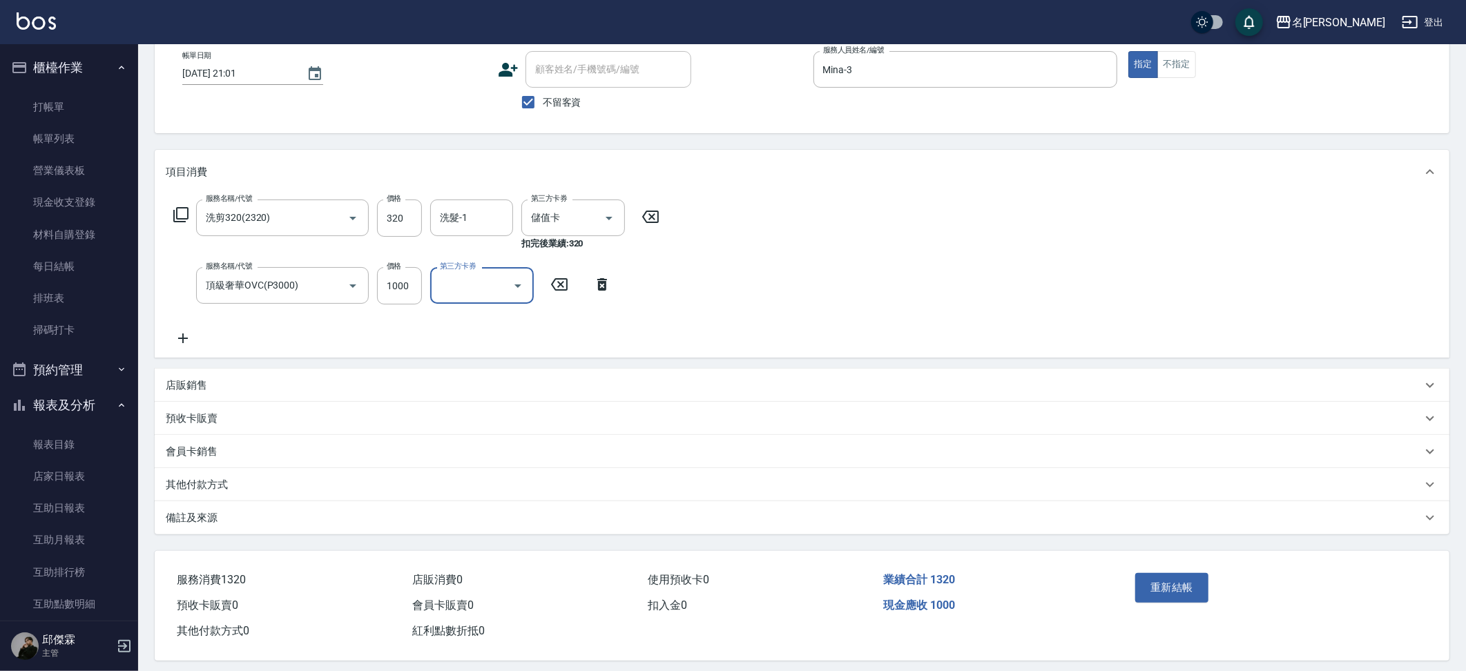
scroll to position [86, 0]
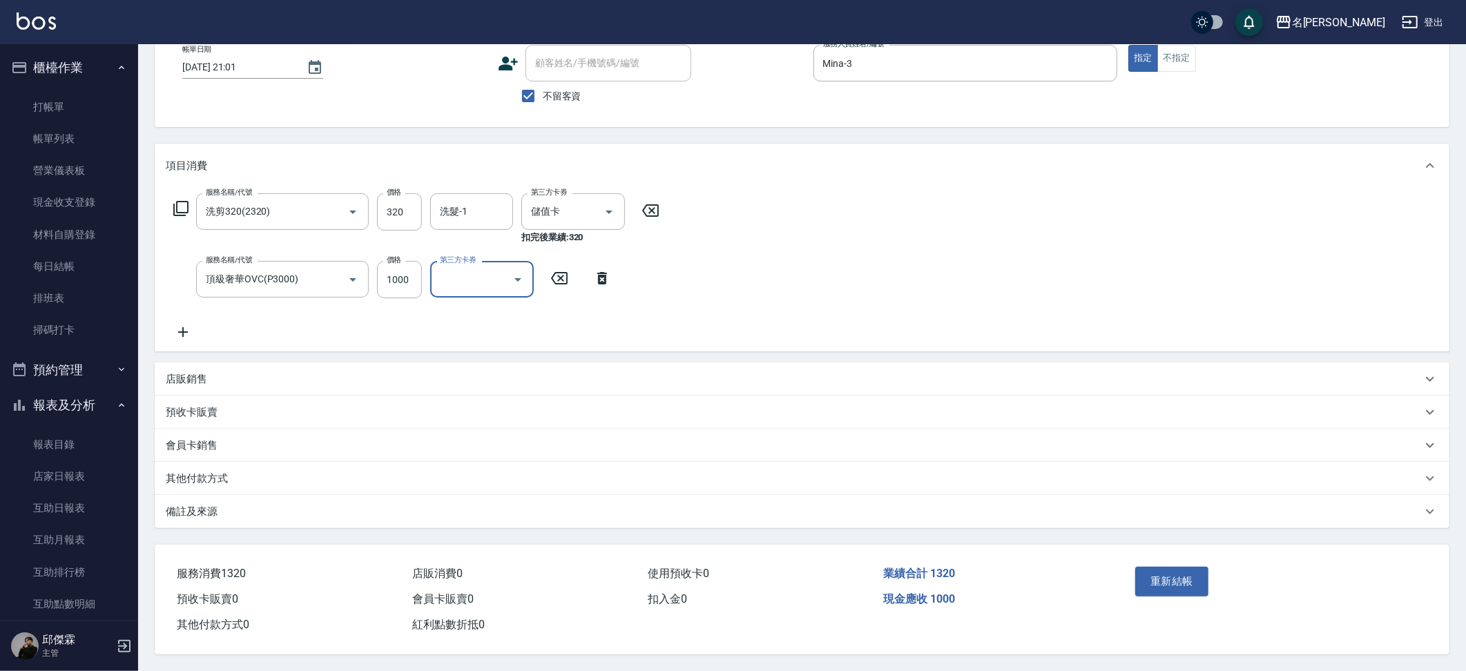
click at [779, 268] on div "服務名稱/代號 洗剪320(2320) 服務名稱/代號 價格 320 價格 洗髮-1 洗髮-1 第三方卡券 儲值卡 第三方卡券 扣完後業績: 320 服務名稱…" at bounding box center [802, 270] width 1295 height 164
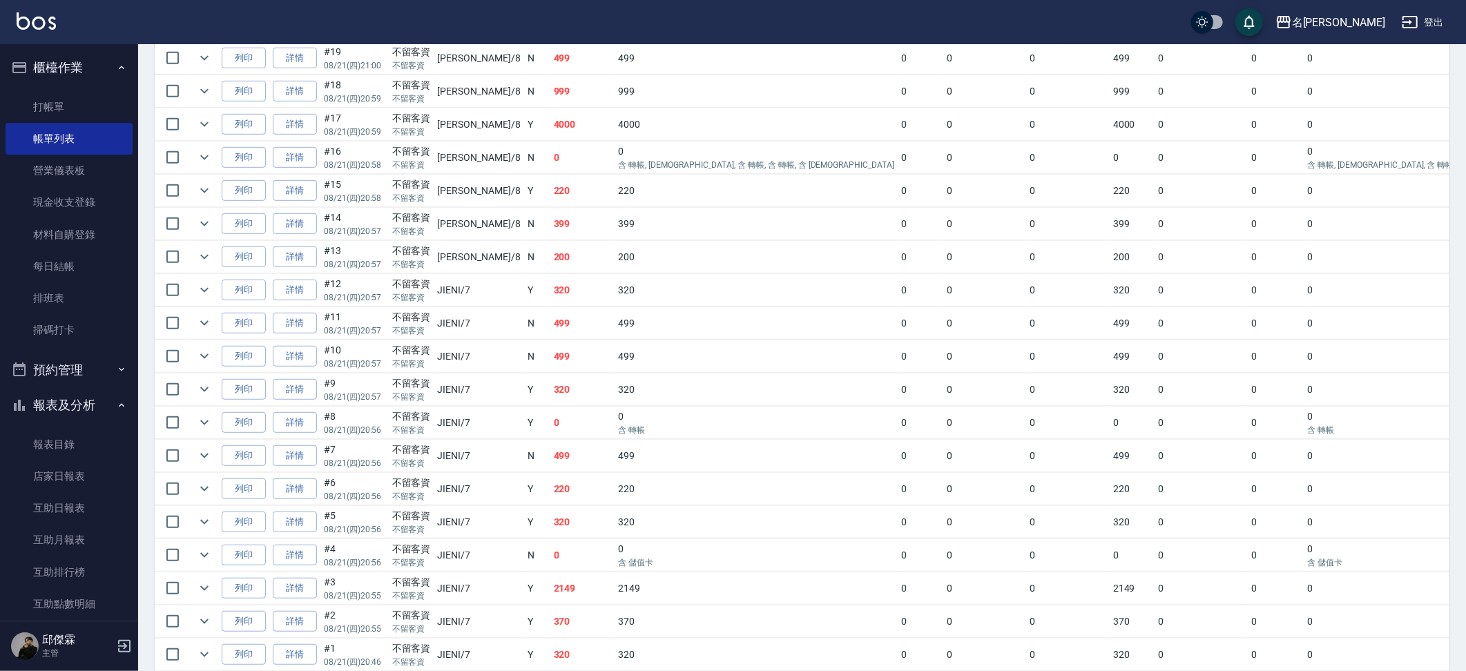
scroll to position [706, 0]
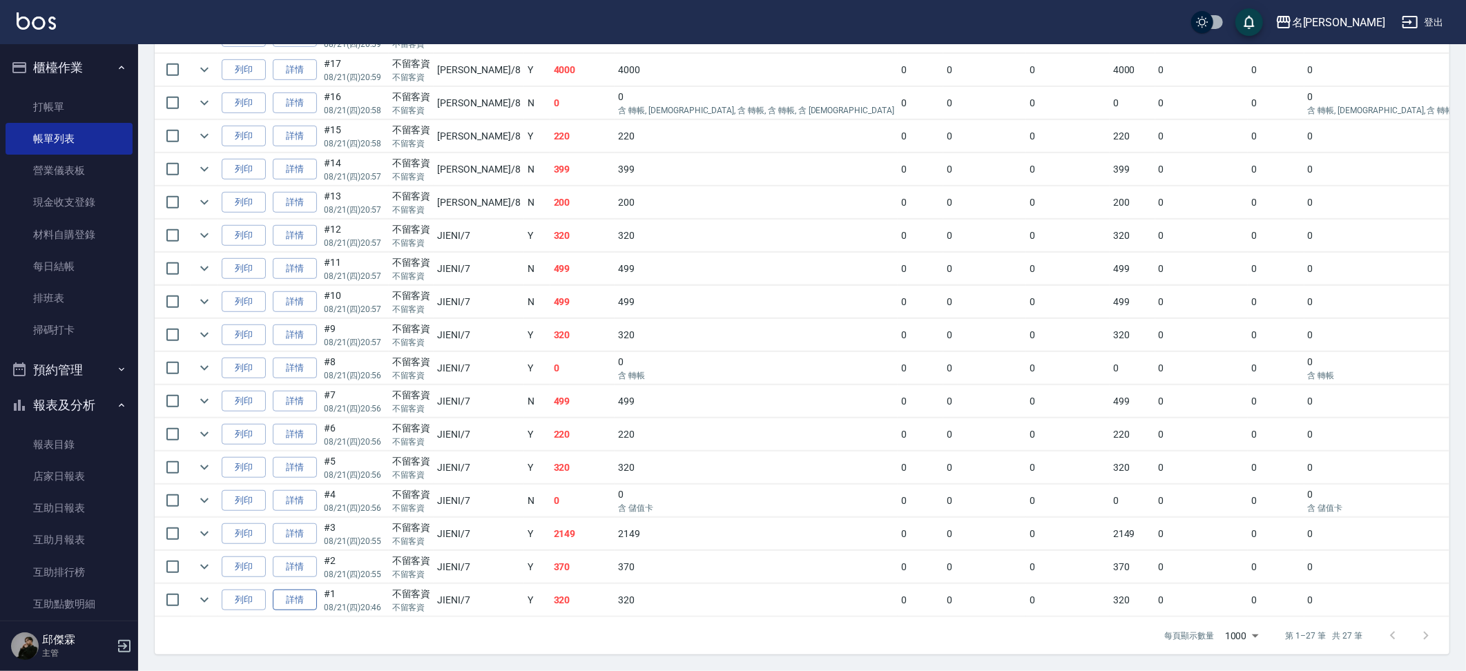
click at [289, 590] on link "詳情" at bounding box center [295, 600] width 44 height 21
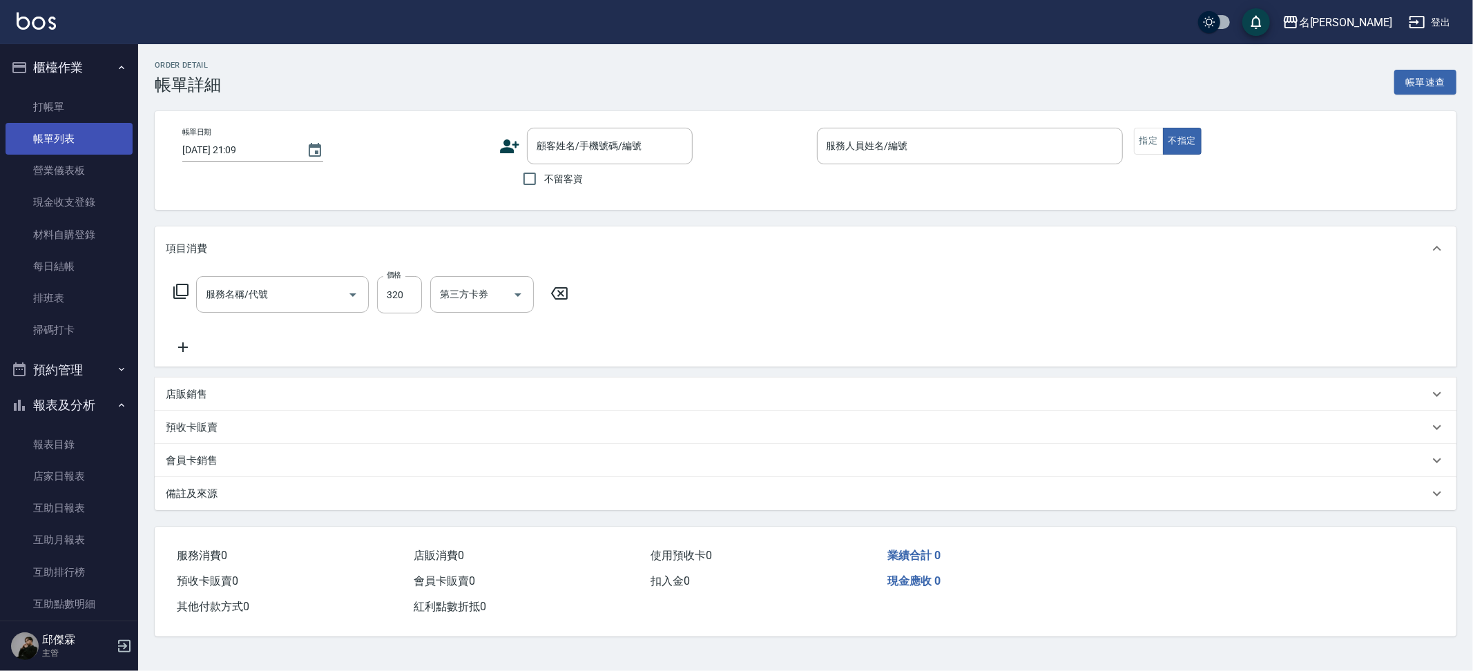
type input "[DATE] 20:46"
checkbox input "true"
type input "JIENI-7"
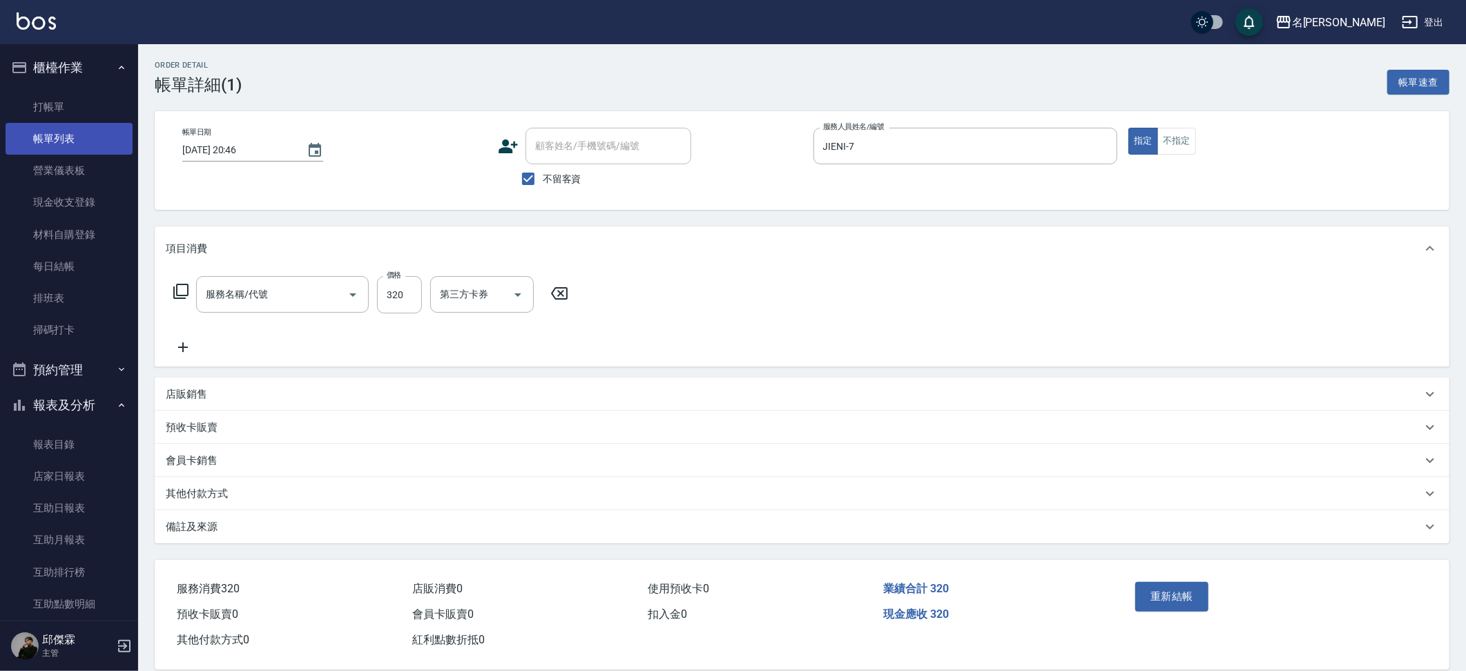
type input "洗剪320(2320)"
click at [71, 130] on link "帳單列表" at bounding box center [69, 139] width 127 height 32
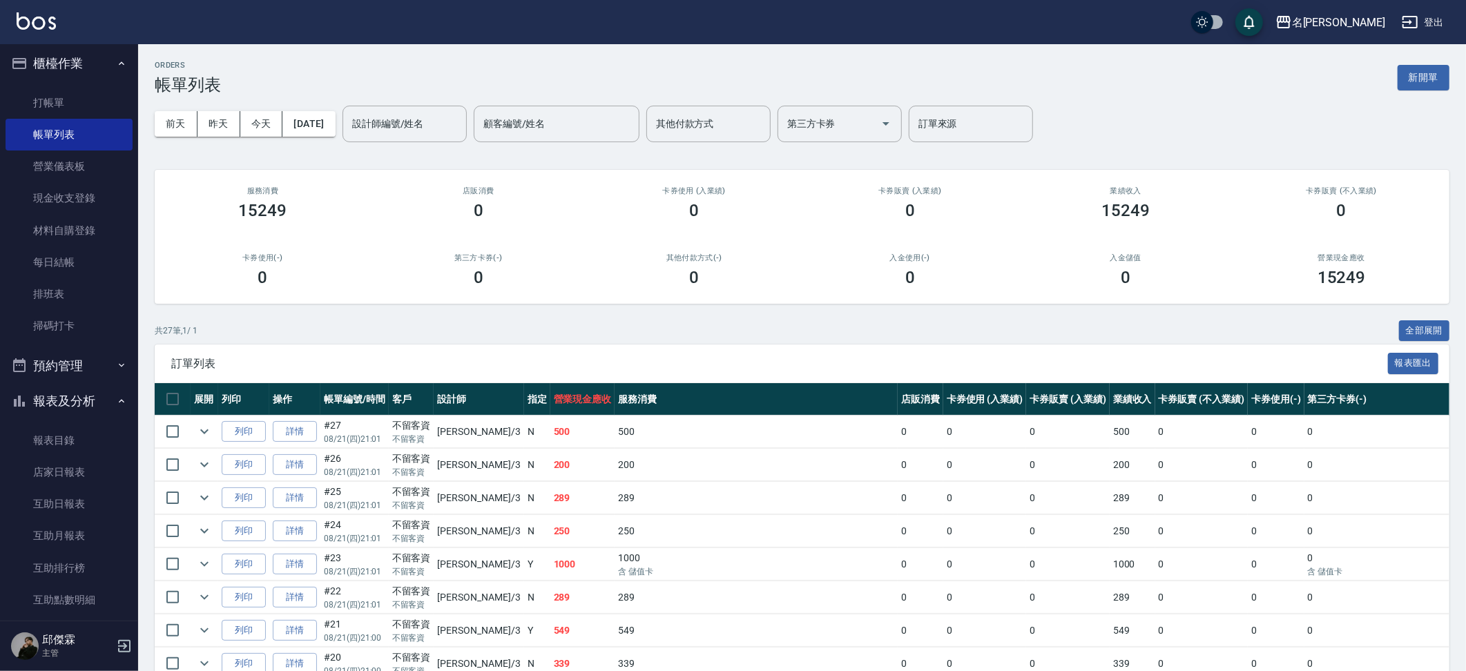
scroll to position [7, 0]
click at [70, 465] on link "店家日報表" at bounding box center [69, 470] width 127 height 32
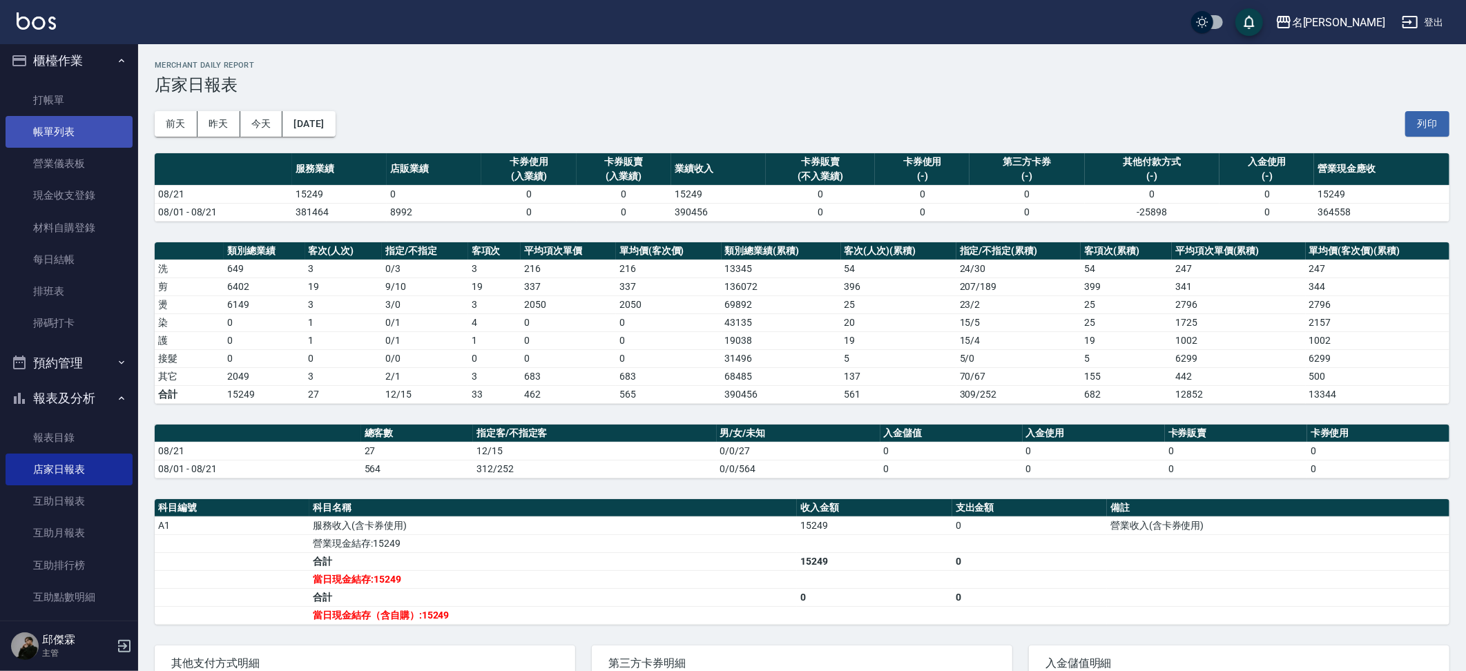
click at [66, 139] on link "帳單列表" at bounding box center [69, 132] width 127 height 32
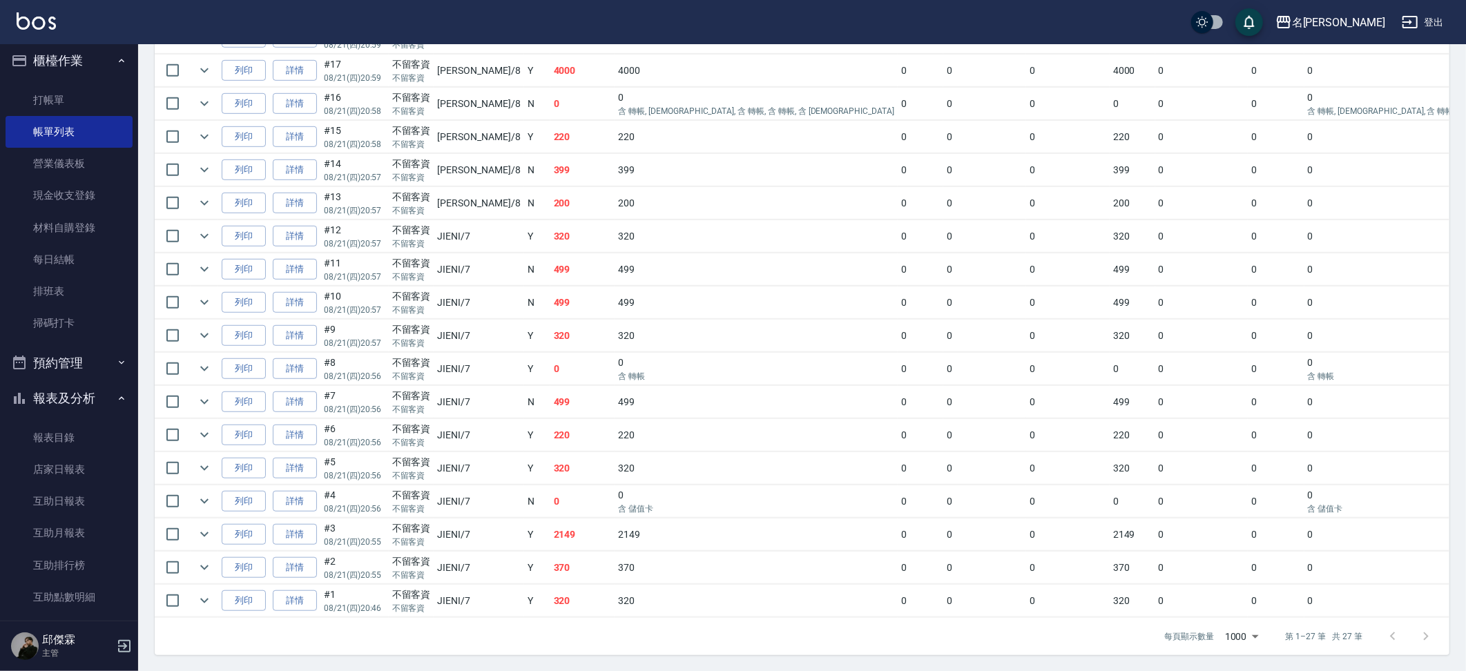
scroll to position [706, 0]
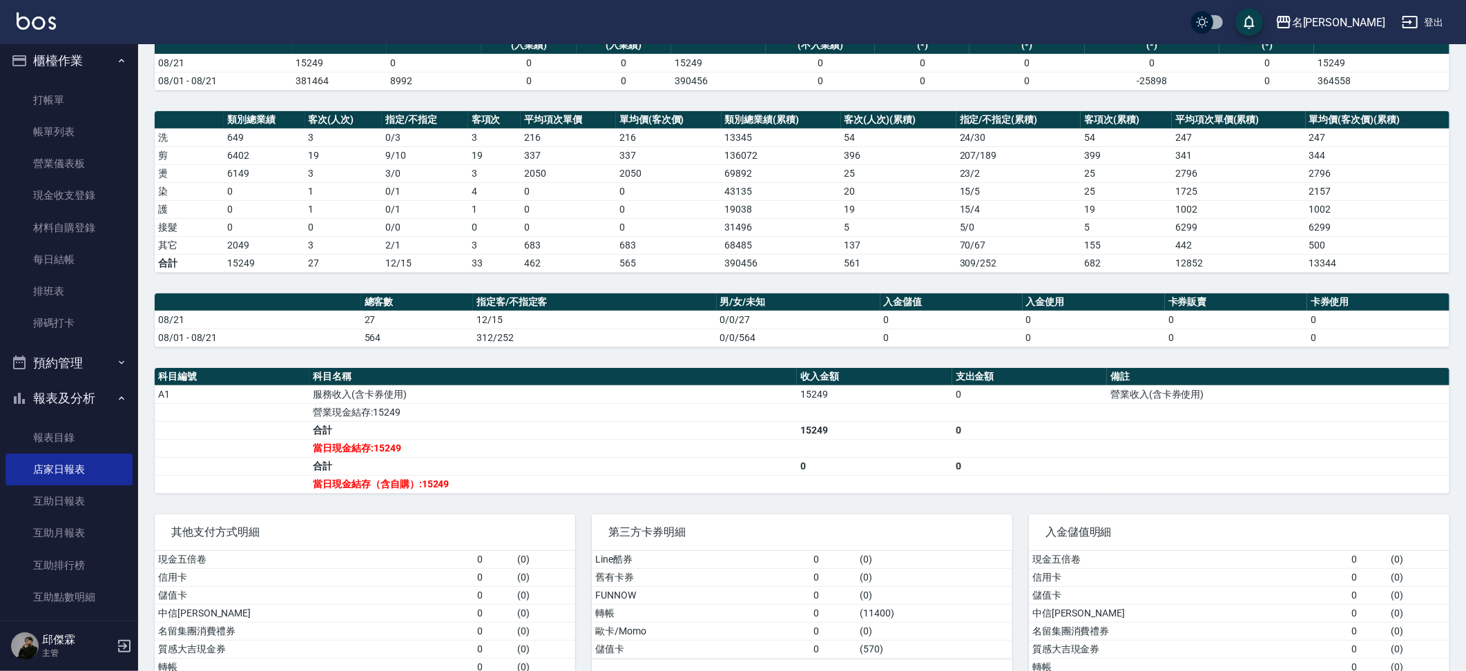
scroll to position [150, 0]
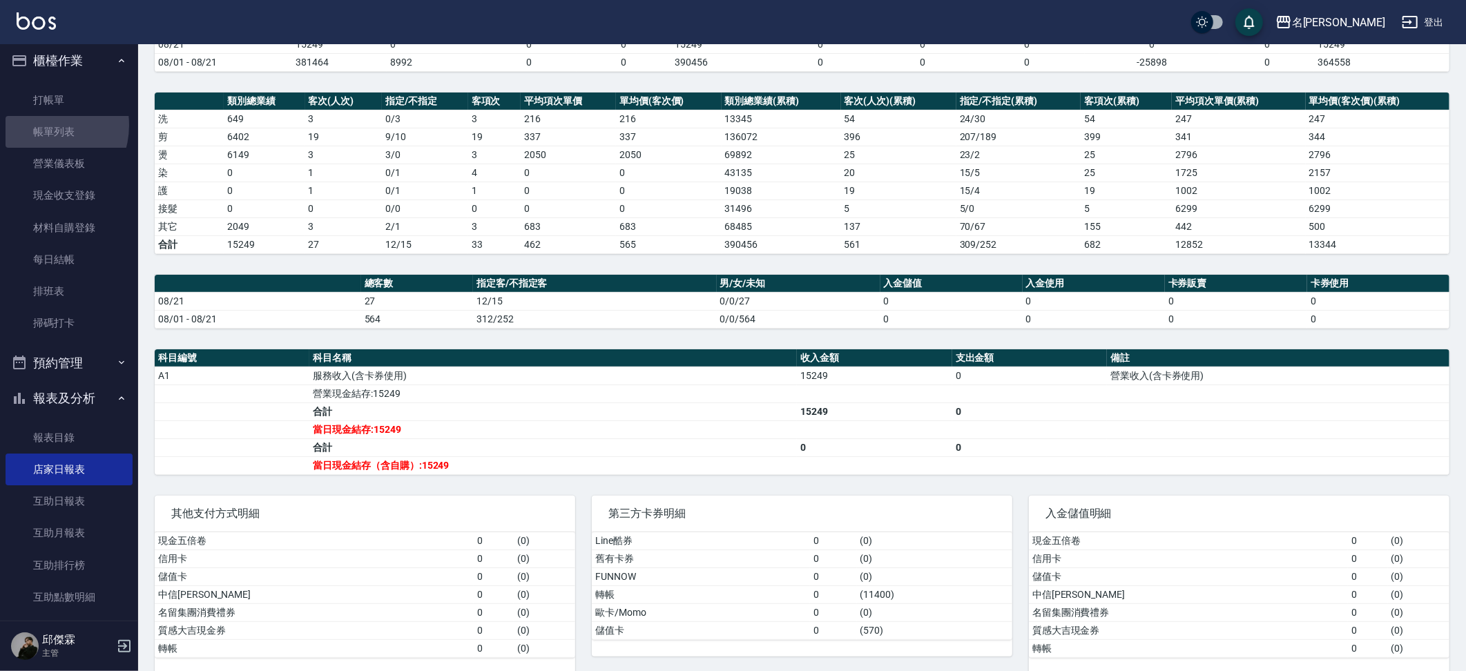
drag, startPoint x: 43, startPoint y: 125, endPoint x: 688, endPoint y: 219, distance: 651.0
click at [43, 125] on link "帳單列表" at bounding box center [69, 132] width 127 height 32
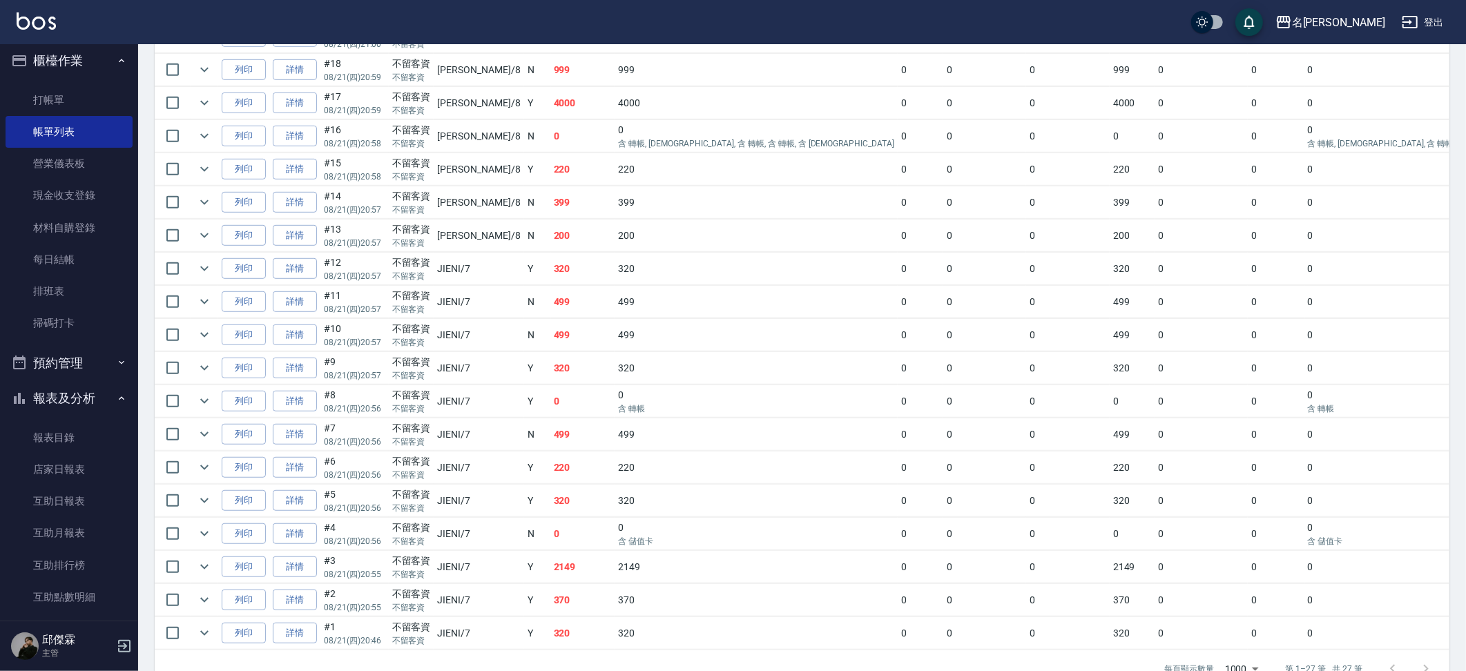
scroll to position [706, 0]
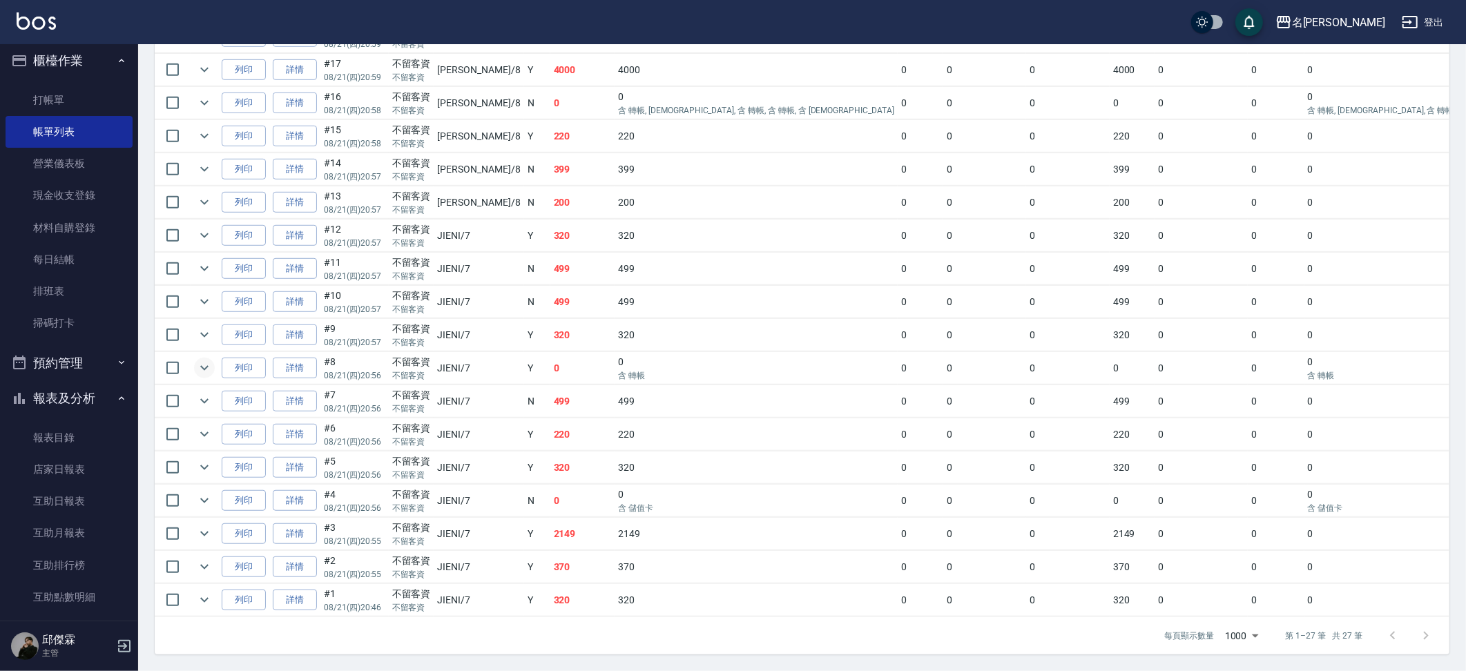
click at [204, 360] on icon "expand row" at bounding box center [204, 368] width 17 height 17
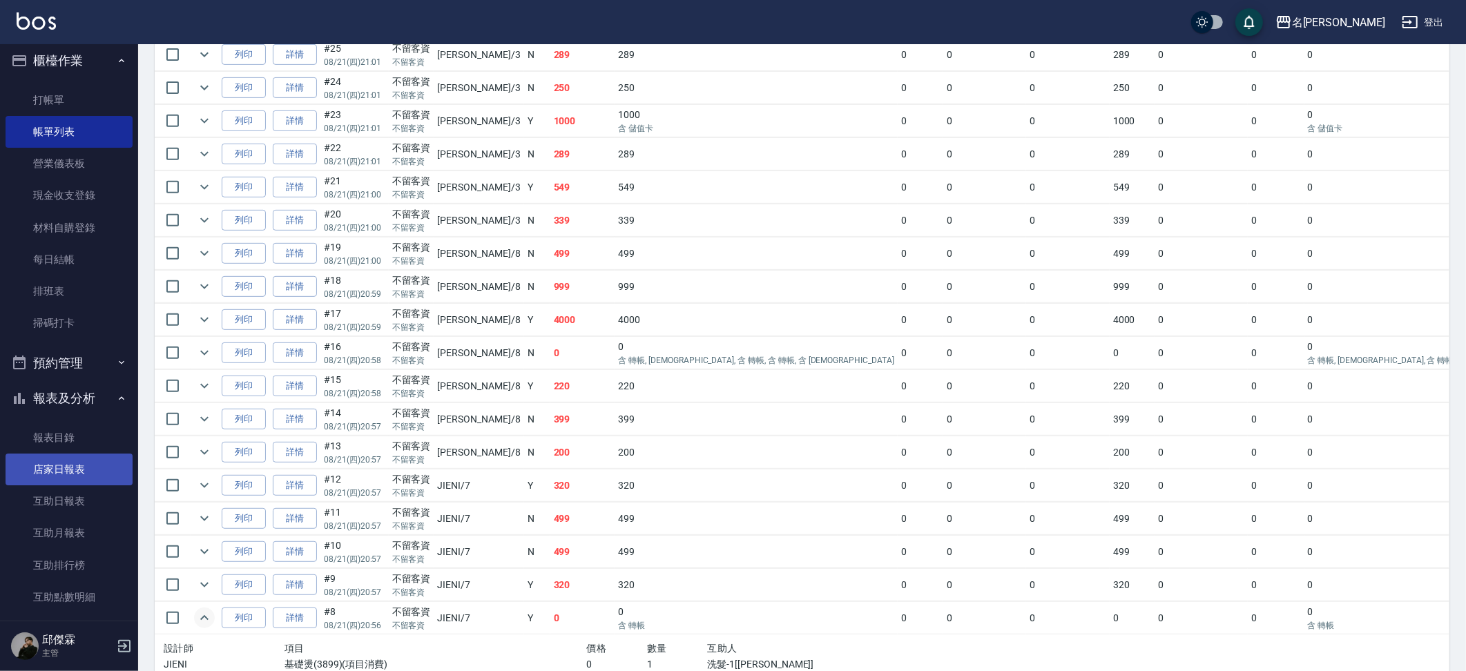
scroll to position [447, 0]
click at [66, 463] on link "店家日報表" at bounding box center [69, 470] width 127 height 32
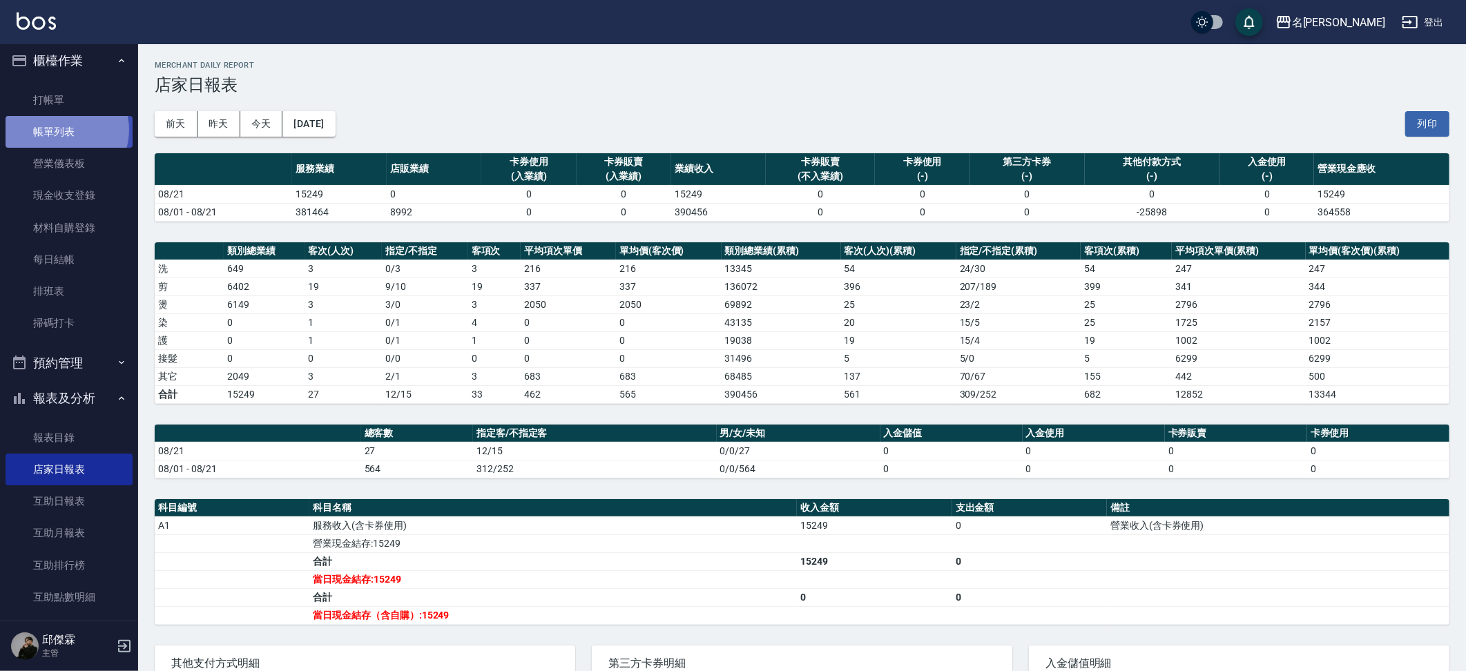
click at [63, 129] on link "帳單列表" at bounding box center [69, 132] width 127 height 32
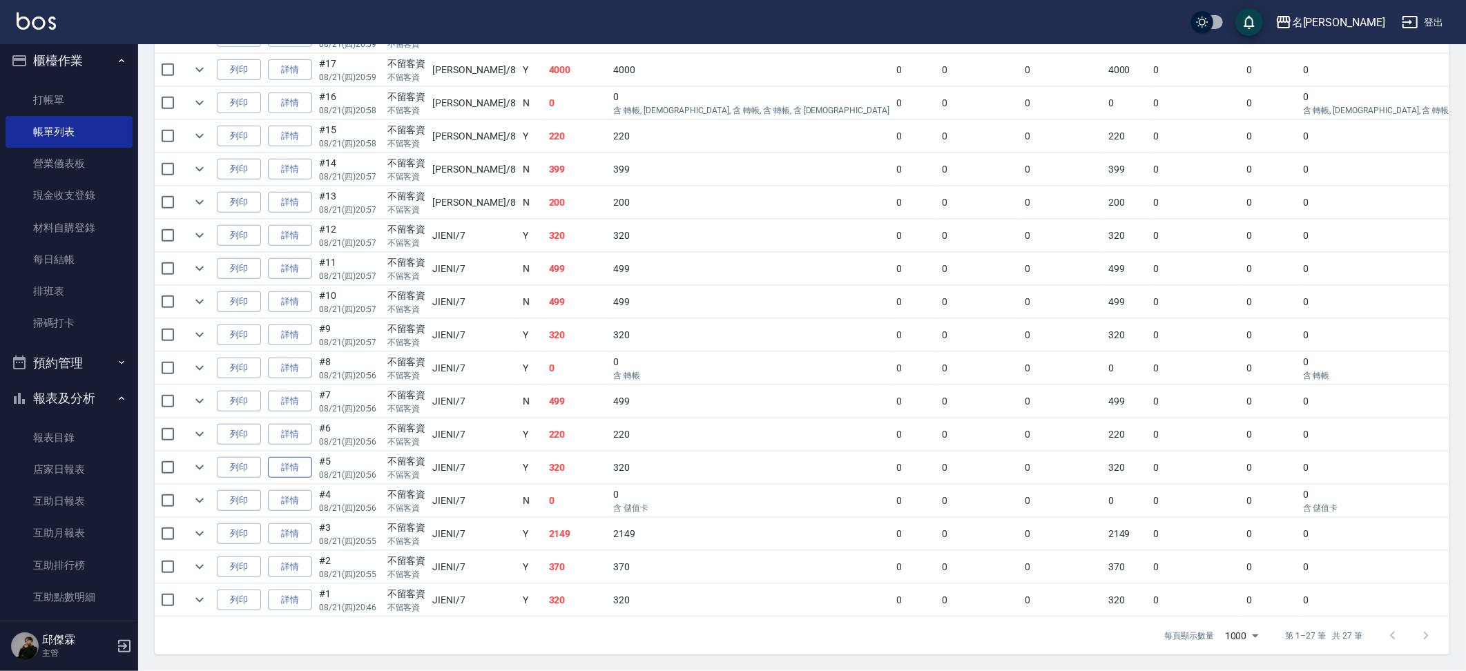
scroll to position [0, 6]
click at [306, 463] on link "詳情" at bounding box center [289, 467] width 44 height 21
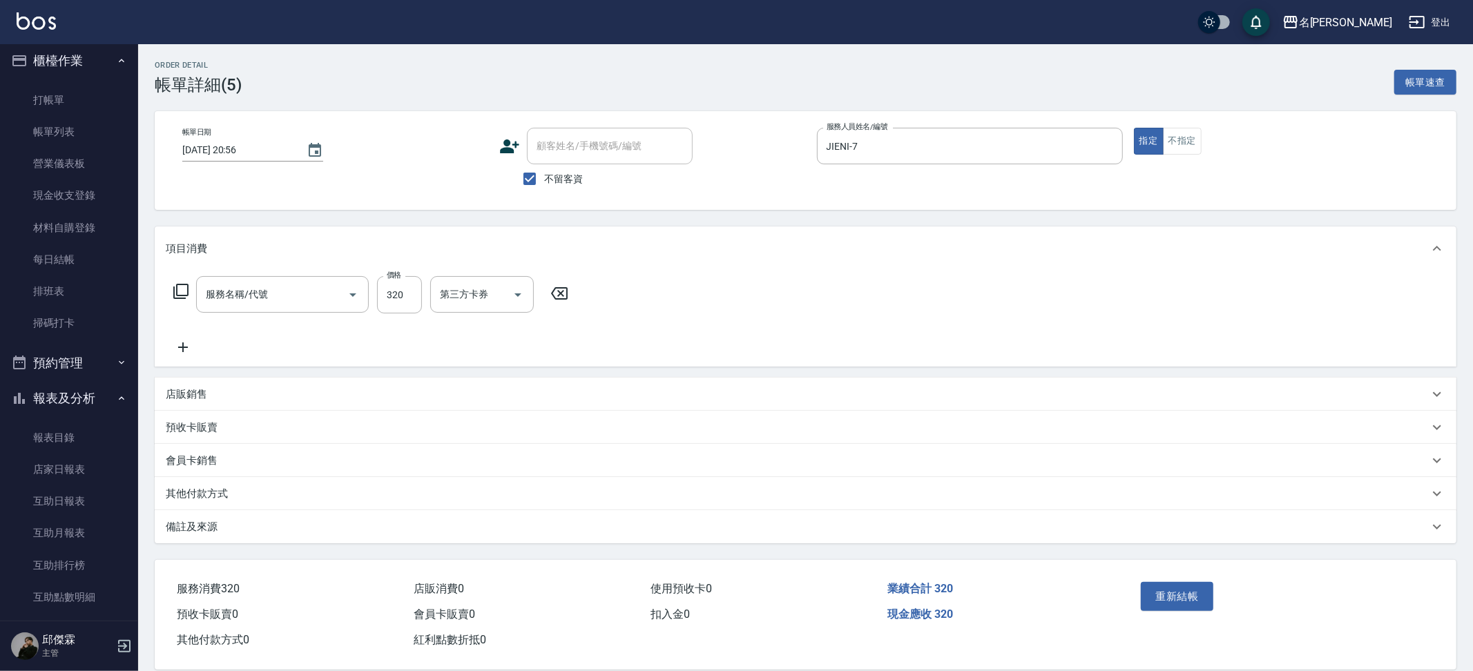
type input "[DATE] 20:56"
checkbox input "true"
type input "JIENI-7"
click at [602, 298] on icon "Open" at bounding box center [609, 295] width 17 height 17
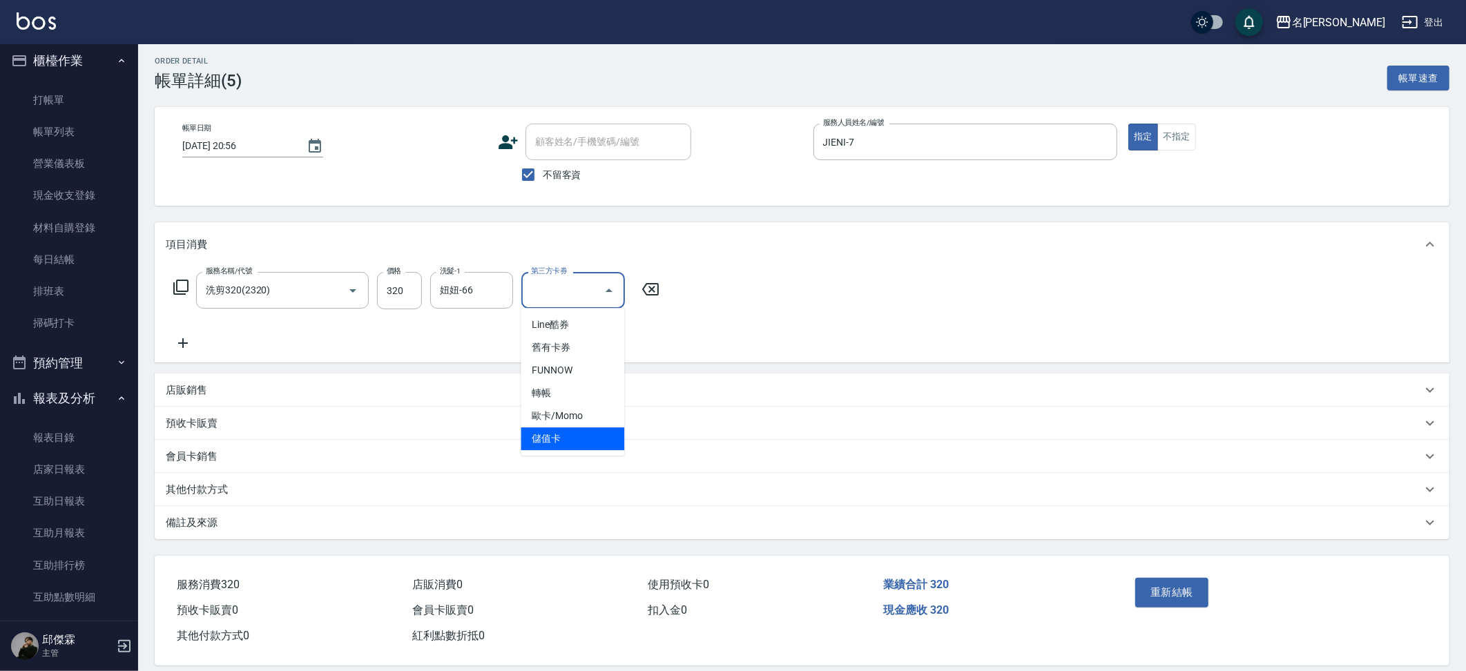
click at [1010, 289] on div "服務名稱/代號 洗剪320(2320) 服務名稱/代號 價格 320 價格 洗髮-1 妞妞-66 洗髮-1 第三方卡券 第三方卡券" at bounding box center [802, 315] width 1295 height 96
click at [606, 295] on icon "Open" at bounding box center [609, 290] width 17 height 17
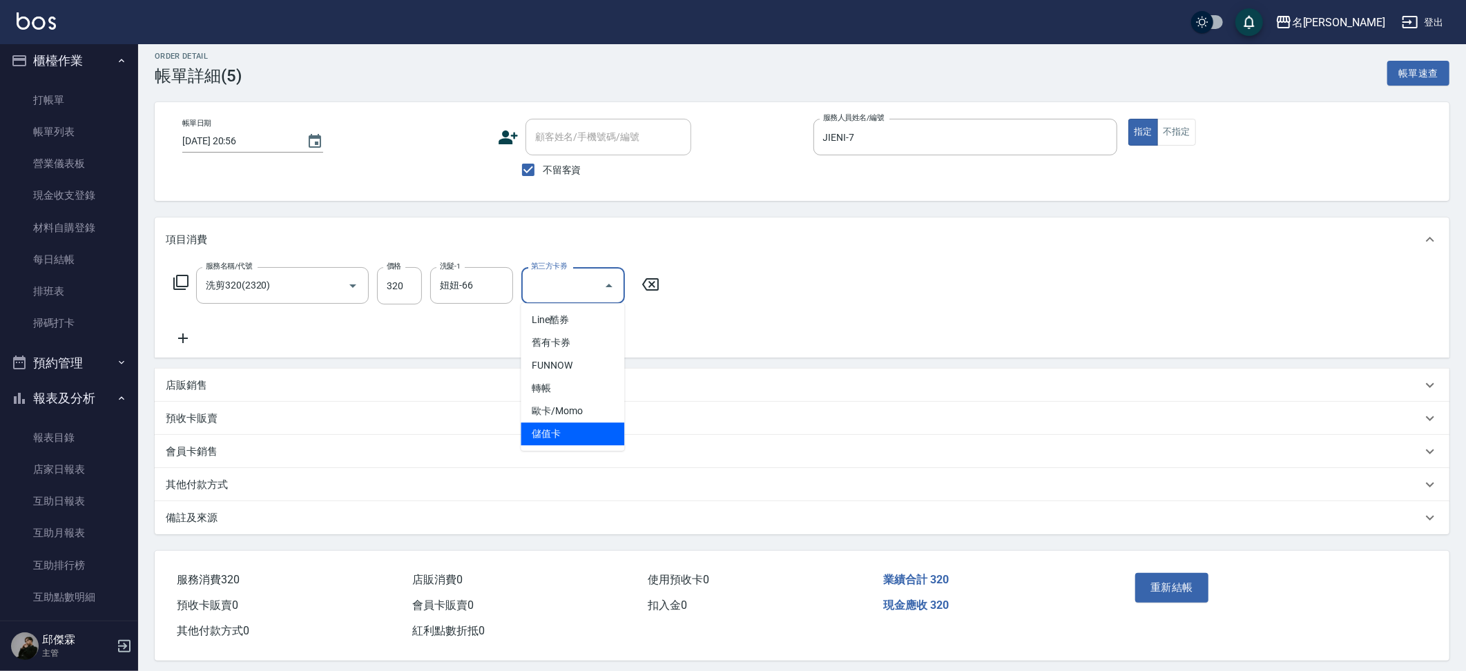
click at [543, 436] on span "儲值卡" at bounding box center [573, 434] width 104 height 23
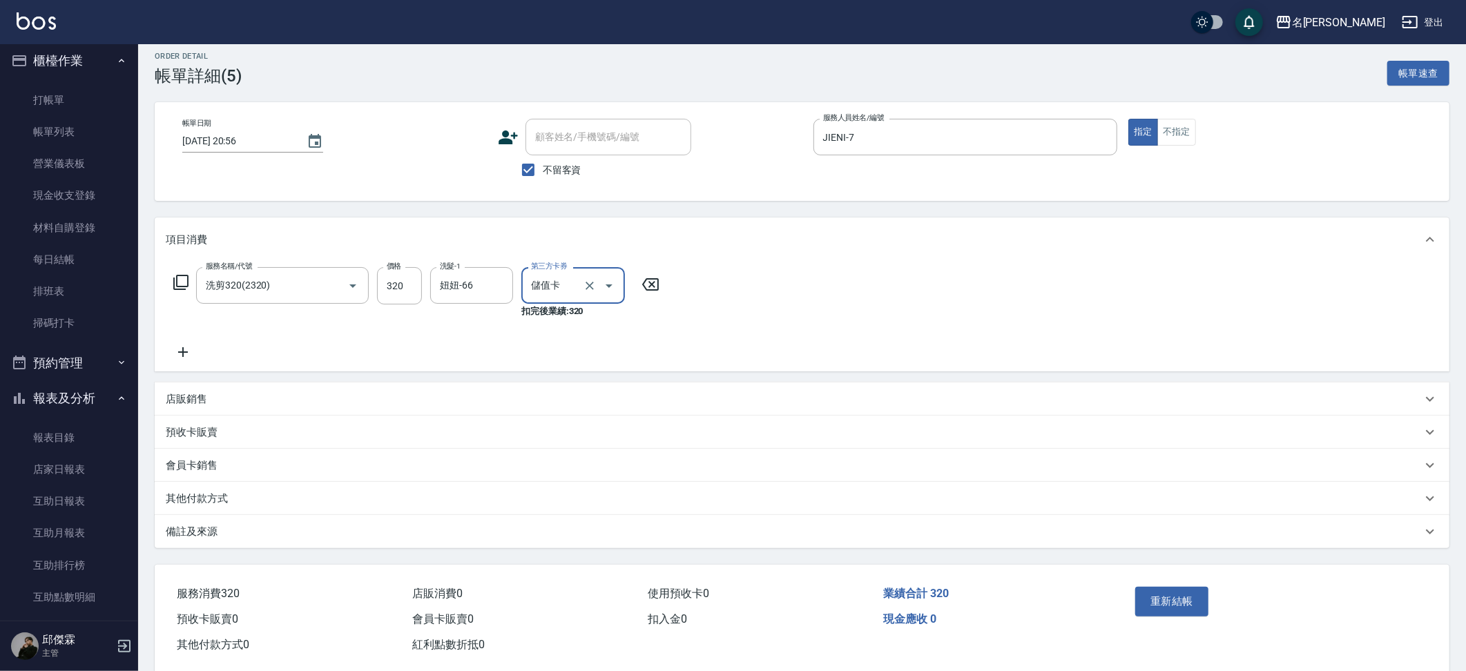
scroll to position [10, 0]
click at [1172, 608] on button "重新結帳" at bounding box center [1171, 600] width 73 height 29
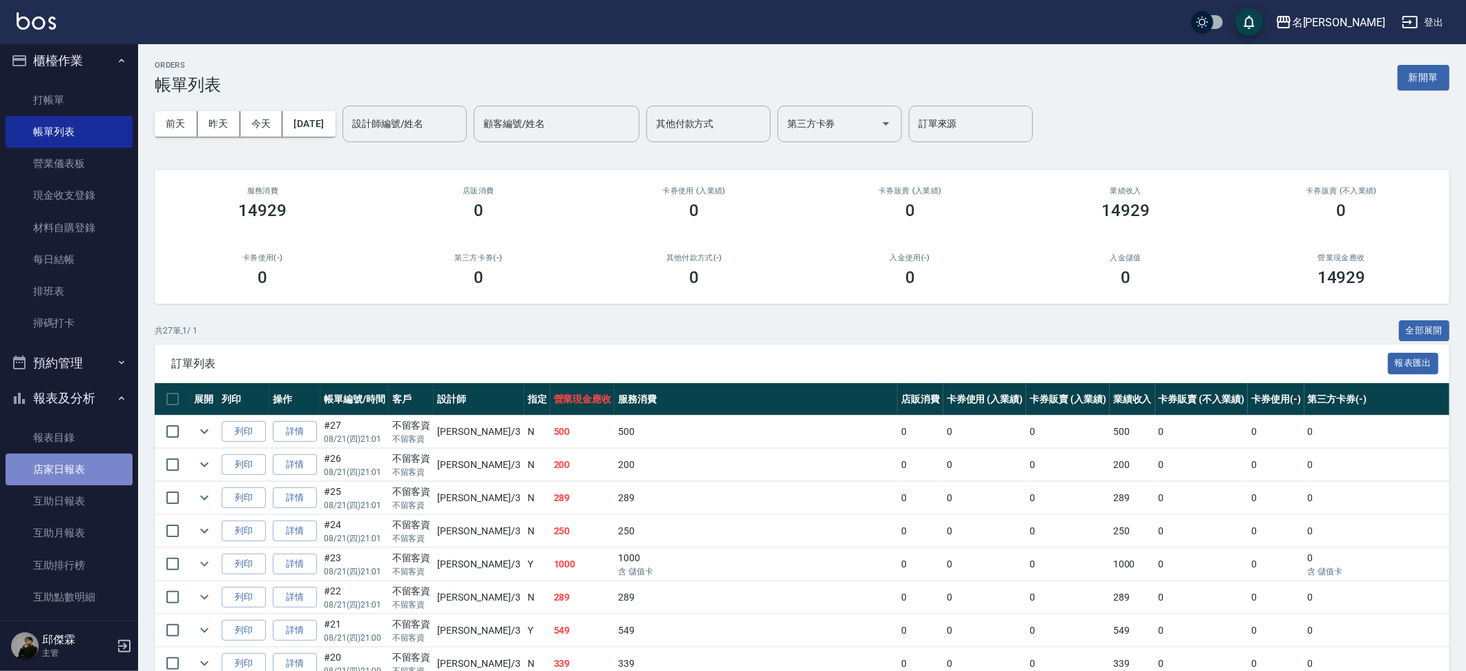
click at [75, 465] on link "店家日報表" at bounding box center [69, 470] width 127 height 32
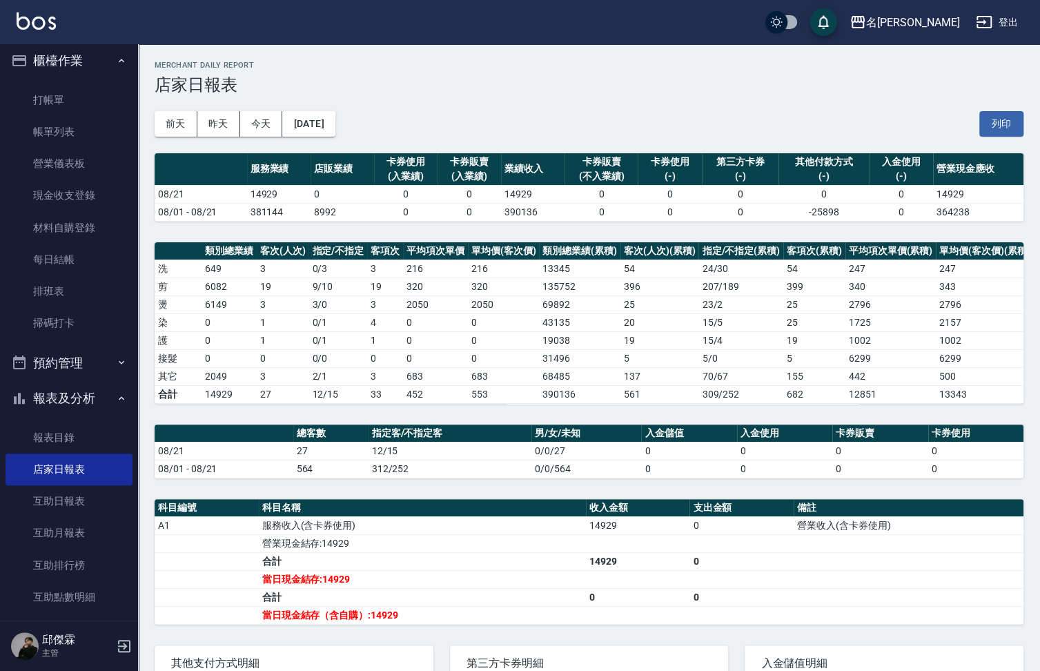
click at [670, 48] on div "名留霧峰 [DATE] 店家日報表 列印時間： [DATE][PHONE_NUMBER]:22 Merchant Daily Report 店家日報表 [DA…" at bounding box center [589, 442] width 902 height 797
click at [229, 144] on div "[DATE] [DATE] [DATE] [DATE] 列印" at bounding box center [589, 124] width 869 height 59
click at [218, 128] on button "昨天" at bounding box center [218, 124] width 43 height 26
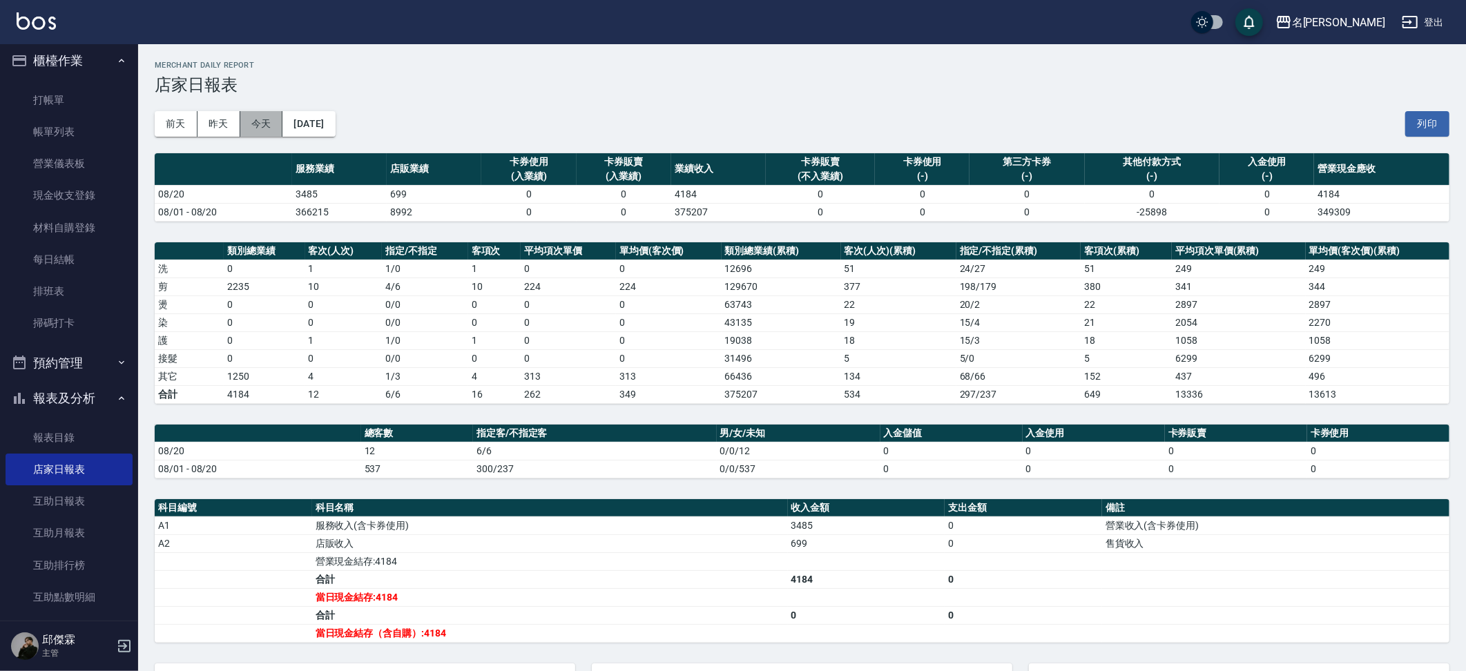
click at [264, 122] on button "今天" at bounding box center [261, 124] width 43 height 26
